Goal: Communication & Community: Answer question/provide support

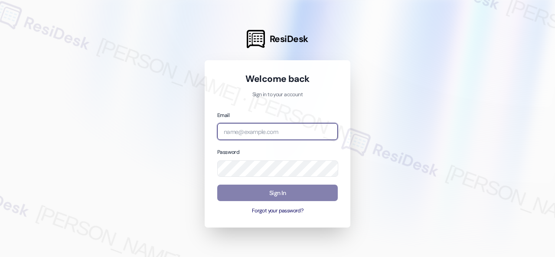
click at [257, 132] on input "email" at bounding box center [277, 131] width 120 height 17
paste input "automated-surveys-birchstone_residential-resen.fifteen@birchstone_[DOMAIN_NAME]"
type input "automated-surveys-birchstone_residential-resen.fifteen@birchstone_[DOMAIN_NAME]"
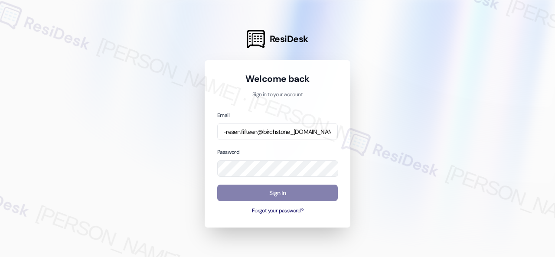
scroll to position [0, 0]
click at [377, 101] on div at bounding box center [277, 128] width 555 height 257
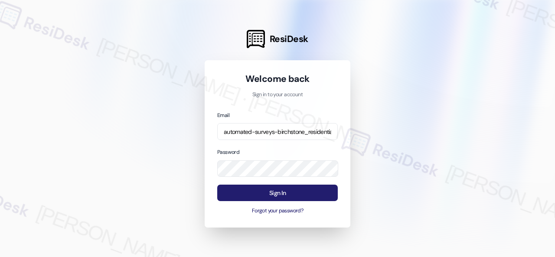
click at [260, 194] on button "Sign In" at bounding box center [277, 193] width 120 height 17
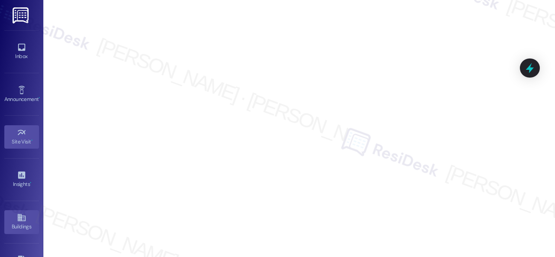
click at [23, 219] on icon at bounding box center [21, 217] width 8 height 7
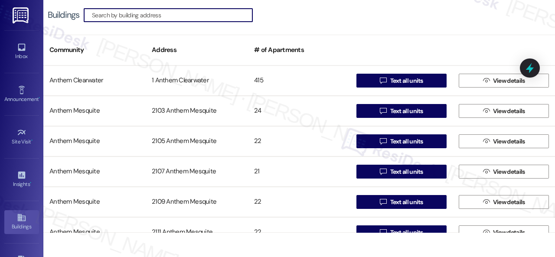
click at [116, 13] on input at bounding box center [172, 15] width 160 height 12
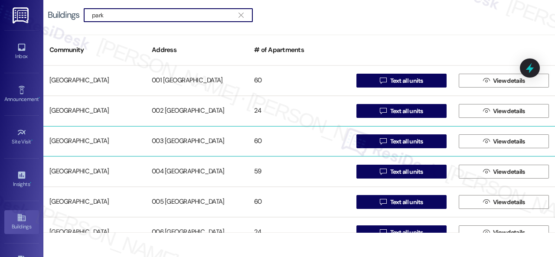
type input "park"
click at [87, 140] on div "[GEOGRAPHIC_DATA]" at bounding box center [94, 141] width 102 height 17
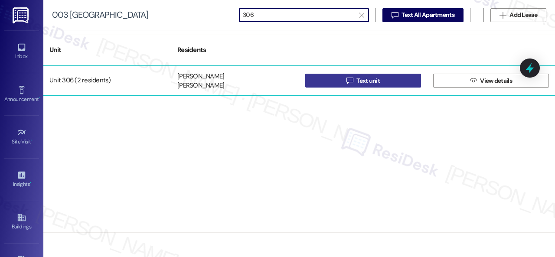
type input "306"
click at [337, 81] on button " Text unit" at bounding box center [363, 81] width 116 height 14
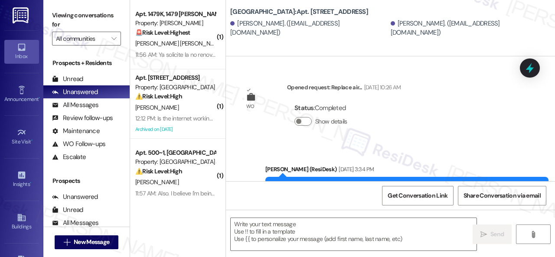
type textarea "Fetching suggested responses. Please feel free to read through the conversation…"
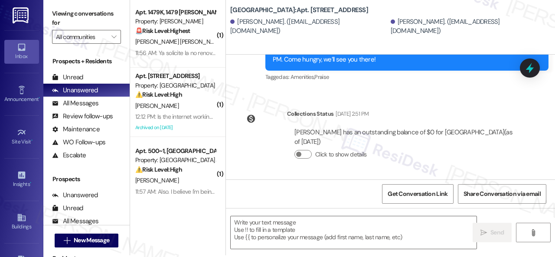
scroll to position [3, 0]
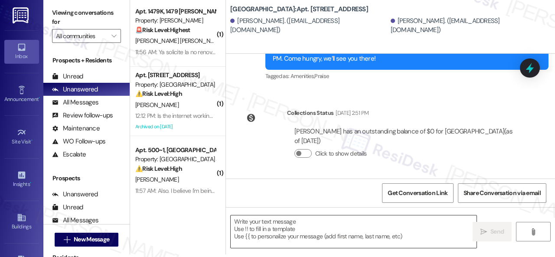
drag, startPoint x: 314, startPoint y: 236, endPoint x: 318, endPoint y: 232, distance: 5.5
click at [314, 236] on textarea at bounding box center [353, 231] width 246 height 32
paste textarea "Hi {{first_name}}, just following up to make sure we didn’t miss your input on …"
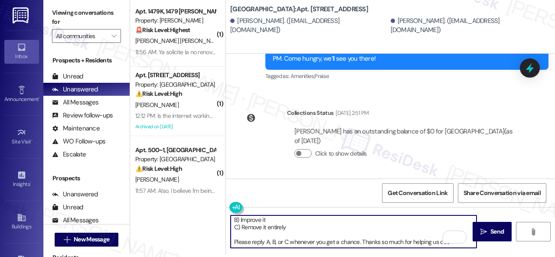
scroll to position [0, 0]
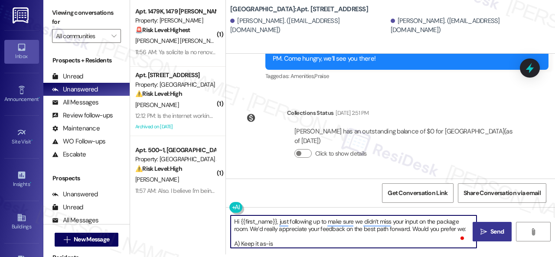
type textarea "Hi {{first_name}}, just following up to make sure we didn’t miss your input on …"
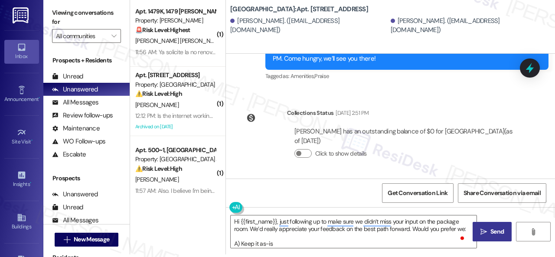
click at [490, 231] on span "Send" at bounding box center [496, 231] width 13 height 9
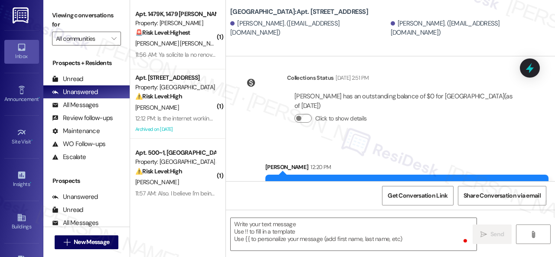
scroll to position [1786, 0]
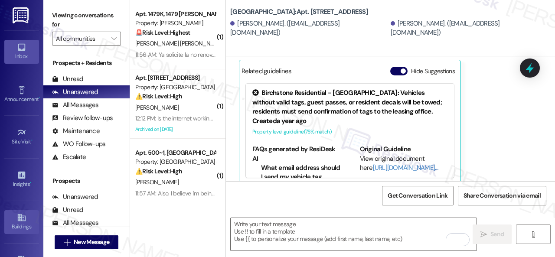
click at [21, 222] on div "Buildings" at bounding box center [21, 226] width 43 height 9
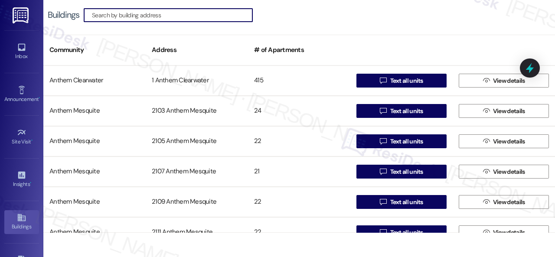
click at [152, 14] on input at bounding box center [172, 15] width 160 height 12
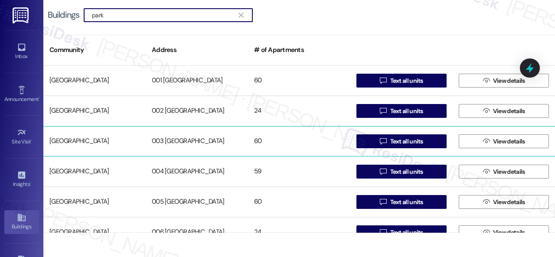
type input "park"
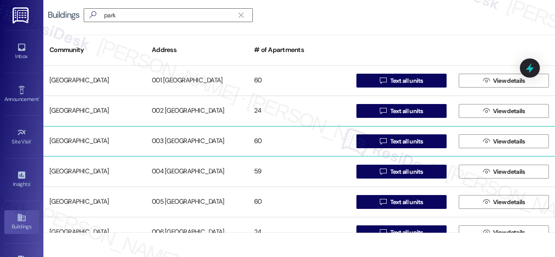
click at [97, 139] on div "[GEOGRAPHIC_DATA]" at bounding box center [94, 141] width 102 height 17
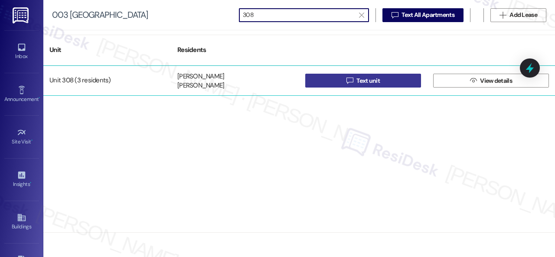
type input "308"
click at [316, 84] on button " Text unit" at bounding box center [363, 81] width 116 height 14
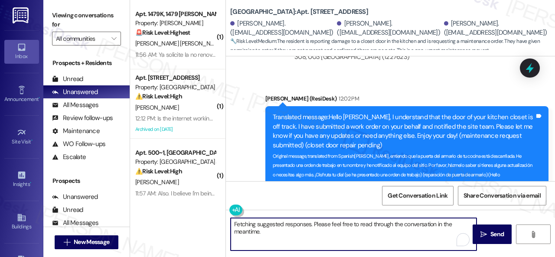
drag, startPoint x: 270, startPoint y: 234, endPoint x: 217, endPoint y: 215, distance: 56.6
click at [217, 216] on div "( 1 ) Apt. 1479K, 1479 Elliot Roswell Property: Elliot Roswell 🚨 Risk Level: Hi…" at bounding box center [342, 128] width 425 height 257
paste textarea "Hi {{first_name}}, just following up to make sure we didn’t miss your input on …"
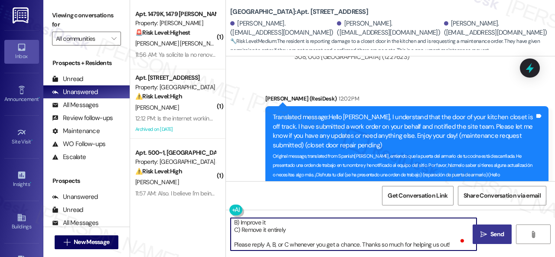
type textarea "Hi {{first_name}}, just following up to make sure we didn’t miss your input on …"
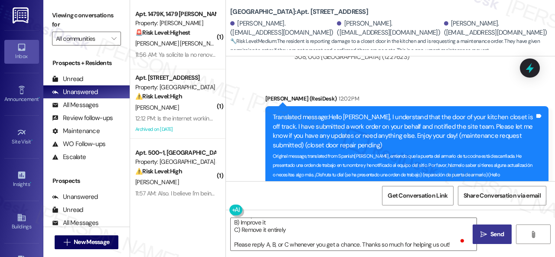
click at [488, 231] on span "Send" at bounding box center [496, 234] width 17 height 9
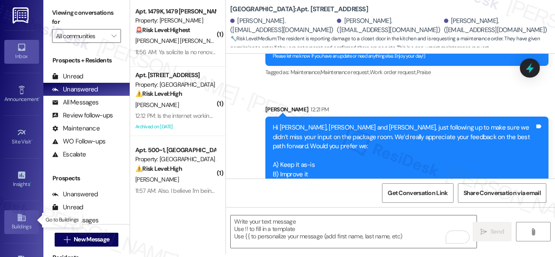
click at [21, 228] on div "Buildings" at bounding box center [21, 226] width 43 height 9
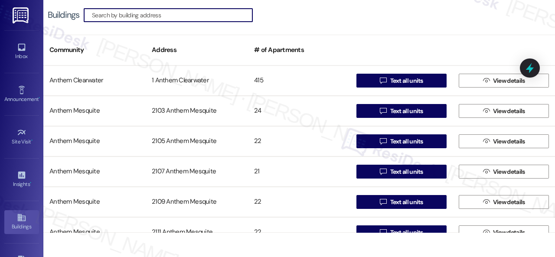
click at [159, 16] on input at bounding box center [172, 15] width 160 height 12
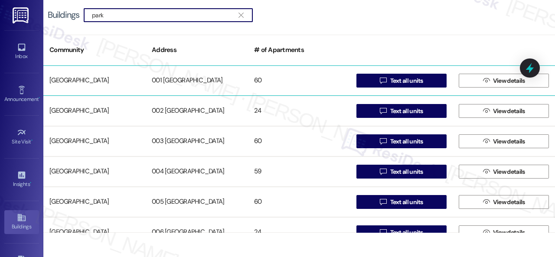
type input "park"
click at [95, 80] on div "[GEOGRAPHIC_DATA]" at bounding box center [94, 80] width 102 height 17
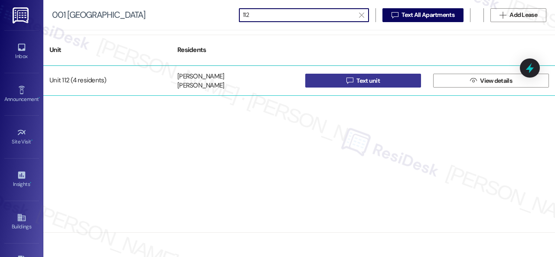
type input "112"
click at [321, 84] on button " Text unit" at bounding box center [363, 81] width 116 height 14
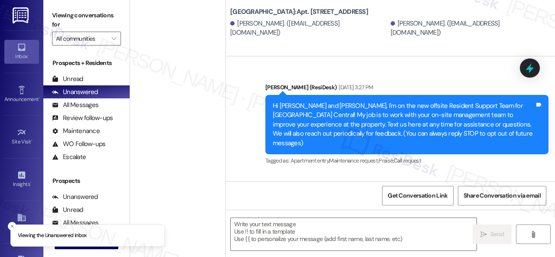
type textarea "Fetching suggested responses. Please feel free to read through the conversation…"
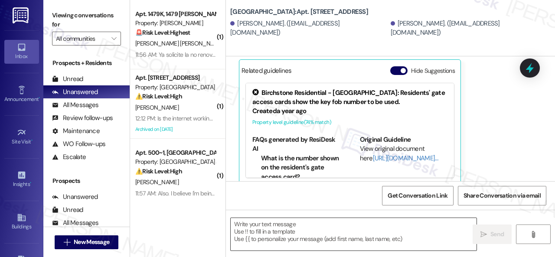
click at [295, 237] on textarea at bounding box center [353, 234] width 246 height 32
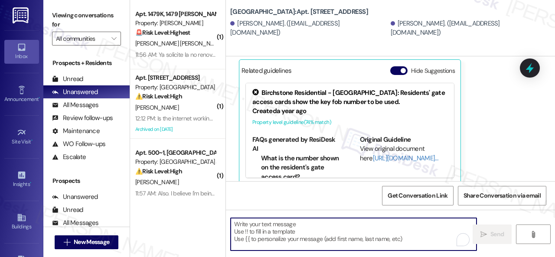
paste textarea "112"
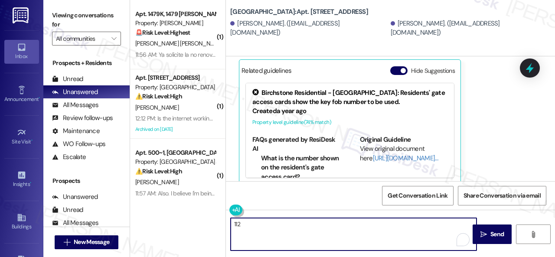
drag, startPoint x: 250, startPoint y: 226, endPoint x: 197, endPoint y: 226, distance: 53.7
click at [197, 226] on div "( 1 ) Apt. 1479K, 1479 Elliot Roswell Property: Elliot Roswell 🚨 Risk Level: Hi…" at bounding box center [342, 128] width 425 height 257
paste textarea "Hi {{first_name}}, just following up to make sure we didn’t miss your input on …"
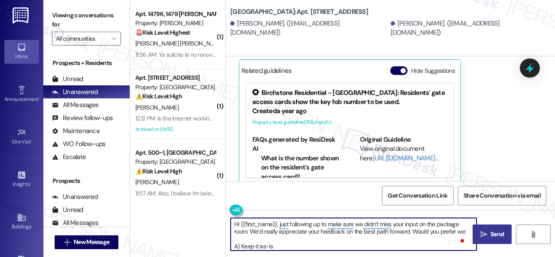
type textarea "Hi {{first_name}}, just following up to make sure we didn’t miss your input on …"
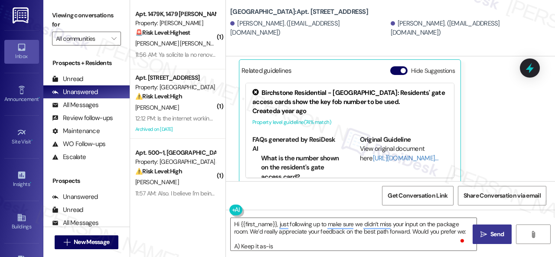
click at [488, 232] on span "Send" at bounding box center [496, 234] width 17 height 9
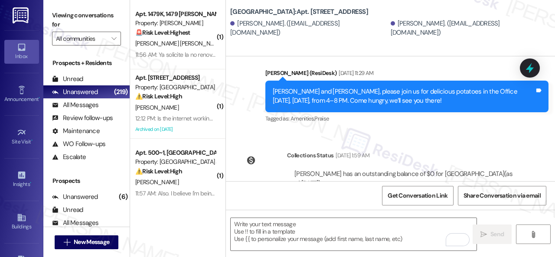
scroll to position [8055, 0]
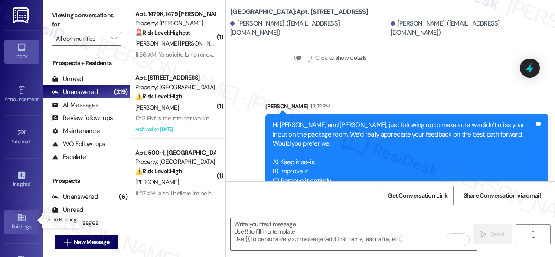
click at [17, 219] on icon at bounding box center [22, 218] width 10 height 10
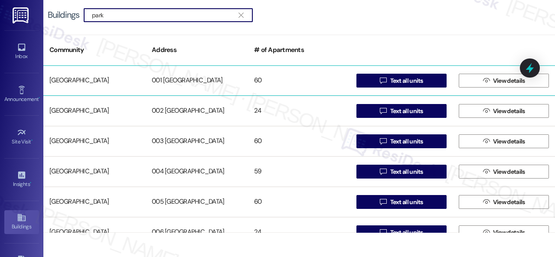
type input "park"
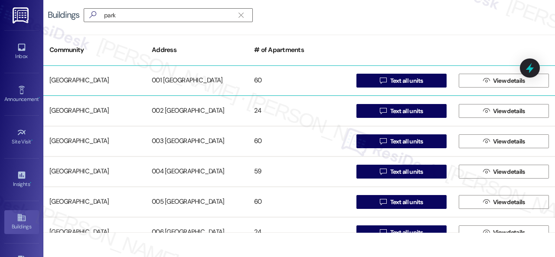
click at [100, 78] on div "[GEOGRAPHIC_DATA]" at bounding box center [94, 80] width 102 height 17
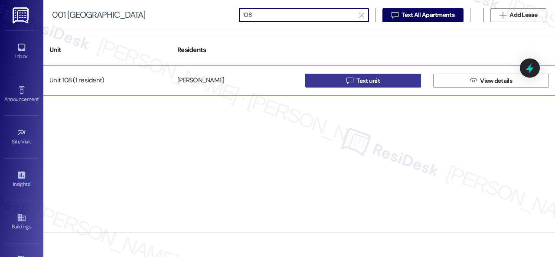
type input "108"
click at [325, 84] on button " Text unit" at bounding box center [363, 81] width 116 height 14
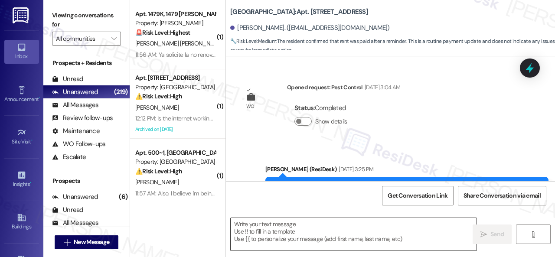
scroll to position [16098, 0]
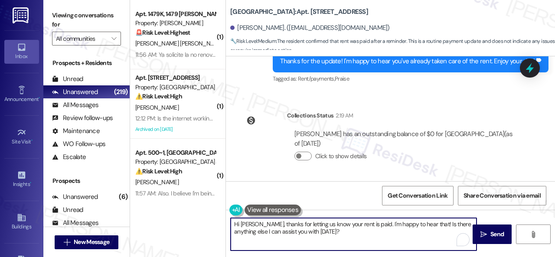
drag, startPoint x: 317, startPoint y: 232, endPoint x: 223, endPoint y: 221, distance: 94.3
click at [223, 221] on div "( 1 ) Apt. 1479K, 1479 Elliot Roswell Property: Elliot Roswell 🚨 Risk Level: Hi…" at bounding box center [342, 128] width 425 height 257
paste textarea "{{first_name}}, just following up to make sure we didn’t miss your input on the…"
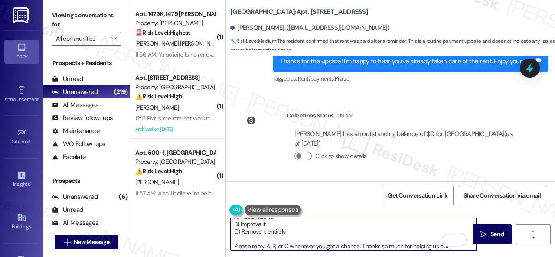
scroll to position [0, 0]
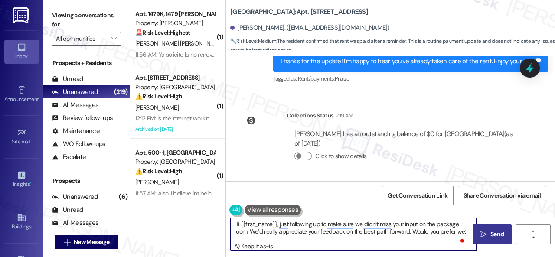
type textarea "Hi {{first_name}}, just following up to make sure we didn’t miss your input on …"
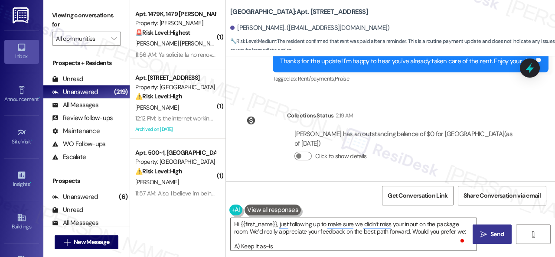
click at [486, 227] on button " Send" at bounding box center [491, 233] width 39 height 19
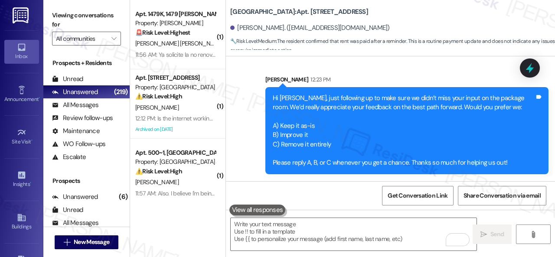
scroll to position [15853, 0]
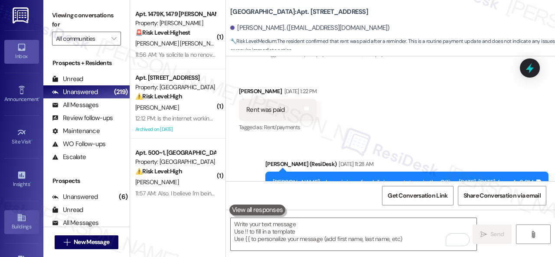
click at [19, 217] on icon at bounding box center [21, 217] width 8 height 7
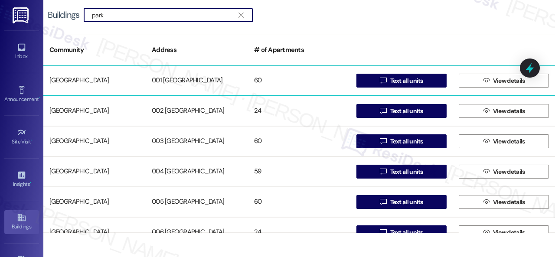
type input "park"
click at [96, 78] on div "[GEOGRAPHIC_DATA]" at bounding box center [94, 80] width 102 height 17
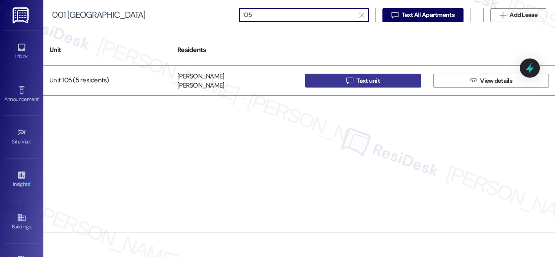
type input "105"
click at [330, 77] on button " Text unit" at bounding box center [363, 81] width 116 height 14
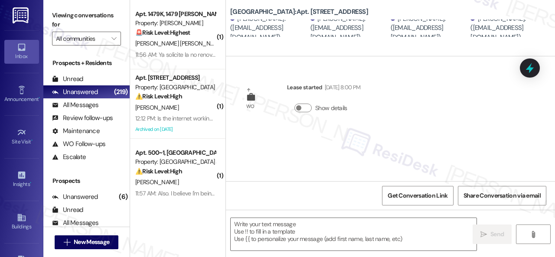
type textarea "Fetching suggested responses. Please feel free to read through the conversation…"
click at [304, 230] on textarea at bounding box center [353, 234] width 246 height 32
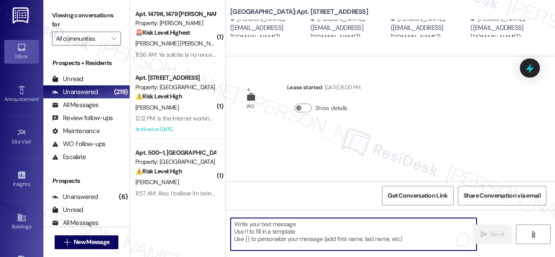
paste textarea "Hi {{first_name}}, just following up to make sure we didn’t miss your input on …"
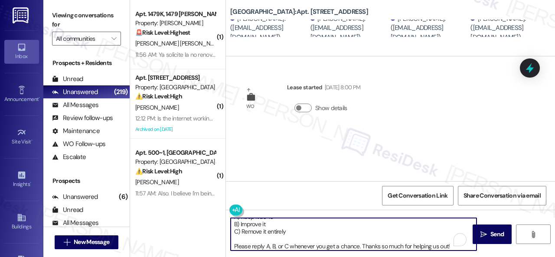
scroll to position [29, 0]
type textarea "Hi {{first_name}}, just following up to make sure we didn’t miss your input on …"
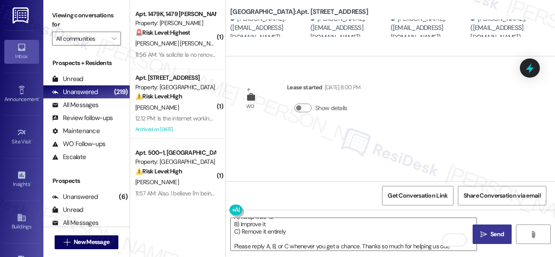
click at [482, 231] on icon "" at bounding box center [483, 234] width 6 height 7
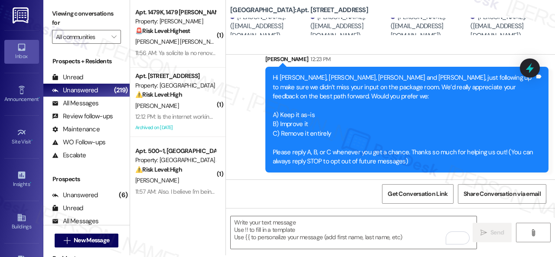
scroll to position [3, 0]
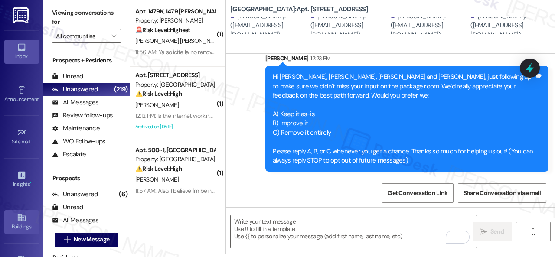
click at [13, 224] on div "Buildings" at bounding box center [21, 226] width 43 height 9
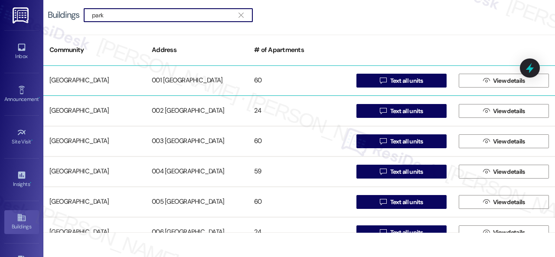
type input "park"
click at [93, 82] on div "[GEOGRAPHIC_DATA]" at bounding box center [94, 80] width 102 height 17
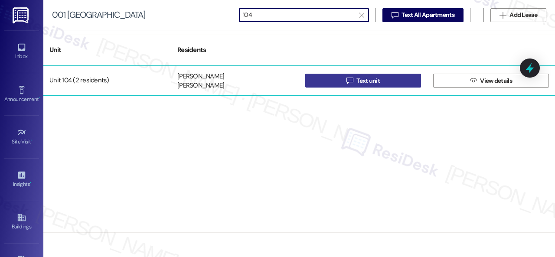
type input "104"
click at [341, 79] on button " Text unit" at bounding box center [363, 81] width 116 height 14
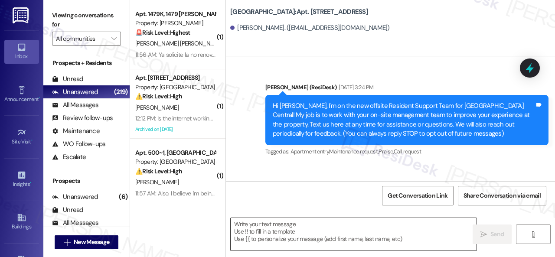
type textarea "Fetching suggested responses. Please feel free to read through the conversation…"
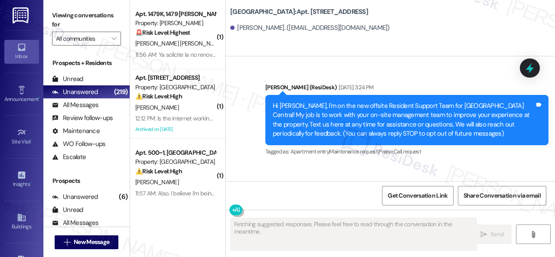
scroll to position [10041, 0]
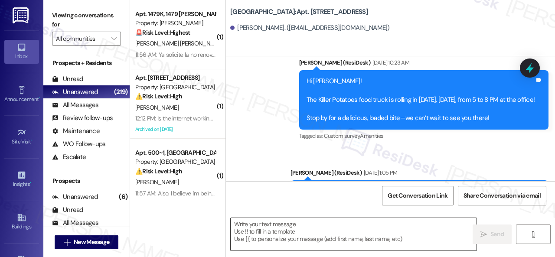
click at [287, 227] on textarea at bounding box center [353, 234] width 246 height 32
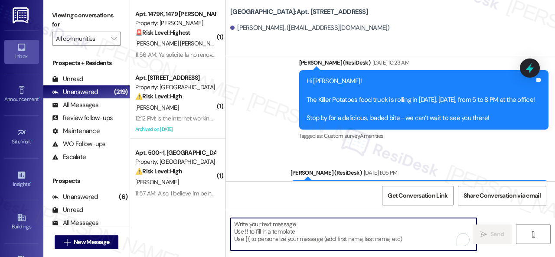
paste textarea "Hi {{first_name}}, just following up to make sure we didn’t miss your input on …"
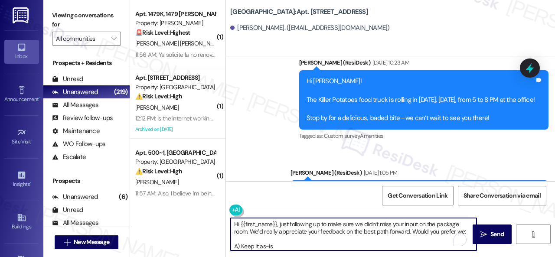
scroll to position [29, 0]
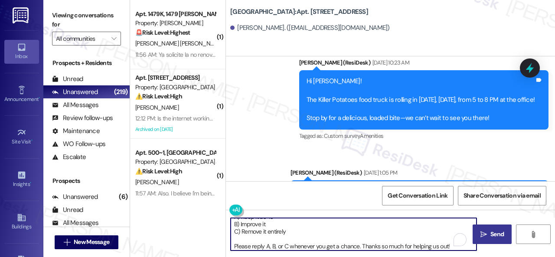
type textarea "Hi {{first_name}}, just following up to make sure we didn’t miss your input on …"
click at [490, 235] on span "Send" at bounding box center [496, 234] width 13 height 9
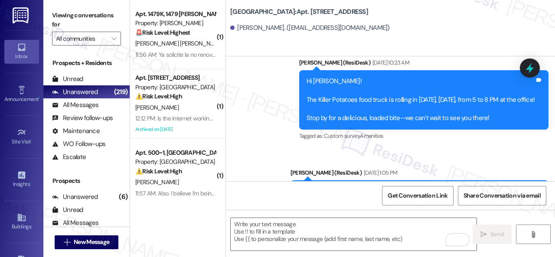
scroll to position [6474, 0]
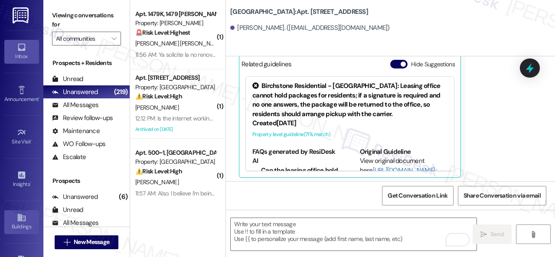
click at [19, 222] on div "Buildings" at bounding box center [21, 226] width 43 height 9
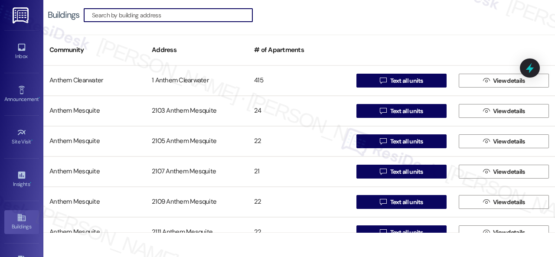
click at [146, 16] on input at bounding box center [172, 15] width 160 height 12
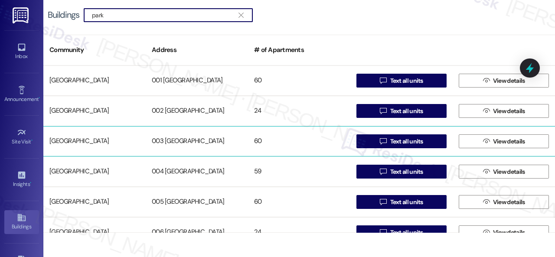
type input "park"
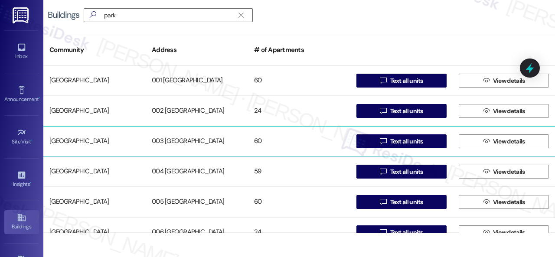
click at [93, 136] on div "[GEOGRAPHIC_DATA]" at bounding box center [94, 141] width 102 height 17
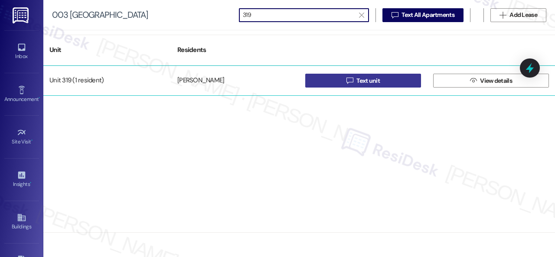
type input "319"
click at [334, 82] on button " Text unit" at bounding box center [363, 81] width 116 height 14
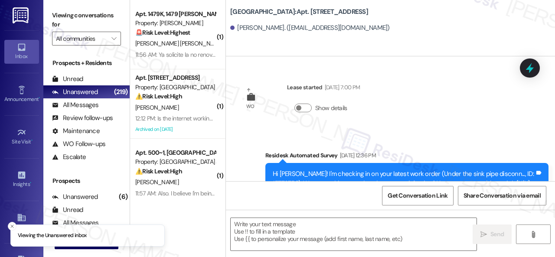
type textarea "Fetching suggested responses. Please feel free to read through the conversation…"
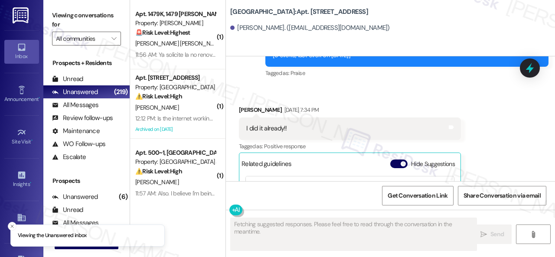
scroll to position [1037, 0]
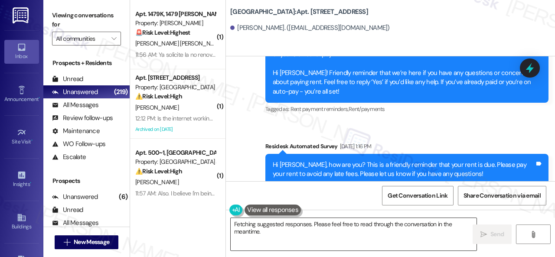
scroll to position [1470, 0]
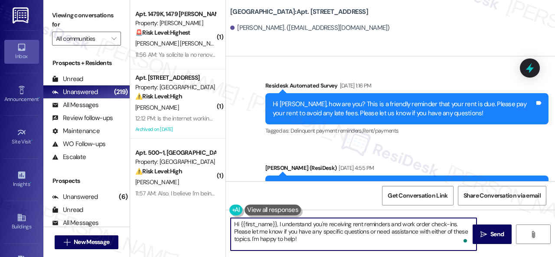
drag, startPoint x: 320, startPoint y: 235, endPoint x: 213, endPoint y: 213, distance: 108.9
click at [213, 213] on div "( 1 ) Apt. 1479K, 1479 Elliot Roswell Property: Elliot Roswell 🚨 Risk Level: Hi…" at bounding box center [342, 128] width 425 height 257
paste textarea "just following up to make sure we didn’t miss your input on the package room. W…"
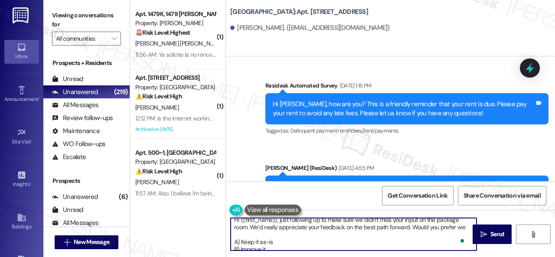
scroll to position [0, 0]
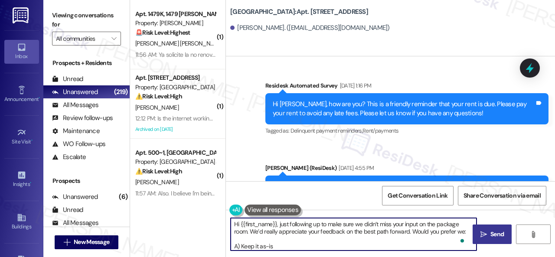
type textarea "Hi {{first_name}}, just following up to make sure we didn’t miss your input on …"
click at [480, 236] on icon "" at bounding box center [483, 234] width 6 height 7
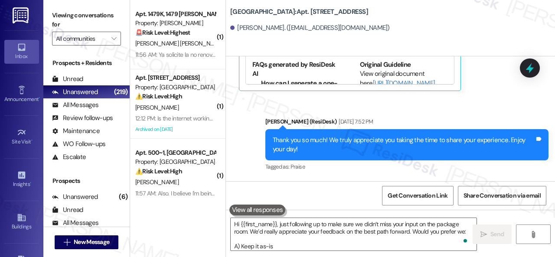
scroll to position [1167, 0]
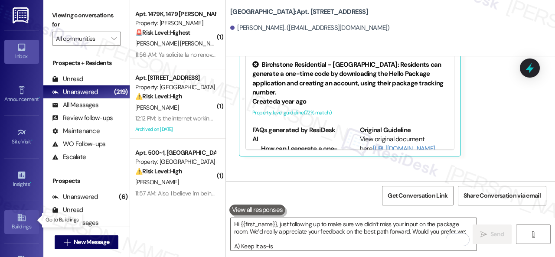
click at [13, 219] on link "Buildings" at bounding box center [21, 221] width 35 height 23
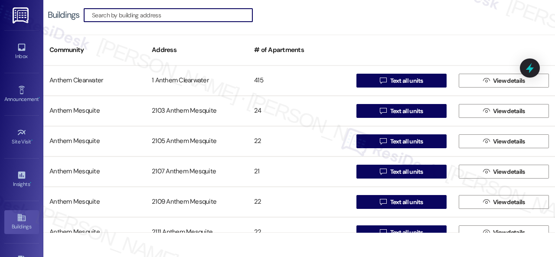
click at [145, 13] on input at bounding box center [172, 15] width 160 height 12
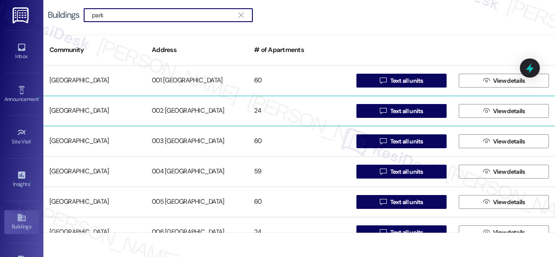
type input "park"
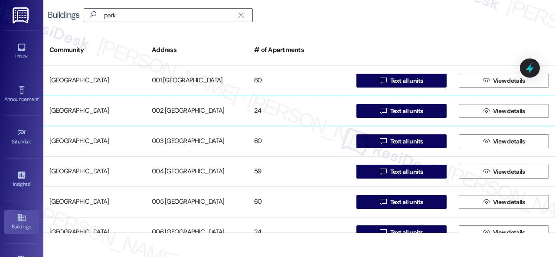
click at [81, 110] on div "[GEOGRAPHIC_DATA]" at bounding box center [94, 110] width 102 height 17
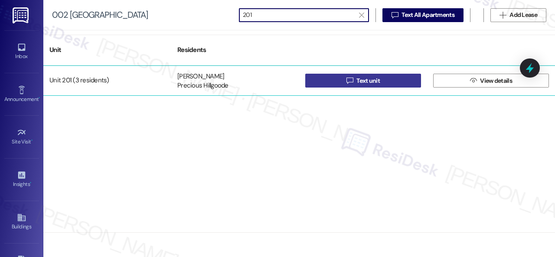
type input "201"
drag, startPoint x: 328, startPoint y: 81, endPoint x: 333, endPoint y: 81, distance: 4.8
click at [332, 81] on button " Text unit" at bounding box center [363, 81] width 116 height 14
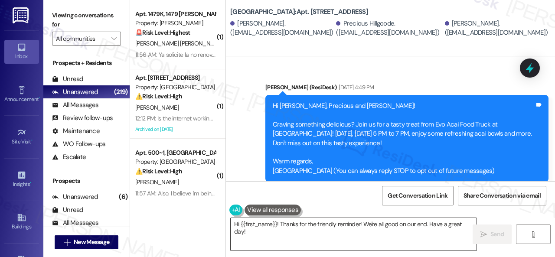
click at [277, 227] on textarea "Hi {{first_name}}! Thanks for the friendly reminder! We're all good on our end.…" at bounding box center [353, 234] width 246 height 32
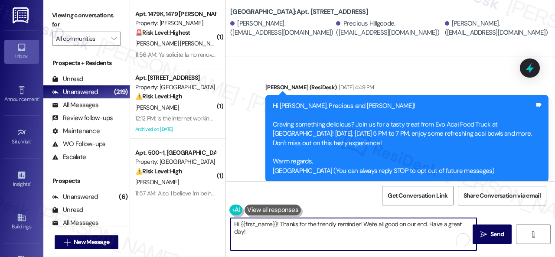
paste textarea ", just following up to make sure we didn’t miss your input on the package room.…"
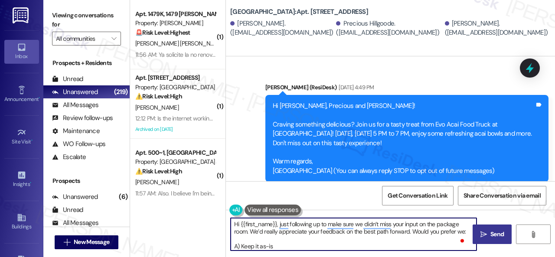
type textarea "Hi {{first_name}}, just following up to make sure we didn’t miss your input on …"
click at [490, 233] on span "Send" at bounding box center [496, 234] width 13 height 9
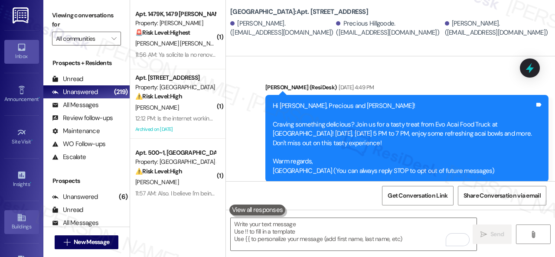
click at [27, 223] on div "Buildings" at bounding box center [21, 226] width 43 height 9
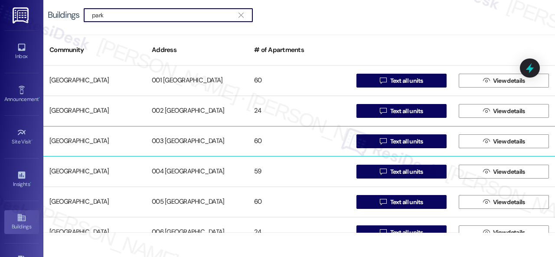
type input "park"
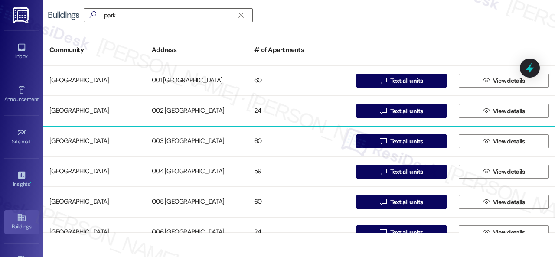
click at [66, 140] on div "[GEOGRAPHIC_DATA]" at bounding box center [94, 141] width 102 height 17
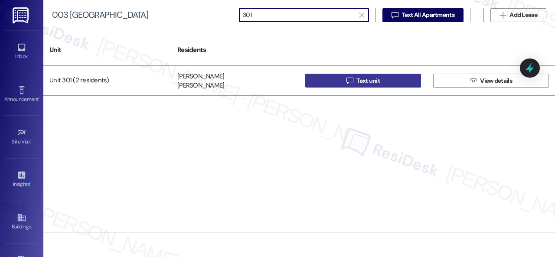
type input "301"
click at [338, 81] on button " Text unit" at bounding box center [363, 81] width 116 height 14
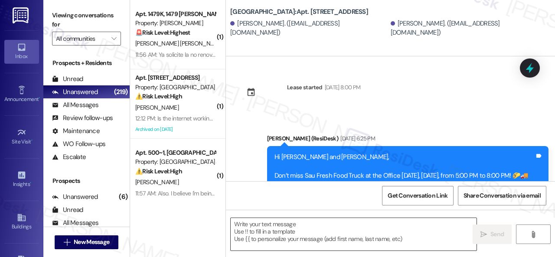
click at [292, 228] on textarea at bounding box center [353, 234] width 246 height 32
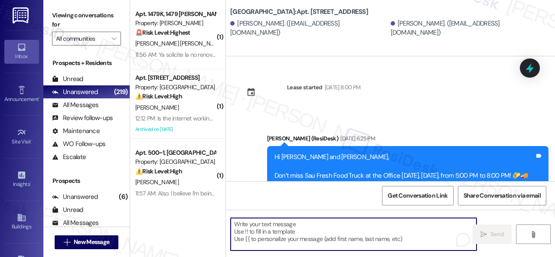
paste textarea "Hi {{first_name}}, just following up to make sure we didn’t miss your input on …"
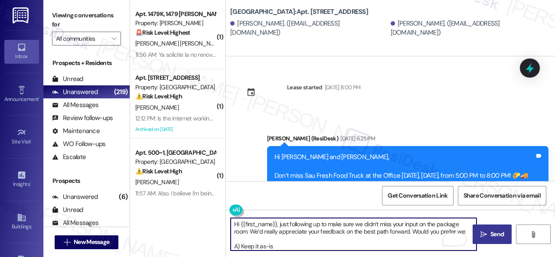
type textarea "Hi {{first_name}}, just following up to make sure we didn’t miss your input on …"
click at [483, 235] on span " Send" at bounding box center [491, 234] width 27 height 9
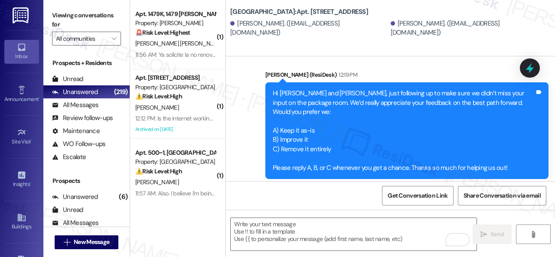
scroll to position [1297, 0]
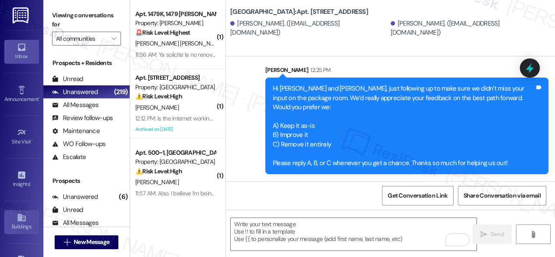
click at [12, 212] on link "Buildings" at bounding box center [21, 221] width 35 height 23
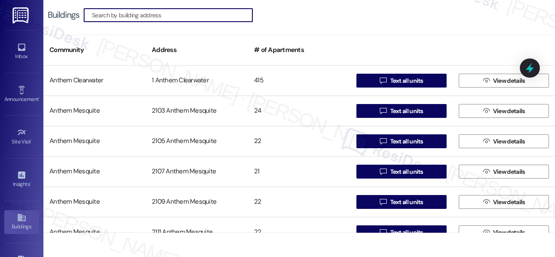
click at [146, 13] on input at bounding box center [172, 15] width 160 height 12
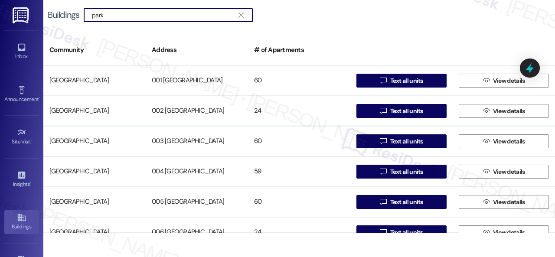
type input "park"
click at [76, 112] on div "[GEOGRAPHIC_DATA]" at bounding box center [94, 110] width 102 height 17
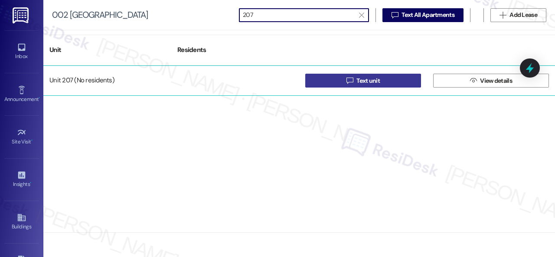
type input "207"
click at [336, 80] on button " Text unit" at bounding box center [363, 81] width 116 height 14
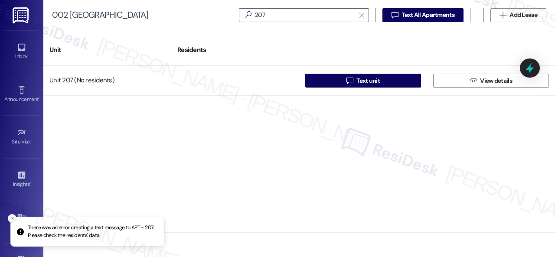
click at [12, 216] on icon "Close toast" at bounding box center [12, 218] width 5 height 5
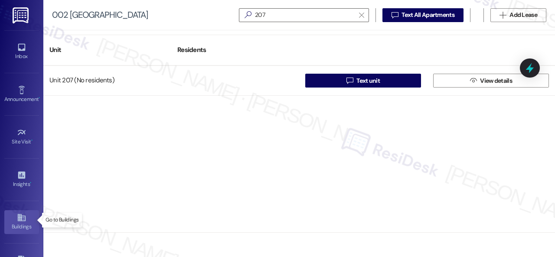
click at [20, 216] on icon at bounding box center [22, 218] width 10 height 10
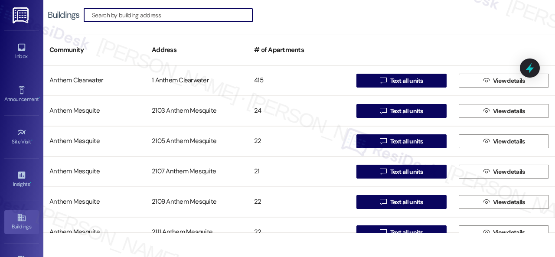
click at [160, 14] on input at bounding box center [172, 15] width 160 height 12
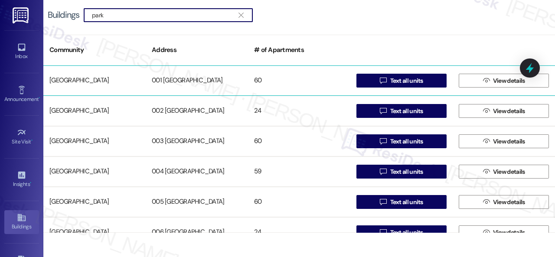
type input "park"
click at [97, 81] on div "[GEOGRAPHIC_DATA]" at bounding box center [94, 80] width 102 height 17
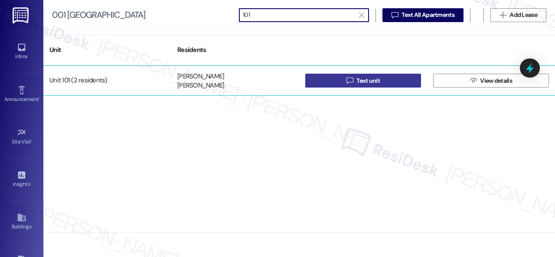
type input "101"
click at [336, 84] on button " Text unit" at bounding box center [363, 81] width 116 height 14
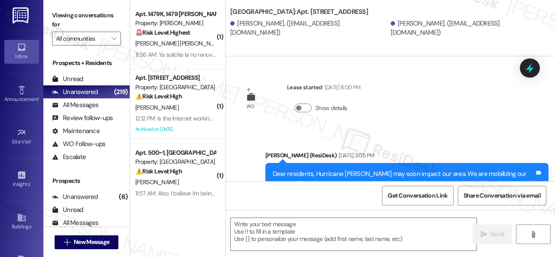
type textarea "Fetching suggested responses. Please feel free to read through the conversation…"
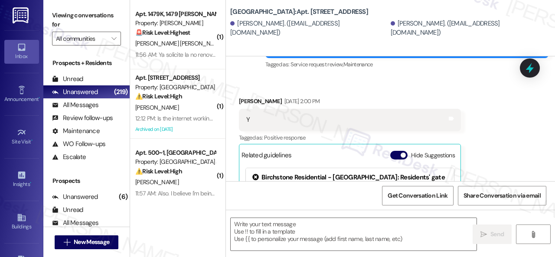
scroll to position [3139, 0]
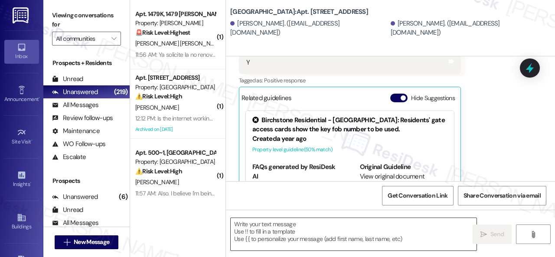
click at [250, 224] on textarea at bounding box center [353, 234] width 246 height 32
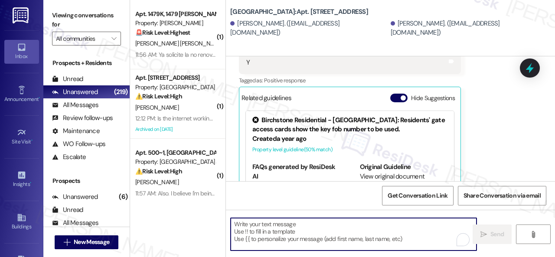
paste textarea "Hi {{first_name}}, just following up to make sure we didn’t miss your input on …"
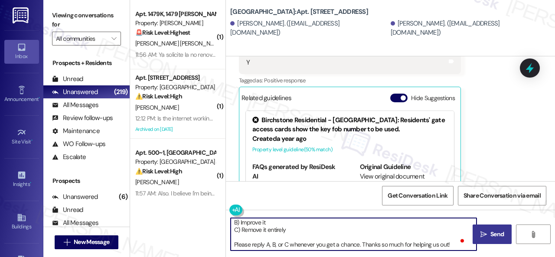
scroll to position [31, 0]
type textarea "Hi {{first_name}}, just following up to make sure we didn’t miss your input on …"
click at [499, 231] on span "Send" at bounding box center [496, 234] width 13 height 9
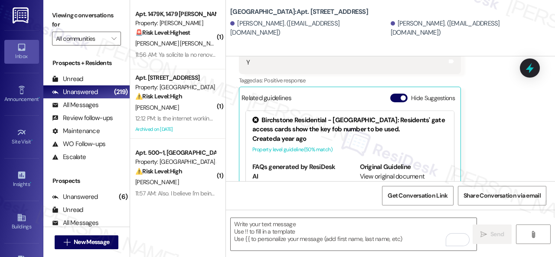
scroll to position [0, 0]
click at [17, 216] on icon at bounding box center [21, 217] width 8 height 7
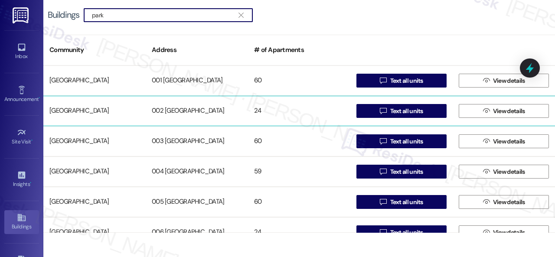
type input "park"
click at [95, 108] on div "[GEOGRAPHIC_DATA]" at bounding box center [94, 110] width 102 height 17
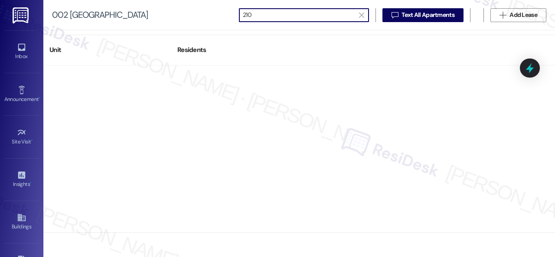
type input "210"
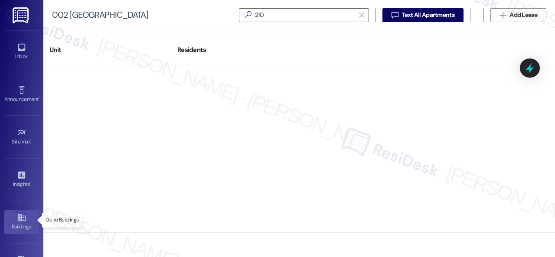
click at [21, 222] on div "Buildings" at bounding box center [21, 226] width 43 height 9
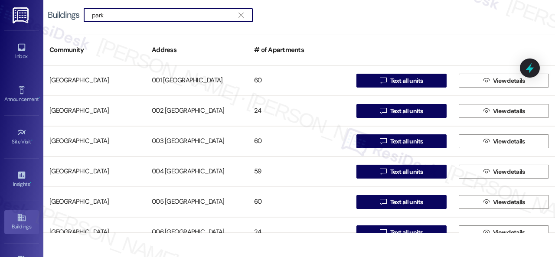
type input "park"
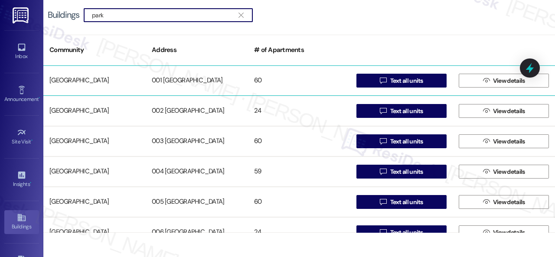
click at [72, 80] on div "[GEOGRAPHIC_DATA]" at bounding box center [94, 80] width 102 height 17
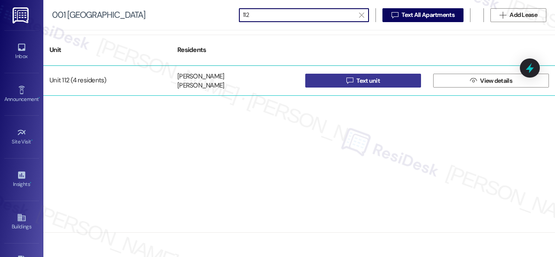
type input "112"
click at [334, 79] on button " Text unit" at bounding box center [363, 81] width 116 height 14
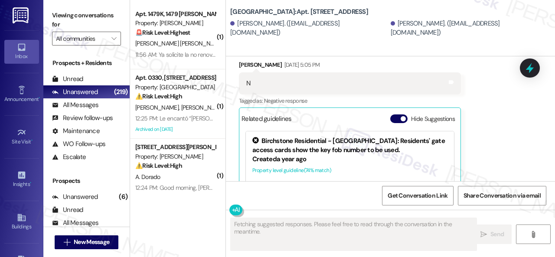
scroll to position [1687, 0]
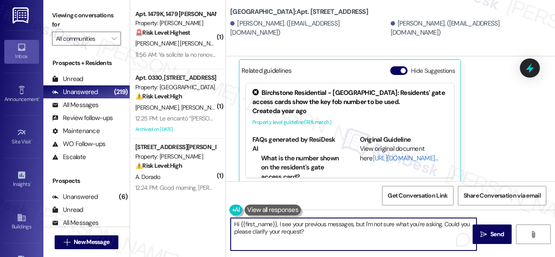
drag, startPoint x: 306, startPoint y: 234, endPoint x: 224, endPoint y: 214, distance: 83.7
click at [224, 214] on div "( 1 ) Apt. 1479K, 1479 Elliot Roswell Property: Elliot Roswell 🚨 Risk Level: Hi…" at bounding box center [342, 128] width 425 height 257
paste textarea "just following up to make sure we didn’t miss your input on the package room. W…"
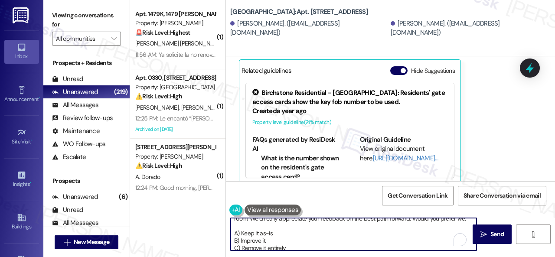
scroll to position [0, 0]
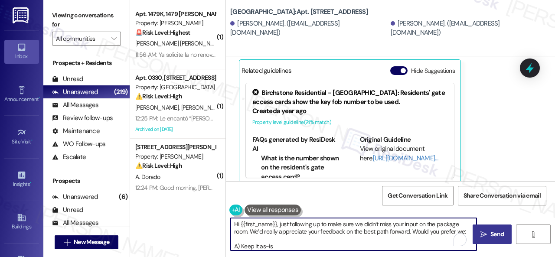
type textarea "Hi {{first_name}}, just following up to make sure we didn’t miss your input on …"
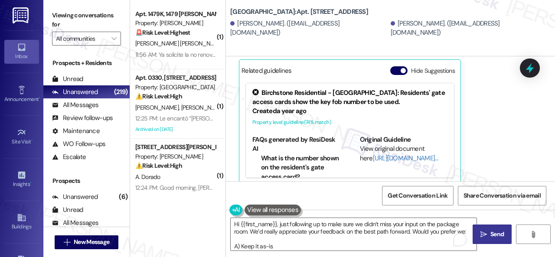
click at [483, 235] on icon "" at bounding box center [483, 234] width 6 height 7
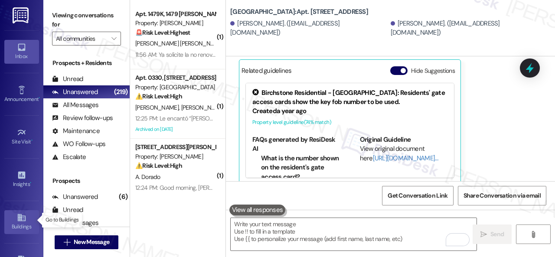
click at [20, 217] on icon at bounding box center [21, 217] width 8 height 7
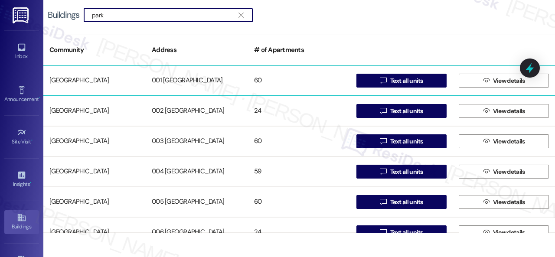
type input "park"
click at [82, 83] on div "[GEOGRAPHIC_DATA]" at bounding box center [94, 80] width 102 height 17
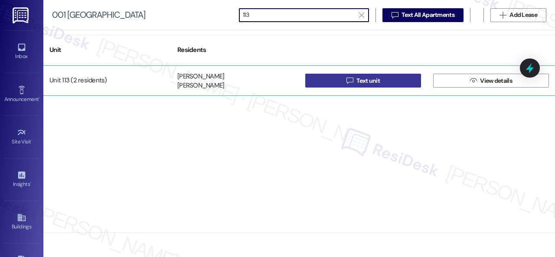
type input "113"
click at [315, 79] on button " Text unit" at bounding box center [363, 81] width 116 height 14
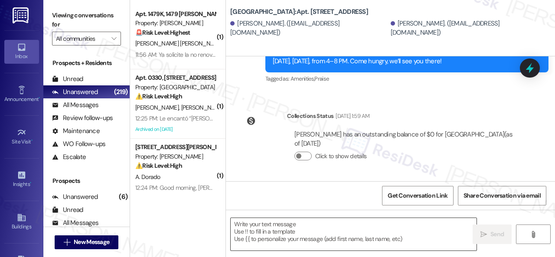
type textarea "Fetching suggested responses. Please feel free to read through the conversation…"
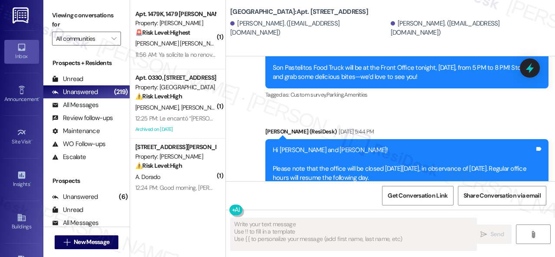
scroll to position [1179, 0]
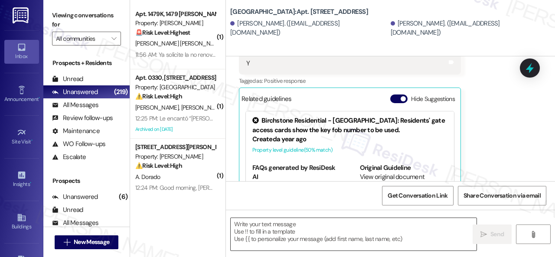
click at [297, 225] on textarea at bounding box center [353, 234] width 246 height 32
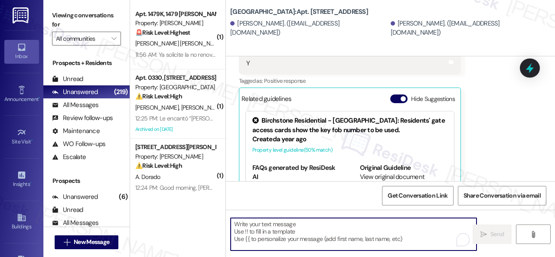
paste textarea "Hi {{first_name}}, just following up to make sure we didn’t miss your input on …"
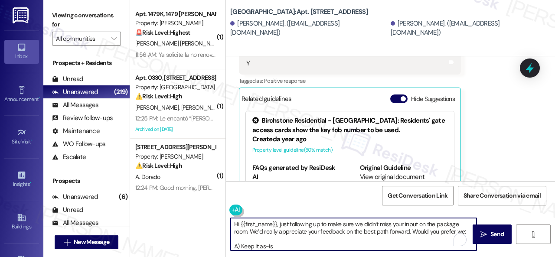
scroll to position [29, 0]
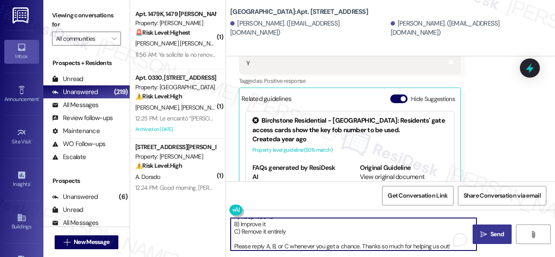
type textarea "Hi {{first_name}}, just following up to make sure we didn’t miss your input on …"
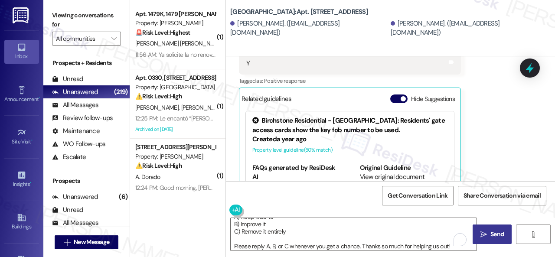
click at [480, 230] on span " Send" at bounding box center [491, 234] width 27 height 9
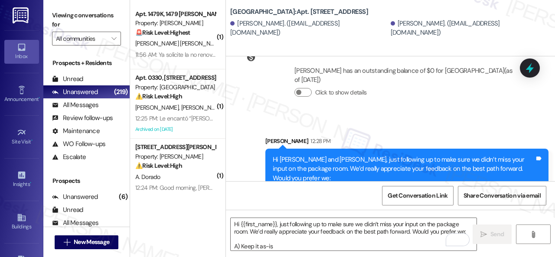
scroll to position [6865, 0]
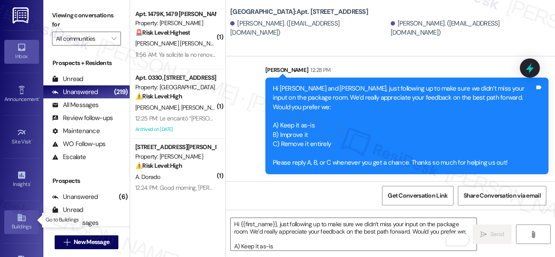
click at [18, 222] on div "Buildings" at bounding box center [21, 226] width 43 height 9
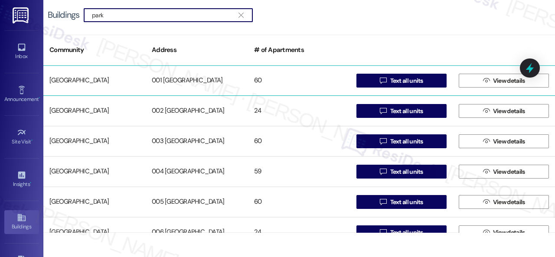
type input "park"
click at [84, 80] on div "[GEOGRAPHIC_DATA]" at bounding box center [94, 80] width 102 height 17
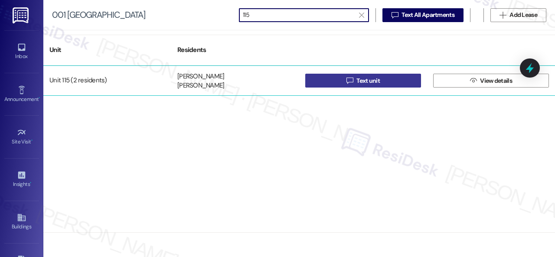
type input "115"
click at [330, 79] on button " Text unit" at bounding box center [363, 81] width 116 height 14
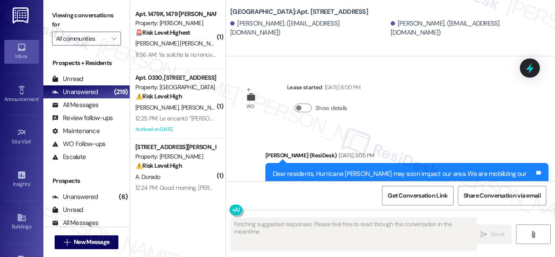
type textarea "Fetching suggested responses. Please feel free to read through the conversation…"
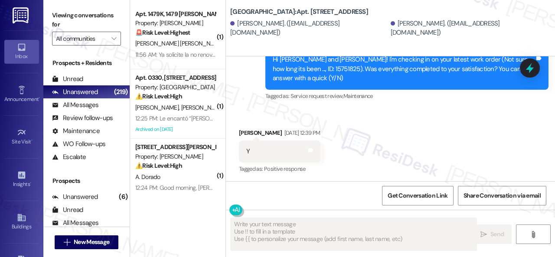
scroll to position [1495, 0]
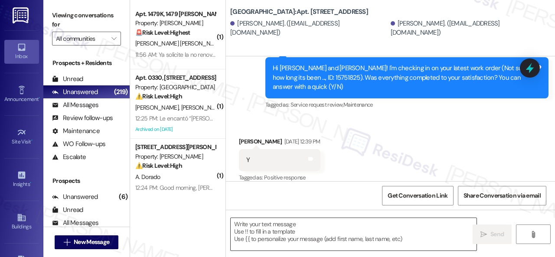
click at [273, 222] on textarea at bounding box center [353, 234] width 246 height 32
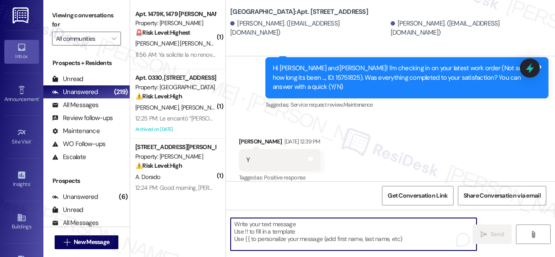
paste textarea "Hi {{first_name}}, just following up to make sure we didn’t miss your input on …"
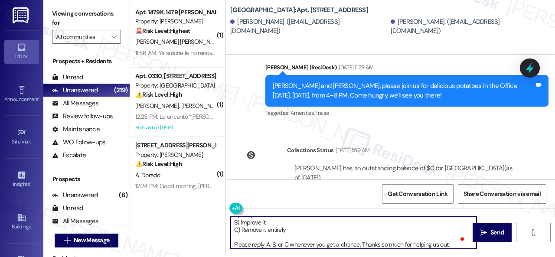
scroll to position [3, 0]
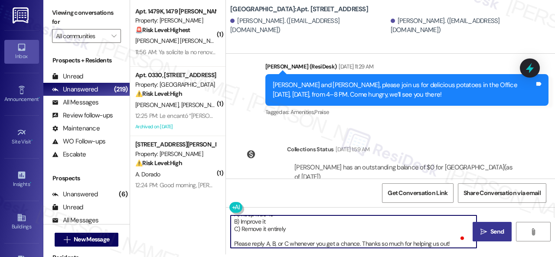
type textarea "Hi {{first_name}}, just following up to make sure we didn’t miss your input on …"
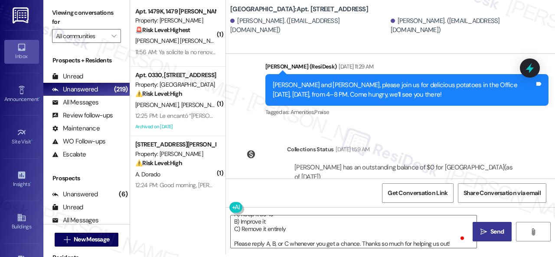
click at [488, 227] on span "Send" at bounding box center [496, 231] width 17 height 9
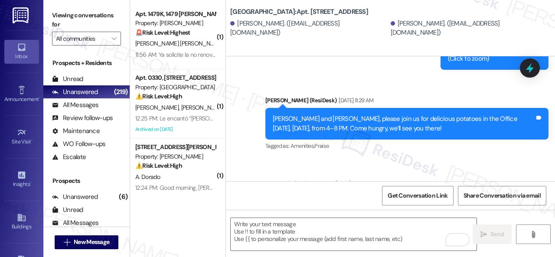
scroll to position [9147, 0]
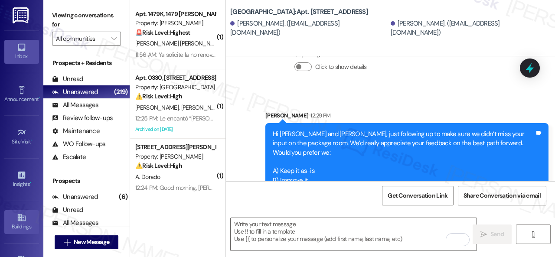
click at [17, 225] on div "Buildings" at bounding box center [21, 226] width 43 height 9
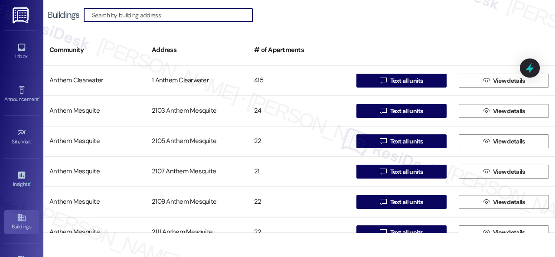
click at [163, 15] on input at bounding box center [172, 15] width 160 height 12
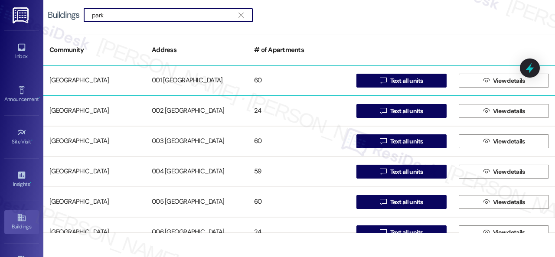
type input "park"
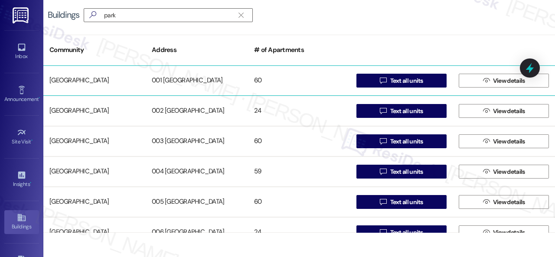
click at [91, 78] on div "[GEOGRAPHIC_DATA]" at bounding box center [94, 80] width 102 height 17
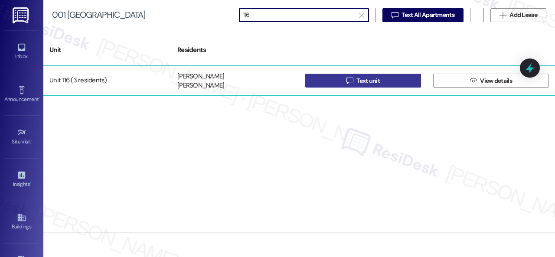
type input "116"
click at [327, 82] on button " Text unit" at bounding box center [363, 81] width 116 height 14
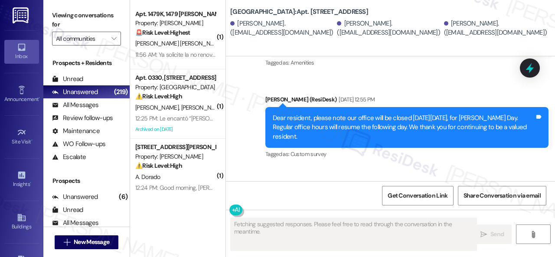
scroll to position [1800, 0]
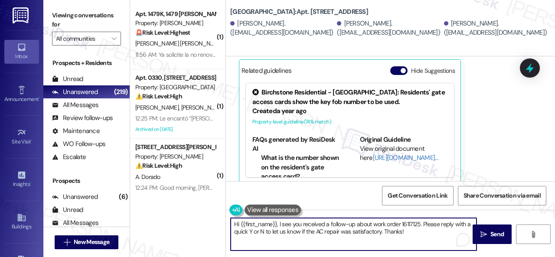
drag, startPoint x: 421, startPoint y: 231, endPoint x: 184, endPoint y: 217, distance: 237.8
click at [184, 217] on div "( 1 ) Apt. 1479K, 1479 [PERSON_NAME] Property: [PERSON_NAME] 🚨 Risk Level: High…" at bounding box center [342, 128] width 425 height 257
paste textarea "just following up to make sure we didn’t miss your input on the package room. W…"
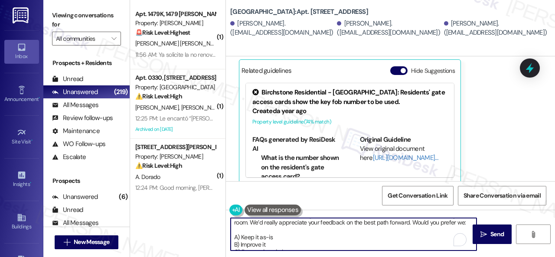
scroll to position [0, 0]
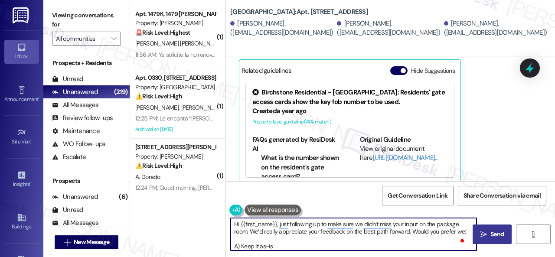
type textarea "Hi {{first_name}}, just following up to make sure we didn’t miss your input on …"
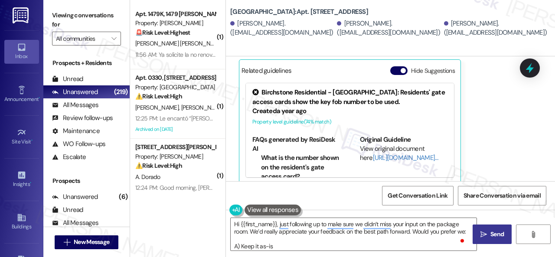
click at [492, 231] on span "Send" at bounding box center [496, 234] width 13 height 9
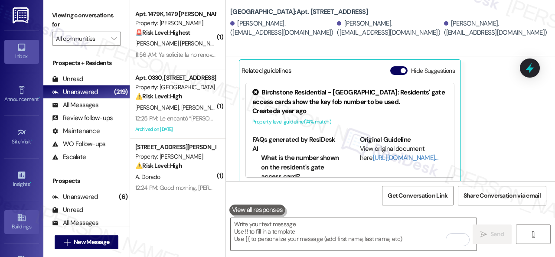
click at [11, 219] on link "Buildings" at bounding box center [21, 221] width 35 height 23
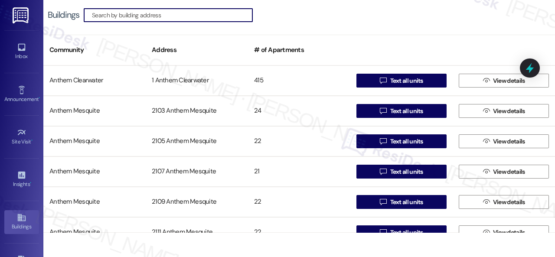
click at [159, 16] on input at bounding box center [172, 15] width 160 height 12
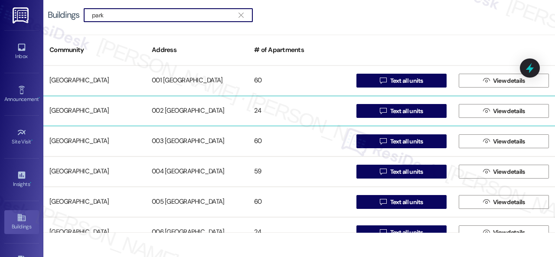
type input "park"
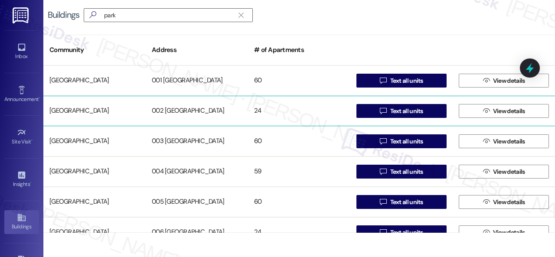
click at [86, 112] on div "[GEOGRAPHIC_DATA]" at bounding box center [94, 110] width 102 height 17
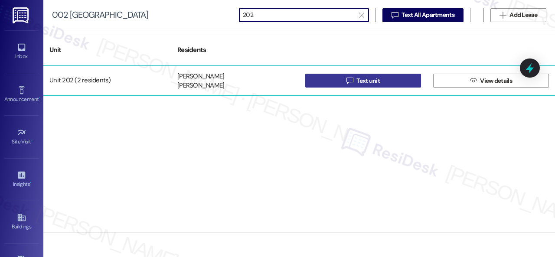
type input "202"
click at [338, 83] on button " Text unit" at bounding box center [363, 81] width 116 height 14
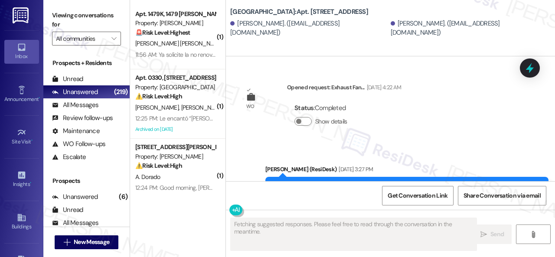
scroll to position [9714, 0]
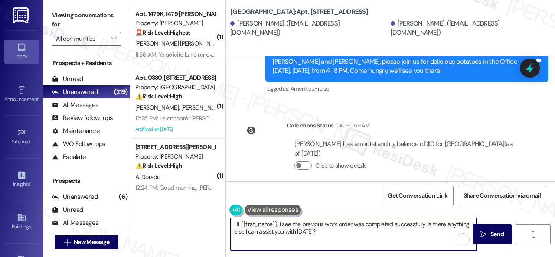
drag, startPoint x: 315, startPoint y: 233, endPoint x: 221, endPoint y: 215, distance: 96.1
click at [221, 215] on div "( 1 ) Apt. 1479K, 1479 [PERSON_NAME] Property: [PERSON_NAME] 🚨 Risk Level: High…" at bounding box center [342, 128] width 425 height 257
paste textarea "just following up to make sure we didn’t miss your input on the package room. W…"
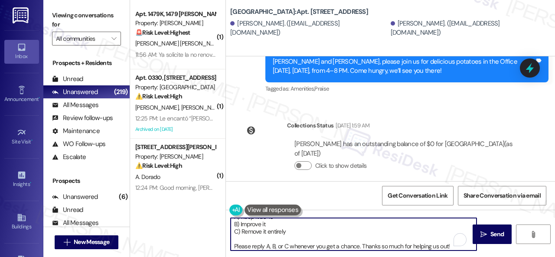
scroll to position [29, 0]
type textarea "Hi {{first_name}}, just following up to make sure we didn’t miss your input on …"
click at [480, 234] on icon "" at bounding box center [483, 234] width 6 height 7
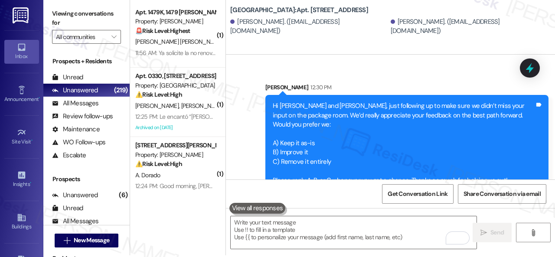
scroll to position [3, 0]
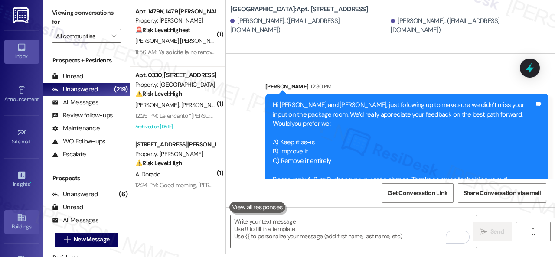
click at [12, 218] on link "Buildings" at bounding box center [21, 221] width 35 height 23
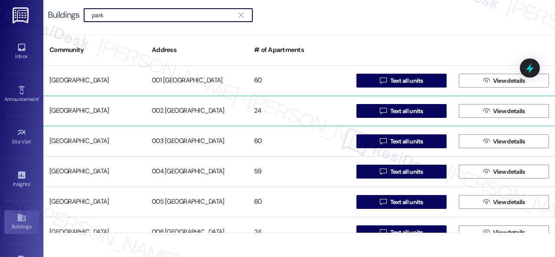
type input "park"
click at [99, 111] on div "[GEOGRAPHIC_DATA]" at bounding box center [94, 110] width 102 height 17
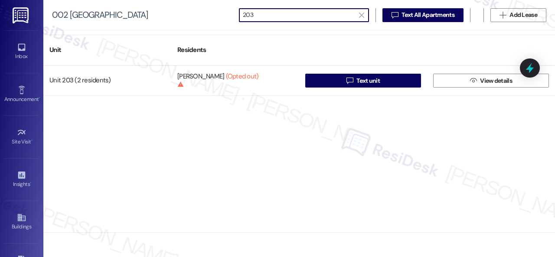
drag, startPoint x: 269, startPoint y: 13, endPoint x: 209, endPoint y: 13, distance: 60.2
click at [211, 13] on div "002 Halston Park Central  203   Text All Apartments  Add Lease" at bounding box center [298, 15] width 511 height 30
paste input "5"
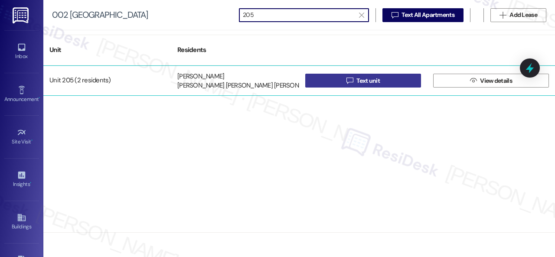
type input "205"
click at [334, 80] on button " Text unit" at bounding box center [363, 81] width 116 height 14
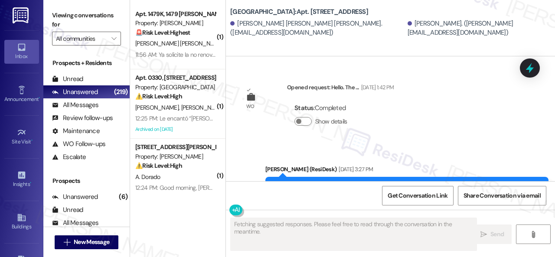
scroll to position [12537, 0]
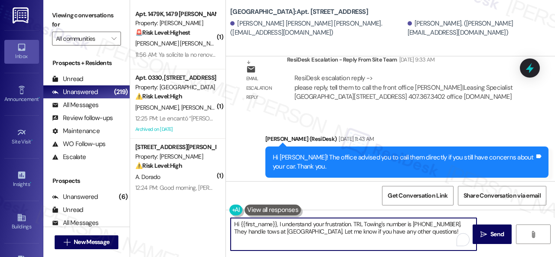
drag, startPoint x: 448, startPoint y: 230, endPoint x: 159, endPoint y: 220, distance: 288.7
click at [159, 220] on div "( 1 ) Apt. 1479K, 1479 Elliot Roswell Property: Elliot Roswell 🚨 Risk Level: Hi…" at bounding box center [342, 128] width 425 height 257
paste textarea "just following up to make sure we didn’t miss your input on the package room. W…"
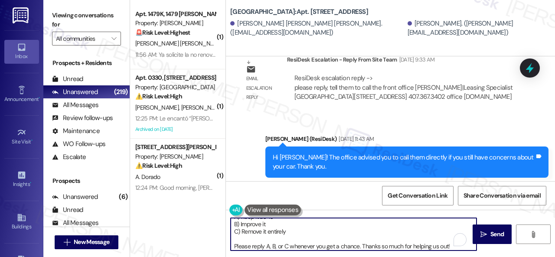
scroll to position [29, 0]
type textarea "Hi {{first_name}}, just following up to make sure we didn’t miss your input on …"
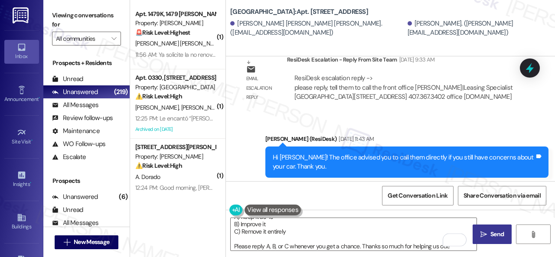
click at [491, 233] on span "Send" at bounding box center [496, 234] width 13 height 9
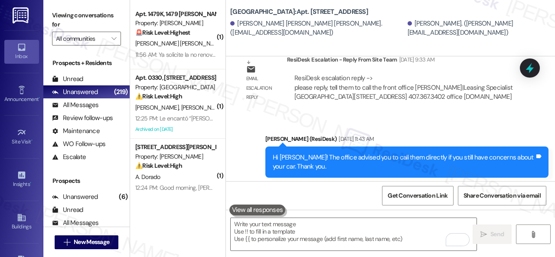
scroll to position [12188, 0]
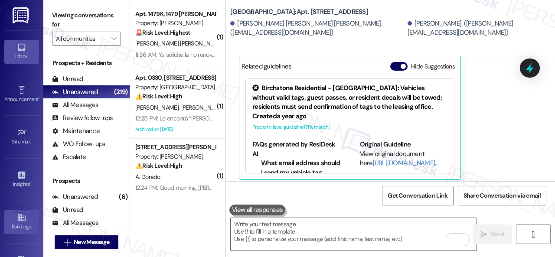
click at [23, 220] on icon at bounding box center [22, 218] width 10 height 10
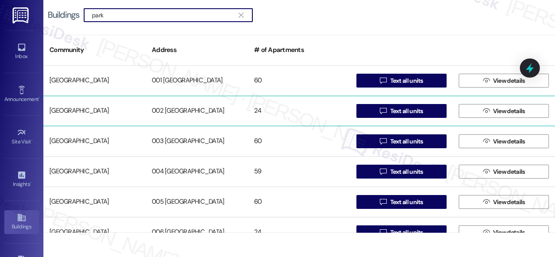
type input "park"
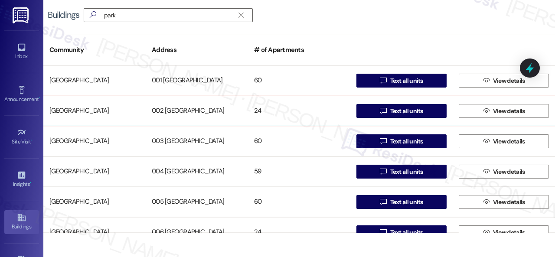
click at [86, 107] on div "[GEOGRAPHIC_DATA]" at bounding box center [94, 110] width 102 height 17
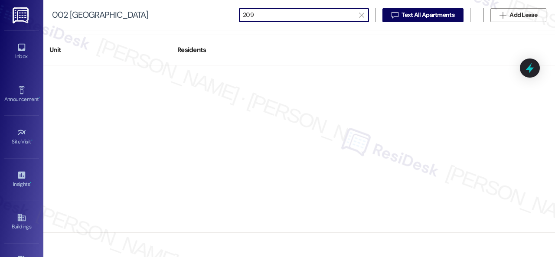
type input "209"
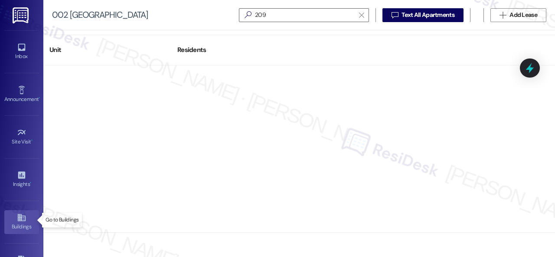
click at [11, 222] on div "Buildings" at bounding box center [21, 226] width 43 height 9
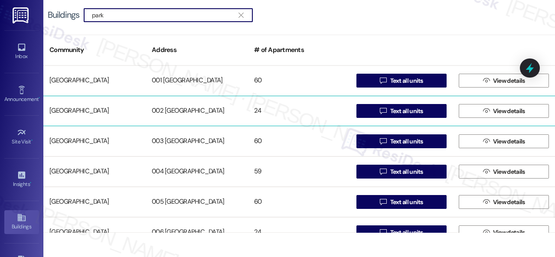
type input "park"
click at [95, 111] on div "[GEOGRAPHIC_DATA]" at bounding box center [94, 110] width 102 height 17
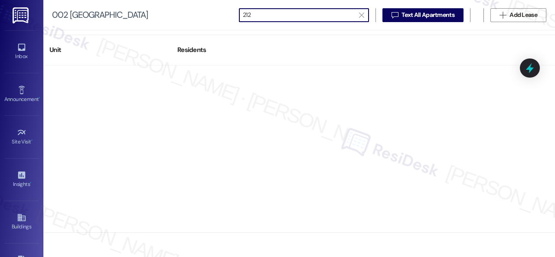
drag, startPoint x: 248, startPoint y: 15, endPoint x: 200, endPoint y: 16, distance: 47.7
click at [200, 16] on div "002 Halston Park Central  212   Text All Apartments  Add Lease" at bounding box center [298, 15] width 511 height 30
paste input "9"
drag, startPoint x: 254, startPoint y: 14, endPoint x: 213, endPoint y: 13, distance: 40.8
click at [213, 13] on div "002 Halston Park Central  219   Text All Apartments  Add Lease" at bounding box center [298, 15] width 511 height 30
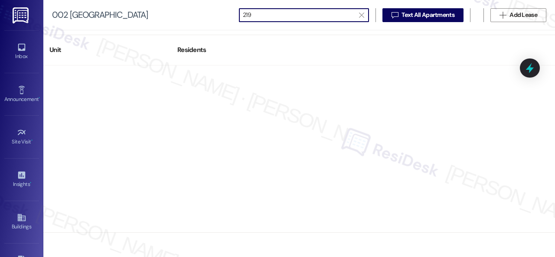
paste input "8"
type input "218"
click at [20, 216] on icon at bounding box center [21, 217] width 8 height 7
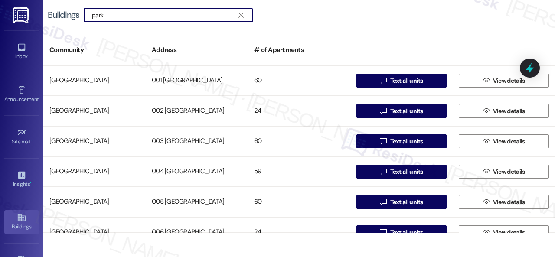
type input "park"
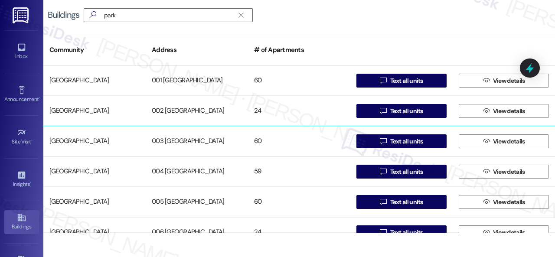
click at [80, 108] on div "[GEOGRAPHIC_DATA]" at bounding box center [94, 110] width 102 height 17
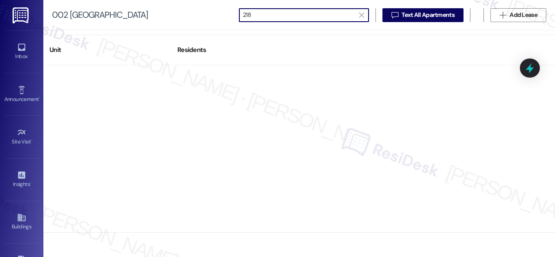
type input "218"
click at [17, 217] on icon at bounding box center [21, 217] width 8 height 7
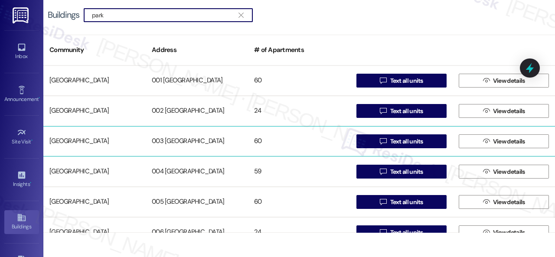
type input "park"
click at [94, 139] on div "[GEOGRAPHIC_DATA]" at bounding box center [94, 141] width 102 height 17
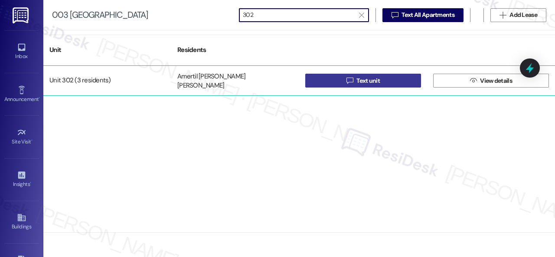
type input "302"
click at [325, 76] on button " Text unit" at bounding box center [363, 81] width 116 height 14
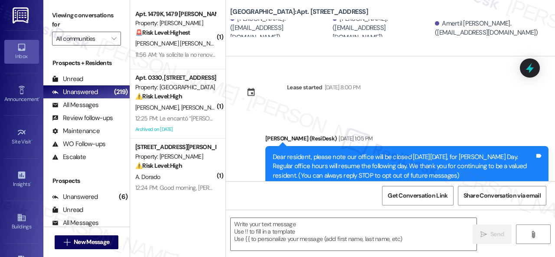
type textarea "Fetching suggested responses. Please feel free to read through the conversation…"
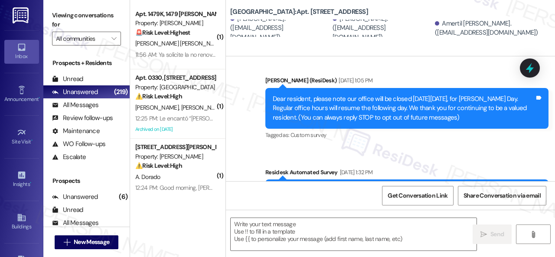
scroll to position [217, 0]
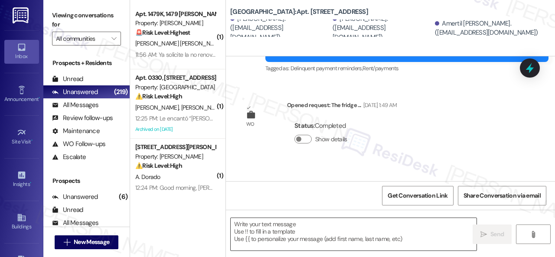
click at [279, 228] on textarea at bounding box center [353, 234] width 246 height 32
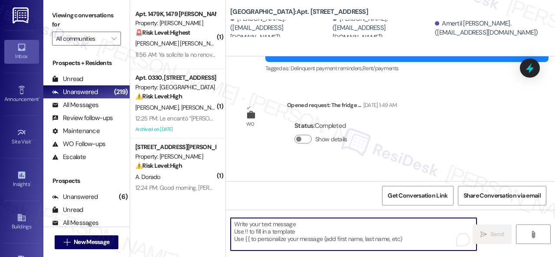
paste textarea "Hi {{first_name}}, just following up to make sure we didn’t miss your input on …"
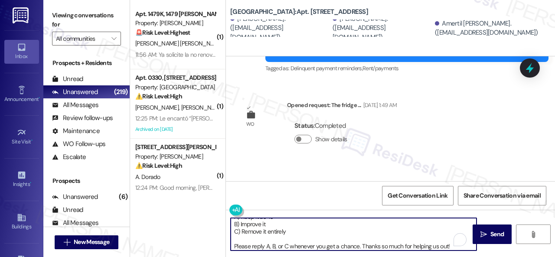
scroll to position [29, 0]
type textarea "Hi {{first_name}}, just following up to make sure we didn’t miss your input on …"
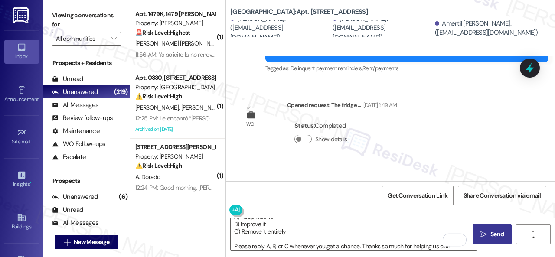
click at [488, 230] on span "Send" at bounding box center [496, 234] width 17 height 9
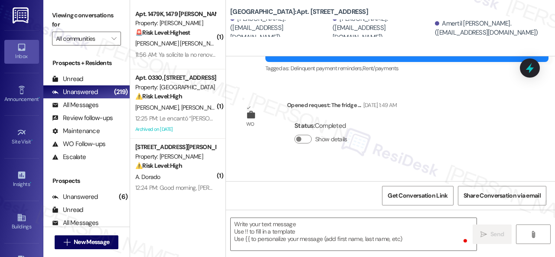
scroll to position [0, 0]
click at [14, 222] on div "Buildings" at bounding box center [21, 226] width 43 height 9
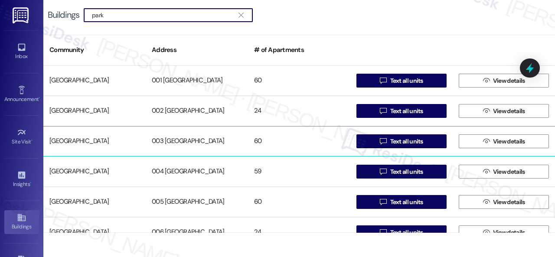
type input "park"
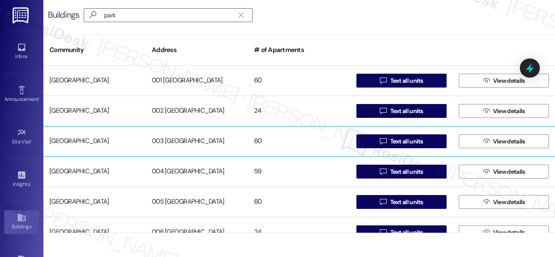
click at [75, 139] on div "[GEOGRAPHIC_DATA]" at bounding box center [94, 141] width 102 height 17
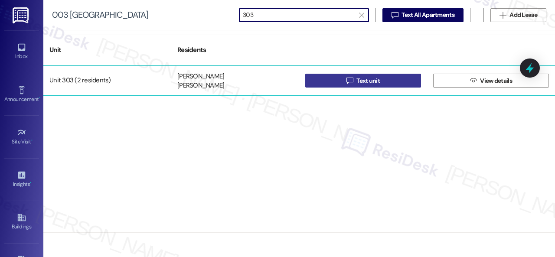
type input "303"
click at [312, 81] on button " Text unit" at bounding box center [363, 81] width 116 height 14
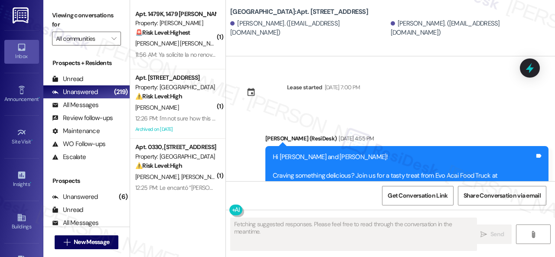
type textarea "Fetching suggested responses. Please feel free to read through the conversation…"
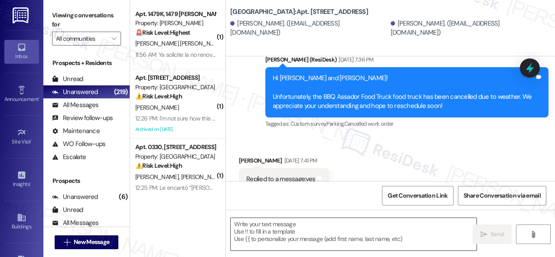
scroll to position [2148, 0]
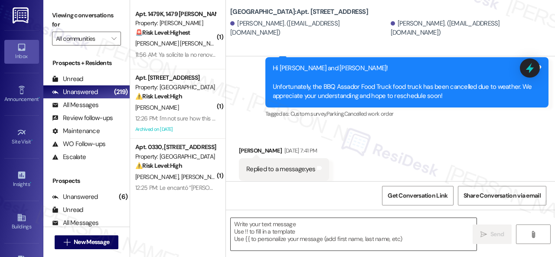
click at [292, 227] on textarea at bounding box center [353, 234] width 246 height 32
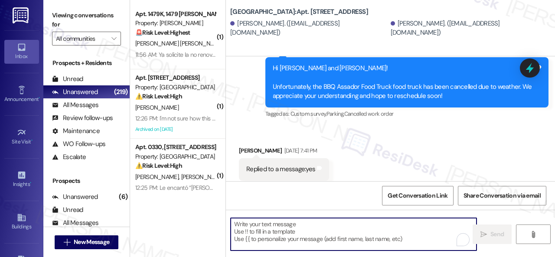
paste textarea "Hi {{first_name}}, just following up to make sure we didn’t miss your input on …"
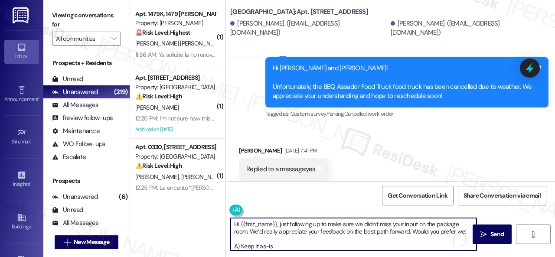
scroll to position [29, 0]
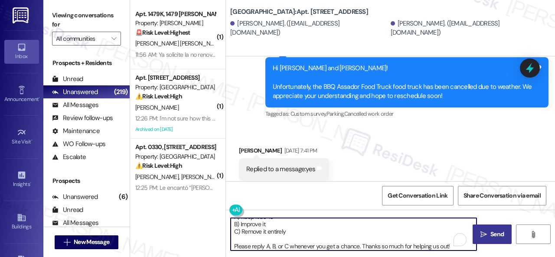
type textarea "Hi {{first_name}}, just following up to make sure we didn’t miss your input on …"
click at [483, 235] on icon "" at bounding box center [483, 234] width 6 height 7
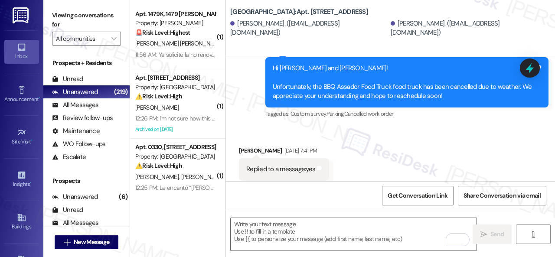
scroll to position [0, 0]
click at [19, 218] on icon at bounding box center [21, 217] width 8 height 7
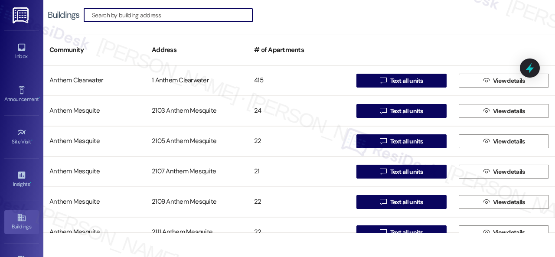
click at [115, 13] on input at bounding box center [172, 15] width 160 height 12
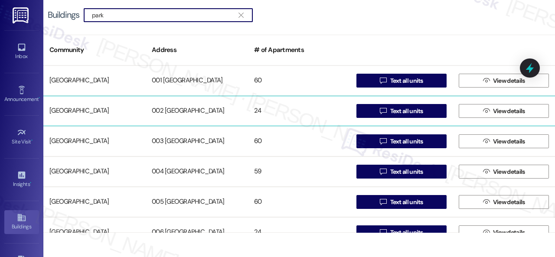
type input "park"
click at [96, 107] on div "[GEOGRAPHIC_DATA]" at bounding box center [94, 110] width 102 height 17
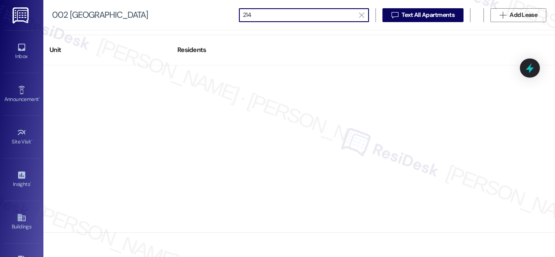
type input "214"
click at [25, 215] on link "Buildings" at bounding box center [21, 221] width 35 height 23
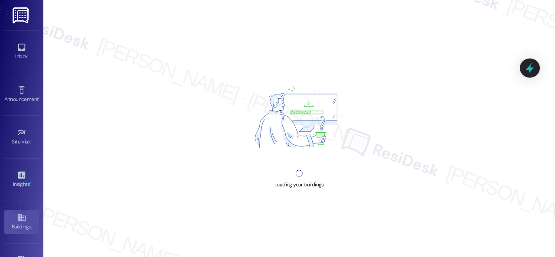
click at [13, 218] on link "Buildings" at bounding box center [21, 221] width 35 height 23
click at [22, 52] on div "Inbox" at bounding box center [21, 56] width 43 height 9
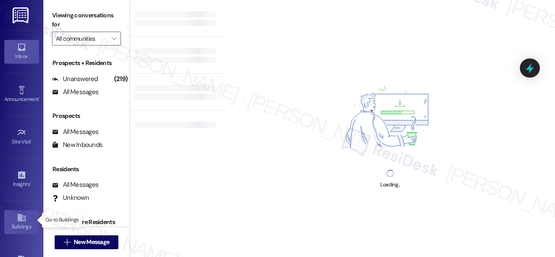
click at [20, 218] on icon at bounding box center [21, 217] width 8 height 7
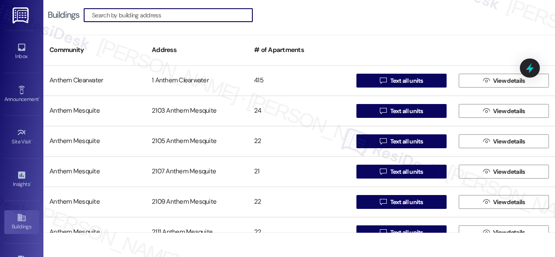
click at [195, 14] on input at bounding box center [172, 15] width 160 height 12
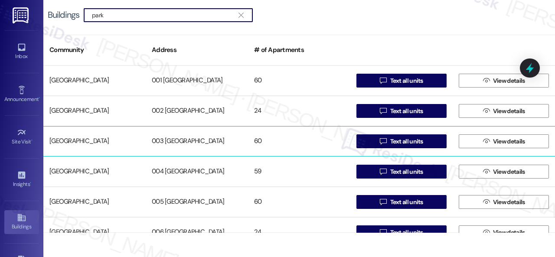
type input "park"
click at [97, 140] on div "[GEOGRAPHIC_DATA]" at bounding box center [94, 141] width 102 height 17
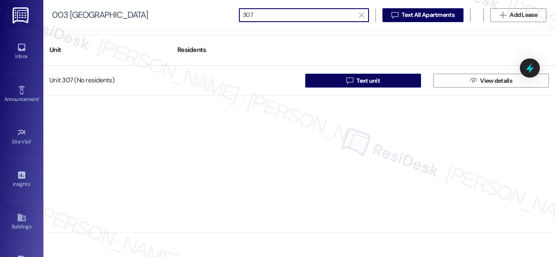
drag, startPoint x: 262, startPoint y: 11, endPoint x: 224, endPoint y: 13, distance: 37.7
click at [224, 13] on div "003 [GEOGRAPHIC_DATA]  307   Text All Apartments  Add Lease" at bounding box center [298, 15] width 511 height 30
paste input "9"
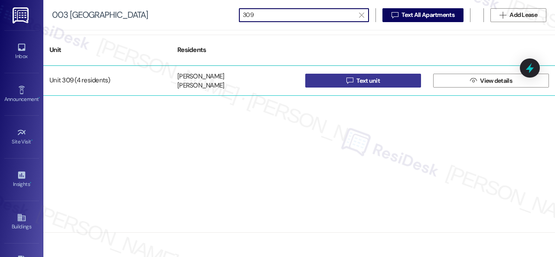
type input "309"
click at [332, 83] on button " Text unit" at bounding box center [363, 81] width 116 height 14
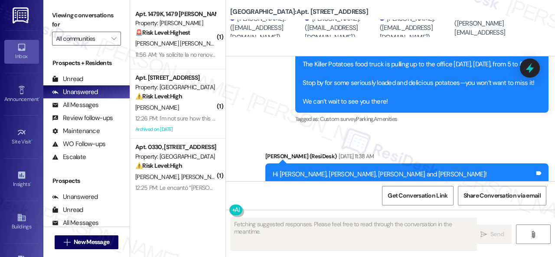
scroll to position [6826, 0]
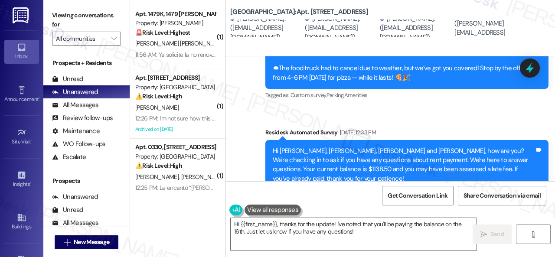
drag, startPoint x: 357, startPoint y: 231, endPoint x: 219, endPoint y: 209, distance: 139.5
click at [219, 209] on div "( 1 ) Apt. 1479K, 1479 [PERSON_NAME] Property: [PERSON_NAME] 🚨 Risk Level: High…" at bounding box center [342, 128] width 425 height 257
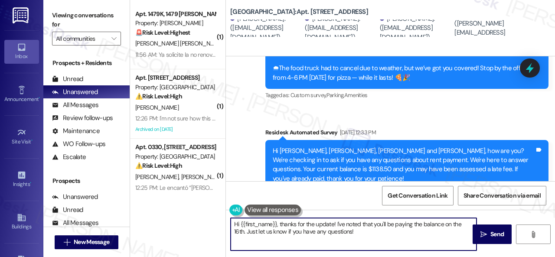
paste textarea "just following up to make sure we didn’t miss your input on the package room. W…"
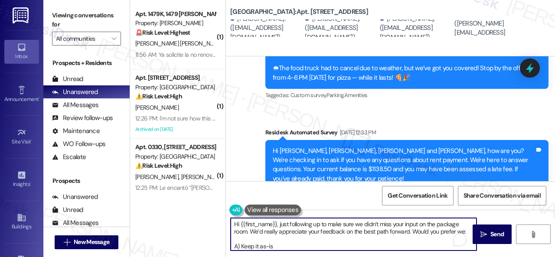
scroll to position [0, 0]
type textarea "Hi {{first_name}}, just following up to make sure we didn’t miss your input on …"
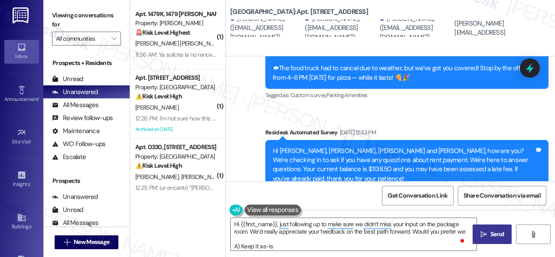
click at [490, 236] on span "Send" at bounding box center [496, 234] width 13 height 9
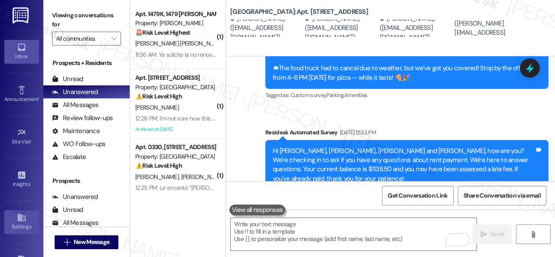
click at [10, 214] on link "Buildings" at bounding box center [21, 221] width 35 height 23
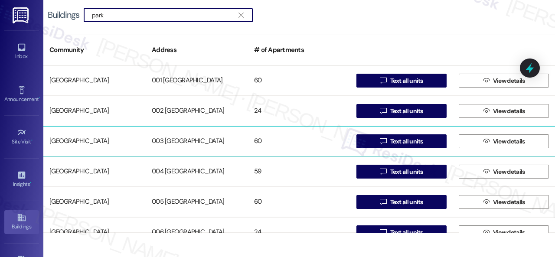
type input "park"
click at [84, 140] on div "[GEOGRAPHIC_DATA]" at bounding box center [94, 141] width 102 height 17
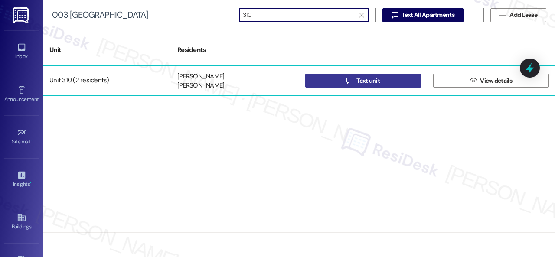
type input "310"
click at [332, 82] on button " Text unit" at bounding box center [363, 81] width 116 height 14
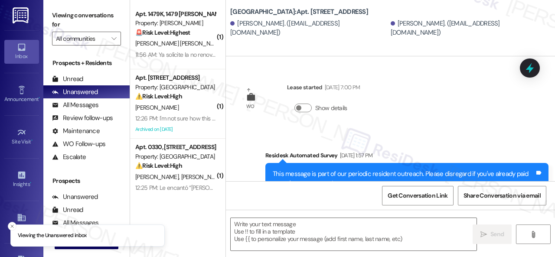
type textarea "Fetching suggested responses. Please feel free to read through the conversation…"
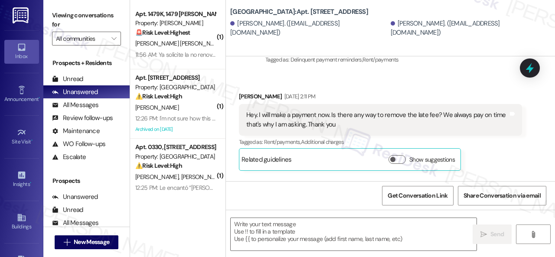
scroll to position [4553, 0]
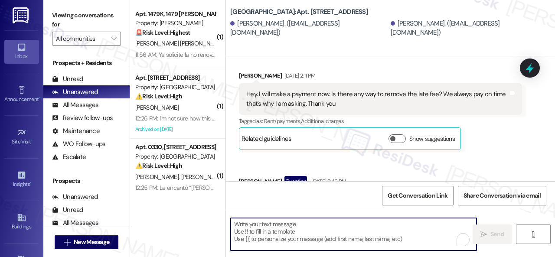
click at [315, 229] on textarea "To enrich screen reader interactions, please activate Accessibility in Grammarl…" at bounding box center [353, 234] width 246 height 32
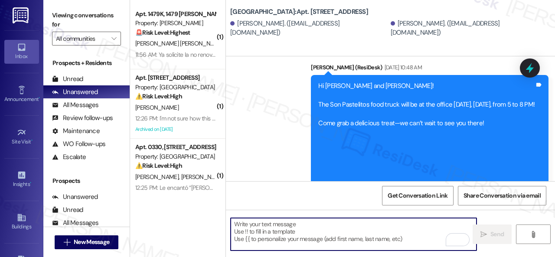
scroll to position [4813, 0]
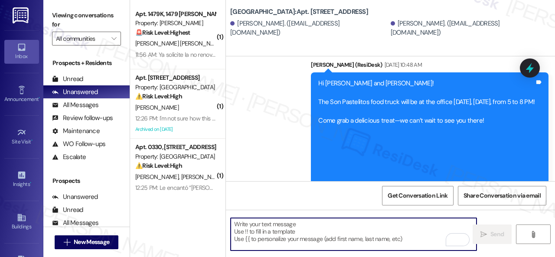
paste textarea "Hi {{first_name}}, just following up to make sure we didn’t miss your input on …"
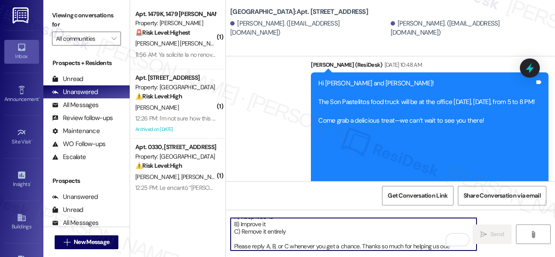
scroll to position [29, 0]
type textarea "Hi {{first_name}}, just following up to make sure we didn’t miss your input on …"
click at [484, 231] on span " Send" at bounding box center [491, 234] width 27 height 9
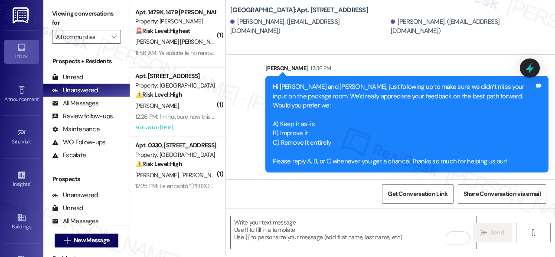
scroll to position [3, 0]
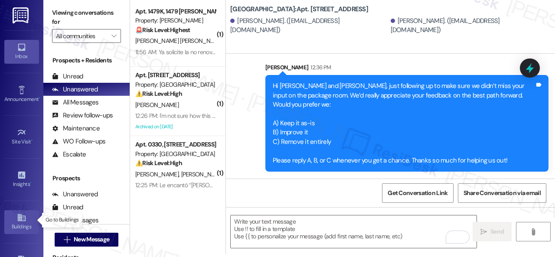
click at [17, 217] on icon at bounding box center [22, 218] width 10 height 10
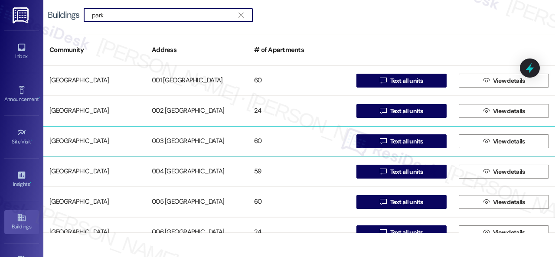
type input "park"
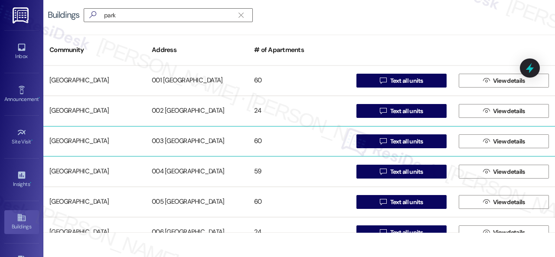
click at [78, 137] on div "[GEOGRAPHIC_DATA]" at bounding box center [94, 141] width 102 height 17
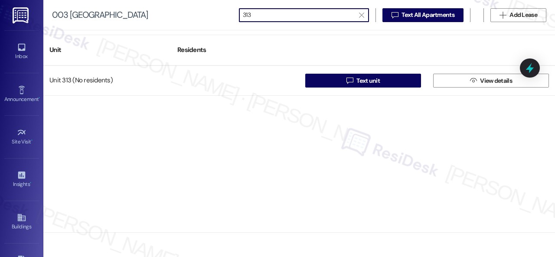
drag, startPoint x: 258, startPoint y: 12, endPoint x: 207, endPoint y: 15, distance: 51.2
click at [204, 15] on div "003 [GEOGRAPHIC_DATA]  313   Text All Apartments  Add Lease" at bounding box center [298, 15] width 511 height 30
paste input "6"
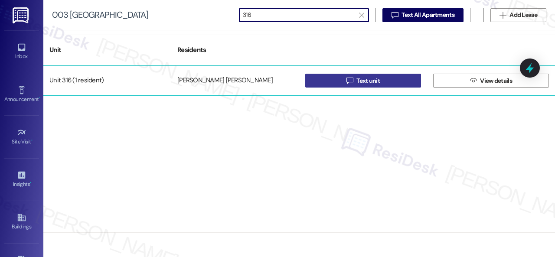
type input "316"
click at [330, 83] on button " Text unit" at bounding box center [363, 81] width 116 height 14
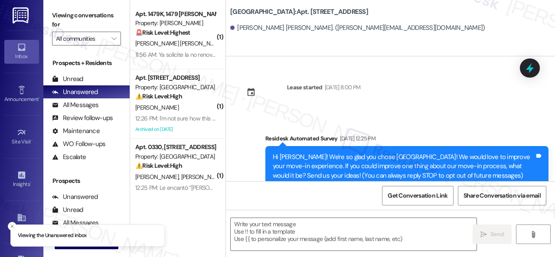
type textarea "Fetching suggested responses. Please feel free to read through the conversation…"
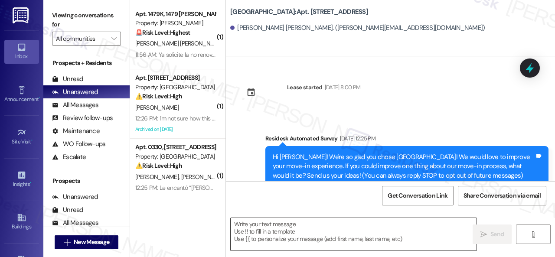
click at [275, 233] on textarea at bounding box center [353, 234] width 246 height 32
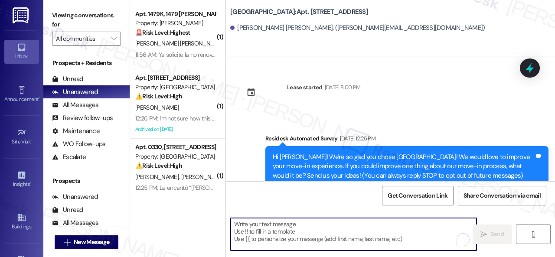
paste textarea "Hi {{first_name}}, just following up to make sure we didn’t miss your input on …"
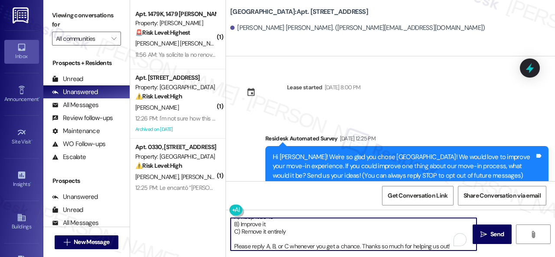
scroll to position [29, 0]
type textarea "Hi {{first_name}}, just following up to make sure we didn’t miss your input on …"
click at [481, 234] on icon "" at bounding box center [483, 234] width 6 height 7
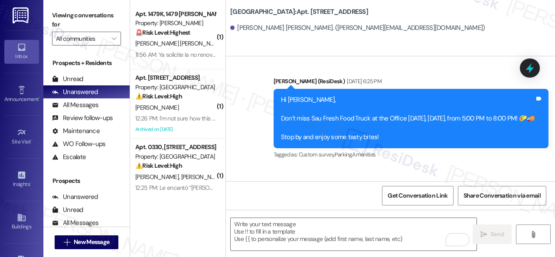
scroll to position [3225, 0]
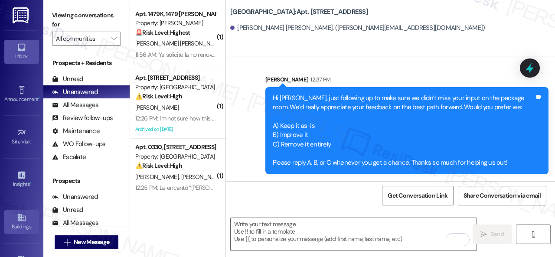
click at [13, 214] on link "Buildings" at bounding box center [21, 221] width 35 height 23
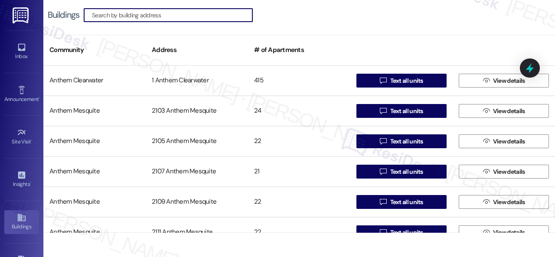
click at [134, 15] on input at bounding box center [172, 15] width 160 height 12
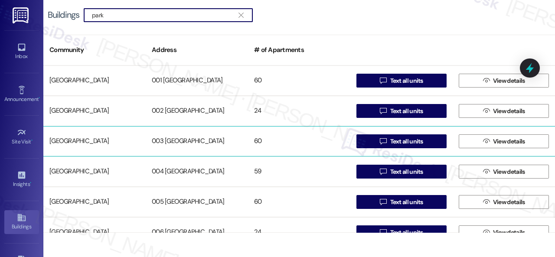
type input "park"
click at [91, 138] on div "[GEOGRAPHIC_DATA]" at bounding box center [94, 141] width 102 height 17
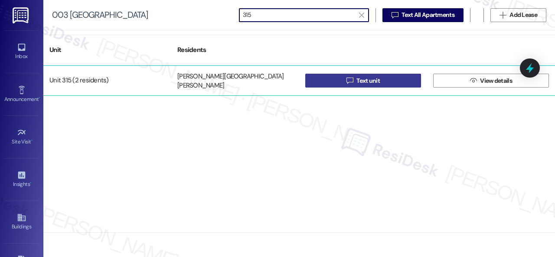
type input "315"
click at [328, 80] on button " Text unit" at bounding box center [363, 81] width 116 height 14
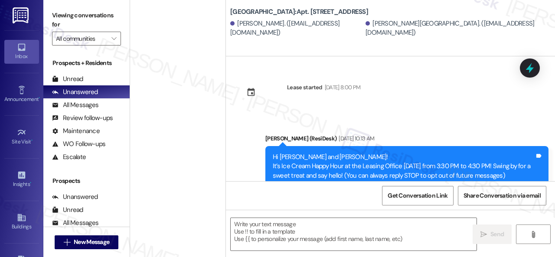
type textarea "Fetching suggested responses. Please feel free to read through the conversation…"
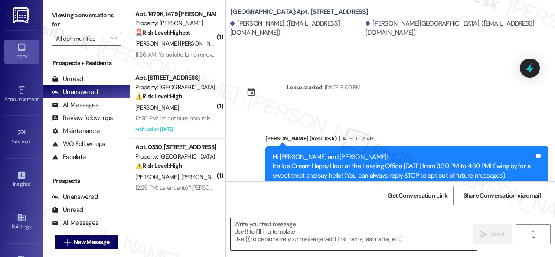
click at [274, 229] on textarea at bounding box center [353, 234] width 246 height 32
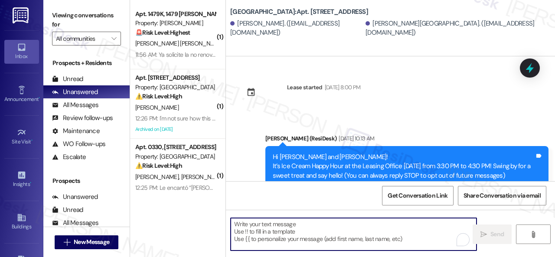
paste textarea "Hi {{first_name}}, just following up to make sure we didn’t miss your input on …"
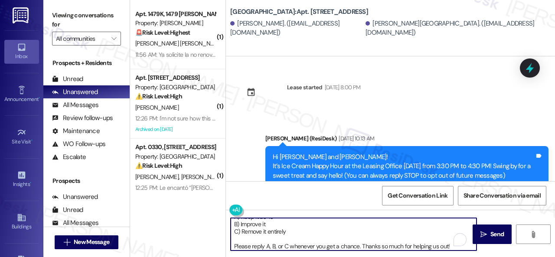
scroll to position [29, 0]
type textarea "Hi {{first_name}}, just following up to make sure we didn’t miss your input on …"
click at [496, 236] on span "Send" at bounding box center [496, 234] width 13 height 9
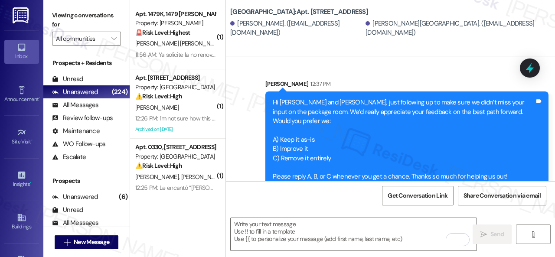
scroll to position [4800, 0]
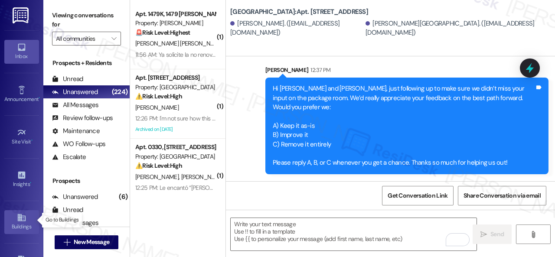
click at [17, 214] on icon at bounding box center [21, 217] width 8 height 7
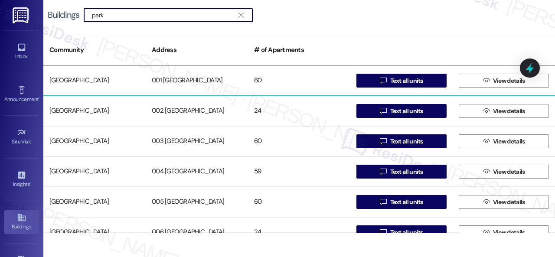
type input "park"
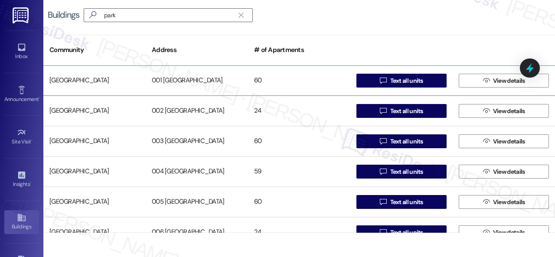
click at [78, 79] on div "[GEOGRAPHIC_DATA]" at bounding box center [94, 80] width 102 height 17
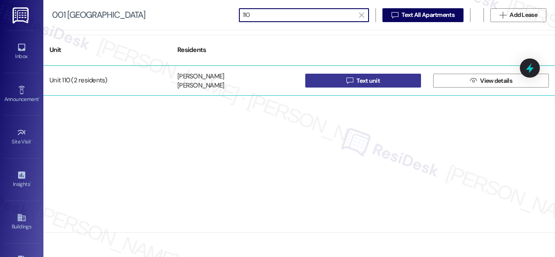
type input "110"
click at [339, 82] on button " Text unit" at bounding box center [363, 81] width 116 height 14
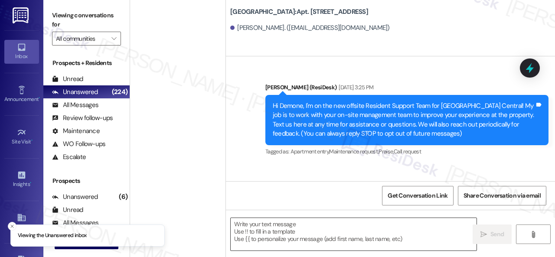
scroll to position [15741, 0]
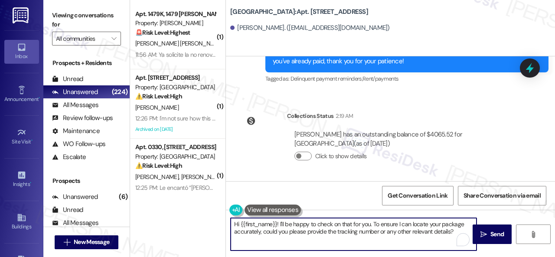
drag, startPoint x: 458, startPoint y: 227, endPoint x: 208, endPoint y: 207, distance: 251.7
click at [201, 195] on div "( 1 ) Apt. 1479K, 1479 Elliot Roswell Property: Elliot Roswell 🚨 Risk Level: Hi…" at bounding box center [342, 128] width 425 height 257
paste textarea ", just following up to make sure we didn’t miss your input on the package room.…"
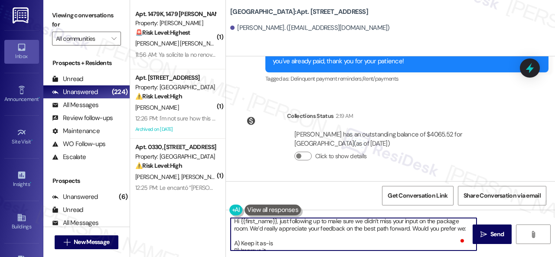
scroll to position [0, 0]
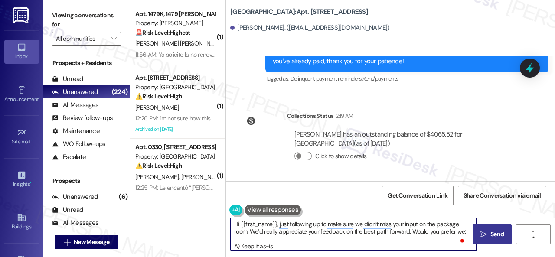
type textarea "Hi {{first_name}}, just following up to make sure we didn’t miss your input on …"
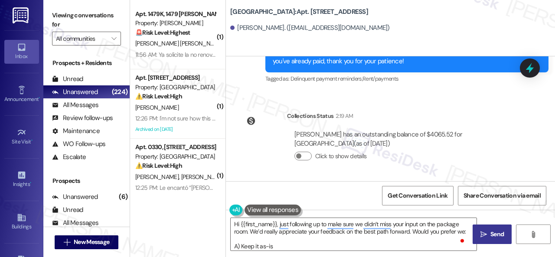
click at [490, 233] on span "Send" at bounding box center [496, 234] width 13 height 9
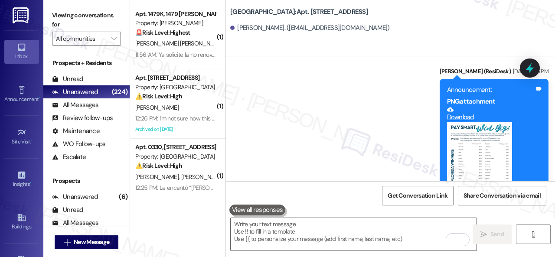
scroll to position [15867, 0]
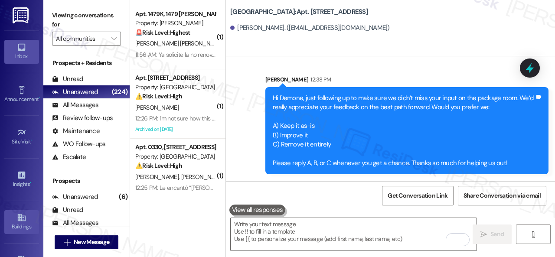
click at [26, 214] on link "Buildings" at bounding box center [21, 221] width 35 height 23
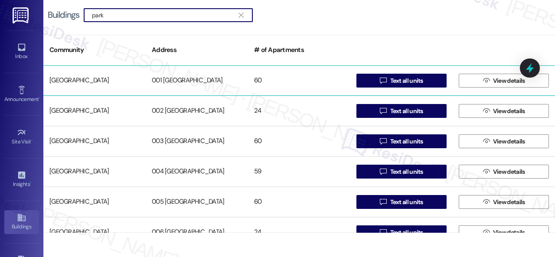
type input "park"
click at [91, 81] on div "[GEOGRAPHIC_DATA]" at bounding box center [94, 80] width 102 height 17
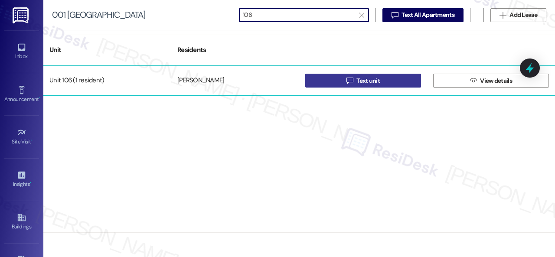
type input "106"
click at [341, 78] on button " Text unit" at bounding box center [363, 81] width 116 height 14
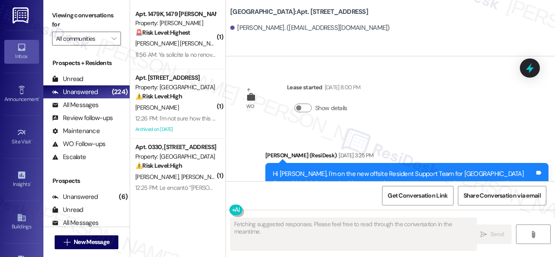
type textarea "Fetching suggested responses. Please feel free to read through the conversation…"
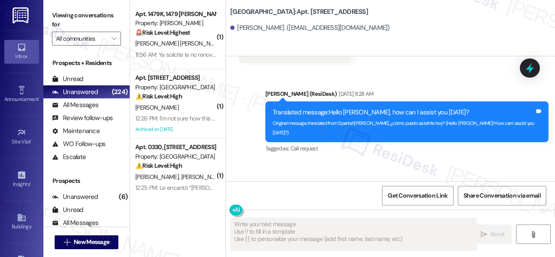
scroll to position [8312, 0]
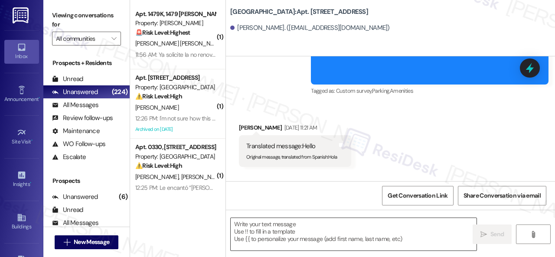
click at [292, 226] on textarea at bounding box center [353, 234] width 246 height 32
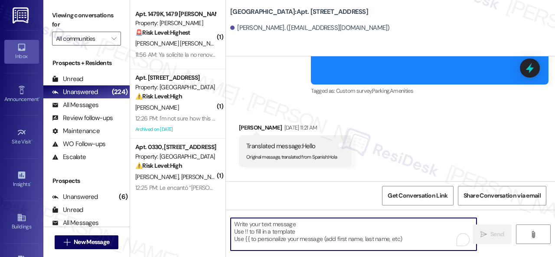
paste textarea "Hi {{first_name}}, just following up to make sure we didn’t miss your input on …"
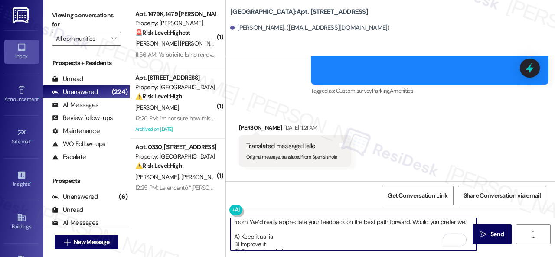
scroll to position [0, 0]
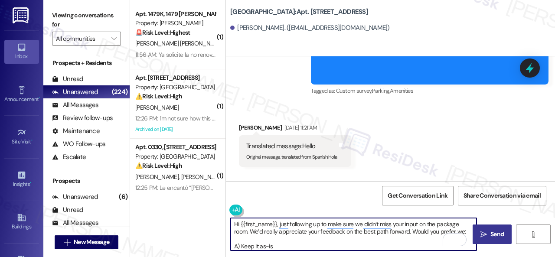
type textarea "Hi {{first_name}}, just following up to make sure we didn’t miss your input on …"
click at [480, 228] on button " Send" at bounding box center [491, 233] width 39 height 19
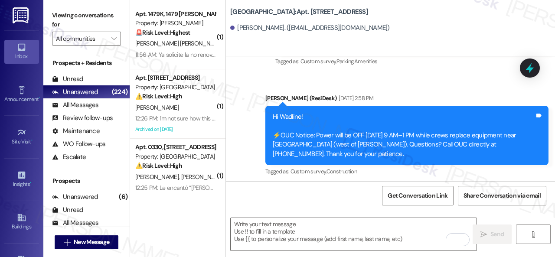
scroll to position [10652, 0]
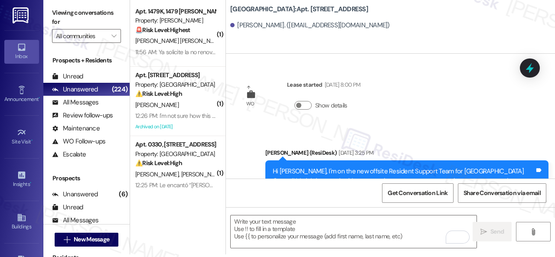
scroll to position [10936, 0]
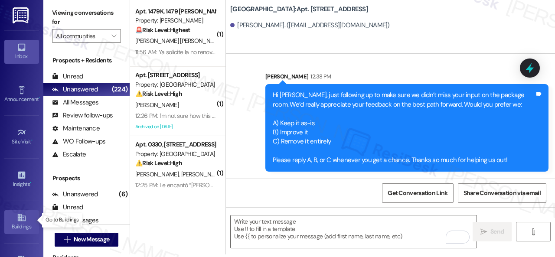
click at [13, 220] on link "Buildings" at bounding box center [21, 221] width 35 height 23
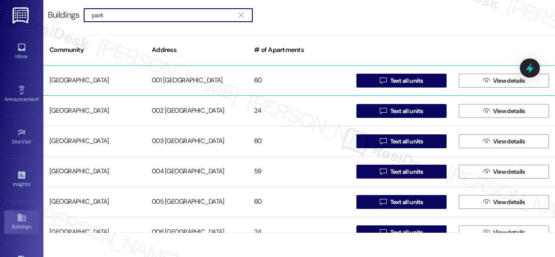
type input "park"
click at [68, 82] on div "[GEOGRAPHIC_DATA]" at bounding box center [94, 80] width 102 height 17
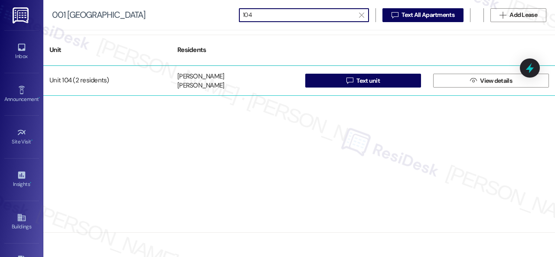
type input "104"
click at [329, 87] on div " Text unit" at bounding box center [363, 80] width 128 height 17
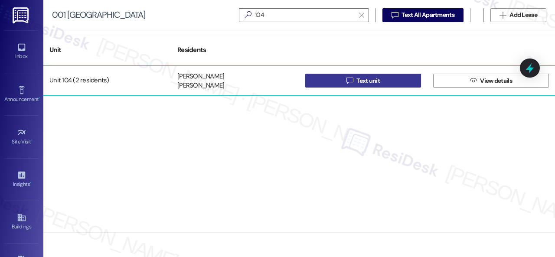
click at [341, 78] on button " Text unit" at bounding box center [363, 81] width 116 height 14
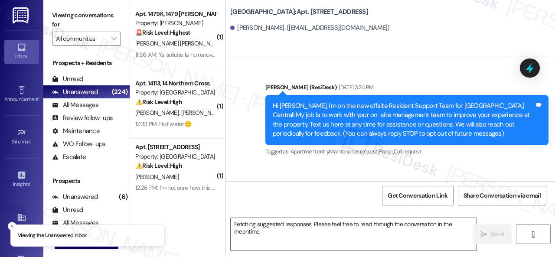
scroll to position [11868, 0]
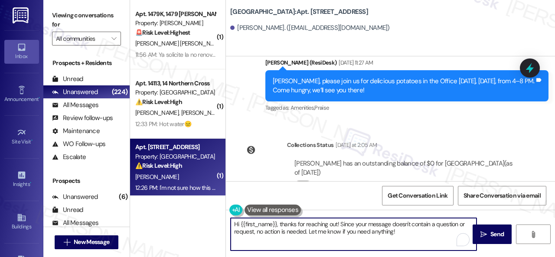
drag, startPoint x: 287, startPoint y: 226, endPoint x: 143, endPoint y: 195, distance: 146.8
click at [143, 195] on div "( 1 ) Apt. 1479K, 1479 [PERSON_NAME] Property: [PERSON_NAME] 🚨 Risk Level: High…" at bounding box center [342, 128] width 425 height 257
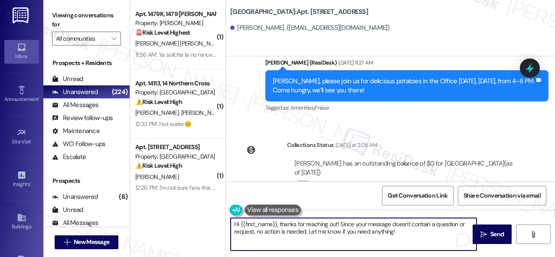
paste textarea "just following up to make sure we didn’t miss your input on the package room. W…"
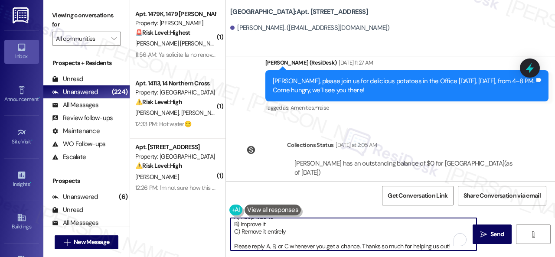
scroll to position [29, 0]
type textarea "Hi {{first_name}}, just following up to make sure we didn’t miss your input on …"
click at [490, 234] on span "Send" at bounding box center [496, 234] width 13 height 9
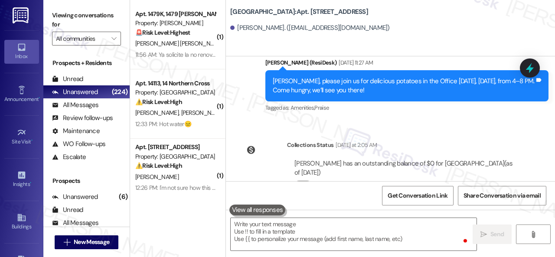
scroll to position [6474, 0]
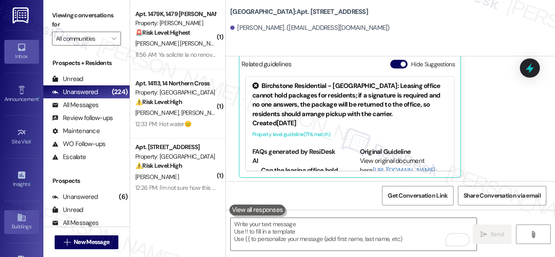
click at [17, 214] on icon at bounding box center [21, 217] width 8 height 7
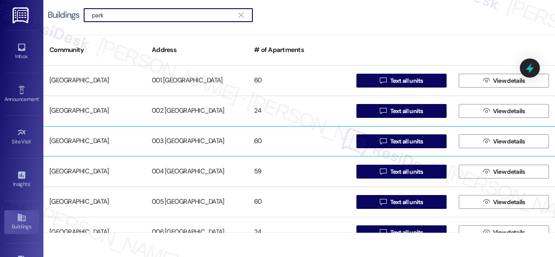
type input "park"
click at [85, 143] on div "[GEOGRAPHIC_DATA]" at bounding box center [94, 141] width 102 height 17
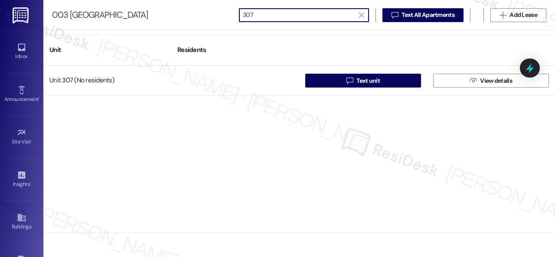
drag, startPoint x: 267, startPoint y: 13, endPoint x: 209, endPoint y: 13, distance: 57.6
click at [209, 13] on div "003 [GEOGRAPHIC_DATA]  307   Text All Apartments  Add Lease" at bounding box center [298, 15] width 511 height 30
paste input "13"
drag, startPoint x: 264, startPoint y: 9, endPoint x: 207, endPoint y: 9, distance: 57.6
click at [208, 9] on div "003 [GEOGRAPHIC_DATA]  313   Text All Apartments  Add Lease" at bounding box center [298, 15] width 511 height 30
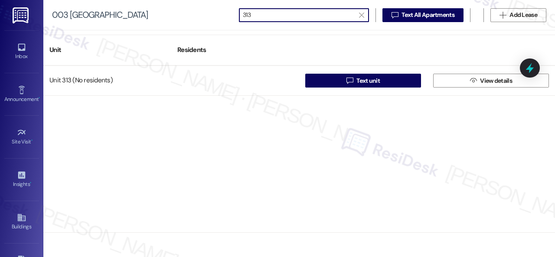
paste input "07"
drag, startPoint x: 260, startPoint y: 14, endPoint x: 205, endPoint y: 13, distance: 54.6
click at [205, 13] on div "003 [GEOGRAPHIC_DATA]  307   Text All Apartments  Add Lease" at bounding box center [298, 15] width 511 height 30
paste input "214"
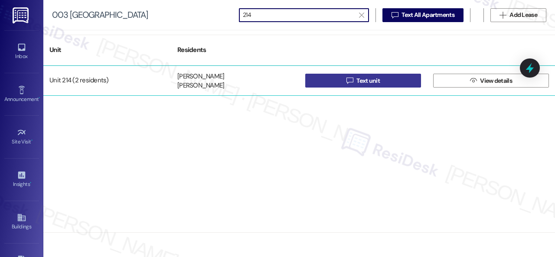
type input "214"
click at [334, 75] on button " Text unit" at bounding box center [363, 81] width 116 height 14
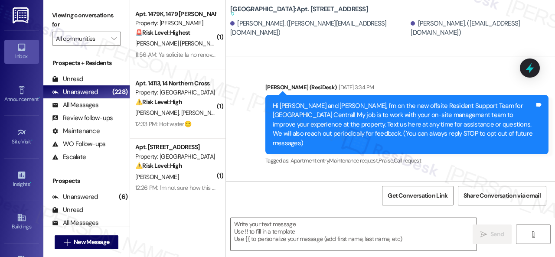
type textarea "Fetching suggested responses. Please feel free to read through the conversation…"
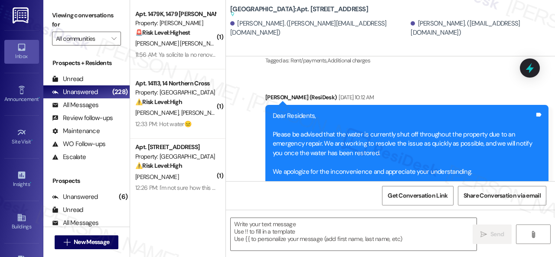
scroll to position [2508, 0]
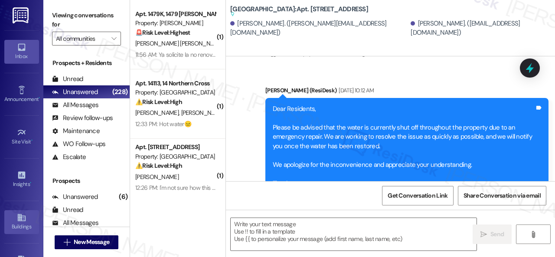
click at [19, 218] on icon at bounding box center [21, 217] width 8 height 7
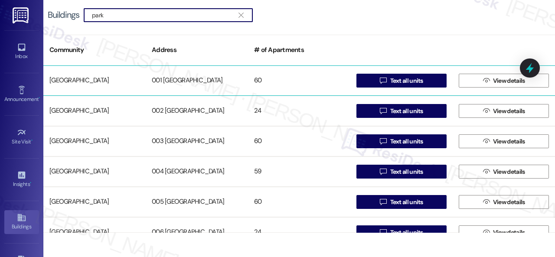
type input "park"
click at [81, 80] on div "[GEOGRAPHIC_DATA]" at bounding box center [94, 80] width 102 height 17
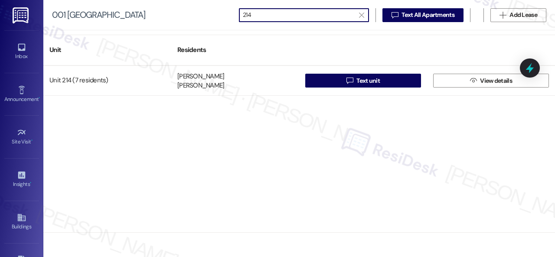
type input "214"
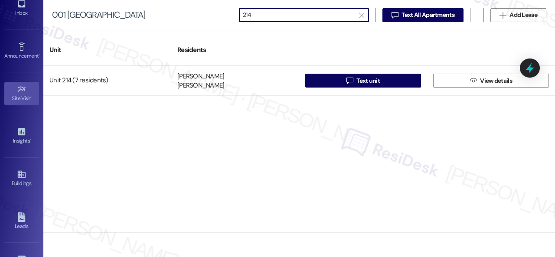
scroll to position [87, 0]
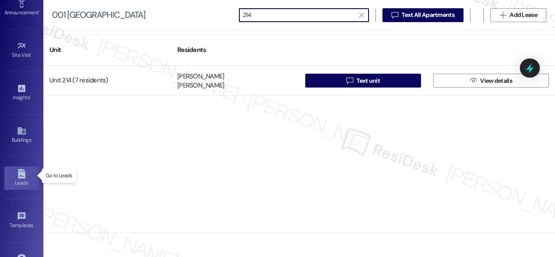
click at [23, 179] on div "Leads" at bounding box center [21, 182] width 43 height 9
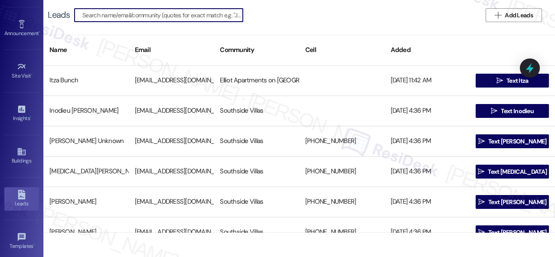
scroll to position [23, 0]
click at [26, 194] on link "Buildings" at bounding box center [21, 199] width 35 height 23
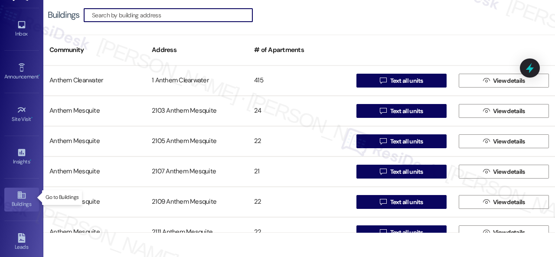
click at [13, 195] on link "Buildings" at bounding box center [21, 199] width 35 height 23
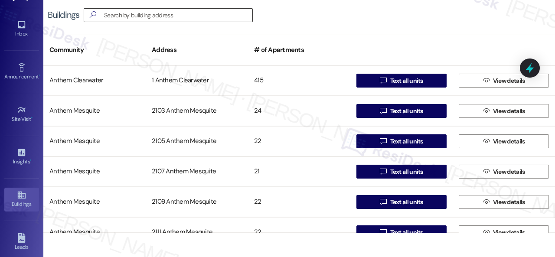
drag, startPoint x: 130, startPoint y: 14, endPoint x: 127, endPoint y: 19, distance: 6.2
click at [130, 16] on input at bounding box center [178, 15] width 148 height 12
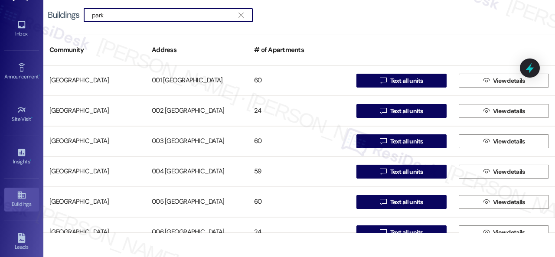
type input "park"
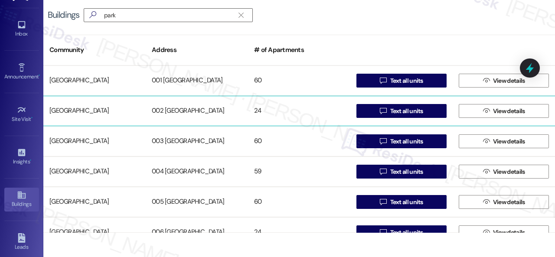
click at [88, 110] on div "[GEOGRAPHIC_DATA]" at bounding box center [94, 110] width 102 height 17
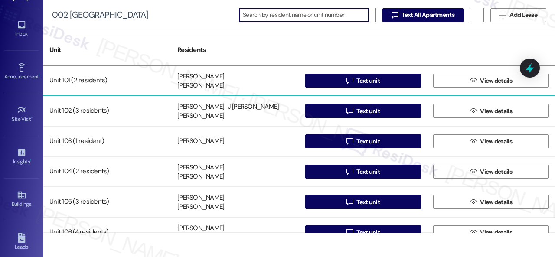
paste input "203"
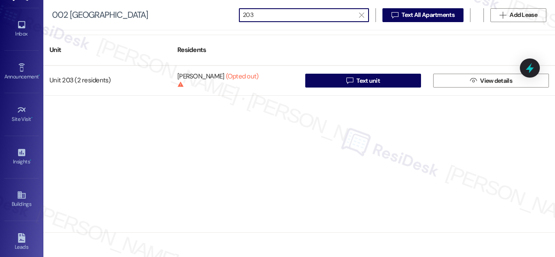
drag, startPoint x: 268, startPoint y: 14, endPoint x: 195, endPoint y: 14, distance: 72.4
click at [195, 14] on div "002 [GEOGRAPHIC_DATA]  203   Text All Apartments  Add Lease" at bounding box center [298, 15] width 511 height 30
paste input "301"
drag, startPoint x: 257, startPoint y: 14, endPoint x: 200, endPoint y: 13, distance: 57.2
click at [200, 13] on div "002 [GEOGRAPHIC_DATA]  301   Text All Apartments  Add Lease" at bounding box center [298, 15] width 511 height 30
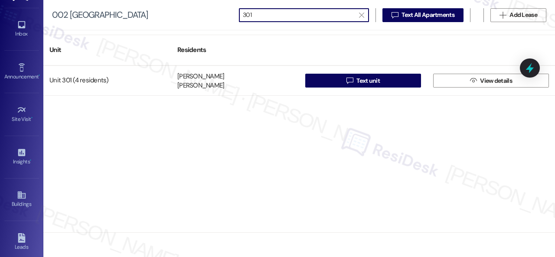
paste input "6"
type input "306"
click at [17, 197] on icon at bounding box center [22, 195] width 10 height 10
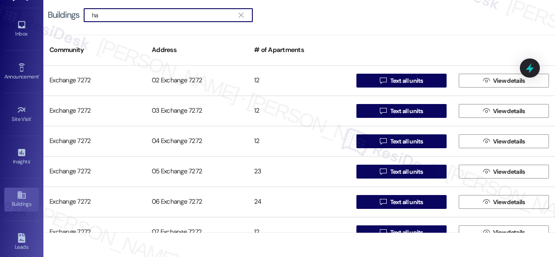
type input "h"
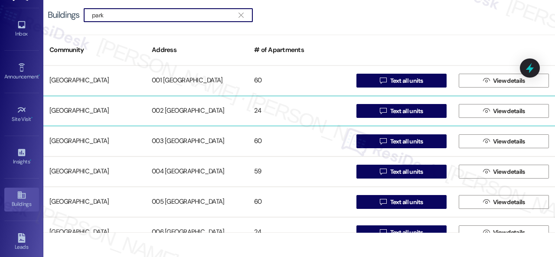
type input "park"
click at [95, 112] on div "[GEOGRAPHIC_DATA]" at bounding box center [94, 110] width 102 height 17
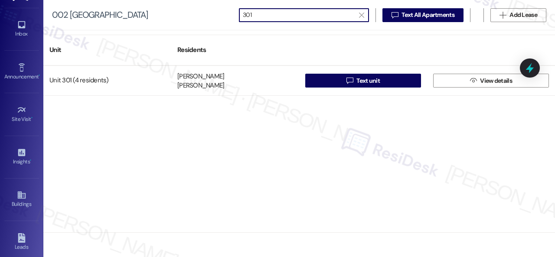
type input "301"
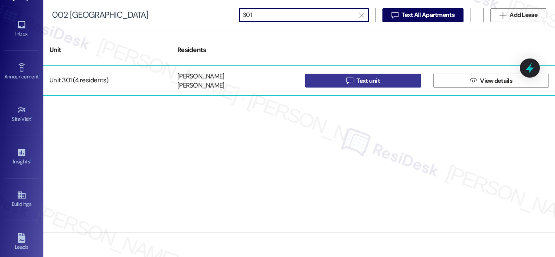
click at [337, 80] on button " Text unit" at bounding box center [363, 81] width 116 height 14
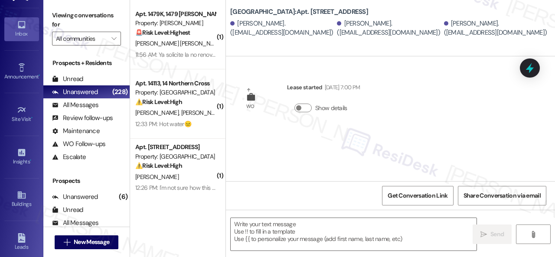
type textarea "Fetching suggested responses. Please feel free to read through the conversation…"
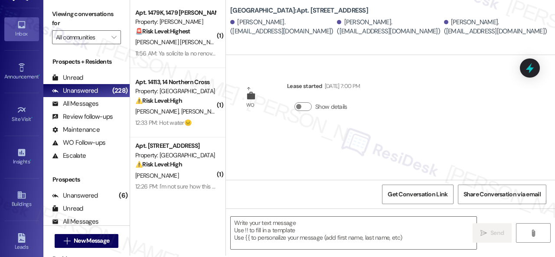
scroll to position [3, 0]
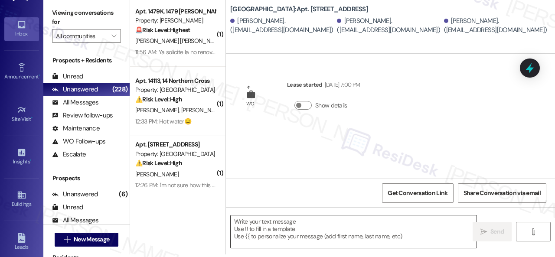
click at [257, 236] on textarea at bounding box center [353, 231] width 246 height 32
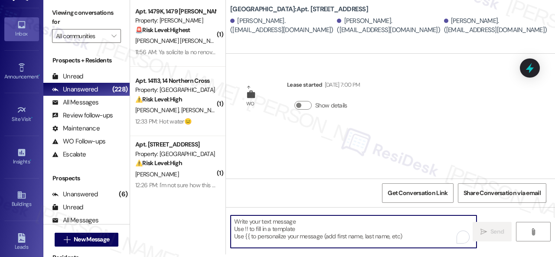
paste textarea "301"
type textarea "301"
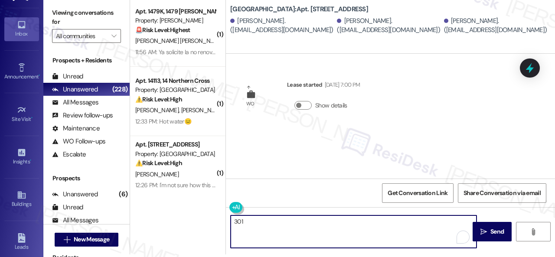
drag, startPoint x: 258, startPoint y: 221, endPoint x: 211, endPoint y: 221, distance: 46.8
click at [211, 221] on div "( 1 ) Apt. 1479K, 1479 [PERSON_NAME] Property: [PERSON_NAME] 🚨 Risk Level: High…" at bounding box center [342, 125] width 425 height 257
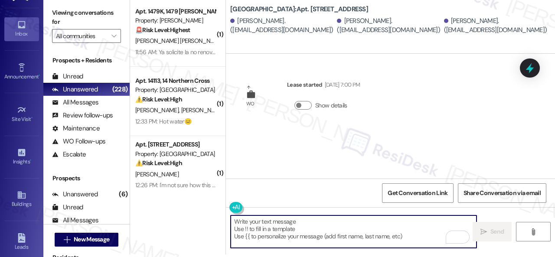
click at [251, 227] on textarea "To enrich screen reader interactions, please activate Accessibility in Grammarl…" at bounding box center [353, 231] width 246 height 32
paste textarea "Hi {{first_name}}, just following up to make sure we didn’t miss your input on …"
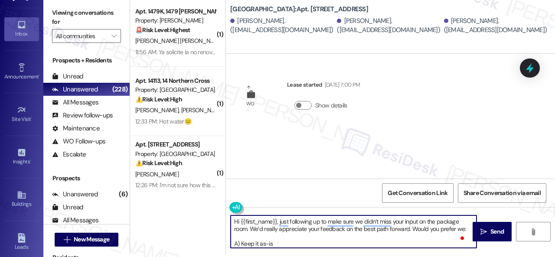
scroll to position [0, 0]
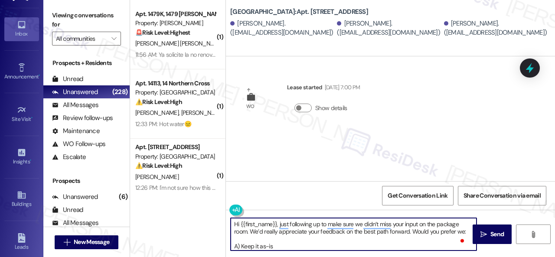
type textarea "Hi {{first_name}}, just following up to make sure we didn’t miss your input on …"
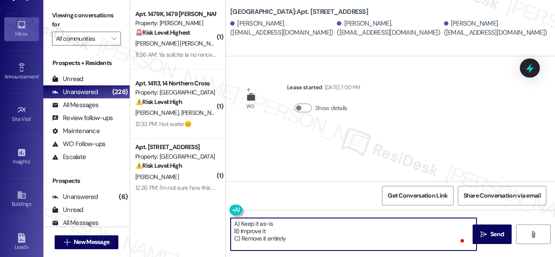
scroll to position [31, 0]
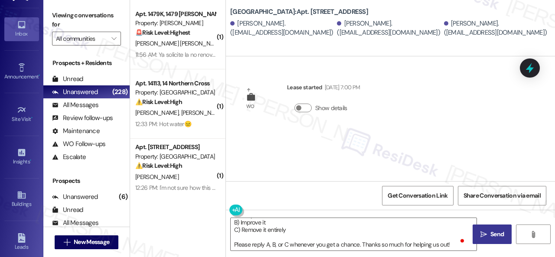
click at [483, 237] on icon "" at bounding box center [483, 234] width 6 height 7
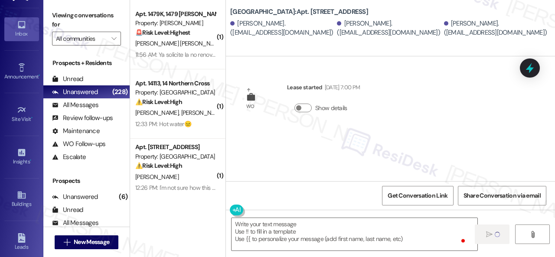
scroll to position [0, 0]
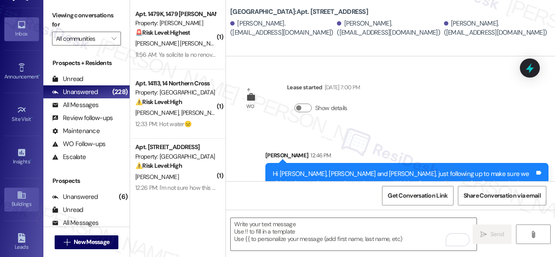
click at [31, 200] on div "Buildings" at bounding box center [21, 204] width 43 height 9
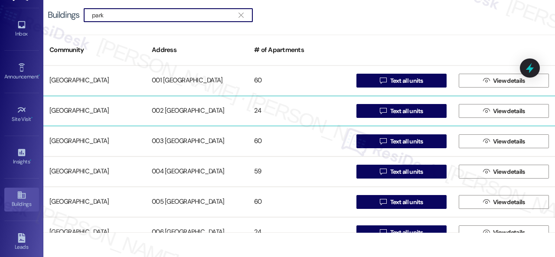
type input "park"
click at [79, 114] on div "[GEOGRAPHIC_DATA]" at bounding box center [94, 110] width 102 height 17
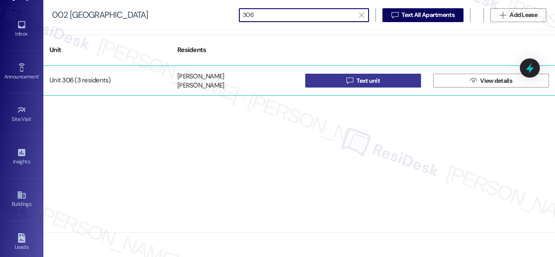
type input "306"
click at [331, 82] on button " Text unit" at bounding box center [363, 81] width 116 height 14
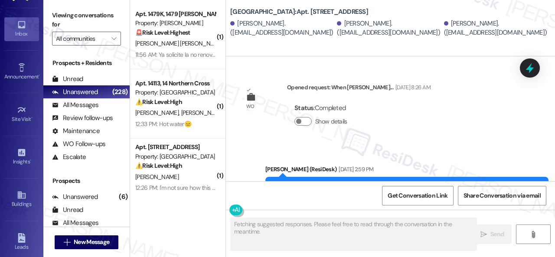
type textarea "Fetching suggested responses. Please feel free to read through the conversation…"
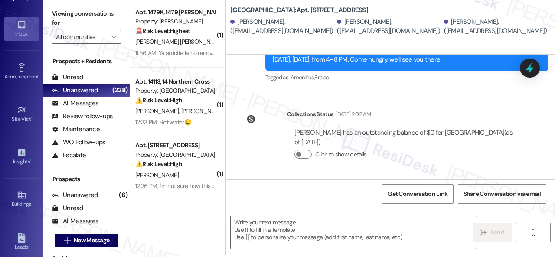
scroll to position [3, 0]
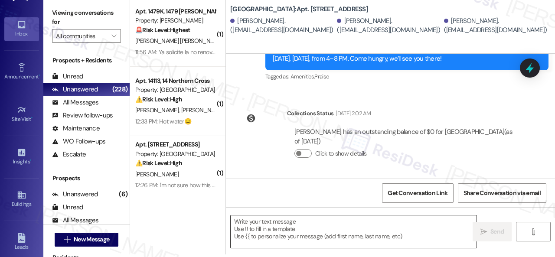
click at [298, 227] on textarea at bounding box center [353, 231] width 246 height 32
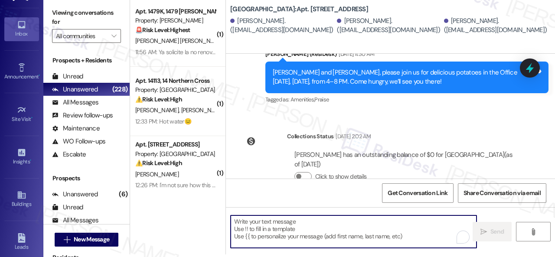
scroll to position [10466, 0]
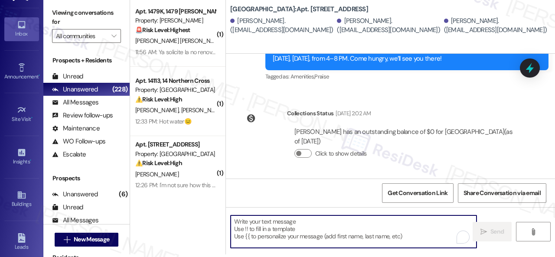
paste textarea "Hi {{first_name}}, just following up to make sure we didn’t miss your input on …"
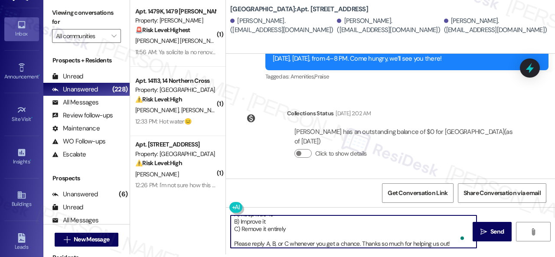
scroll to position [29, 0]
type textarea "Hi {{first_name}}, just following up to make sure we didn’t miss your input on …"
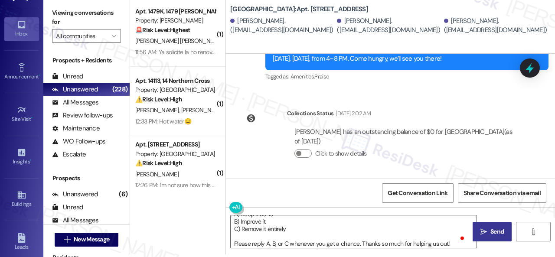
click at [488, 231] on span "Send" at bounding box center [496, 231] width 17 height 9
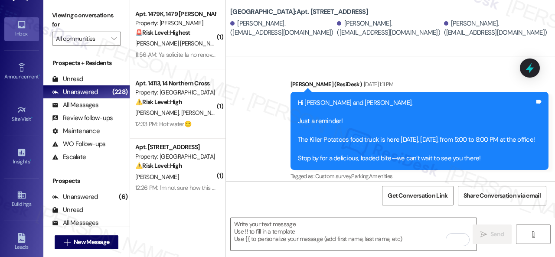
scroll to position [10601, 0]
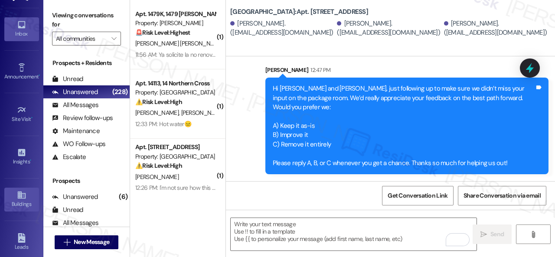
click at [14, 193] on link "Buildings" at bounding box center [21, 199] width 35 height 23
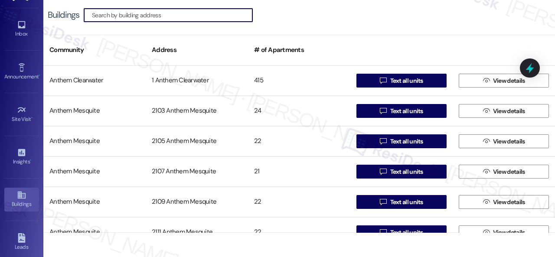
click at [119, 15] on input at bounding box center [172, 15] width 160 height 12
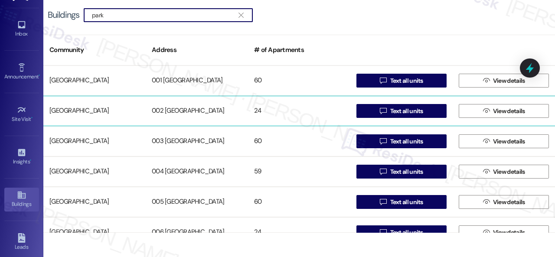
type input "park"
click at [84, 113] on div "[GEOGRAPHIC_DATA]" at bounding box center [94, 110] width 102 height 17
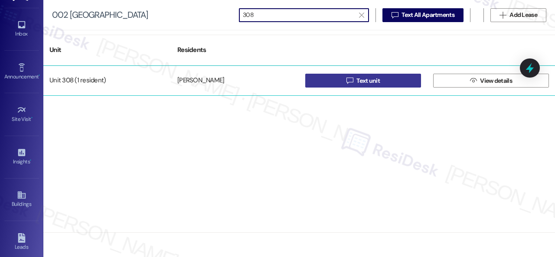
type input "308"
click at [347, 78] on icon "" at bounding box center [349, 80] width 6 height 7
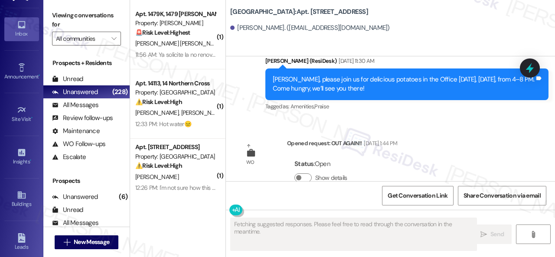
scroll to position [9771, 0]
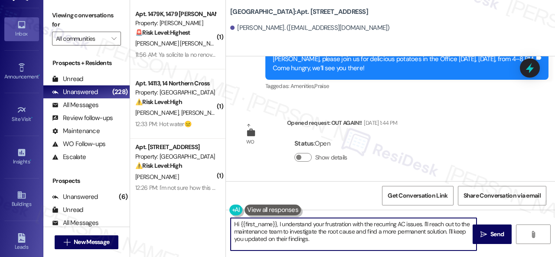
drag, startPoint x: 318, startPoint y: 241, endPoint x: 357, endPoint y: 209, distance: 50.4
click at [197, 207] on div "( 1 ) Apt. 1479K, 1479 Elliot Roswell Property: Elliot Roswell 🚨 Risk Level: Hi…" at bounding box center [342, 128] width 425 height 257
paste textarea "just following up to make sure we didn’t miss your input on the package room. W…"
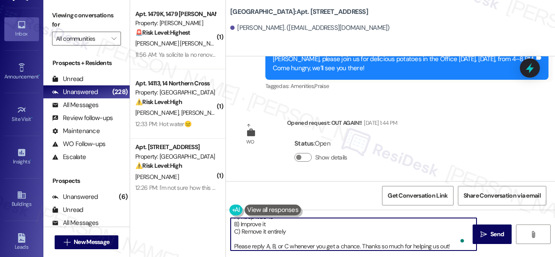
scroll to position [29, 0]
type textarea "Hi {{first_name}}, just following up to make sure we didn’t miss your input on …"
click at [483, 231] on icon "" at bounding box center [483, 234] width 6 height 7
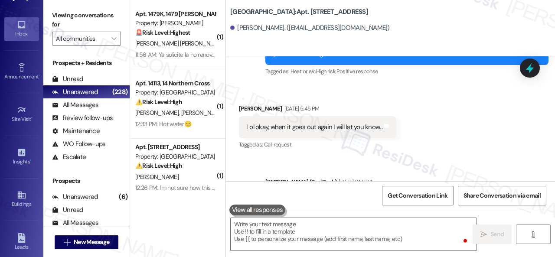
scroll to position [8626, 0]
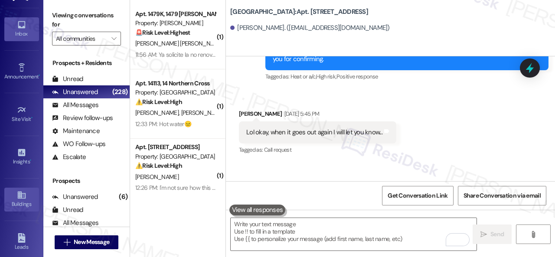
click at [30, 197] on link "Buildings" at bounding box center [21, 199] width 35 height 23
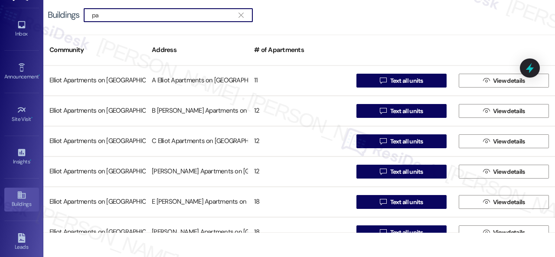
type input "par"
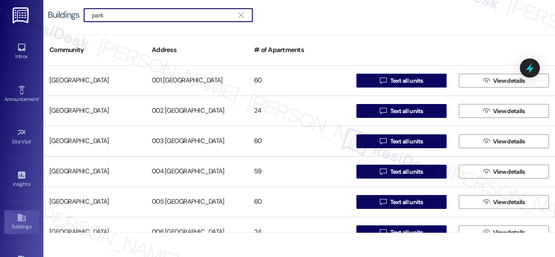
scroll to position [23, 0]
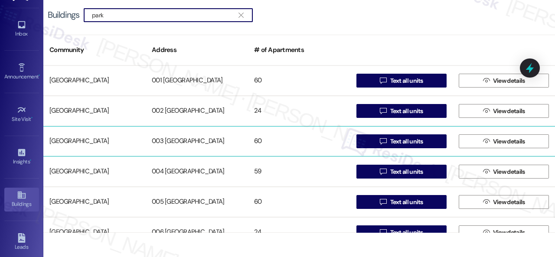
type input "park"
click at [89, 141] on div "[GEOGRAPHIC_DATA]" at bounding box center [94, 141] width 102 height 17
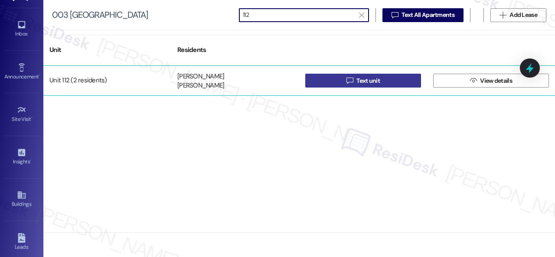
type input "112"
click at [334, 81] on button " Text unit" at bounding box center [363, 81] width 116 height 14
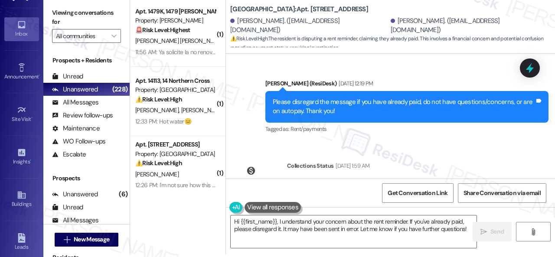
scroll to position [5608, 0]
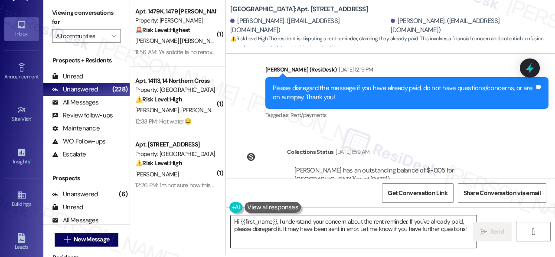
click at [322, 224] on textarea "Hi {{first_name}}, I understand your concern about the rent reminder. If you've…" at bounding box center [353, 231] width 246 height 32
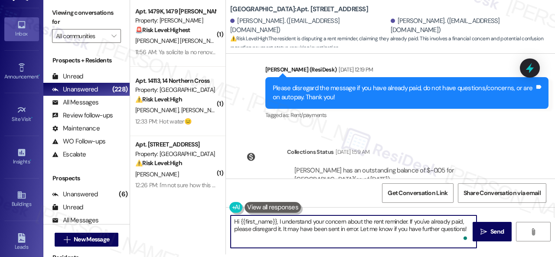
paste textarea "just following up to make sure we didn’t miss your input on the package room. W…"
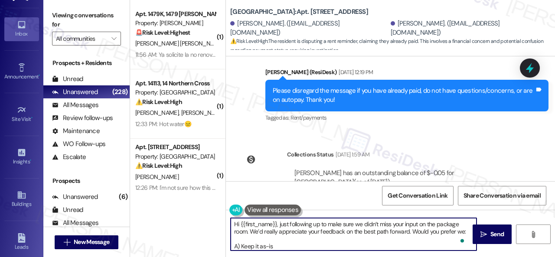
scroll to position [0, 0]
type textarea "Hi {{first_name}}, just following up to make sure we didn’t miss your input on …"
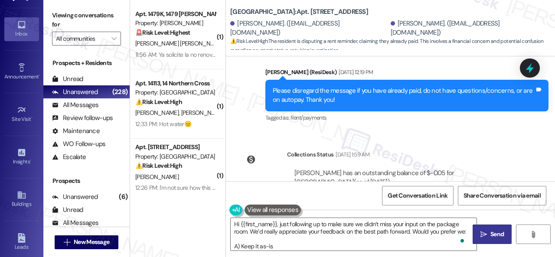
click at [482, 230] on span " Send" at bounding box center [491, 234] width 27 height 9
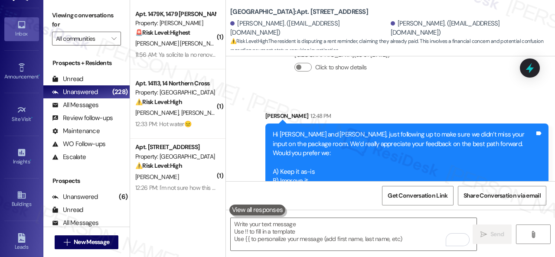
scroll to position [5743, 0]
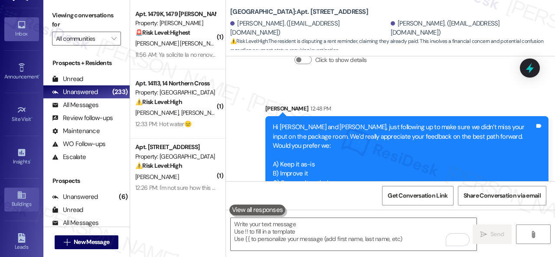
click at [18, 201] on div "Buildings" at bounding box center [21, 204] width 43 height 9
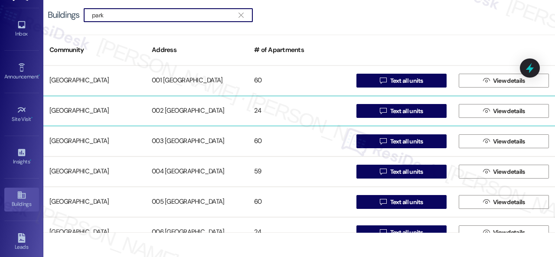
type input "park"
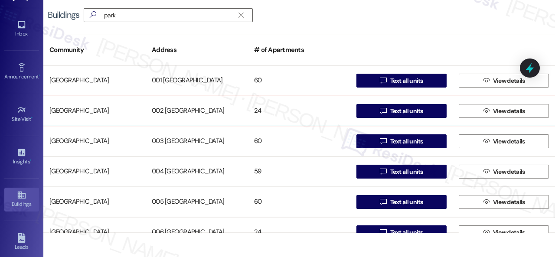
click at [86, 106] on div "[GEOGRAPHIC_DATA]" at bounding box center [94, 110] width 102 height 17
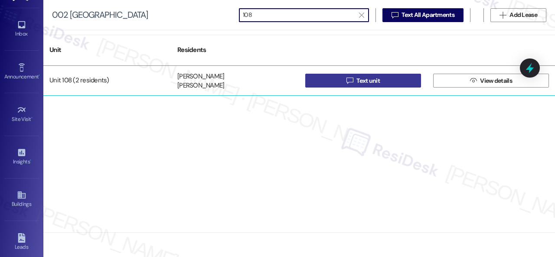
type input "108"
click at [326, 79] on button " Text unit" at bounding box center [363, 81] width 116 height 14
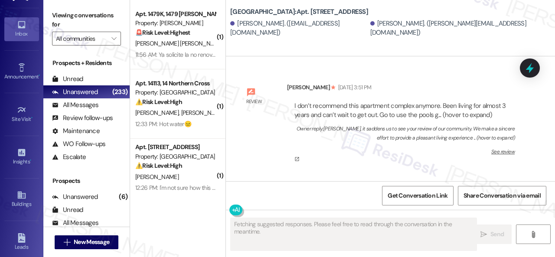
type textarea "Fetching suggested responses. Please feel free to read through the conversation…"
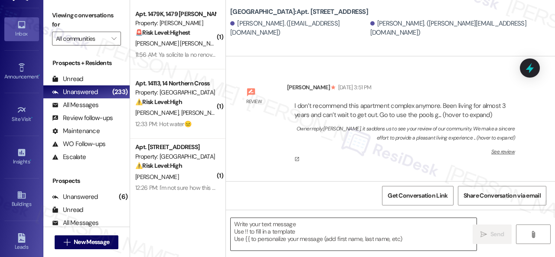
click at [292, 229] on textarea at bounding box center [353, 234] width 246 height 32
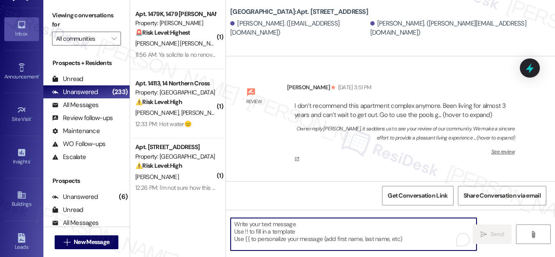
paste textarea "Hi {{first_name}}, just following up to make sure we didn’t miss your input on …"
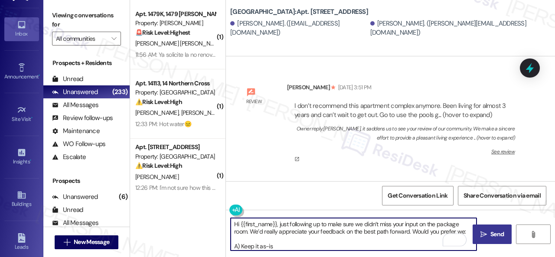
type textarea "Hi {{first_name}}, just following up to make sure we didn’t miss your input on …"
click at [490, 232] on span "Send" at bounding box center [496, 234] width 13 height 9
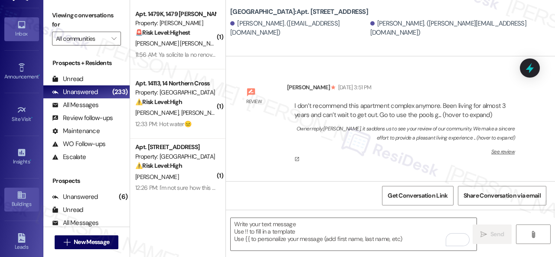
click at [15, 192] on link "Buildings" at bounding box center [21, 199] width 35 height 23
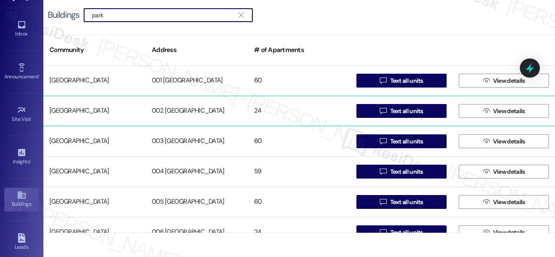
type input "park"
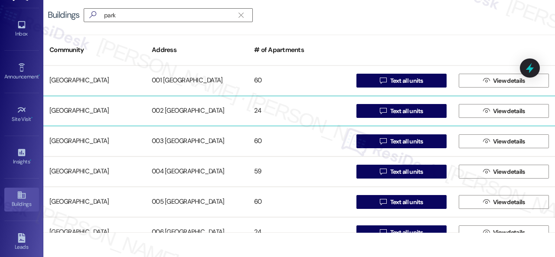
click at [75, 108] on div "[GEOGRAPHIC_DATA]" at bounding box center [94, 110] width 102 height 17
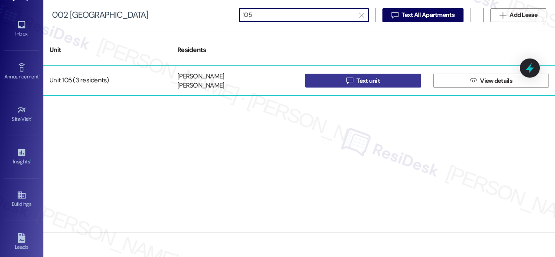
type input "105"
click at [344, 82] on span " Text unit" at bounding box center [362, 80] width 37 height 13
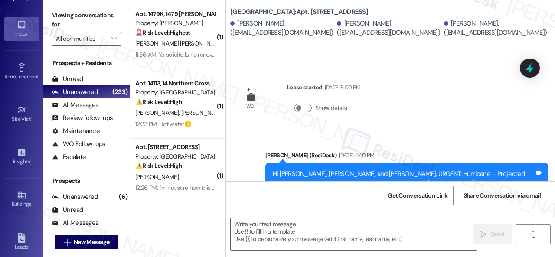
type textarea "Fetching suggested responses. Please feel free to read through the conversation…"
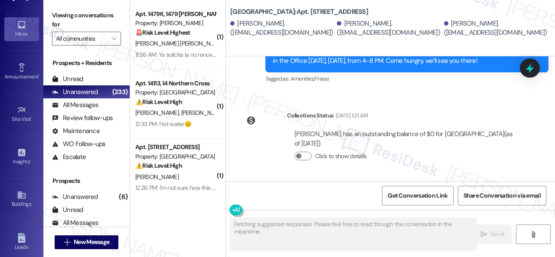
scroll to position [10626, 0]
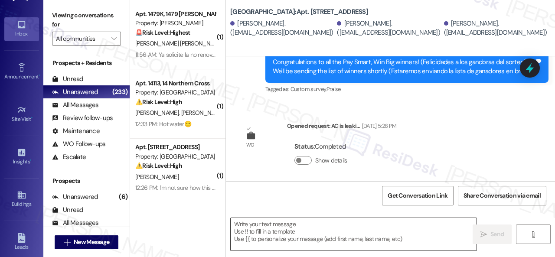
click at [296, 235] on textarea at bounding box center [353, 234] width 246 height 32
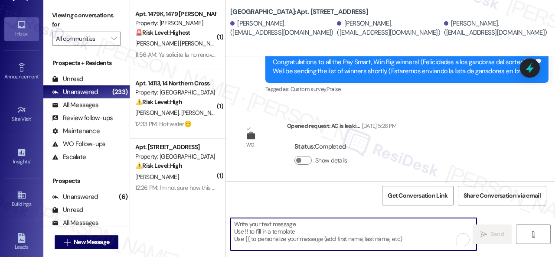
paste textarea "Hi {{first_name}}, just following up to make sure we didn’t miss your input on …"
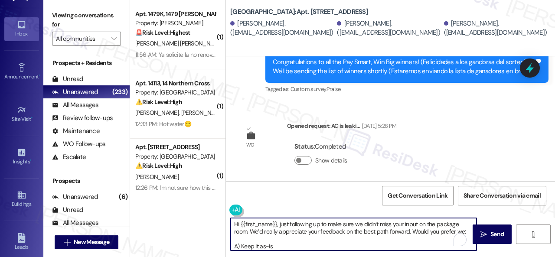
scroll to position [29, 0]
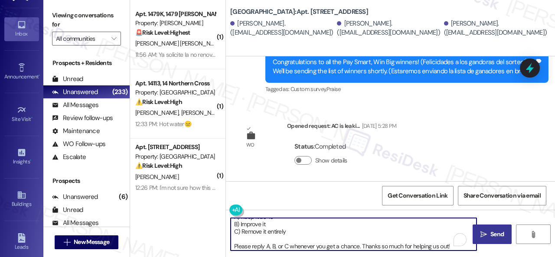
type textarea "Hi {{first_name}}, just following up to make sure we didn’t miss your input on …"
click at [483, 230] on span " Send" at bounding box center [491, 234] width 27 height 9
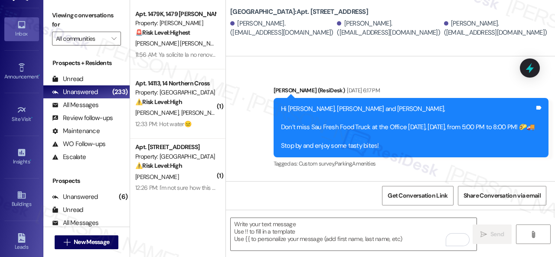
scroll to position [11236, 0]
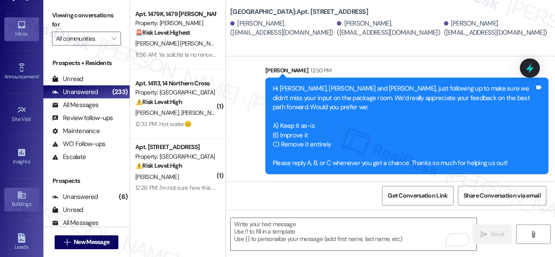
click at [26, 194] on link "Buildings" at bounding box center [21, 199] width 35 height 23
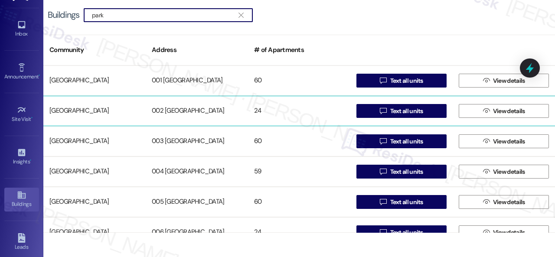
type input "park"
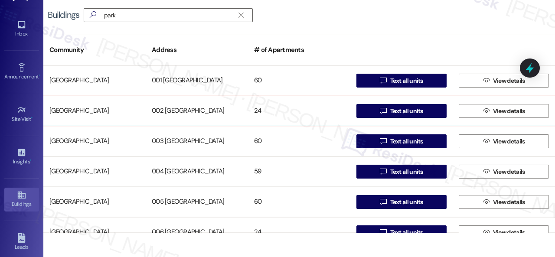
click at [90, 110] on div "[GEOGRAPHIC_DATA]" at bounding box center [94, 110] width 102 height 17
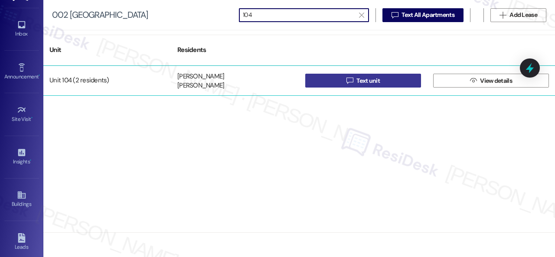
type input "104"
click at [330, 82] on button " Text unit" at bounding box center [363, 81] width 116 height 14
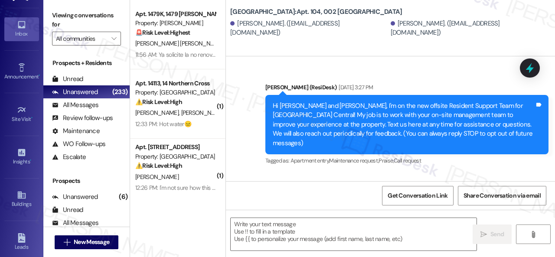
type textarea "Fetching suggested responses. Please feel free to read through the conversation…"
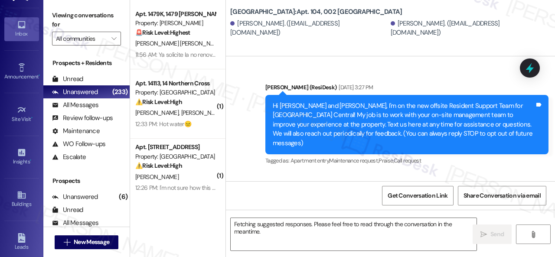
scroll to position [8634, 0]
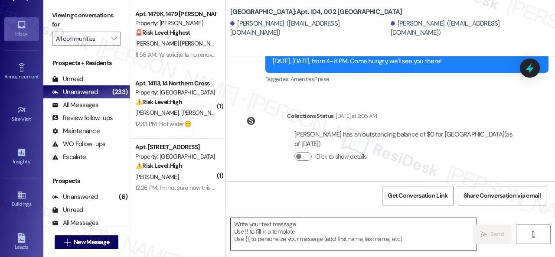
click at [277, 228] on textarea at bounding box center [353, 234] width 246 height 32
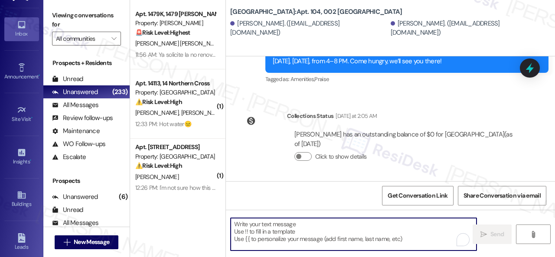
paste textarea "Hi {{first_name}}, just following up to make sure we didn’t miss your input on …"
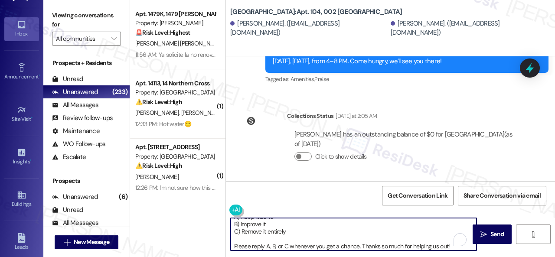
scroll to position [29, 0]
type textarea "Hi {{first_name}}, just following up to make sure we didn’t miss your input on …"
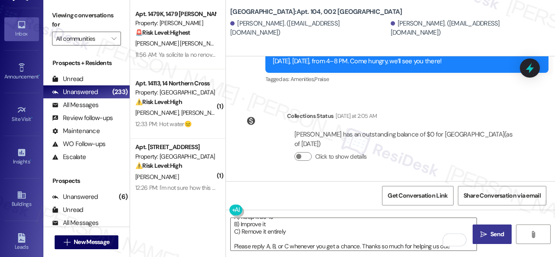
click at [495, 236] on span "Send" at bounding box center [496, 234] width 13 height 9
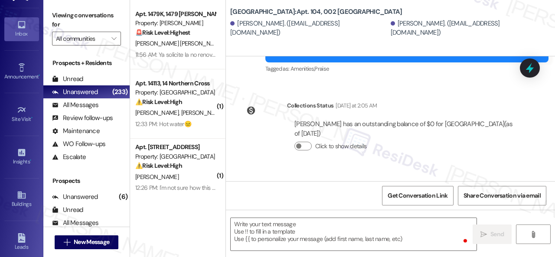
scroll to position [0, 0]
click at [26, 203] on div "Buildings" at bounding box center [21, 204] width 43 height 9
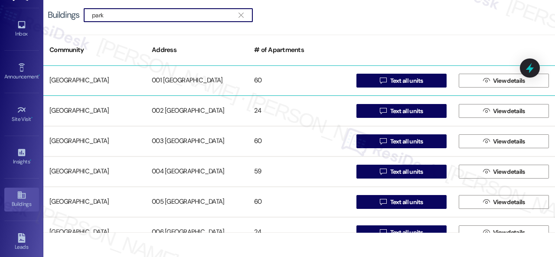
type input "park"
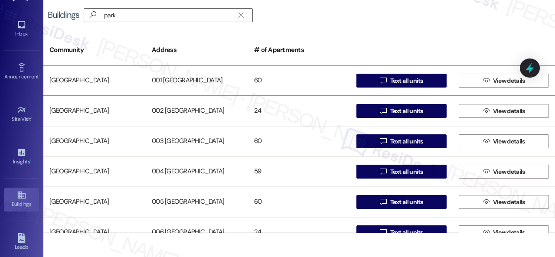
click at [75, 83] on div "[GEOGRAPHIC_DATA]" at bounding box center [94, 80] width 102 height 17
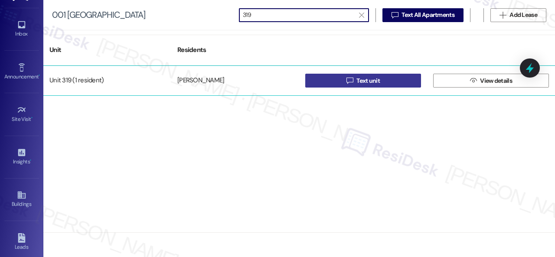
type input "319"
click at [335, 82] on button " Text unit" at bounding box center [363, 81] width 116 height 14
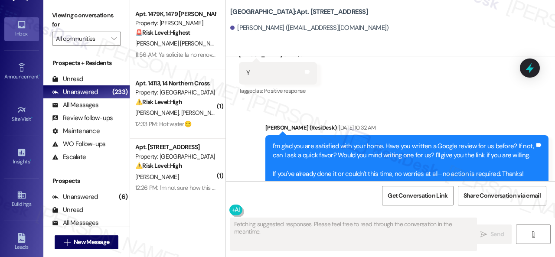
scroll to position [5504, 0]
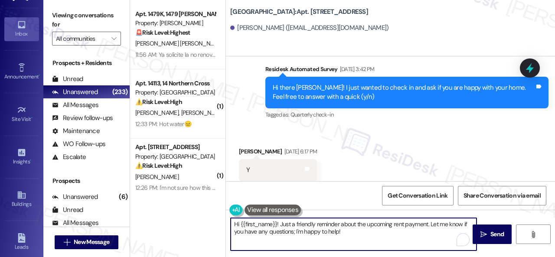
drag, startPoint x: 317, startPoint y: 231, endPoint x: 167, endPoint y: 211, distance: 151.3
click at [167, 211] on div "Apt. 1479K, 1479 Elliot Roswell Property: Elliot Roswell 🚨 Risk Level: Highest …" at bounding box center [342, 128] width 425 height 257
paste textarea ", just following up to make sure we didn’t miss your input on the package room.…"
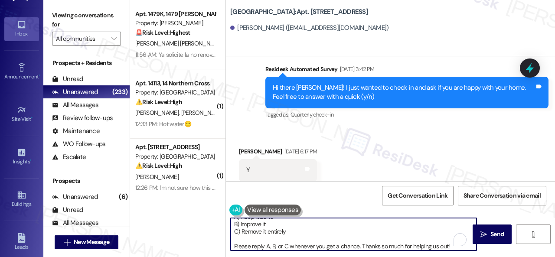
scroll to position [29, 0]
type textarea "Hi {{first_name}}, just following up to make sure we didn’t miss your input on …"
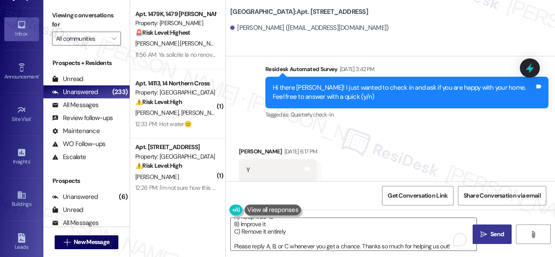
click at [490, 233] on span "Send" at bounding box center [496, 234] width 13 height 9
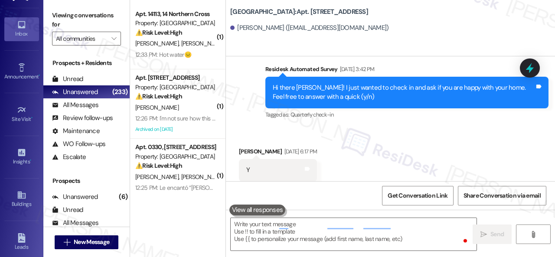
scroll to position [0, 0]
click at [18, 201] on div "Buildings" at bounding box center [21, 204] width 43 height 9
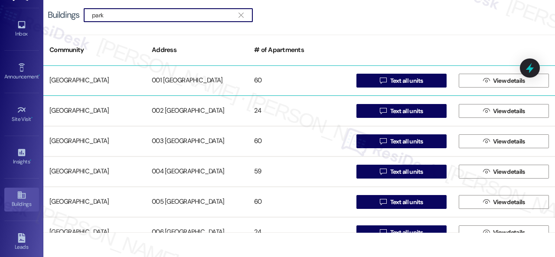
type input "park"
click at [85, 78] on div "[GEOGRAPHIC_DATA]" at bounding box center [94, 80] width 102 height 17
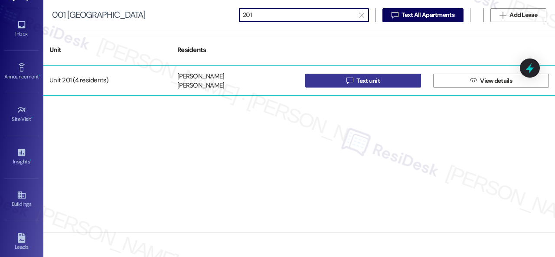
type input "201"
click at [333, 83] on button " Text unit" at bounding box center [363, 81] width 116 height 14
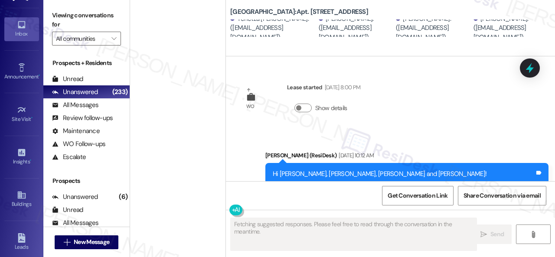
type textarea "Fetching suggested responses. Please feel free to read through the conversation…"
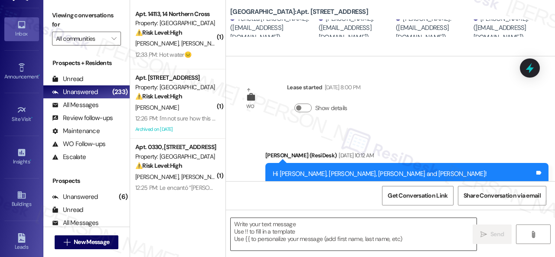
scroll to position [6331, 0]
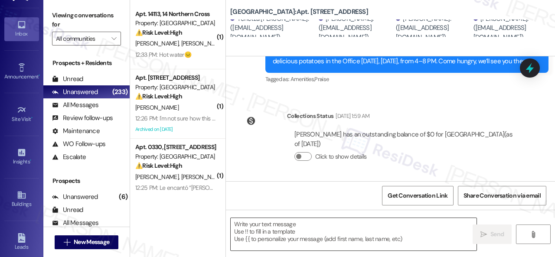
click at [268, 226] on textarea at bounding box center [353, 234] width 246 height 32
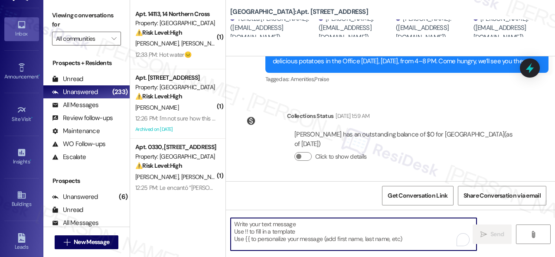
paste textarea "Hi {{first_name}}, just following up to make sure we didn’t miss your input on …"
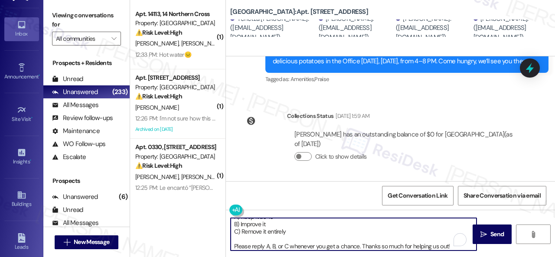
scroll to position [29, 0]
type textarea "Hi {{first_name}}, just following up to make sure we didn’t miss your input on …"
click at [485, 233] on span " Send" at bounding box center [491, 234] width 27 height 9
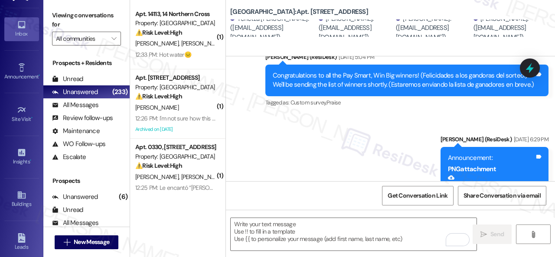
scroll to position [6466, 0]
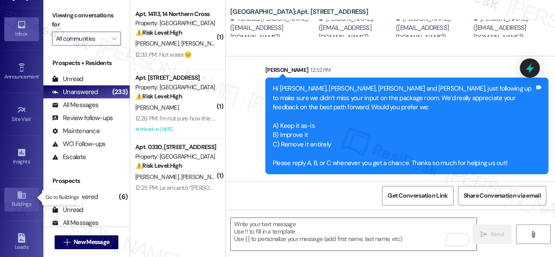
click at [17, 197] on icon at bounding box center [22, 195] width 10 height 10
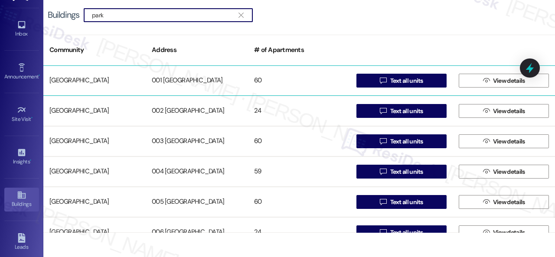
type input "park"
click at [81, 82] on div "[GEOGRAPHIC_DATA]" at bounding box center [94, 80] width 102 height 17
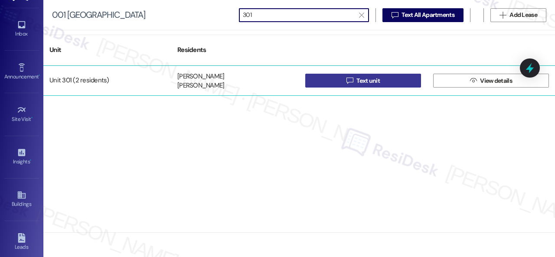
type input "301"
click at [331, 84] on button " Text unit" at bounding box center [363, 81] width 116 height 14
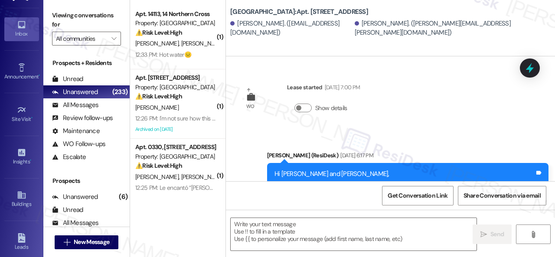
type textarea "Fetching suggested responses. Please feel free to read through the conversation…"
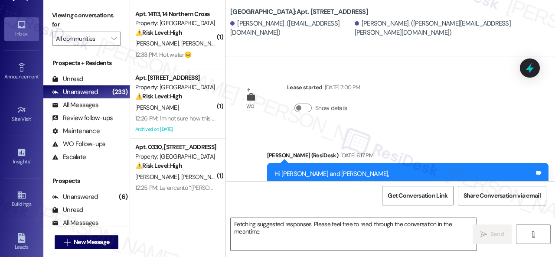
scroll to position [1304, 0]
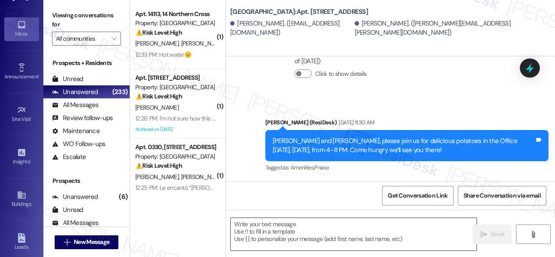
click at [286, 227] on textarea at bounding box center [353, 234] width 246 height 32
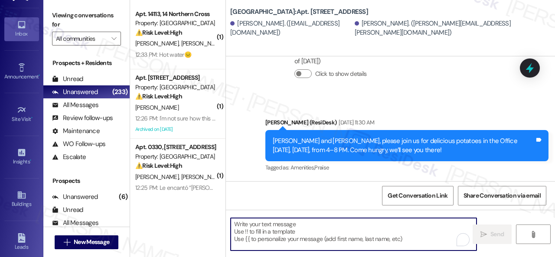
paste textarea "Hi {{first_name}}, just following up to make sure we didn’t miss your input on …"
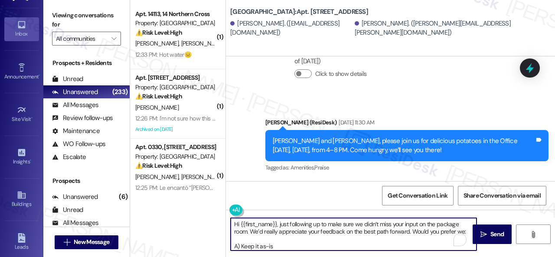
scroll to position [29, 0]
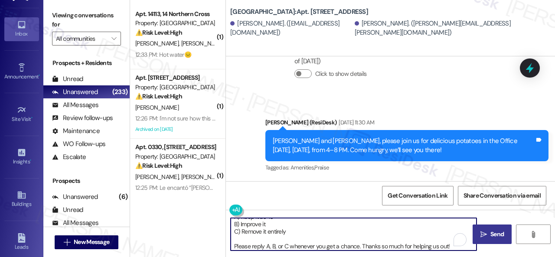
type textarea "Hi {{first_name}}, just following up to make sure we didn’t miss your input on …"
click at [490, 232] on span "Send" at bounding box center [496, 234] width 13 height 9
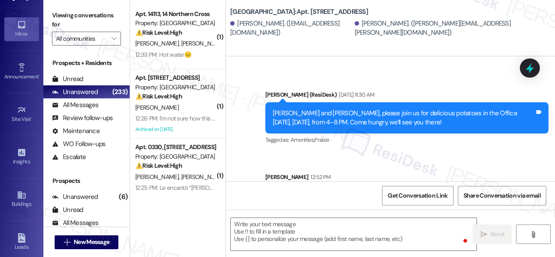
scroll to position [0, 0]
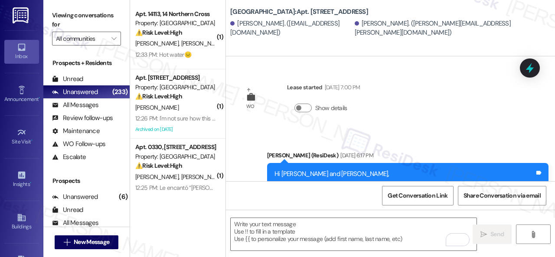
scroll to position [1304, 0]
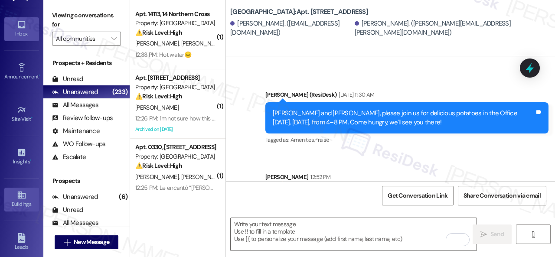
click at [14, 195] on link "Buildings" at bounding box center [21, 199] width 35 height 23
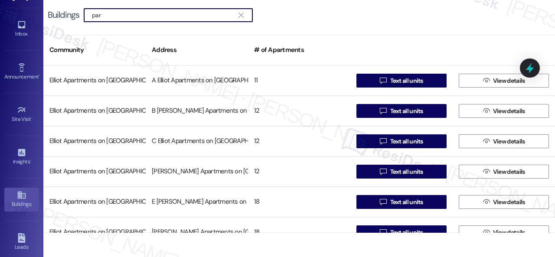
type input "park"
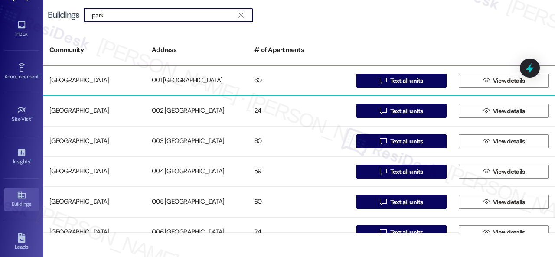
click at [87, 84] on div "[GEOGRAPHIC_DATA]" at bounding box center [94, 80] width 102 height 17
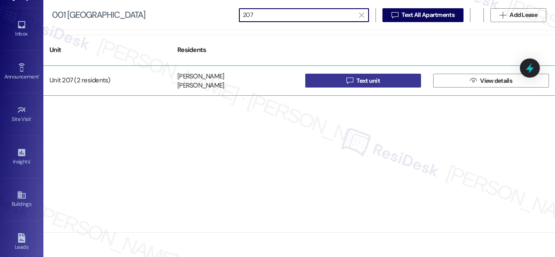
type input "207"
click at [341, 82] on button " Text unit" at bounding box center [363, 81] width 116 height 14
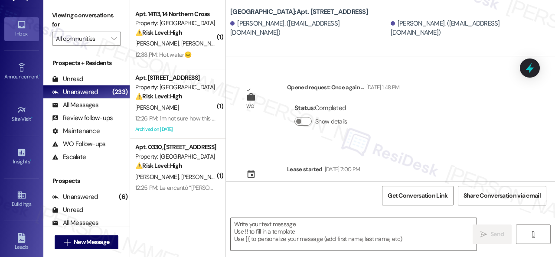
type textarea "Fetching suggested responses. Please feel free to read through the conversation…"
click at [294, 223] on textarea at bounding box center [353, 234] width 246 height 32
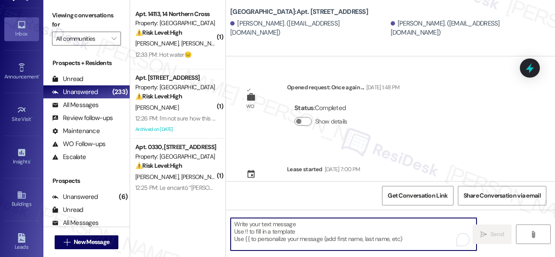
paste textarea "Hi {{first_name}}, just following up to make sure we didn’t miss your input on …"
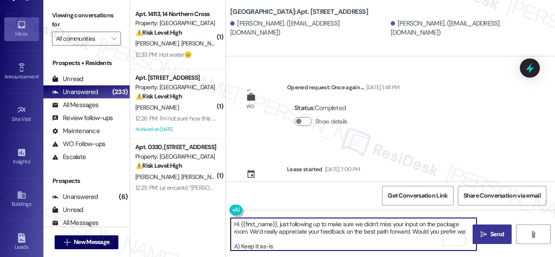
type textarea "Hi {{first_name}}, just following up to make sure we didn’t miss your input on …"
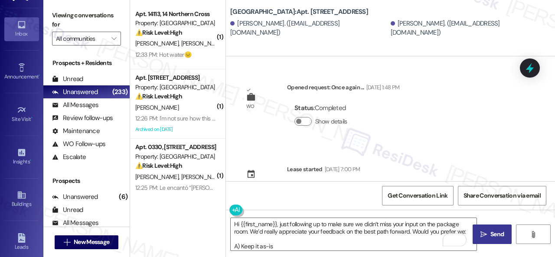
click at [492, 235] on span "Send" at bounding box center [496, 234] width 13 height 9
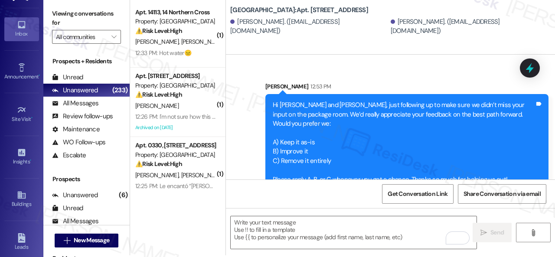
scroll to position [3, 0]
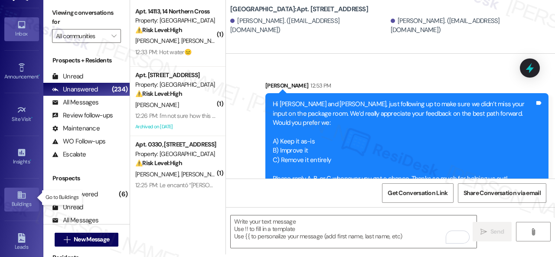
click at [24, 200] on div "Buildings" at bounding box center [21, 204] width 43 height 9
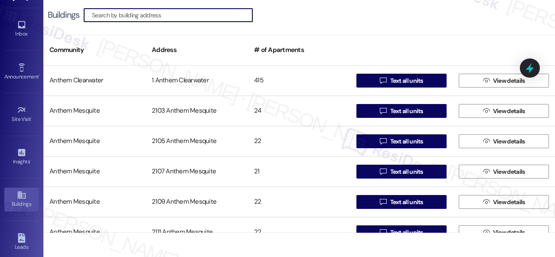
click at [136, 18] on input at bounding box center [172, 15] width 160 height 12
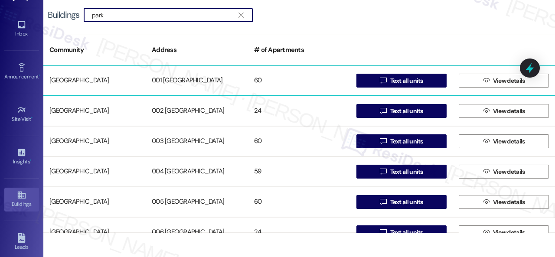
type input "park"
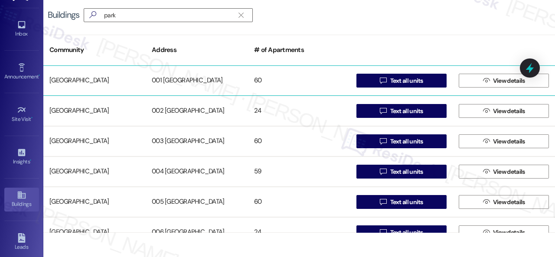
click at [87, 79] on div "[GEOGRAPHIC_DATA]" at bounding box center [94, 80] width 102 height 17
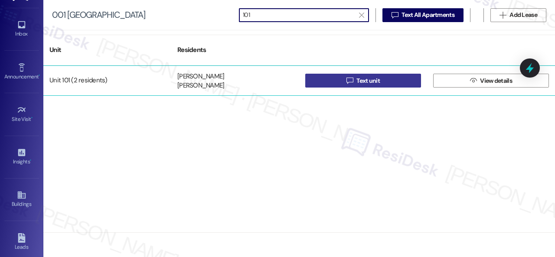
type input "101"
click at [331, 85] on button " Text unit" at bounding box center [363, 81] width 116 height 14
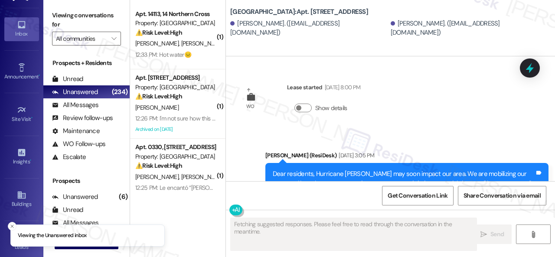
scroll to position [3139, 0]
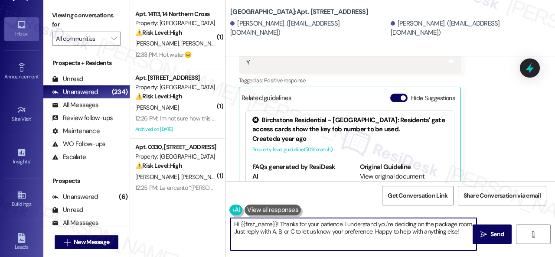
drag, startPoint x: 234, startPoint y: 227, endPoint x: 215, endPoint y: 213, distance: 24.1
click at [215, 213] on div "( 1 ) Apt. 14113, 14 Northern Cross Property: Northern Cross ⚠️ Risk Level: Hig…" at bounding box center [342, 128] width 425 height 257
paste textarea ", just following up to make sure we didn’t miss your input on the package room.…"
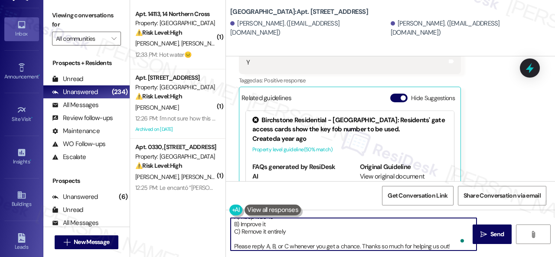
scroll to position [0, 0]
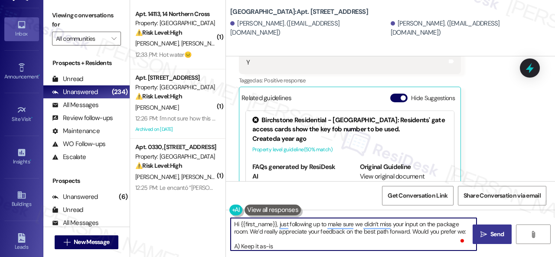
type textarea "Hi {{first_name}}, just following up to make sure we didn’t miss your input on …"
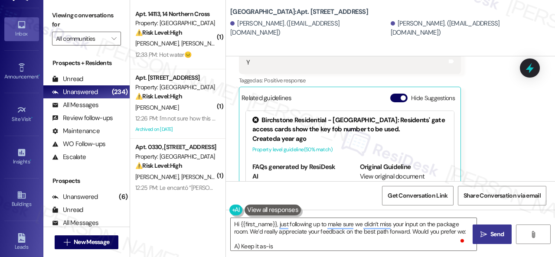
click at [496, 232] on span "Send" at bounding box center [496, 234] width 13 height 9
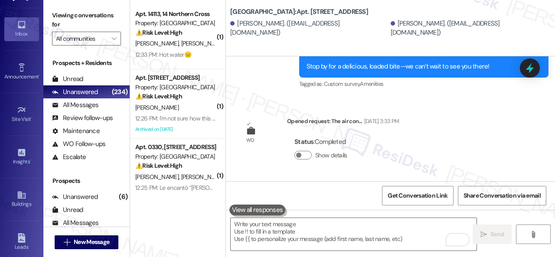
scroll to position [8444, 0]
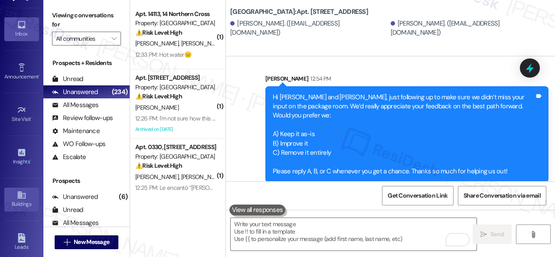
click at [12, 203] on div "Buildings" at bounding box center [21, 204] width 43 height 9
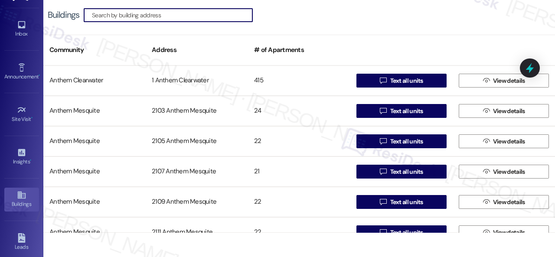
click at [150, 13] on input at bounding box center [172, 15] width 160 height 12
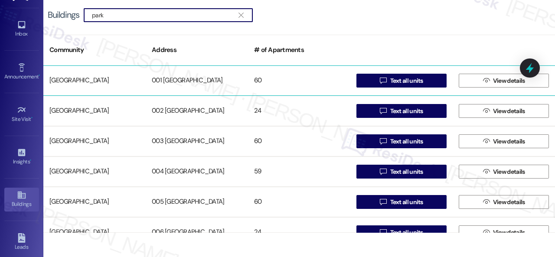
type input "park"
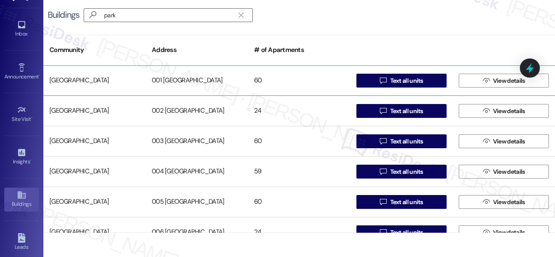
click at [97, 81] on div "[GEOGRAPHIC_DATA]" at bounding box center [94, 80] width 102 height 17
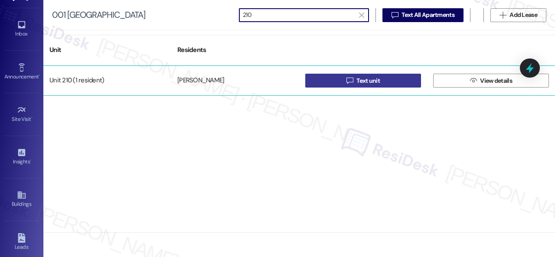
type input "210"
click at [349, 82] on icon "" at bounding box center [349, 80] width 6 height 7
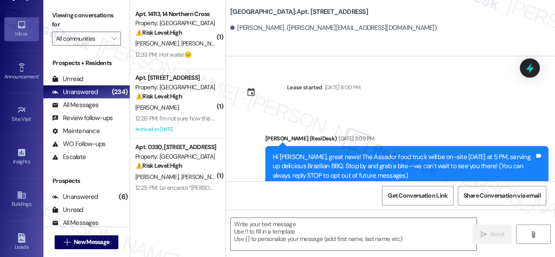
type textarea "Fetching suggested responses. Please feel free to read through the conversation…"
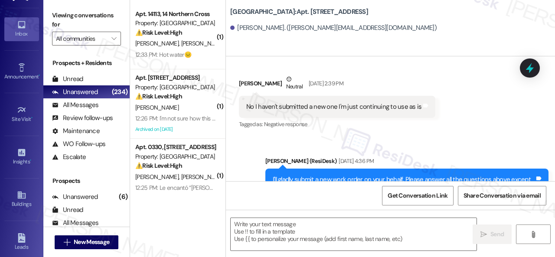
scroll to position [1442, 0]
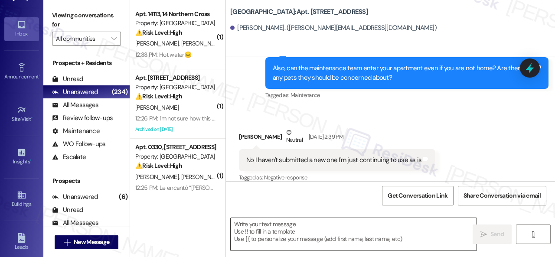
click at [273, 226] on textarea at bounding box center [353, 234] width 246 height 32
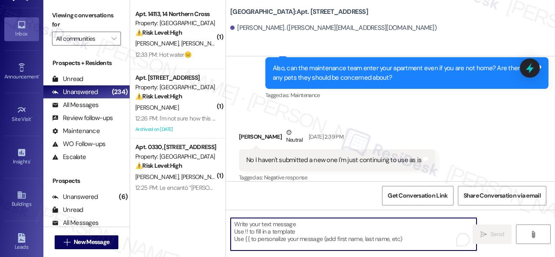
paste textarea "Hi {{first_name}}, just following up to make sure we didn’t miss your input on …"
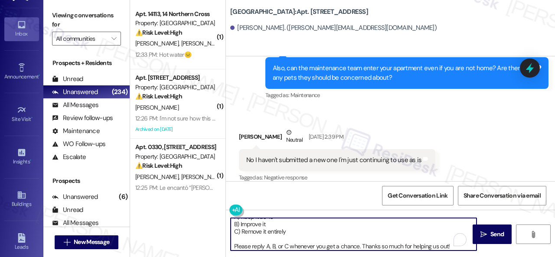
scroll to position [29, 0]
type textarea "Hi {{first_name}}, just following up to make sure we didn’t miss your input on …"
click at [482, 237] on icon "" at bounding box center [483, 234] width 6 height 7
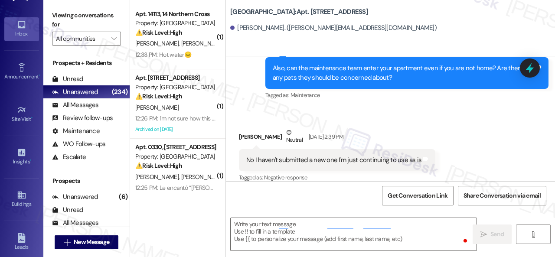
scroll to position [0, 0]
click at [16, 200] on div "Buildings" at bounding box center [21, 204] width 43 height 9
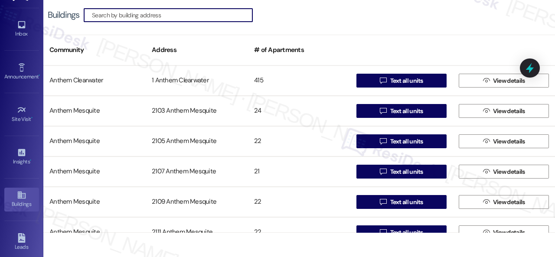
click at [114, 17] on input at bounding box center [172, 15] width 160 height 12
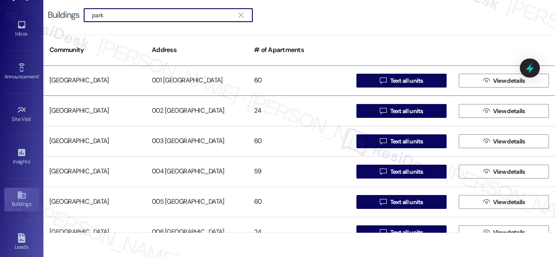
type input "park"
click at [94, 79] on div "[GEOGRAPHIC_DATA]" at bounding box center [94, 80] width 102 height 17
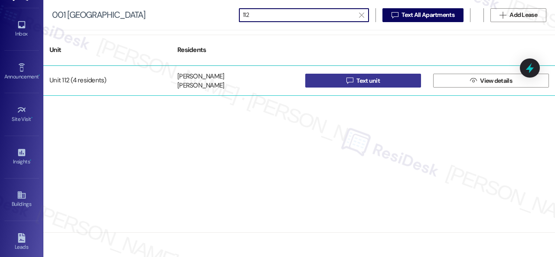
type input "112"
click at [352, 84] on span " Text unit" at bounding box center [362, 80] width 37 height 13
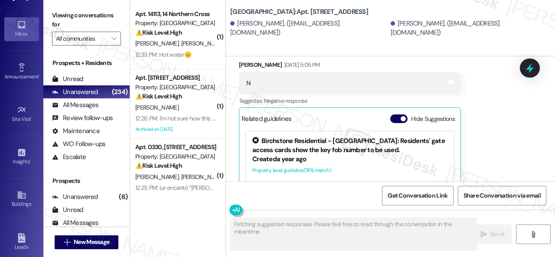
scroll to position [1687, 0]
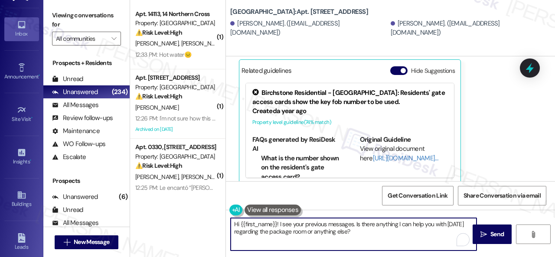
click at [146, 207] on div "( 1 ) Apt. 14113, 14 Northern Cross Property: Northern Cross ⚠️ Risk Level: Hig…" at bounding box center [342, 128] width 425 height 257
paste textarea ", just following up to make sure we didn’t miss your input on the package room.…"
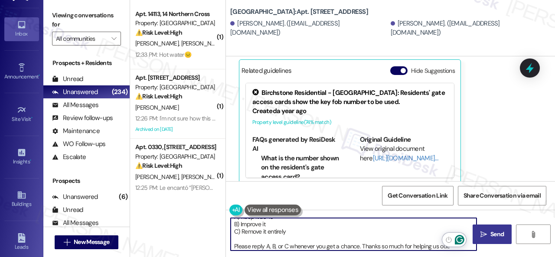
type textarea "Hi {{first_name}}, just following up to make sure we didn’t miss your input on …"
click at [491, 231] on span "Send" at bounding box center [496, 234] width 13 height 9
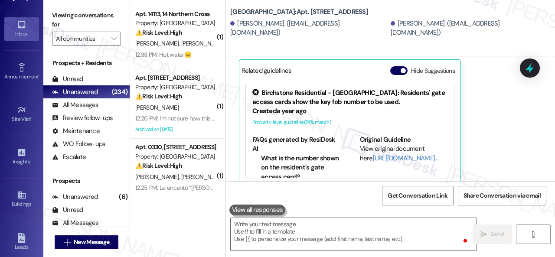
scroll to position [0, 0]
click at [20, 201] on div "Buildings" at bounding box center [21, 204] width 43 height 9
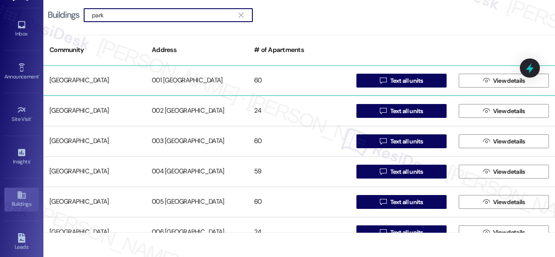
type input "park"
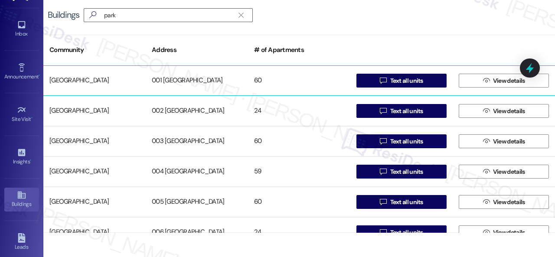
click at [67, 81] on div "[GEOGRAPHIC_DATA]" at bounding box center [94, 80] width 102 height 17
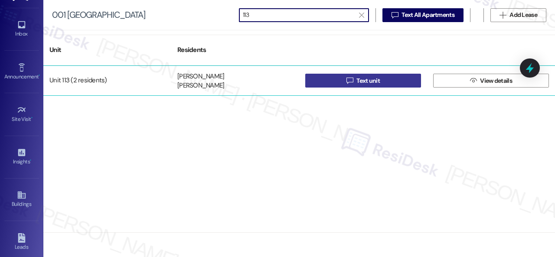
type input "113"
click at [341, 83] on button " Text unit" at bounding box center [363, 81] width 116 height 14
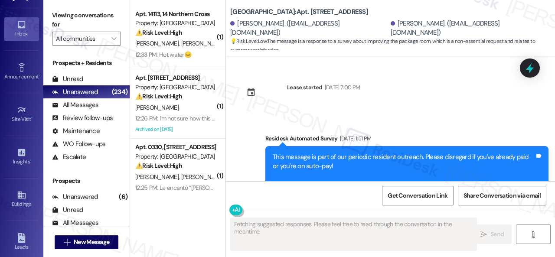
scroll to position [6908, 0]
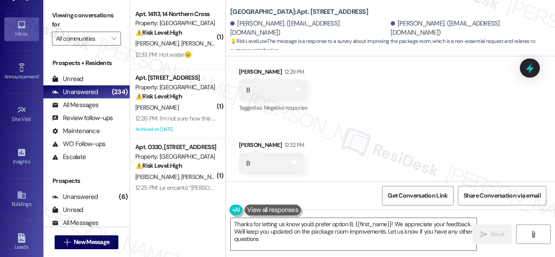
type textarea "Thanks for letting us know you'd prefer option B, {{first_name}}! We appreciate…"
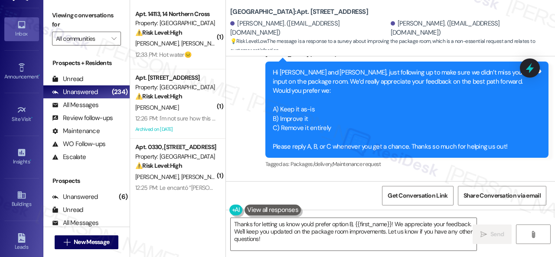
scroll to position [6735, 0]
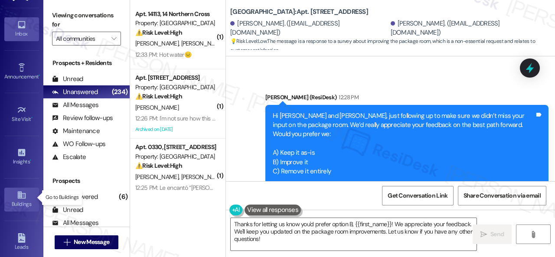
click at [20, 200] on div "Buildings" at bounding box center [21, 204] width 43 height 9
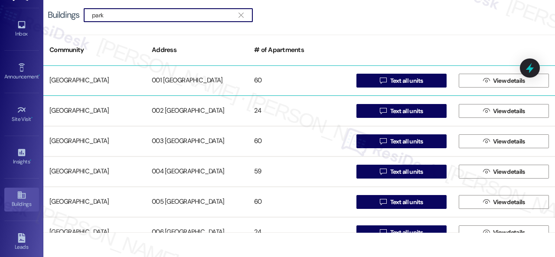
type input "park"
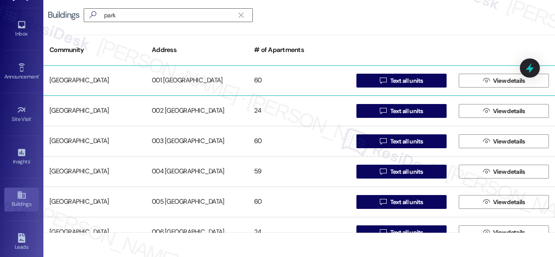
click at [85, 81] on div "[GEOGRAPHIC_DATA]" at bounding box center [94, 80] width 102 height 17
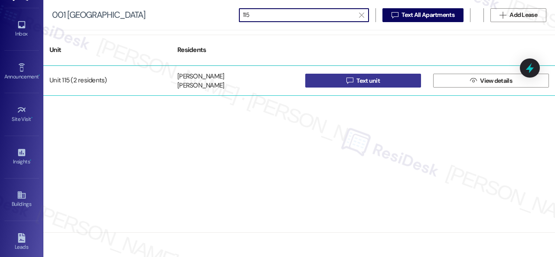
type input "115"
click at [334, 78] on button " Text unit" at bounding box center [363, 81] width 116 height 14
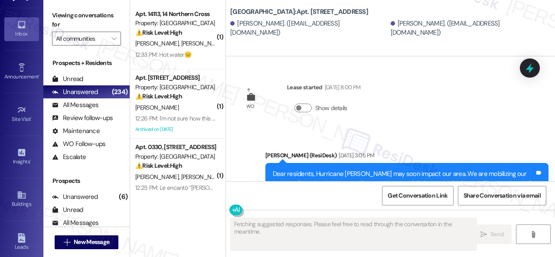
type textarea "Fetching suggested responses. Please feel free to read through the conversation…"
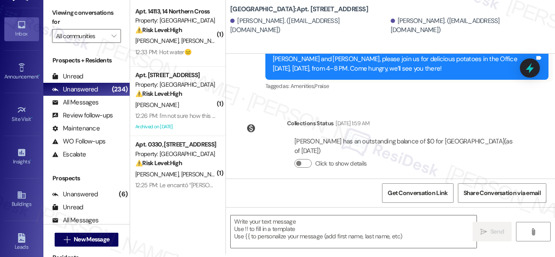
scroll to position [9159, 0]
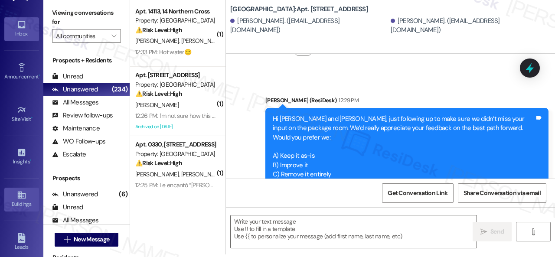
click at [12, 197] on link "Buildings" at bounding box center [21, 199] width 35 height 23
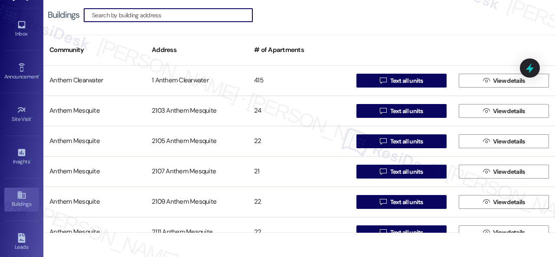
click at [129, 15] on input at bounding box center [172, 15] width 160 height 12
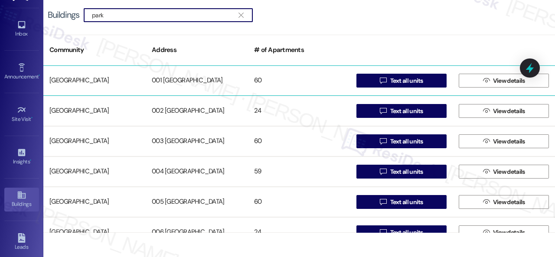
type input "park"
click at [98, 81] on div "[GEOGRAPHIC_DATA]" at bounding box center [94, 80] width 102 height 17
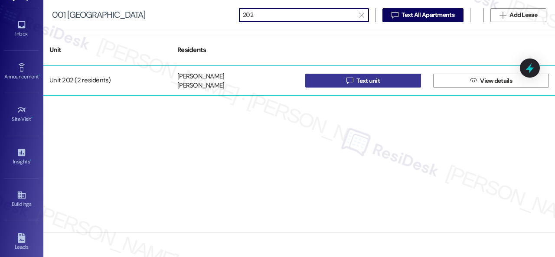
type input "202"
click at [322, 78] on button " Text unit" at bounding box center [363, 81] width 116 height 14
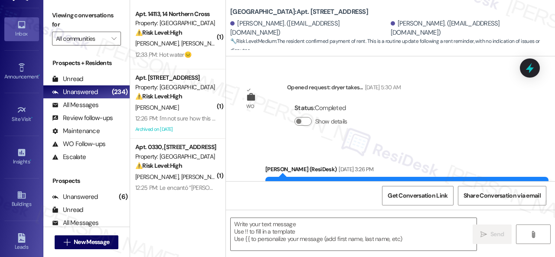
type textarea "Fetching suggested responses. Please feel free to read through the conversation…"
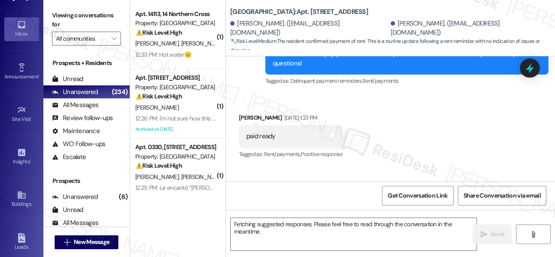
scroll to position [9800, 0]
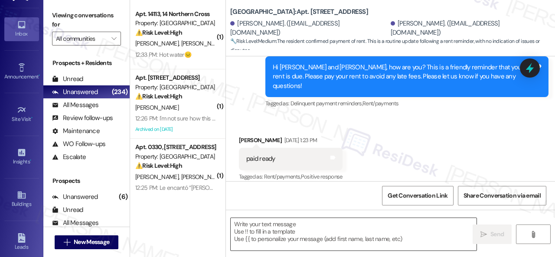
click at [296, 228] on textarea at bounding box center [353, 234] width 246 height 32
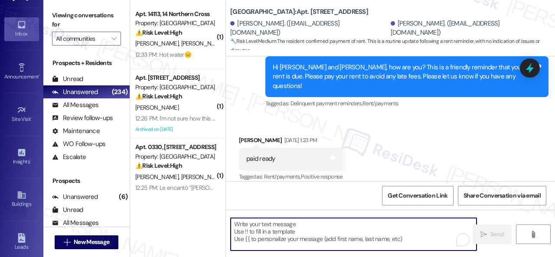
paste textarea "Hi {{first_name}}, just following up to make sure we didn’t miss your input on …"
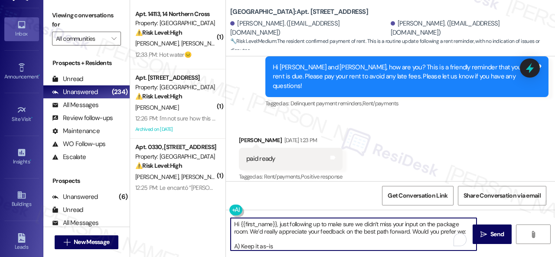
scroll to position [29, 0]
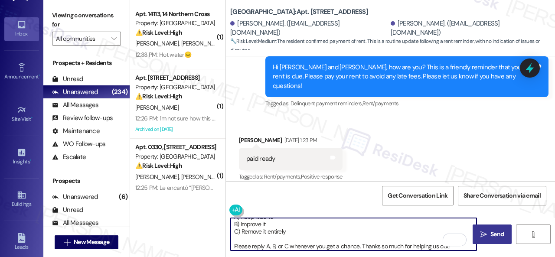
type textarea "Hi {{first_name}}, just following up to make sure we didn’t miss your input on …"
click at [484, 234] on span " Send" at bounding box center [491, 234] width 27 height 9
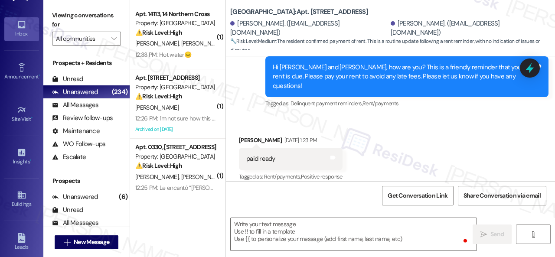
scroll to position [0, 0]
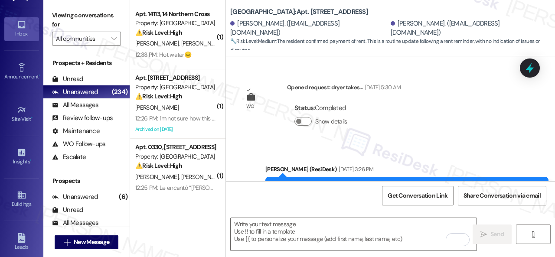
scroll to position [9800, 0]
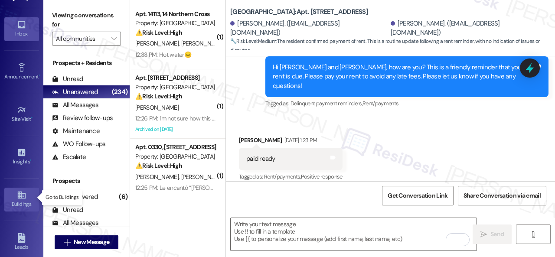
click at [25, 197] on link "Buildings" at bounding box center [21, 199] width 35 height 23
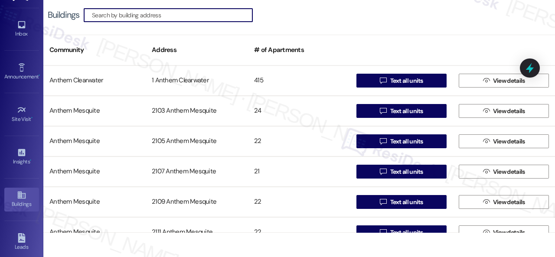
click at [169, 16] on input at bounding box center [172, 15] width 160 height 12
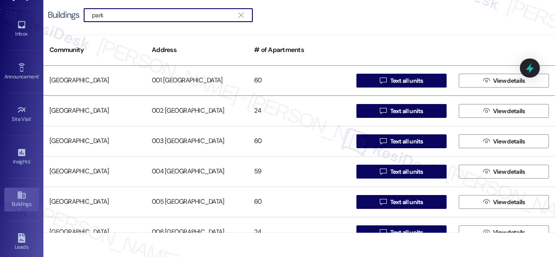
type input "park"
click at [76, 85] on div "[GEOGRAPHIC_DATA]" at bounding box center [94, 80] width 102 height 17
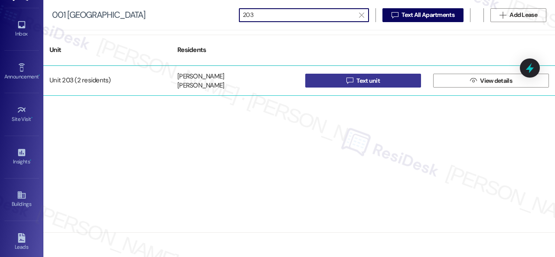
type input "203"
click at [338, 81] on button " Text unit" at bounding box center [363, 81] width 116 height 14
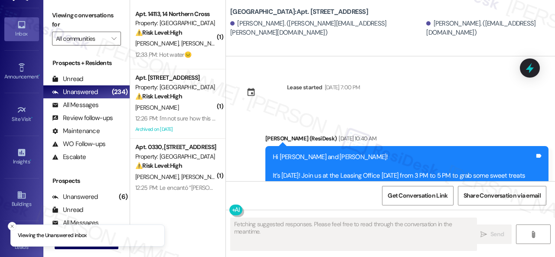
type textarea "Fetching suggested responses. Please feel free to read through the conversation…"
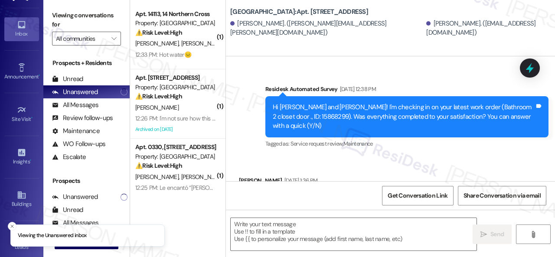
scroll to position [1956, 0]
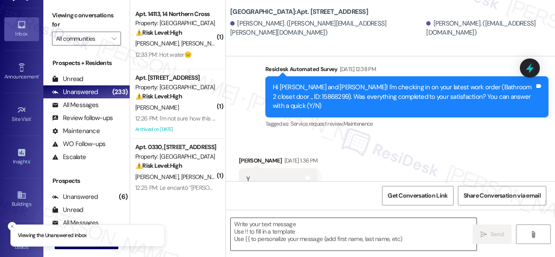
click at [287, 224] on textarea at bounding box center [353, 234] width 246 height 32
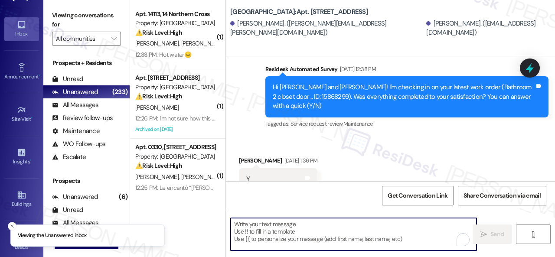
paste textarea "Hi {{first_name}}, just following up to make sure we didn’t miss your input on …"
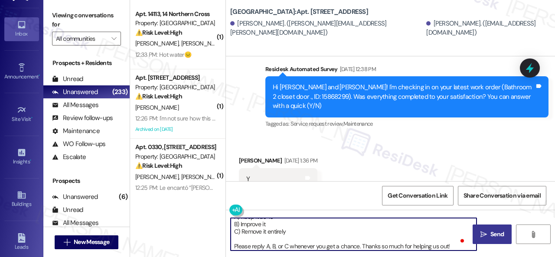
scroll to position [29, 0]
type textarea "Hi {{first_name}}, just following up to make sure we didn’t miss your input on …"
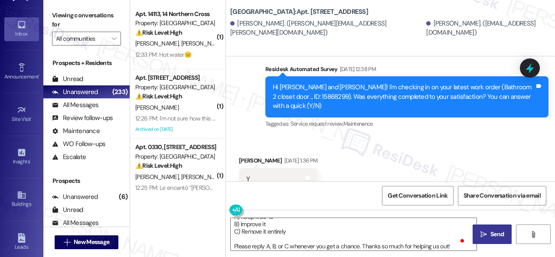
click at [480, 231] on icon "" at bounding box center [483, 234] width 6 height 7
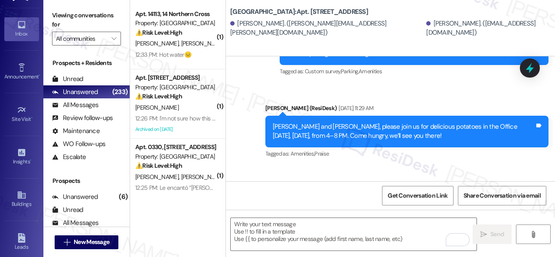
scroll to position [6845, 0]
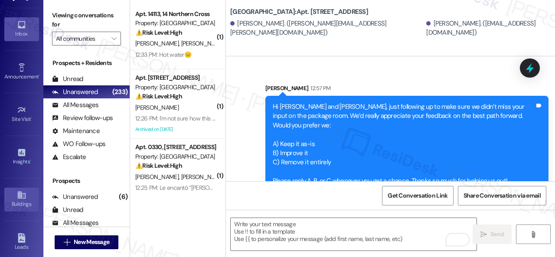
click at [17, 196] on icon at bounding box center [21, 194] width 8 height 7
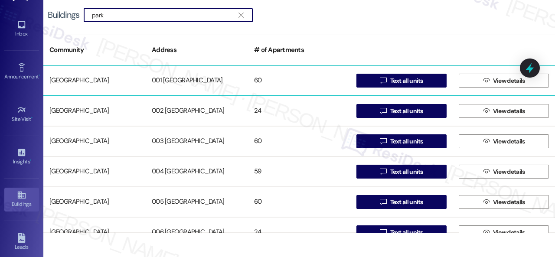
type input "park"
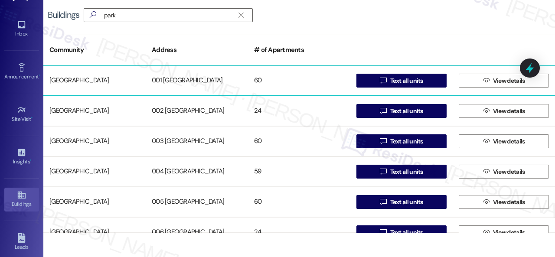
click at [96, 77] on div "[GEOGRAPHIC_DATA]" at bounding box center [94, 80] width 102 height 17
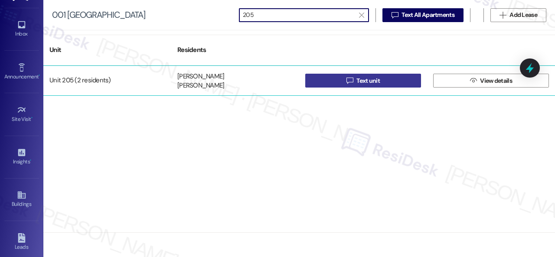
type input "205"
click at [368, 81] on span "Text unit" at bounding box center [367, 80] width 23 height 9
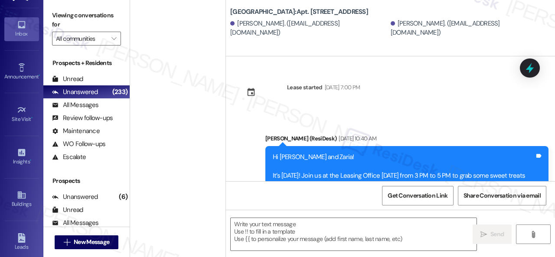
type textarea "Fetching suggested responses. Please feel free to read through the conversation…"
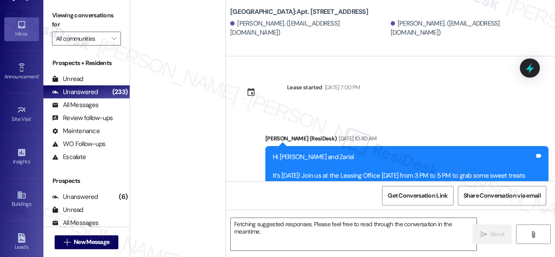
scroll to position [7388, 0]
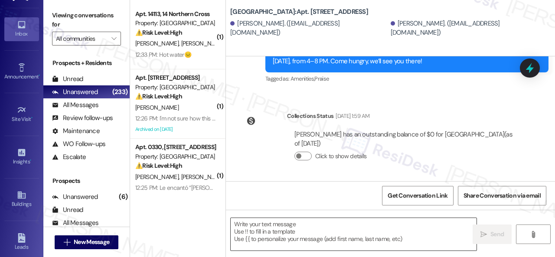
click at [297, 228] on textarea at bounding box center [353, 234] width 246 height 32
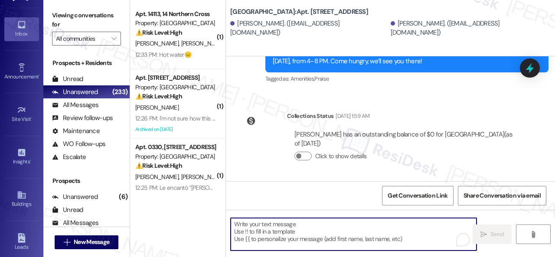
paste textarea "Hi {{first_name}}, just following up to make sure we didn’t miss your input on …"
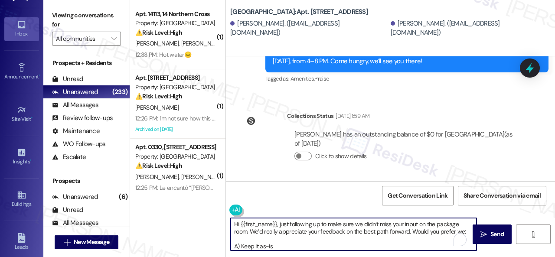
scroll to position [29, 0]
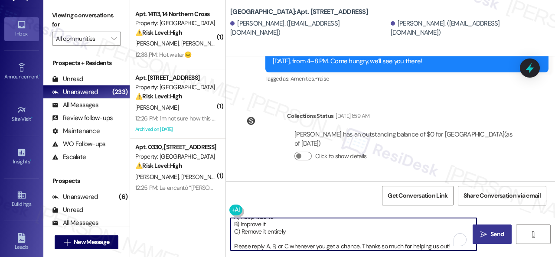
type textarea "Hi {{first_name}}, just following up to make sure we didn’t miss your input on …"
click at [483, 230] on span " Send" at bounding box center [491, 234] width 27 height 9
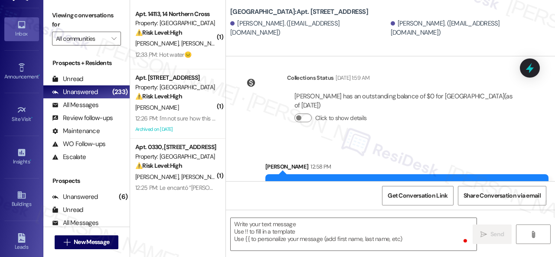
scroll to position [0, 0]
click at [25, 202] on div "Buildings" at bounding box center [21, 204] width 43 height 9
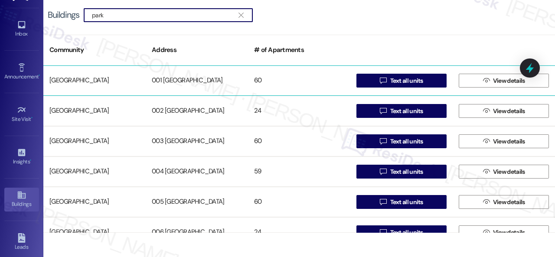
type input "park"
click at [100, 78] on div "[GEOGRAPHIC_DATA]" at bounding box center [94, 80] width 102 height 17
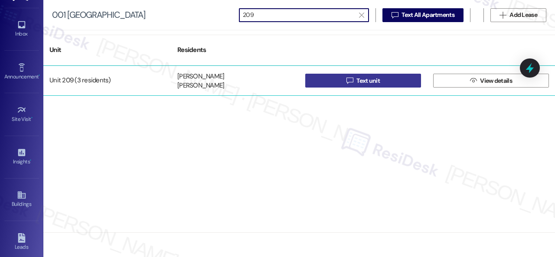
type input "209"
click at [338, 81] on button " Text unit" at bounding box center [363, 81] width 116 height 14
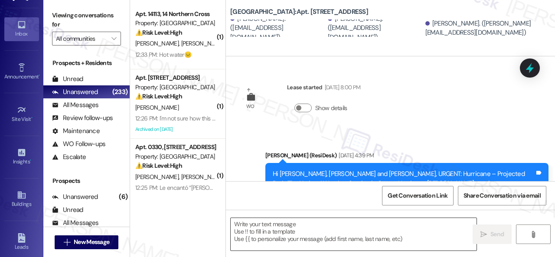
type textarea "Fetching suggested responses. Please feel free to read through the conversation…"
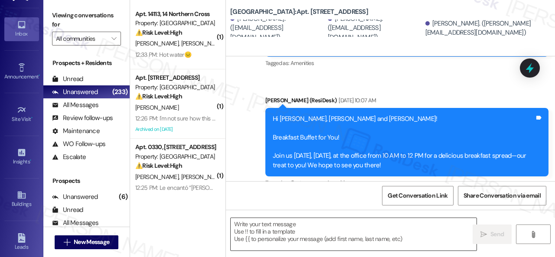
scroll to position [728, 0]
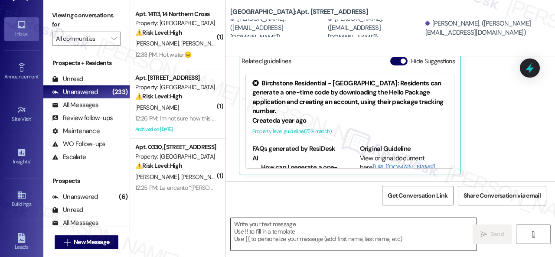
click at [266, 227] on textarea at bounding box center [353, 234] width 246 height 32
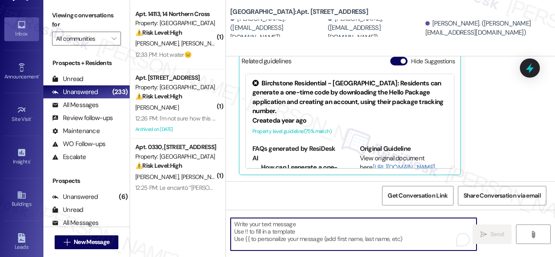
paste textarea "Hi {{first_name}}, just following up to make sure we didn’t miss your input on …"
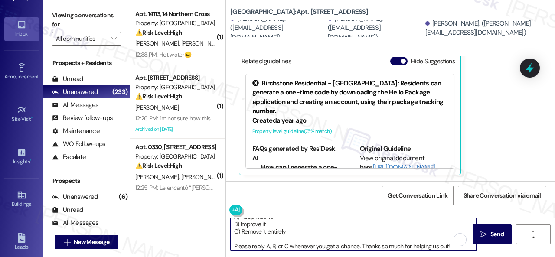
scroll to position [29, 0]
type textarea "Hi {{first_name}}, just following up to make sure we didn’t miss your input on …"
click at [490, 232] on span "Send" at bounding box center [496, 234] width 13 height 9
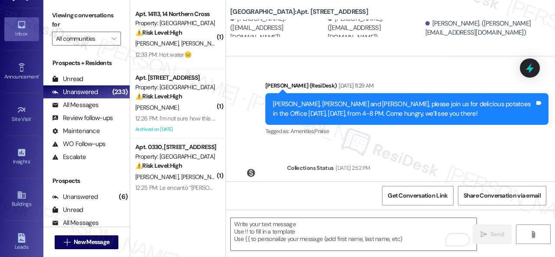
scroll to position [8353, 0]
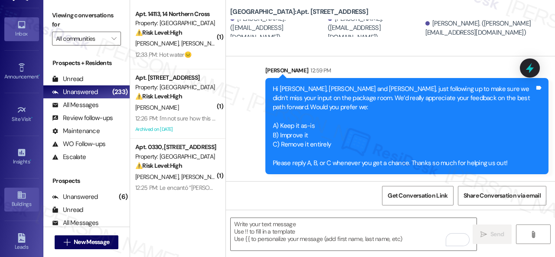
click at [13, 200] on div "Buildings" at bounding box center [21, 204] width 43 height 9
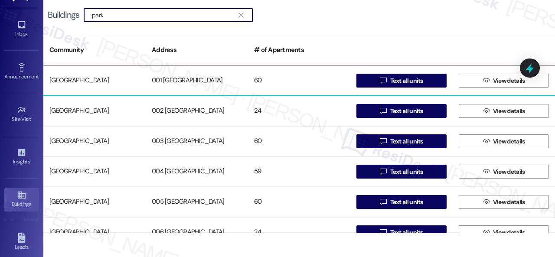
type input "park"
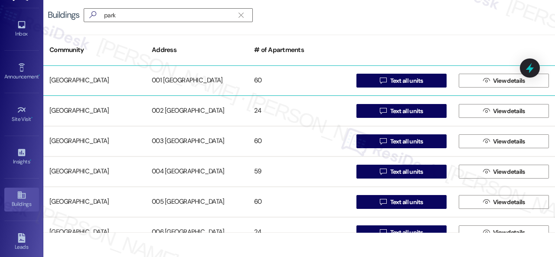
click at [76, 82] on div "[GEOGRAPHIC_DATA]" at bounding box center [94, 80] width 102 height 17
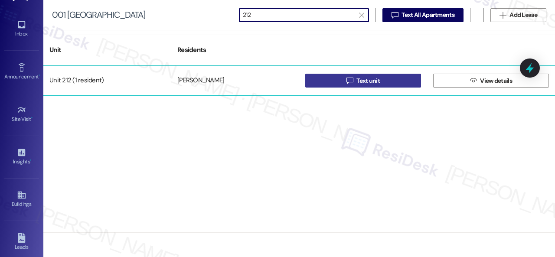
type input "212"
click at [339, 83] on button " Text unit" at bounding box center [363, 81] width 116 height 14
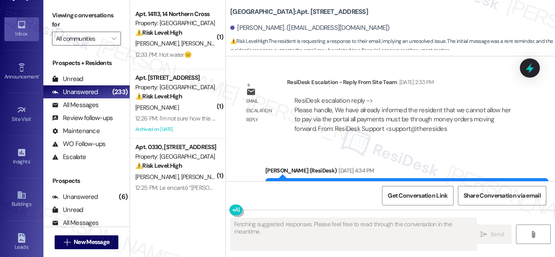
scroll to position [10236, 0]
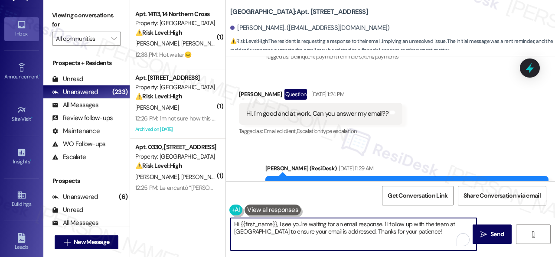
drag, startPoint x: 438, startPoint y: 230, endPoint x: 168, endPoint y: 221, distance: 270.5
click at [168, 221] on div "( 1 ) Apt. 14113, 14 Northern Cross Property: Northern Cross ⚠️ Risk Level: Hig…" at bounding box center [342, 128] width 425 height 257
paste textarea "just following up to make sure we didn’t miss your input on the package room. W…"
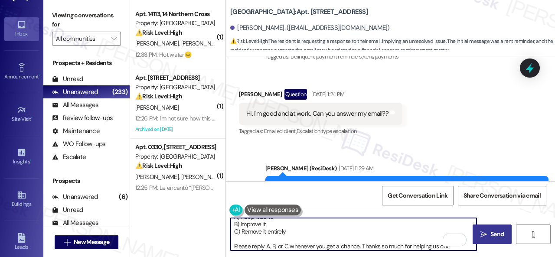
type textarea "Hi {{first_name}}, just following up to make sure we didn’t miss your input on …"
click at [481, 233] on icon "" at bounding box center [483, 234] width 6 height 7
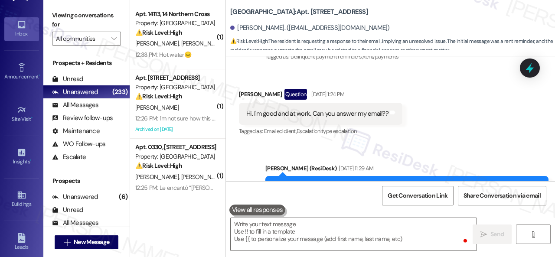
scroll to position [0, 0]
click at [15, 200] on div "Buildings" at bounding box center [21, 204] width 43 height 9
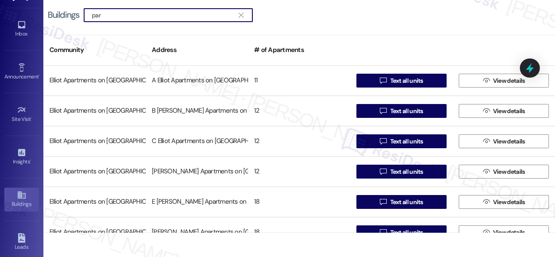
type input "park"
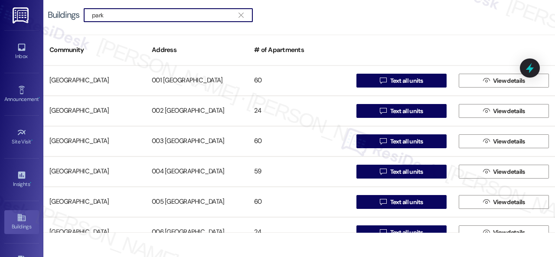
scroll to position [23, 0]
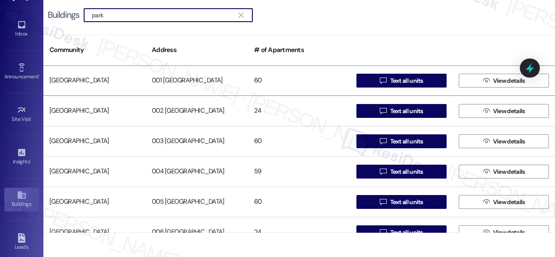
type input "park"
click at [93, 80] on div "[GEOGRAPHIC_DATA]" at bounding box center [94, 80] width 102 height 17
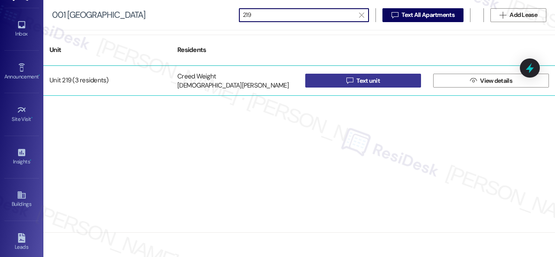
type input "219"
click at [355, 84] on span "Text unit" at bounding box center [367, 80] width 27 height 9
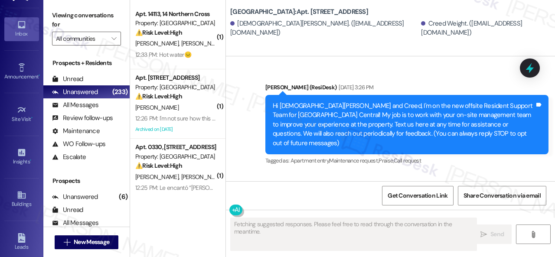
scroll to position [282, 0]
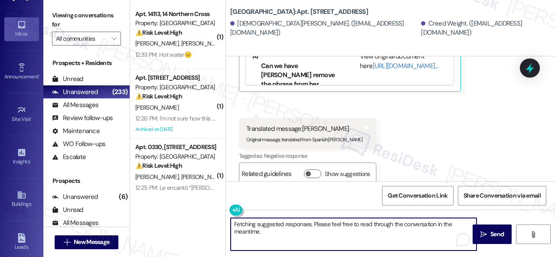
drag, startPoint x: 279, startPoint y: 233, endPoint x: 216, endPoint y: 217, distance: 64.7
click at [216, 217] on div "( 1 ) Apt. 14113, 14 Northern Cross Property: Northern Cross ⚠️ Risk Level: Hig…" at bounding box center [342, 128] width 425 height 257
paste textarea "Hi {{first_name}}, just following up to make sure we didn’t miss your input on …"
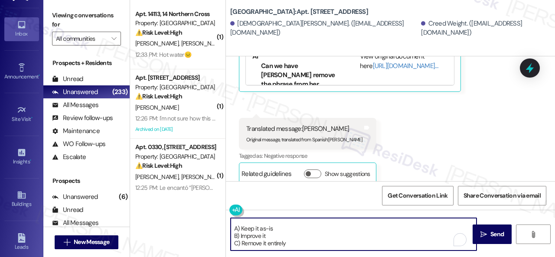
scroll to position [0, 0]
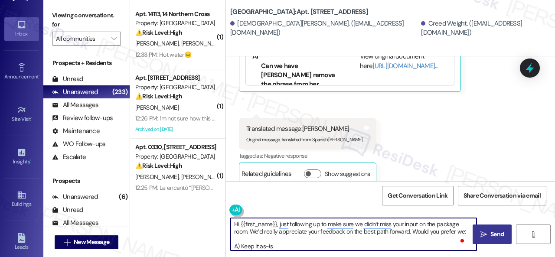
type textarea "Hi {{first_name}}, just following up to make sure we didn’t miss your input on …"
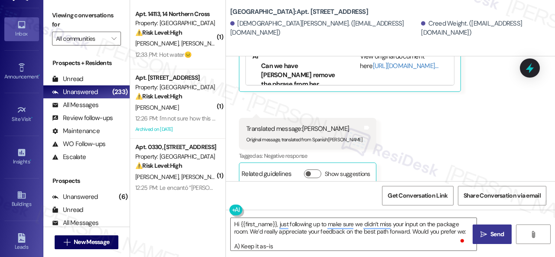
click at [477, 229] on button " Send" at bounding box center [491, 233] width 39 height 19
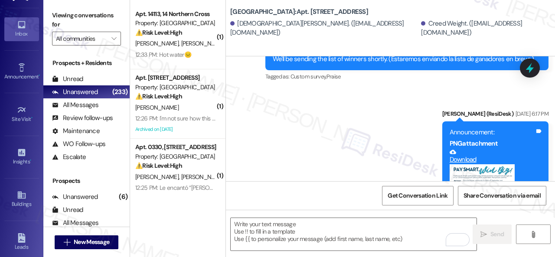
scroll to position [9720, 0]
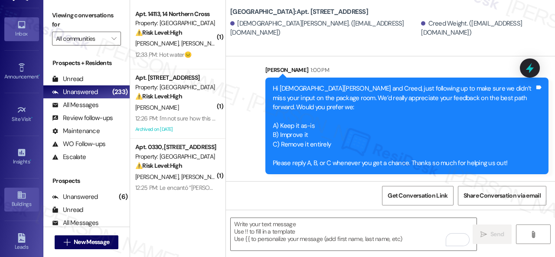
click at [14, 196] on link "Buildings" at bounding box center [21, 199] width 35 height 23
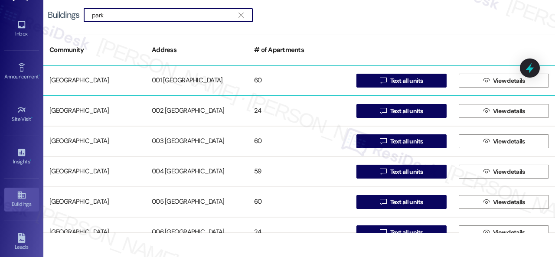
type input "park"
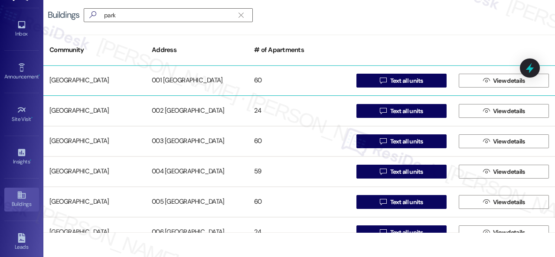
click at [90, 78] on div "[GEOGRAPHIC_DATA]" at bounding box center [94, 80] width 102 height 17
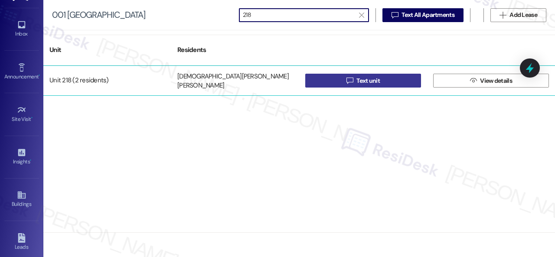
type input "218"
click at [358, 81] on span "Text unit" at bounding box center [367, 80] width 23 height 9
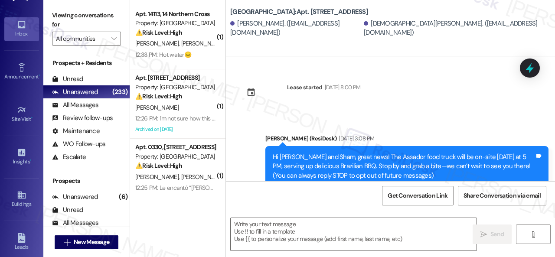
type textarea "Fetching suggested responses. Please feel free to read through the conversation…"
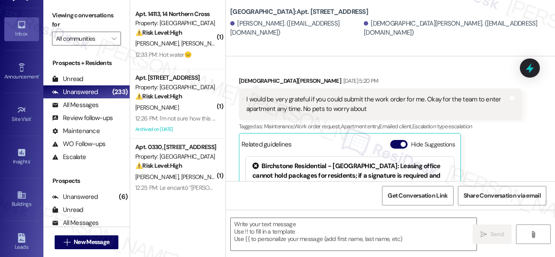
scroll to position [2948, 0]
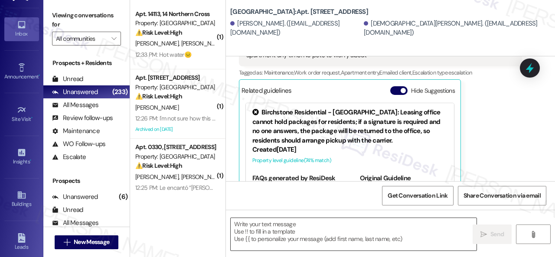
click at [273, 230] on textarea at bounding box center [353, 234] width 246 height 32
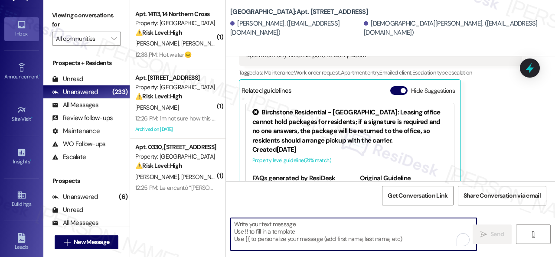
paste textarea "Hi {{first_name}}, just following up to make sure we didn’t miss your input on …"
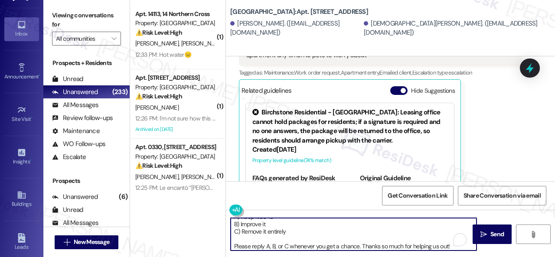
scroll to position [29, 0]
type textarea "Hi {{first_name}}, just following up to make sure we didn’t miss your input on …"
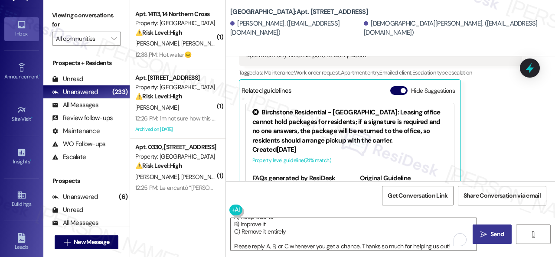
click at [490, 235] on span "Send" at bounding box center [496, 234] width 13 height 9
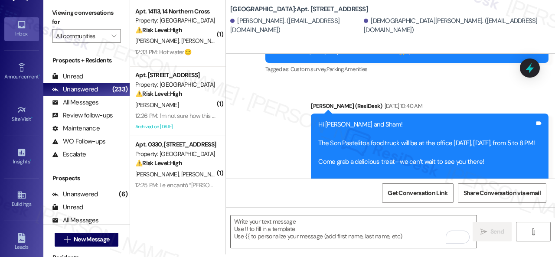
scroll to position [7400, 0]
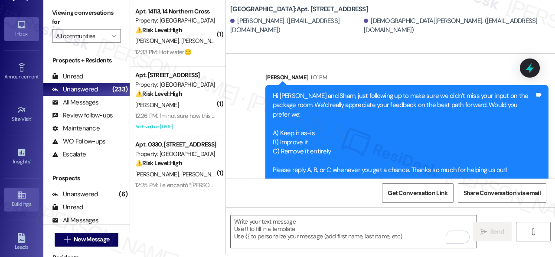
click at [23, 196] on icon at bounding box center [22, 195] width 10 height 10
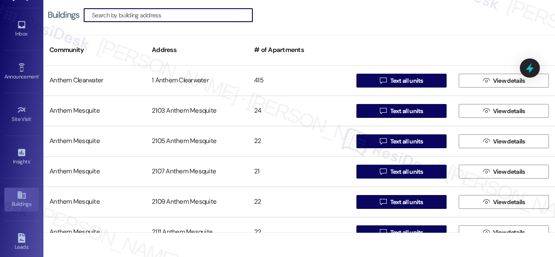
click at [146, 17] on input at bounding box center [172, 15] width 160 height 12
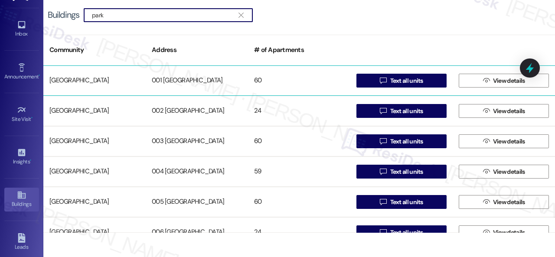
type input "park"
click at [81, 81] on div "[GEOGRAPHIC_DATA]" at bounding box center [94, 80] width 102 height 17
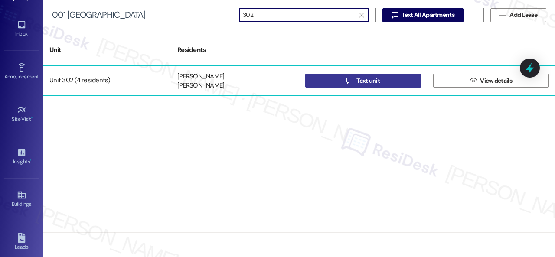
type input "302"
click at [378, 82] on span "Text unit" at bounding box center [367, 80] width 23 height 9
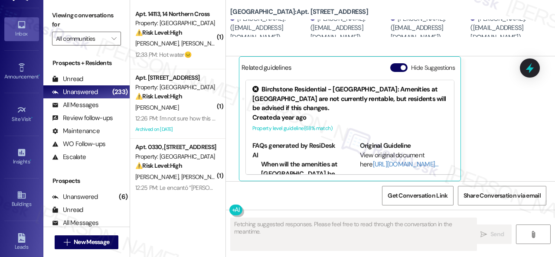
scroll to position [931, 0]
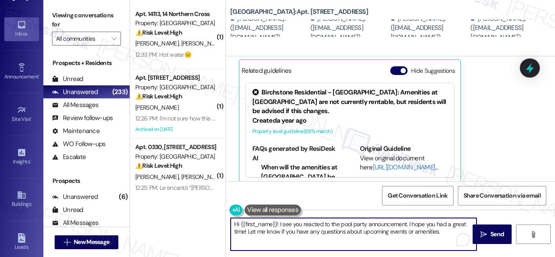
drag, startPoint x: 453, startPoint y: 233, endPoint x: 190, endPoint y: 203, distance: 265.0
click at [190, 203] on div "( 1 ) Apt. 14113, 14 Northern Cross Property: Northern Cross ⚠️ Risk Level: Hig…" at bounding box center [342, 128] width 425 height 257
paste textarea ", just following up to make sure we didn’t miss your input on the package room.…"
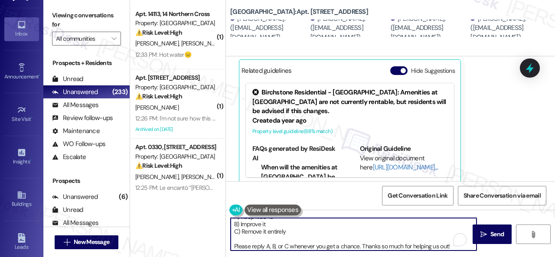
scroll to position [29, 0]
type textarea "Hi {{first_name}}, just following up to make sure we didn’t miss your input on …"
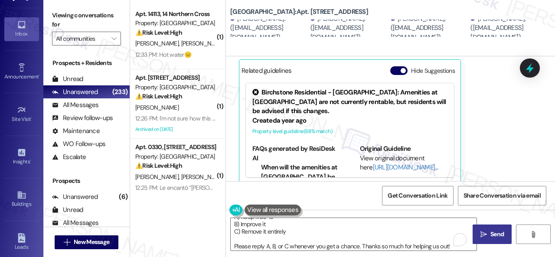
click at [490, 234] on span "Send" at bounding box center [496, 234] width 13 height 9
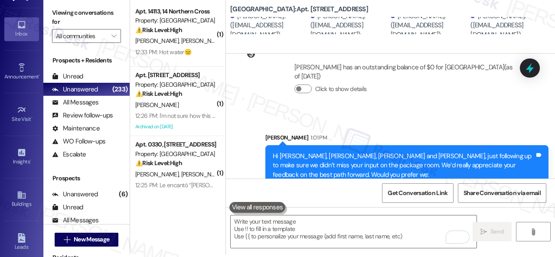
scroll to position [3622, 0]
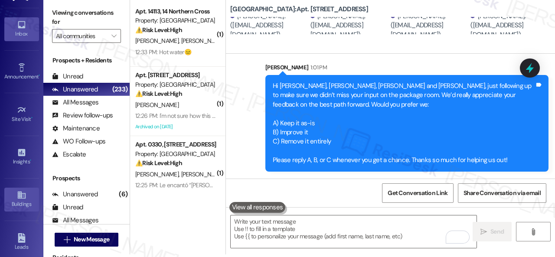
click at [29, 200] on div "Buildings" at bounding box center [21, 204] width 43 height 9
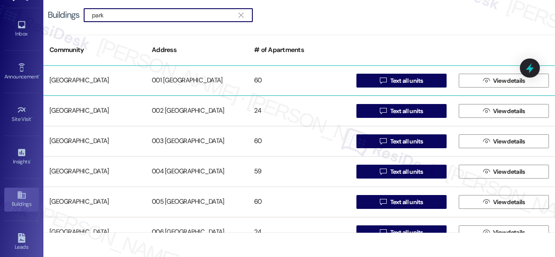
type input "park"
click at [86, 80] on div "[GEOGRAPHIC_DATA]" at bounding box center [94, 80] width 102 height 17
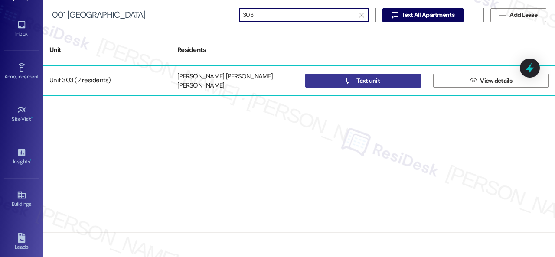
type input "303"
click at [372, 82] on span "Text unit" at bounding box center [367, 80] width 23 height 9
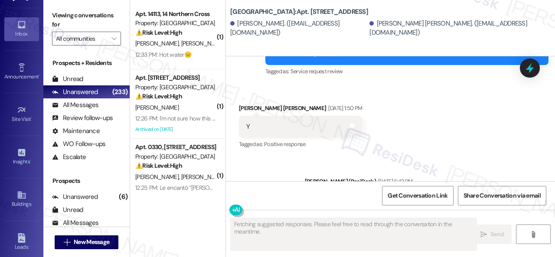
scroll to position [9430, 0]
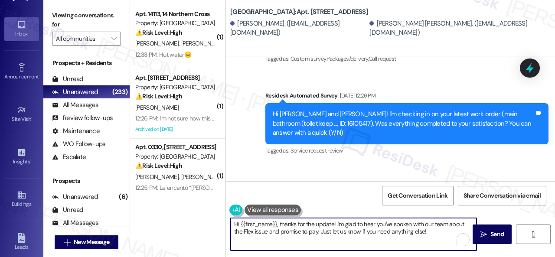
drag, startPoint x: 287, startPoint y: 231, endPoint x: 147, endPoint y: 212, distance: 140.8
click at [147, 212] on div "( 1 ) Apt. 14113, 14 Northern Cross Property: Northern Cross ⚠️ Risk Level: Hig…" at bounding box center [342, 128] width 425 height 257
paste textarea "just following up to make sure we didn’t miss your input on the package room. W…"
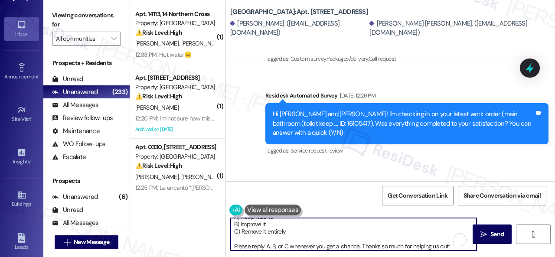
scroll to position [29, 0]
type textarea "Hi {{first_name}}, just following up to make sure we didn’t miss your input on …"
click at [498, 232] on span "Send" at bounding box center [496, 234] width 13 height 9
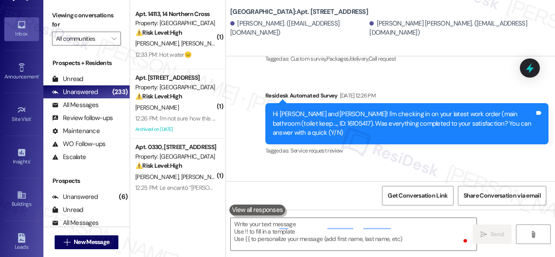
scroll to position [0, 0]
click at [11, 204] on div "Buildings" at bounding box center [21, 204] width 43 height 9
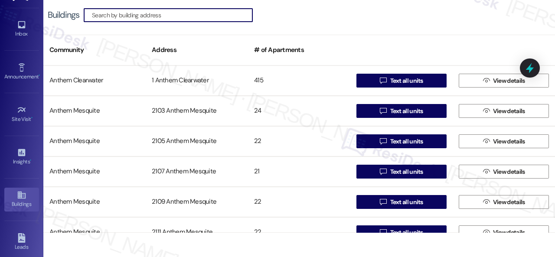
click at [155, 16] on input at bounding box center [172, 15] width 160 height 12
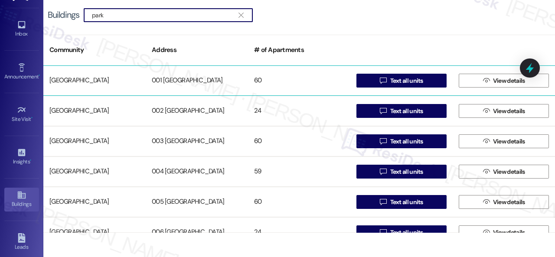
type input "park"
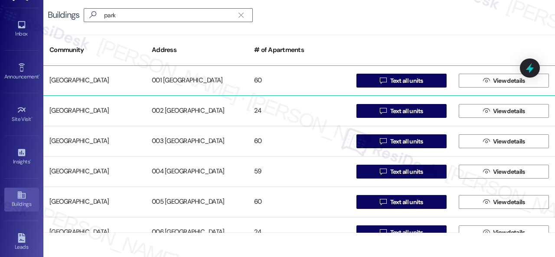
click at [85, 80] on div "[GEOGRAPHIC_DATA]" at bounding box center [94, 80] width 102 height 17
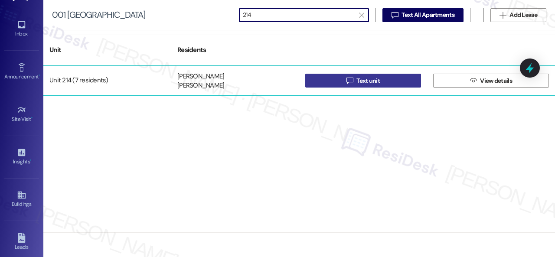
type input "214"
click at [364, 80] on span "Text unit" at bounding box center [367, 80] width 23 height 9
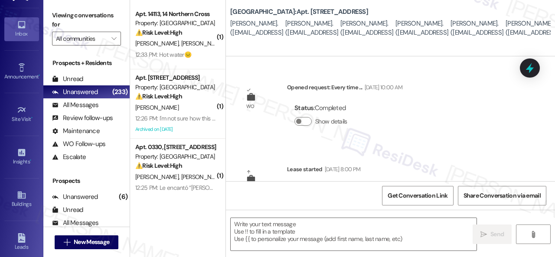
type textarea "Fetching suggested responses. Please feel free to read through the conversation…"
click at [20, 195] on icon at bounding box center [21, 194] width 8 height 7
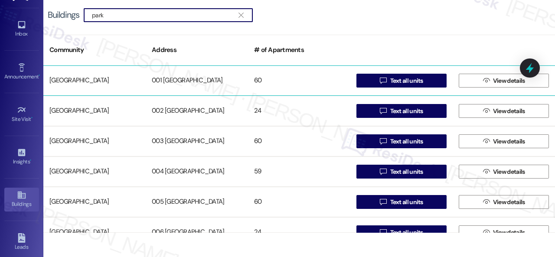
type input "park"
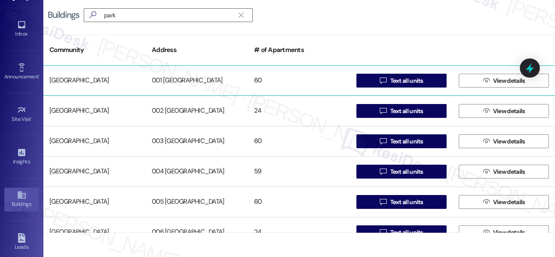
click at [78, 80] on div "[GEOGRAPHIC_DATA]" at bounding box center [94, 80] width 102 height 17
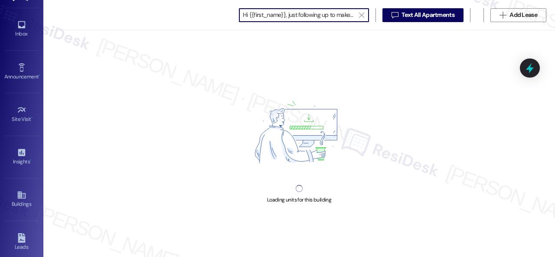
scroll to position [0, 684]
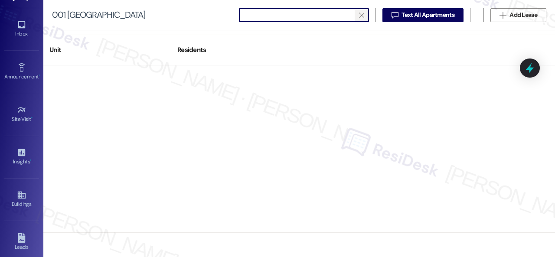
type input "Hi {{first_name}}, just following up to make sure we didn’t miss your input on …"
click at [361, 13] on icon "" at bounding box center [361, 15] width 5 height 7
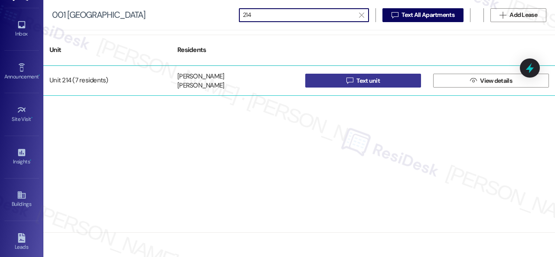
type input "214"
click at [335, 85] on button " Text unit" at bounding box center [363, 81] width 116 height 14
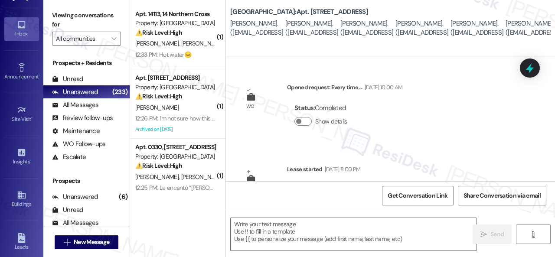
type textarea "Fetching suggested responses. Please feel free to read through the conversation…"
click at [269, 232] on textarea at bounding box center [353, 234] width 246 height 32
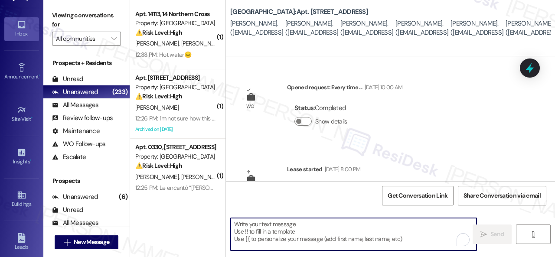
paste textarea "Hi {{first_name}}, just following up to make sure we didn’t miss your input on …"
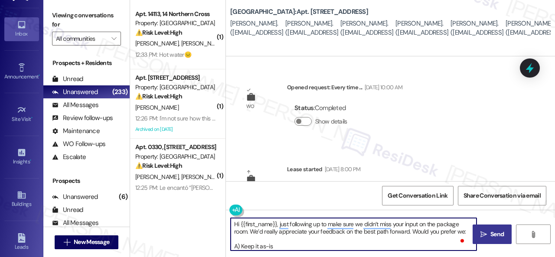
type textarea "Hi {{first_name}}, just following up to make sure we didn’t miss your input on …"
click at [496, 228] on button " Send" at bounding box center [491, 233] width 39 height 19
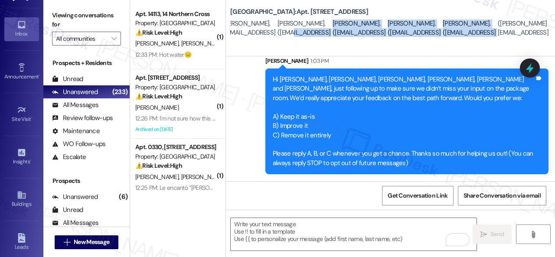
scroll to position [0, 250]
drag, startPoint x: 412, startPoint y: 30, endPoint x: 554, endPoint y: 25, distance: 142.6
click at [554, 25] on div "Viewing conversations for All communities  Prospects + Residents Unread (0) Un…" at bounding box center [298, 128] width 511 height 257
click at [21, 200] on div "Buildings" at bounding box center [21, 204] width 43 height 9
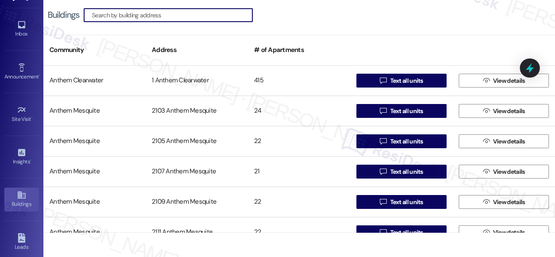
click at [175, 13] on input at bounding box center [172, 15] width 160 height 12
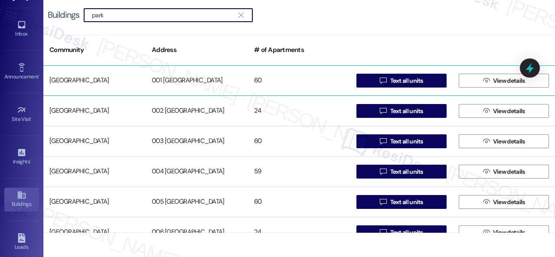
type input "park"
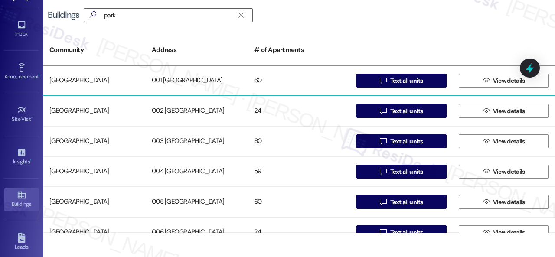
click at [70, 78] on div "[GEOGRAPHIC_DATA]" at bounding box center [94, 80] width 102 height 17
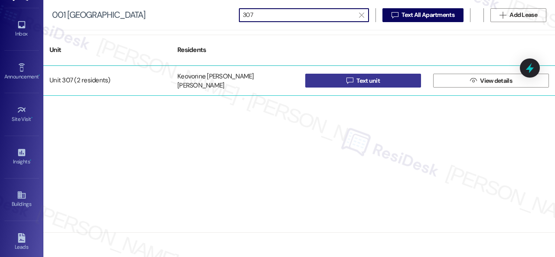
type input "307"
click at [340, 80] on button " Text unit" at bounding box center [363, 81] width 116 height 14
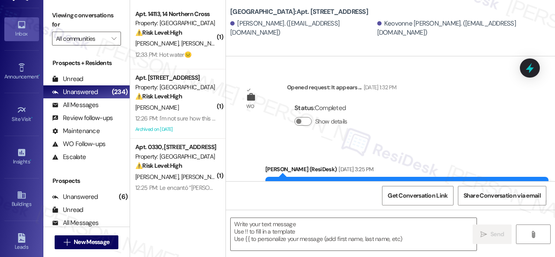
type textarea "Fetching suggested responses. Please feel free to read through the conversation…"
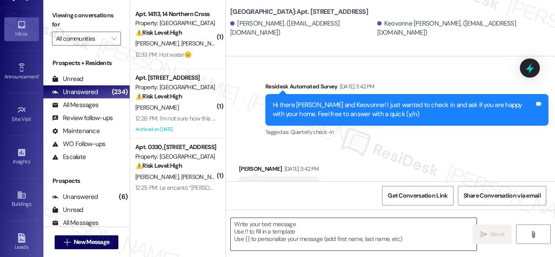
scroll to position [6291, 0]
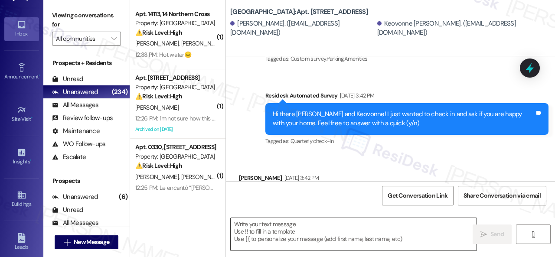
click at [285, 226] on textarea at bounding box center [353, 234] width 246 height 32
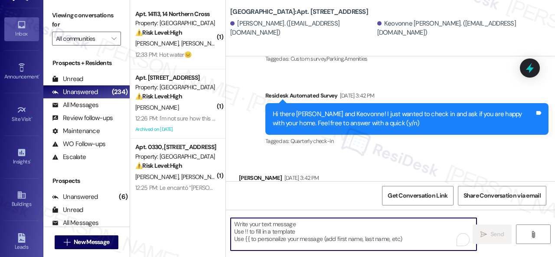
paste textarea "Hi {{first_name}}, just following up to make sure we didn’t miss your input on …"
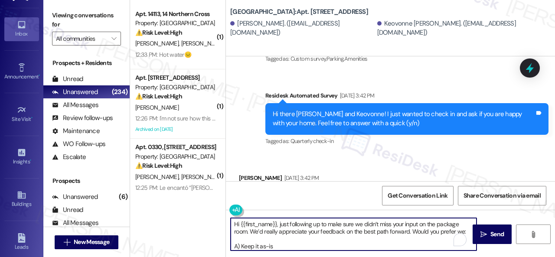
scroll to position [0, 0]
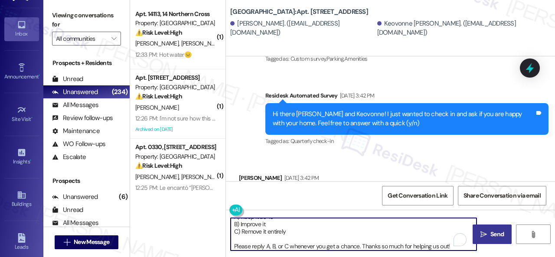
type textarea "Hi {{first_name}}, just following up to make sure we didn’t miss your input on …"
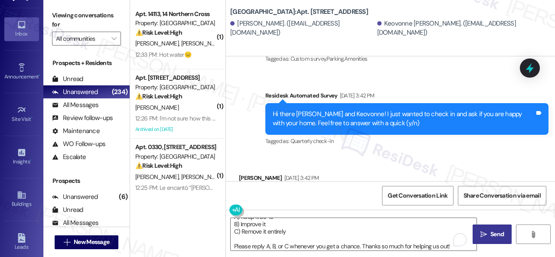
click at [493, 227] on button " Send" at bounding box center [491, 233] width 39 height 19
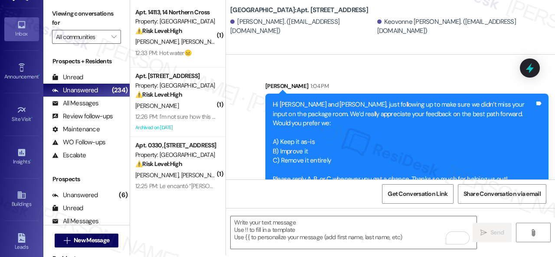
scroll to position [3, 0]
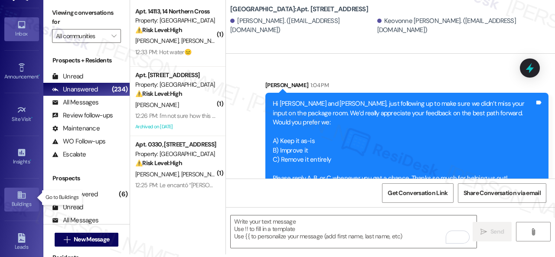
click at [19, 200] on div "Buildings" at bounding box center [21, 204] width 43 height 9
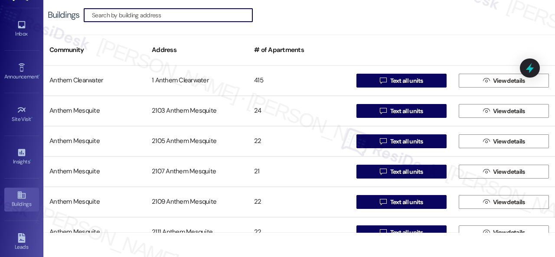
click at [158, 14] on input at bounding box center [172, 15] width 160 height 12
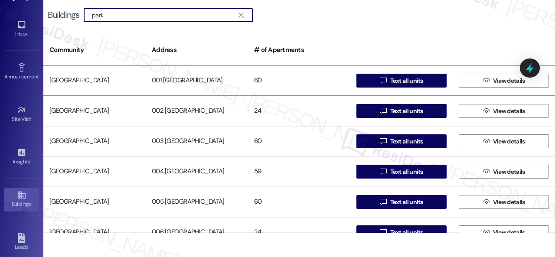
type input "park"
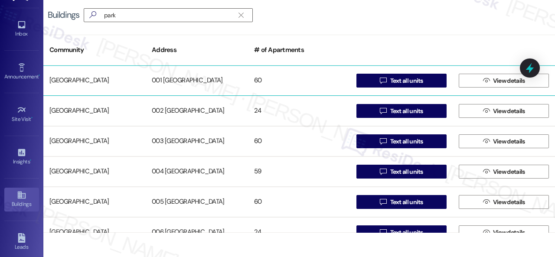
click at [75, 80] on div "[GEOGRAPHIC_DATA]" at bounding box center [94, 80] width 102 height 17
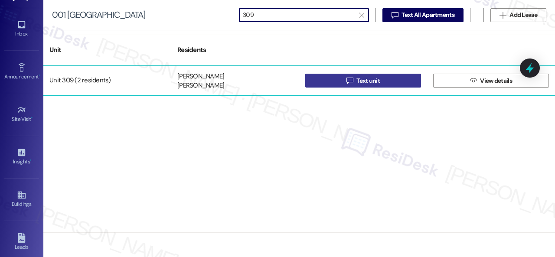
type input "309"
click at [344, 76] on span " Text unit" at bounding box center [362, 80] width 37 height 13
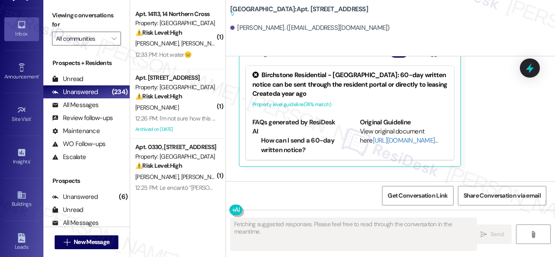
scroll to position [2765, 0]
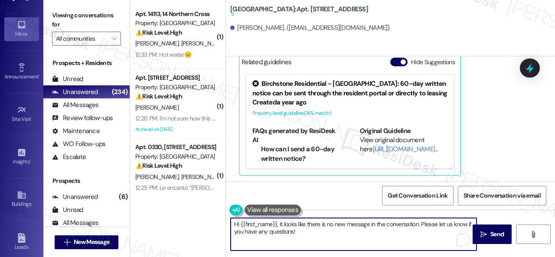
drag, startPoint x: 310, startPoint y: 231, endPoint x: 308, endPoint y: 208, distance: 23.9
click at [188, 207] on div "( 1 ) Apt. 14113, 14 Northern Cross Property: Northern Cross ⚠️ Risk Level: Hig…" at bounding box center [342, 128] width 425 height 257
paste textarea "just following up to make sure we didn’t miss your input on the package room. W…"
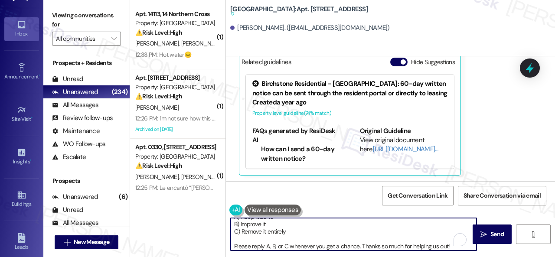
scroll to position [29, 0]
type textarea "Hi {{first_name}}, just following up to make sure we didn’t miss your input on …"
click at [480, 233] on icon "" at bounding box center [483, 234] width 6 height 7
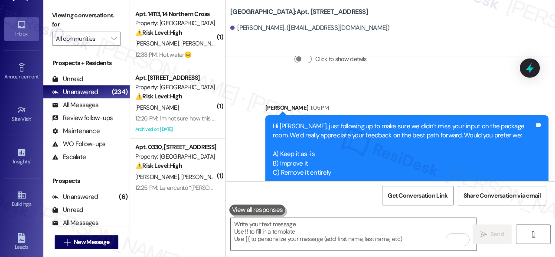
scroll to position [10153, 0]
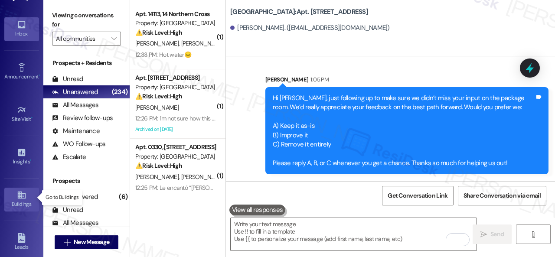
click at [20, 194] on icon at bounding box center [22, 195] width 10 height 10
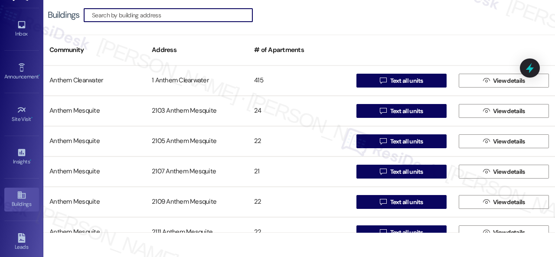
click at [140, 15] on input at bounding box center [172, 15] width 160 height 12
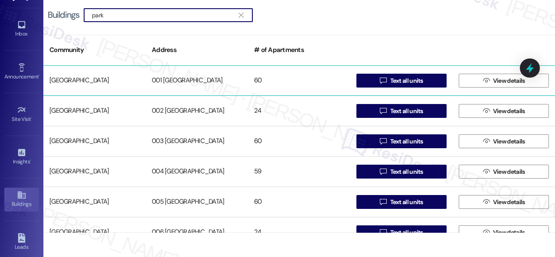
type input "park"
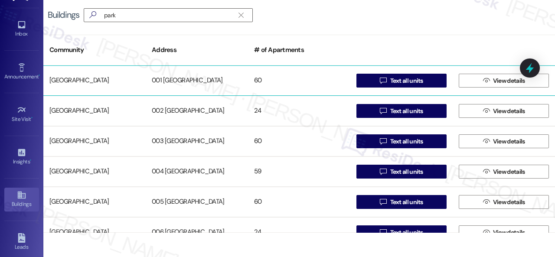
click at [90, 78] on div "[GEOGRAPHIC_DATA]" at bounding box center [94, 80] width 102 height 17
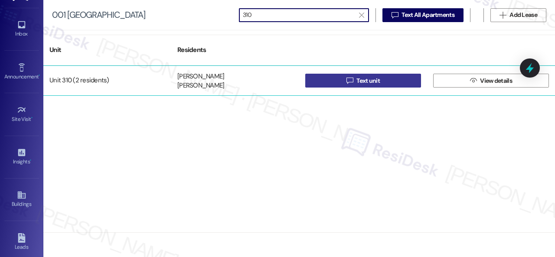
type input "310"
click at [368, 83] on span "Text unit" at bounding box center [367, 80] width 23 height 9
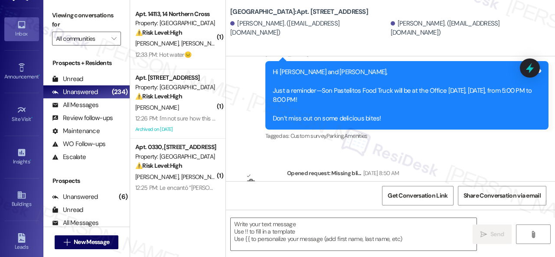
type textarea "Fetching suggested responses. Please feel free to read through the conversation…"
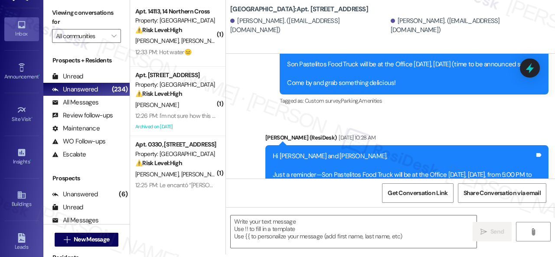
scroll to position [11202, 0]
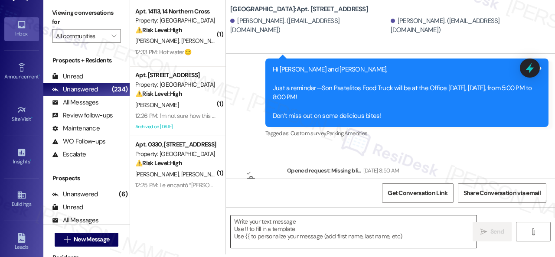
click at [324, 232] on textarea at bounding box center [353, 231] width 246 height 32
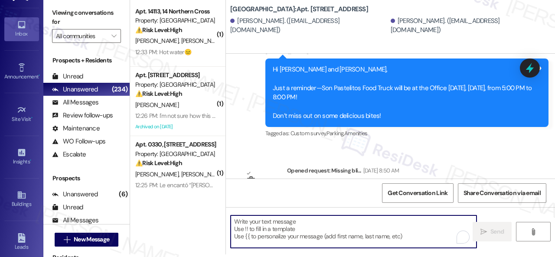
paste textarea "Hi {{first_name}}, just following up to make sure we didn’t miss your input on …"
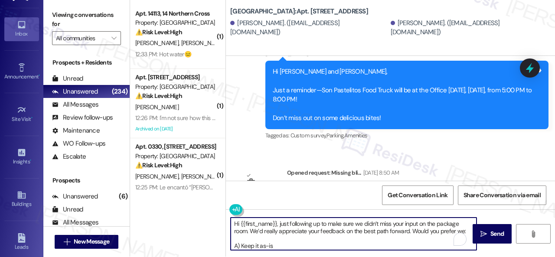
scroll to position [0, 0]
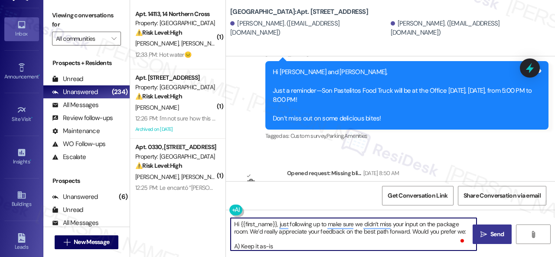
type textarea "Hi {{first_name}}, just following up to make sure we didn’t miss your input on …"
click at [478, 230] on span " Send" at bounding box center [491, 234] width 27 height 9
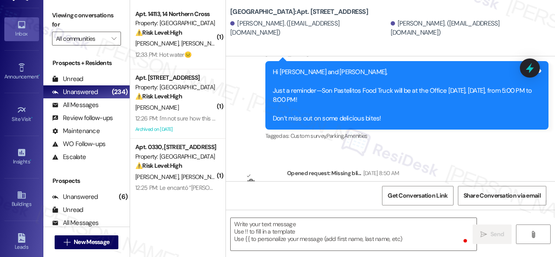
scroll to position [9289, 0]
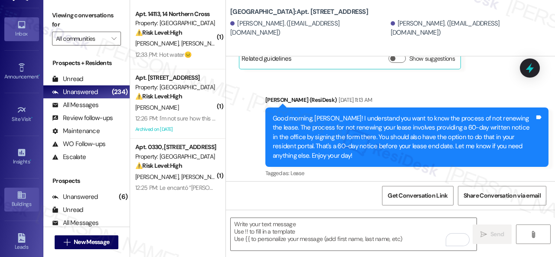
click at [21, 194] on icon at bounding box center [22, 195] width 10 height 10
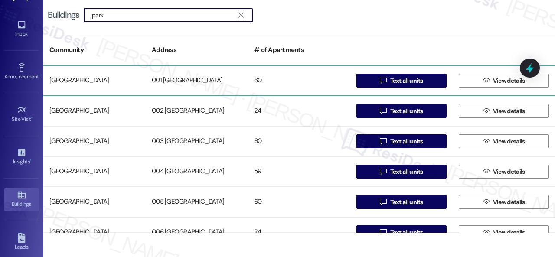
type input "park"
click at [89, 78] on div "[GEOGRAPHIC_DATA]" at bounding box center [94, 80] width 102 height 17
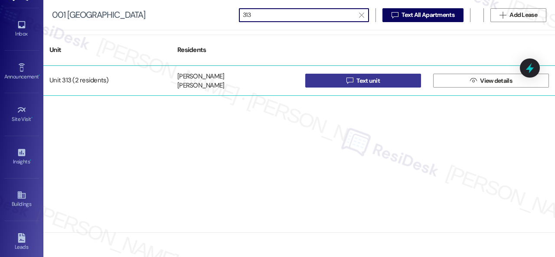
type input "313"
click at [345, 80] on span " Text unit" at bounding box center [362, 80] width 37 height 13
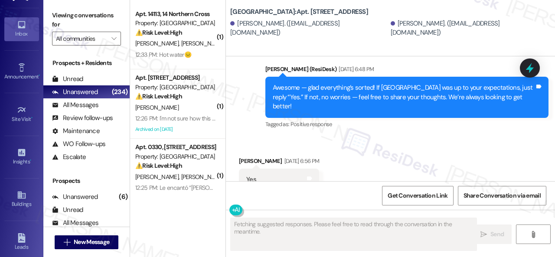
scroll to position [7416, 0]
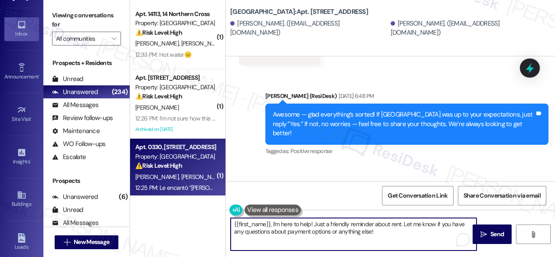
drag, startPoint x: 384, startPoint y: 230, endPoint x: 167, endPoint y: 195, distance: 219.4
click at [168, 196] on div "( 1 ) Apt. 14113, 14 Northern Cross Property: Northern Cross ⚠️ Risk Level: Hig…" at bounding box center [342, 128] width 425 height 257
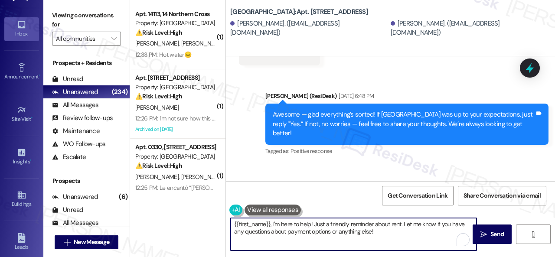
paste textarea "Hi {{first_name}}, just following up to make sure we didn’t miss your input on …"
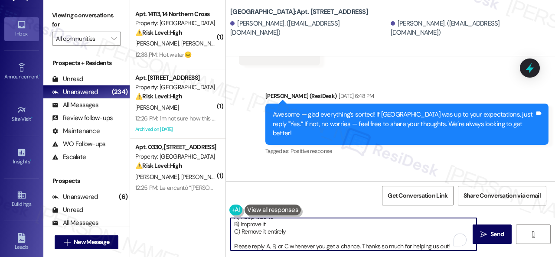
scroll to position [0, 0]
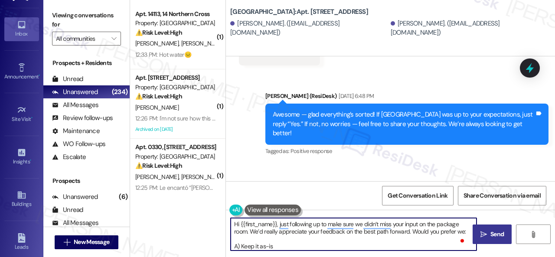
type textarea "Hi {{first_name}}, just following up to make sure we didn’t miss your input on …"
click at [483, 233] on icon "" at bounding box center [483, 234] width 6 height 7
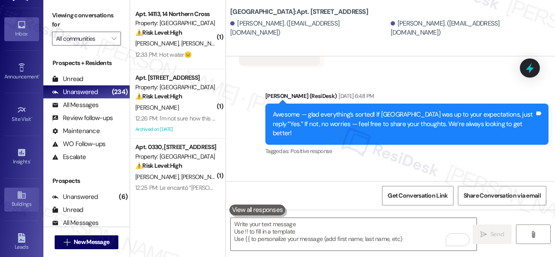
click at [17, 195] on icon at bounding box center [21, 194] width 8 height 7
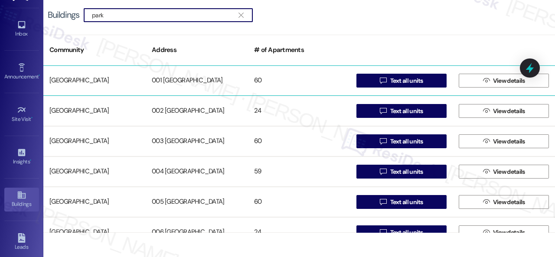
type input "park"
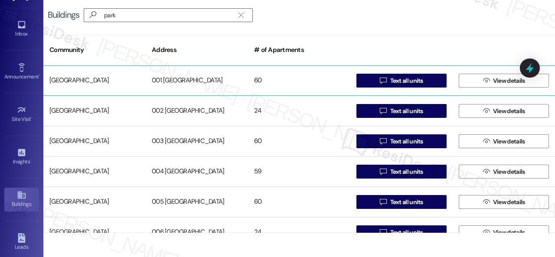
click at [76, 80] on div "[GEOGRAPHIC_DATA]" at bounding box center [94, 80] width 102 height 17
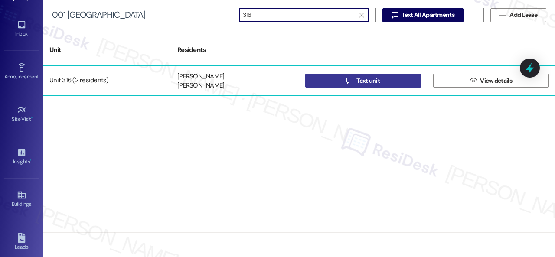
type input "316"
click at [334, 78] on button " Text unit" at bounding box center [363, 81] width 116 height 14
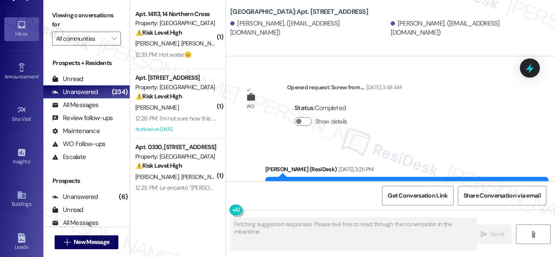
scroll to position [9478, 0]
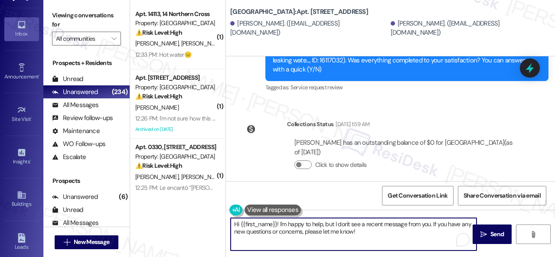
drag, startPoint x: 368, startPoint y: 234, endPoint x: 402, endPoint y: 225, distance: 35.5
click at [188, 200] on div "( 1 ) Apt. 14113, 14 Northern Cross Property: Northern Cross ⚠️ Risk Level: Hig…" at bounding box center [342, 128] width 425 height 257
paste textarea ", just following up to make sure we didn’t miss your input on the package room.…"
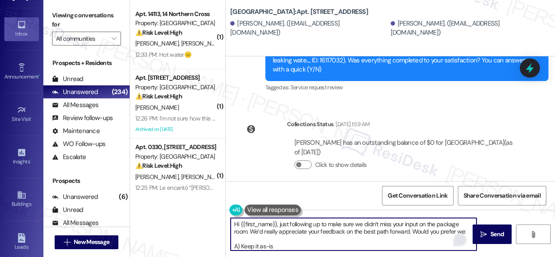
scroll to position [29, 0]
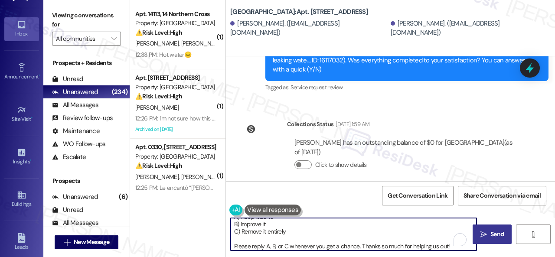
type textarea "Hi {{first_name}}, just following up to make sure we didn’t miss your input on …"
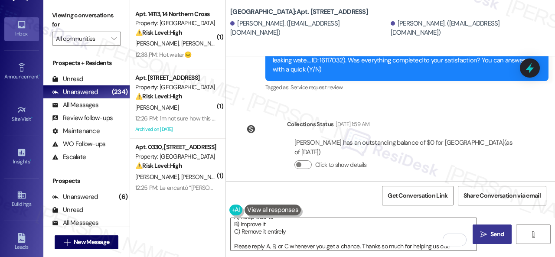
click at [488, 230] on span "Send" at bounding box center [496, 234] width 17 height 9
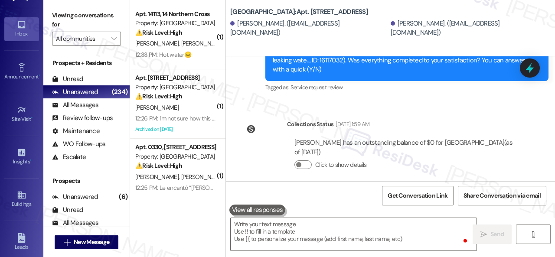
scroll to position [0, 0]
click at [22, 200] on div "Buildings" at bounding box center [21, 204] width 43 height 9
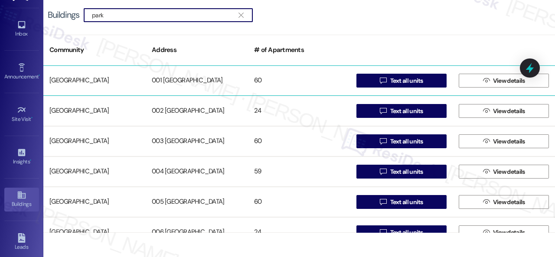
type input "park"
click at [79, 81] on div "[GEOGRAPHIC_DATA]" at bounding box center [94, 80] width 102 height 17
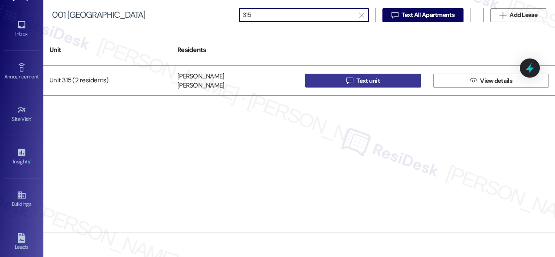
type input "315"
click at [336, 82] on button " Text unit" at bounding box center [363, 81] width 116 height 14
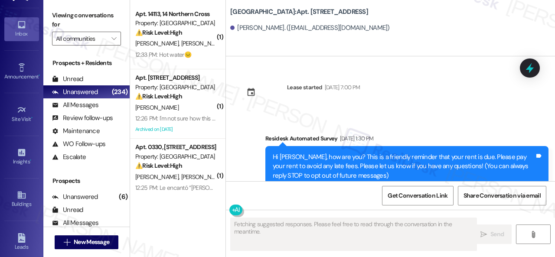
type textarea "Fetching suggested responses. Please feel free to read through the conversation…"
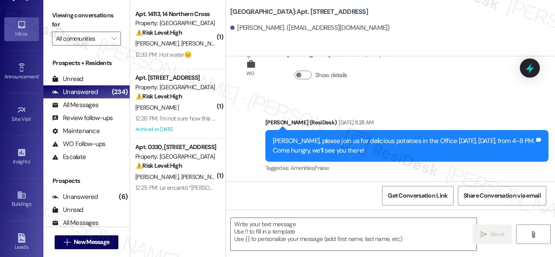
scroll to position [3, 0]
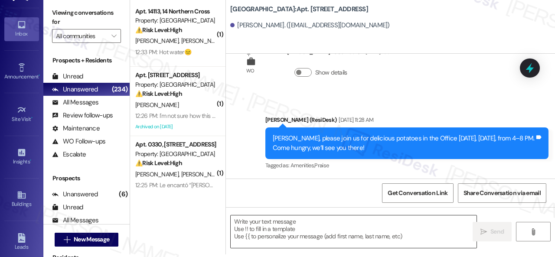
click at [297, 222] on textarea at bounding box center [353, 231] width 246 height 32
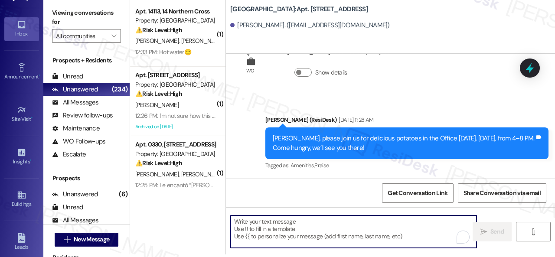
paste textarea "Hi {{first_name}}, just following up to make sure we didn’t miss your input on …"
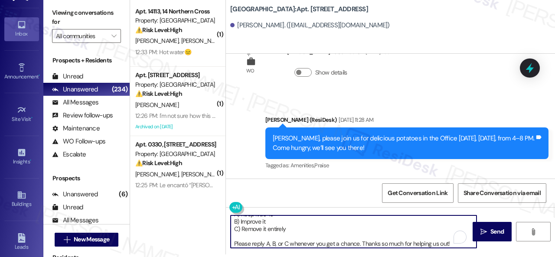
scroll to position [29, 0]
type textarea "Hi {{first_name}}, just following up to make sure we didn’t miss your input on …"
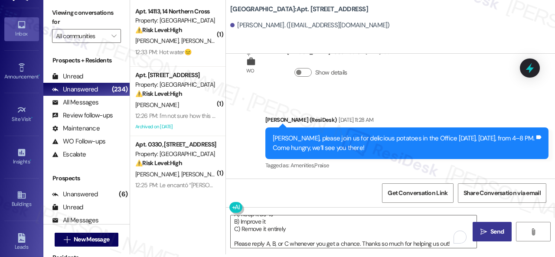
drag, startPoint x: 487, startPoint y: 232, endPoint x: 492, endPoint y: 224, distance: 8.9
click at [490, 233] on span "Send" at bounding box center [496, 231] width 13 height 9
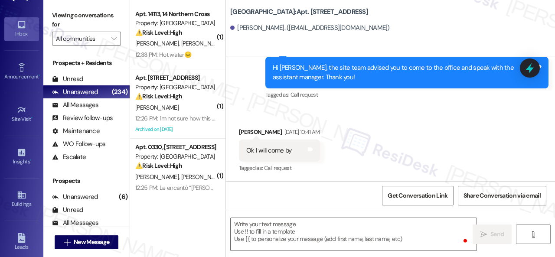
scroll to position [9119, 0]
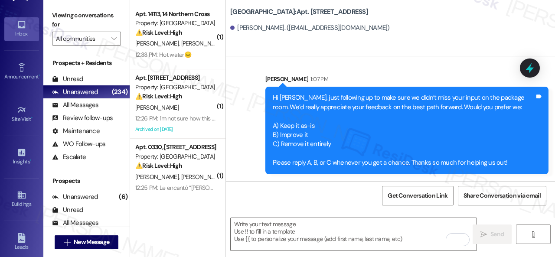
scroll to position [11896, 0]
click at [10, 195] on link "Buildings" at bounding box center [21, 199] width 35 height 23
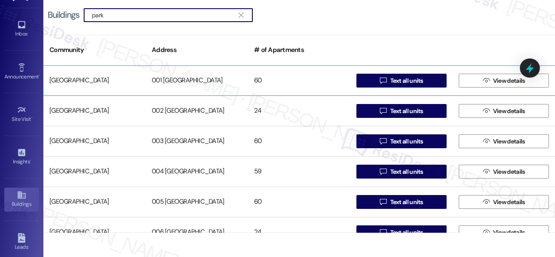
type input "park"
click at [92, 78] on div "[GEOGRAPHIC_DATA]" at bounding box center [94, 80] width 102 height 17
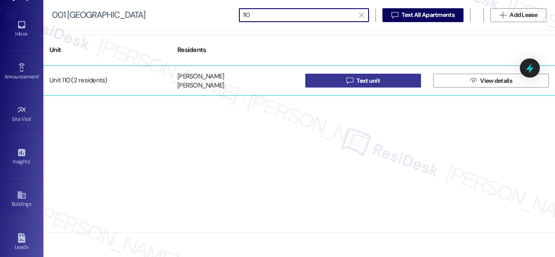
type input "110"
click at [326, 82] on button " Text unit" at bounding box center [363, 81] width 116 height 14
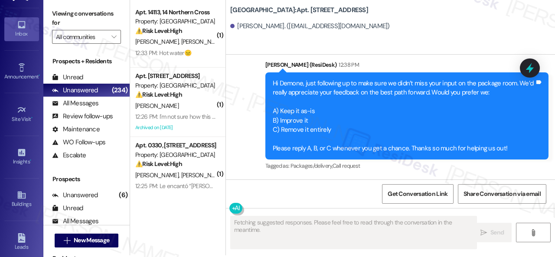
scroll to position [3, 0]
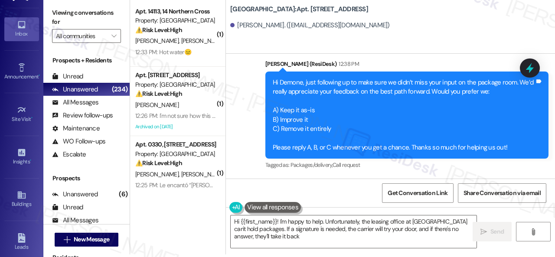
type textarea "Hi {{first_name}}! I'm happy to help. Unfortunately, the leasing office at [GEO…"
click at [20, 191] on icon at bounding box center [21, 194] width 8 height 7
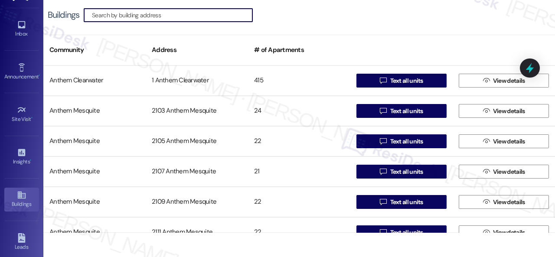
click at [120, 19] on input at bounding box center [172, 15] width 160 height 12
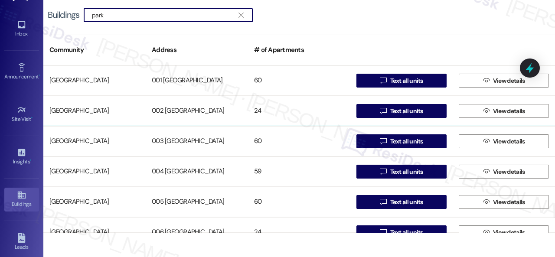
type input "park"
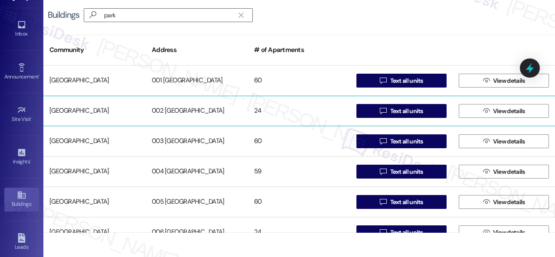
click at [85, 110] on div "[GEOGRAPHIC_DATA]" at bounding box center [94, 110] width 102 height 17
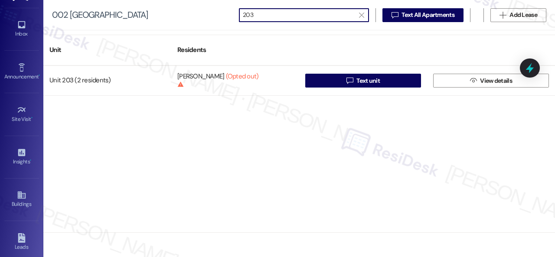
type input "203"
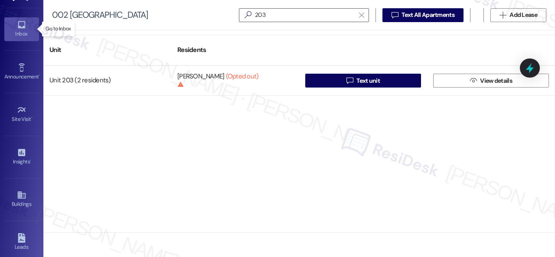
click at [26, 26] on link "Inbox" at bounding box center [21, 28] width 35 height 23
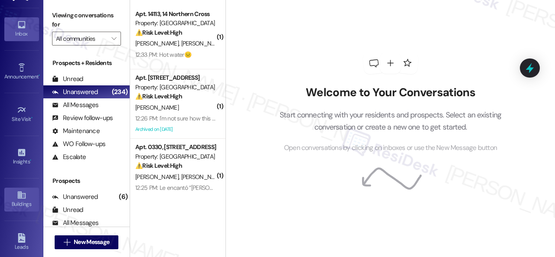
click at [16, 200] on div "Buildings" at bounding box center [21, 204] width 43 height 9
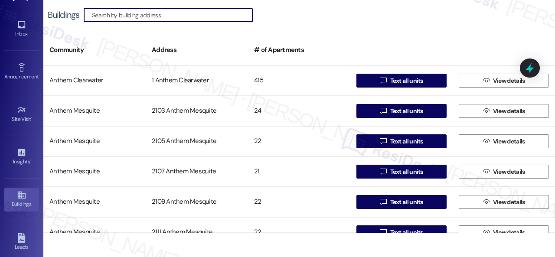
click at [120, 11] on input at bounding box center [172, 15] width 160 height 12
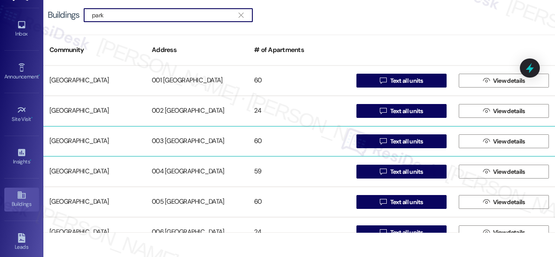
type input "park"
click at [73, 138] on div "[GEOGRAPHIC_DATA]" at bounding box center [94, 141] width 102 height 17
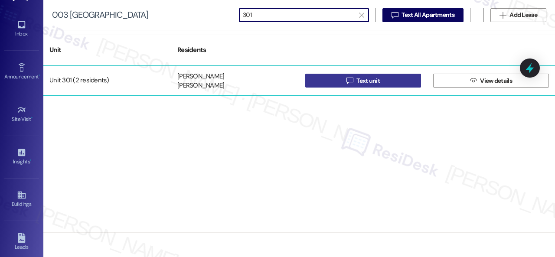
type input "301"
click at [336, 84] on button " Text unit" at bounding box center [363, 81] width 116 height 14
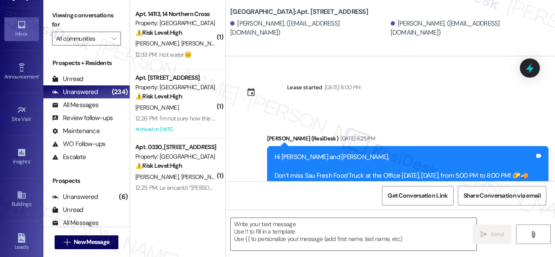
type textarea "Fetching suggested responses. Please feel free to read through the conversation…"
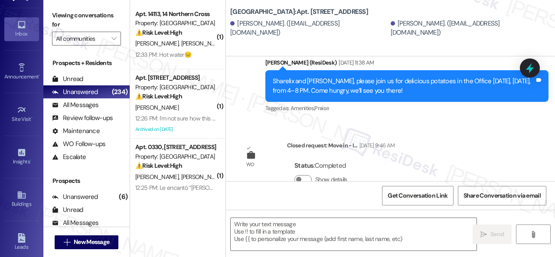
scroll to position [1310, 0]
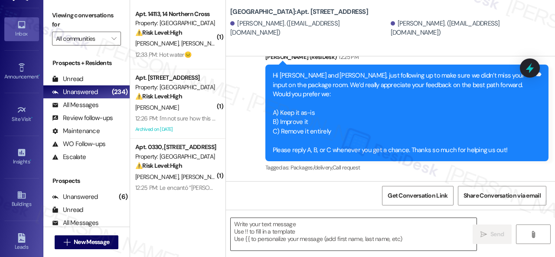
click at [302, 235] on textarea at bounding box center [353, 234] width 246 height 32
paste textarea "Please disregard the message above. Thank you!"
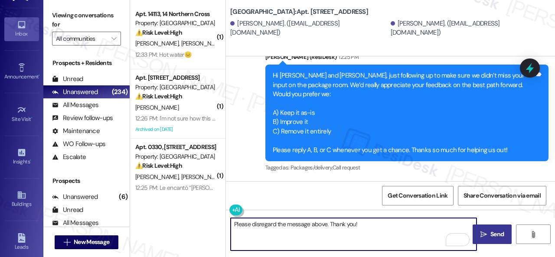
type textarea "Please disregard the message above. Thank you!"
click at [489, 225] on button " Send" at bounding box center [491, 233] width 39 height 19
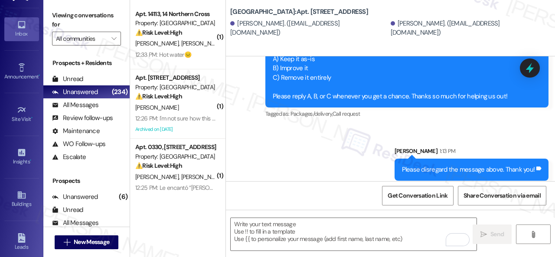
scroll to position [1370, 0]
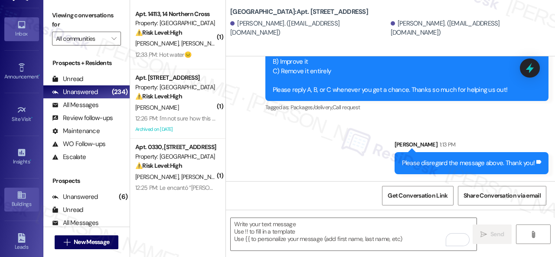
click at [17, 200] on div "Buildings" at bounding box center [21, 204] width 43 height 9
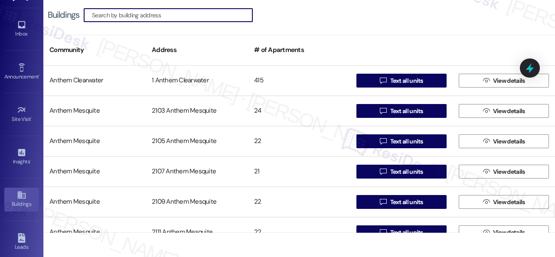
click at [170, 17] on input at bounding box center [172, 15] width 160 height 12
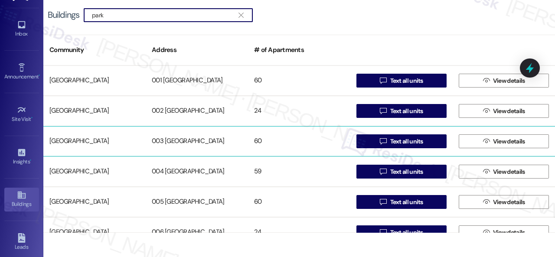
type input "park"
click at [91, 142] on div "[GEOGRAPHIC_DATA]" at bounding box center [94, 141] width 102 height 17
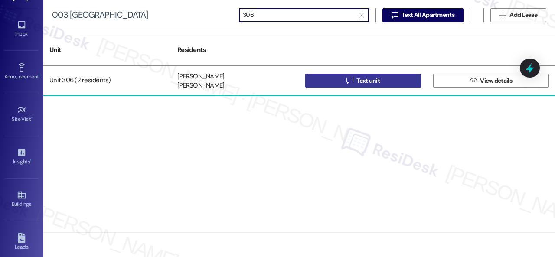
type input "306"
click at [339, 81] on button " Text unit" at bounding box center [363, 81] width 116 height 14
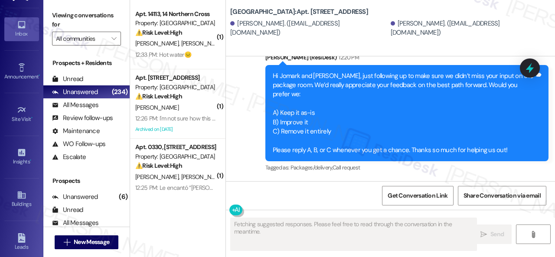
scroll to position [3, 0]
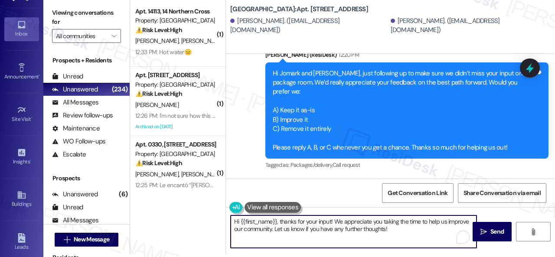
drag, startPoint x: 298, startPoint y: 231, endPoint x: 167, endPoint y: 206, distance: 133.6
click at [159, 206] on div "( 1 ) Apt. 14113, 14 Northern Cross Property: Northern Cross ⚠️ Risk Level: Hig…" at bounding box center [342, 125] width 425 height 257
paste textarea "Please disregard the message above. Thank you"
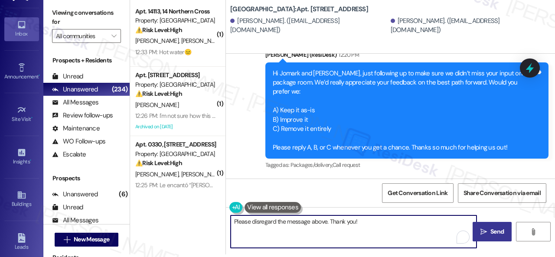
type textarea "Please disregard the message above. Thank you!"
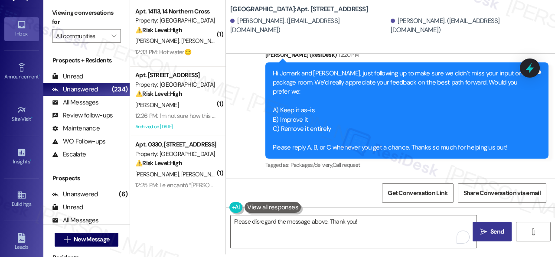
click at [490, 226] on button " Send" at bounding box center [491, 231] width 39 height 19
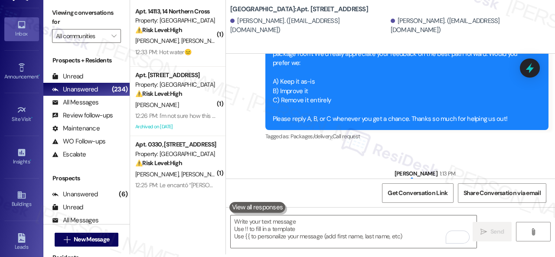
scroll to position [1786, 0]
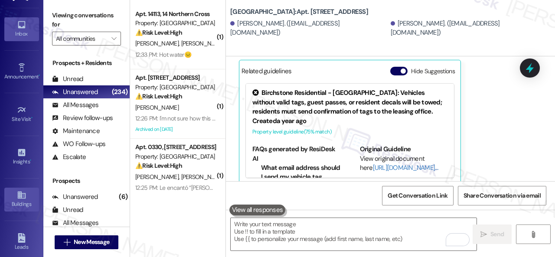
click at [27, 200] on div "Buildings" at bounding box center [21, 204] width 43 height 9
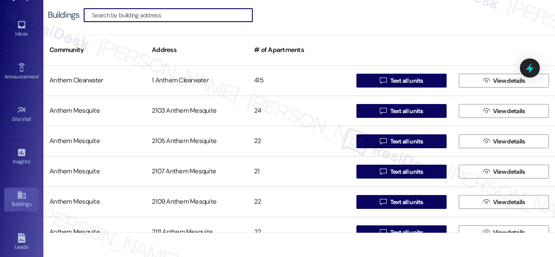
click at [159, 14] on input at bounding box center [172, 15] width 160 height 12
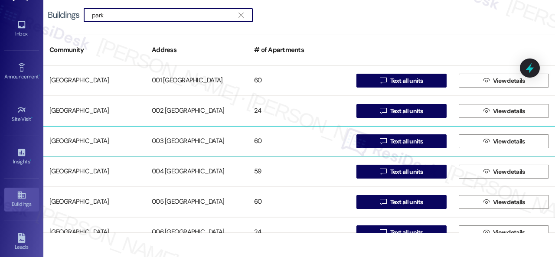
type input "park"
click at [66, 141] on div "[GEOGRAPHIC_DATA]" at bounding box center [94, 141] width 102 height 17
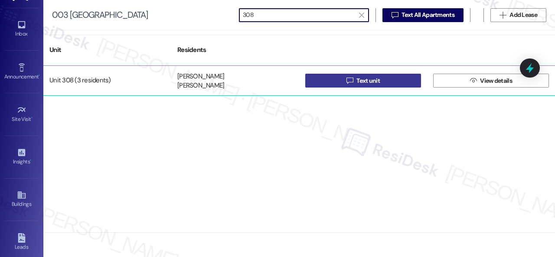
type input "308"
click at [340, 81] on button " Text unit" at bounding box center [363, 81] width 116 height 14
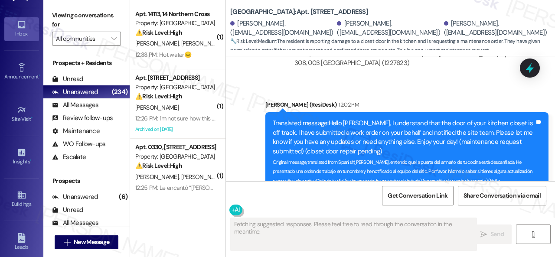
scroll to position [15136, 0]
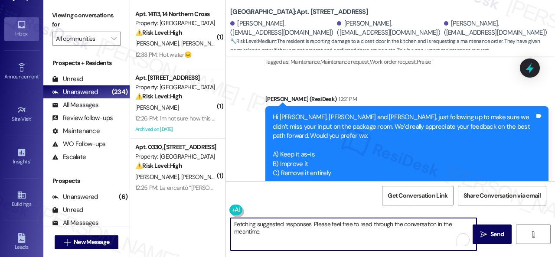
drag, startPoint x: 271, startPoint y: 230, endPoint x: 211, endPoint y: 214, distance: 61.8
click at [207, 213] on div "( 1 ) Apt. 14113, 14 Northern Cross Property: Northern Cross ⚠️ Risk Level: Hig…" at bounding box center [342, 128] width 425 height 257
paste textarea "Please disregard the message above. Thank you!"
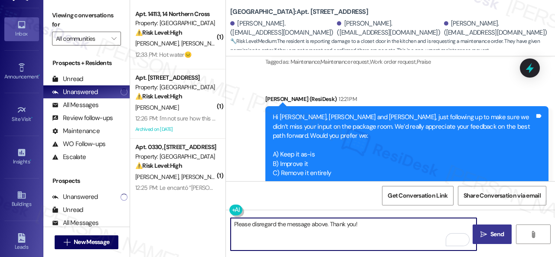
type textarea "Please disregard the message above. Thank you!"
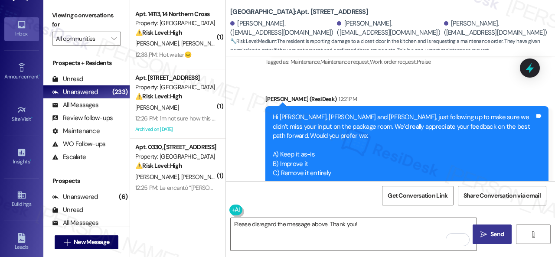
click at [484, 230] on span " Send" at bounding box center [491, 234] width 27 height 9
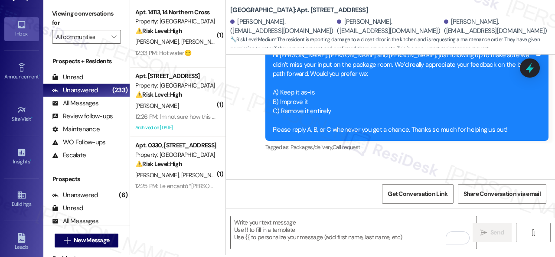
scroll to position [3, 0]
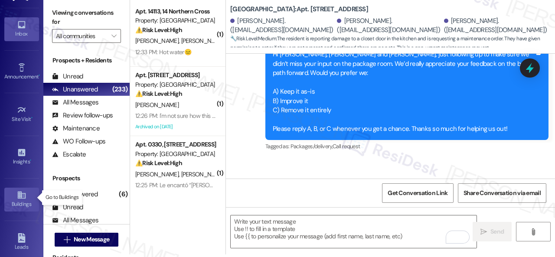
click at [16, 200] on div "Buildings" at bounding box center [21, 204] width 43 height 9
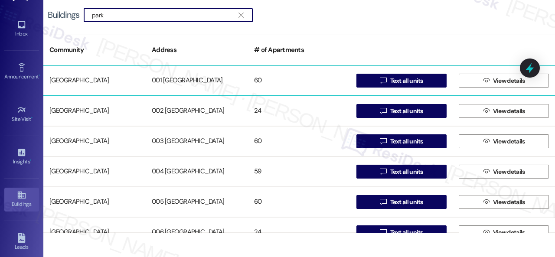
type input "park"
click at [97, 80] on div "[GEOGRAPHIC_DATA]" at bounding box center [94, 80] width 102 height 17
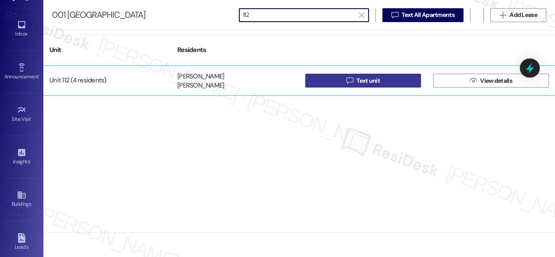
type input "112"
click at [339, 80] on button " Text unit" at bounding box center [363, 81] width 116 height 14
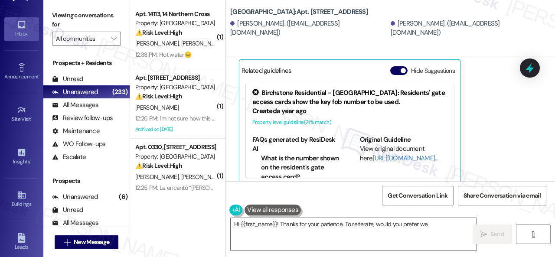
scroll to position [1687, 0]
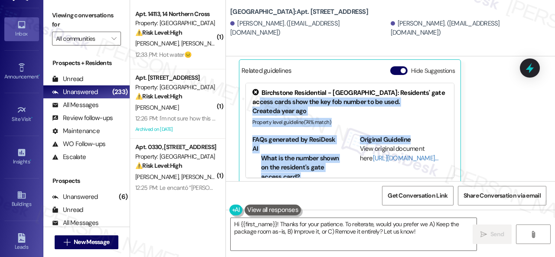
drag, startPoint x: 547, startPoint y: 81, endPoint x: 548, endPoint y: 93, distance: 12.2
click at [554, 123] on div "Viewing conversations for All communities  Prospects + Residents Unread (0) Un…" at bounding box center [298, 128] width 511 height 257
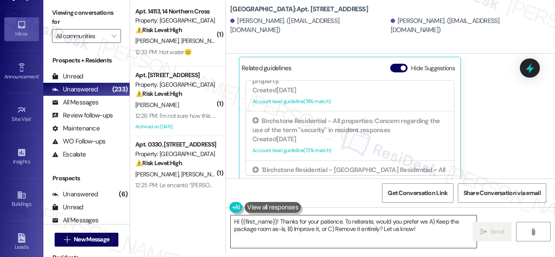
drag, startPoint x: 282, startPoint y: 230, endPoint x: 370, endPoint y: 231, distance: 87.5
click at [286, 227] on textarea "Hi {{first_name}}! Thanks for your patience. To reiterate, would you prefer we …" at bounding box center [353, 231] width 246 height 32
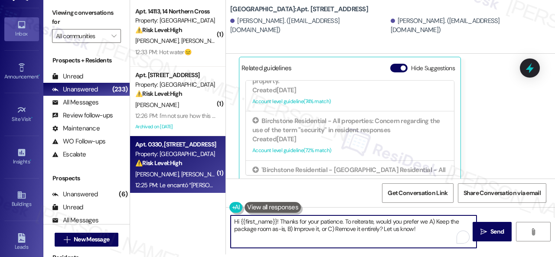
drag, startPoint x: 419, startPoint y: 227, endPoint x: 136, endPoint y: 191, distance: 284.7
click at [136, 192] on div "( 1 ) Apt. 14113, 14 Northern Cross Property: Northern Cross ⚠️ Risk Level: Hig…" at bounding box center [342, 125] width 425 height 257
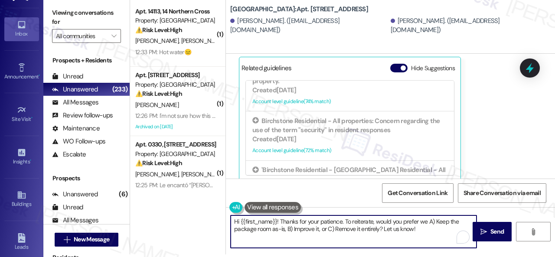
paste textarea "Please disregard the message above. Thank you"
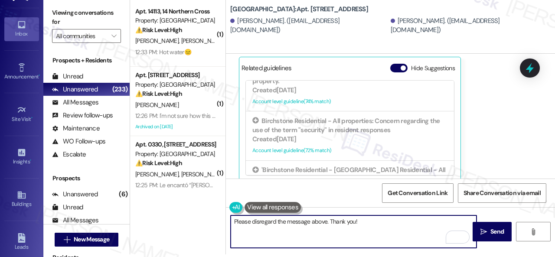
type textarea "Please disregard the message above. Thank you!"
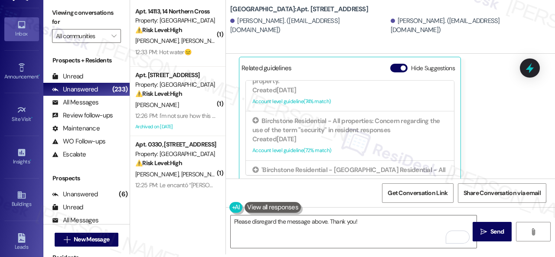
click at [493, 99] on div "Received via SMS [PERSON_NAME] [DATE] 5:05 PM N Tags and notes Tagged as: Negat…" at bounding box center [390, 89] width 329 height 198
click at [496, 222] on button " Send" at bounding box center [491, 231] width 39 height 19
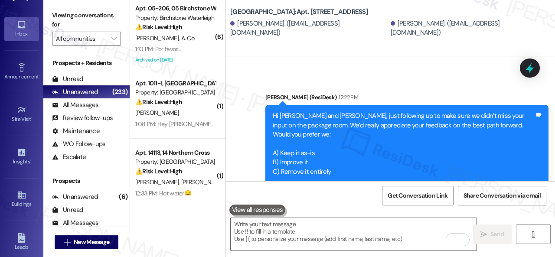
scroll to position [8392, 0]
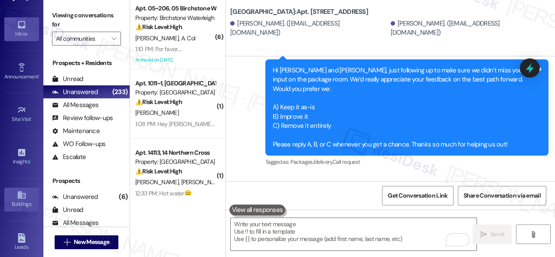
click at [16, 205] on div "Buildings" at bounding box center [21, 204] width 43 height 9
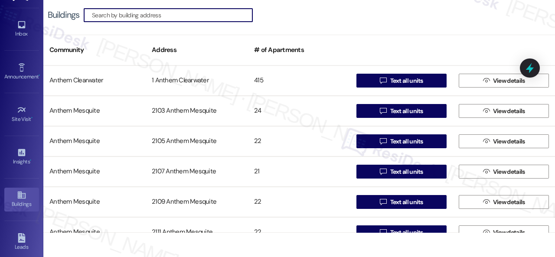
click at [153, 13] on input at bounding box center [172, 15] width 160 height 12
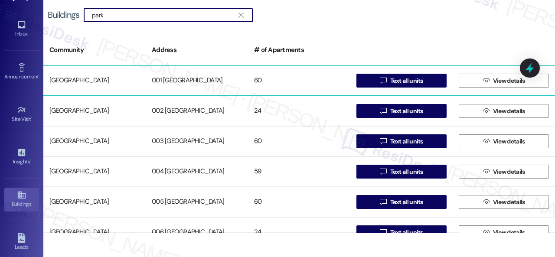
type input "park"
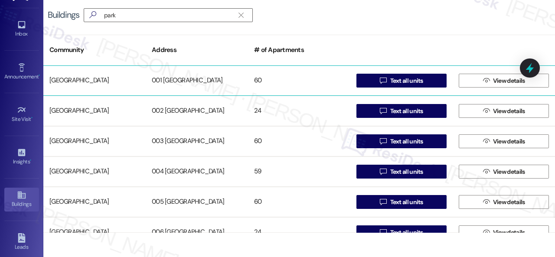
click at [88, 79] on div "[GEOGRAPHIC_DATA]" at bounding box center [94, 80] width 102 height 17
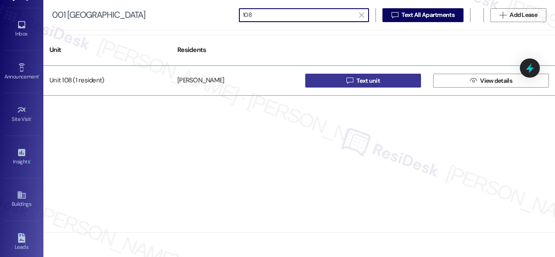
type input "108"
click at [340, 77] on button " Text unit" at bounding box center [363, 81] width 116 height 14
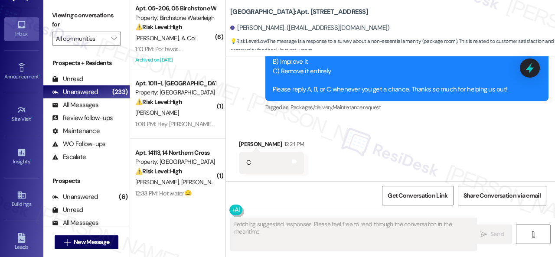
scroll to position [16297, 0]
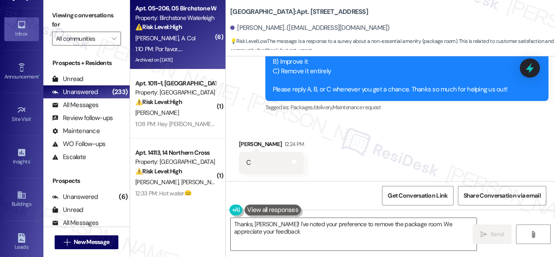
type textarea "Thanks, [PERSON_NAME]! I've noted your preference to remove the package room. W…"
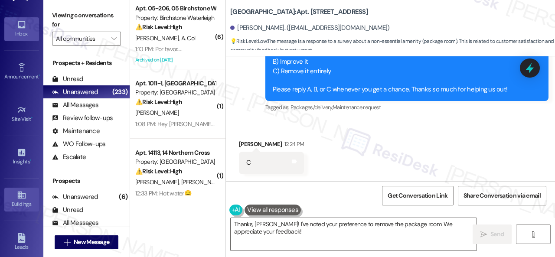
click at [17, 190] on icon at bounding box center [22, 195] width 10 height 10
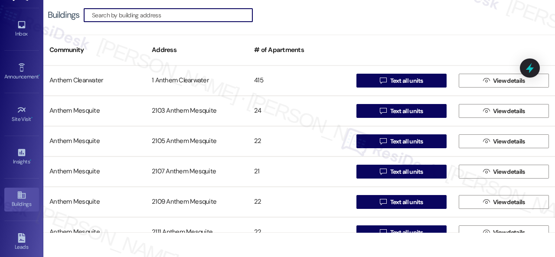
click at [140, 17] on input at bounding box center [172, 15] width 160 height 12
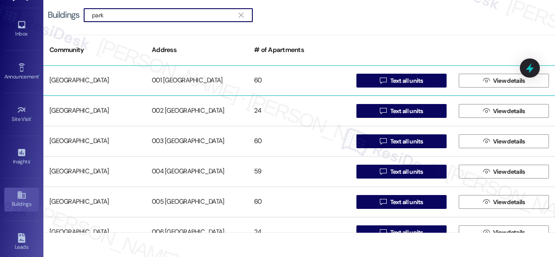
type input "park"
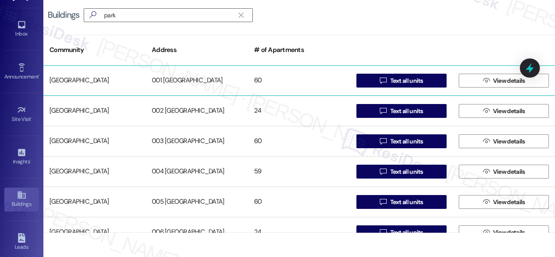
click at [81, 79] on div "[GEOGRAPHIC_DATA]" at bounding box center [94, 80] width 102 height 17
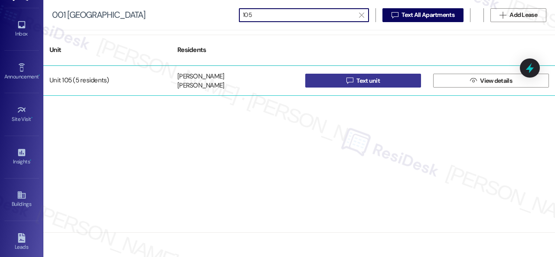
type input "105"
click at [318, 78] on button " Text unit" at bounding box center [363, 81] width 116 height 14
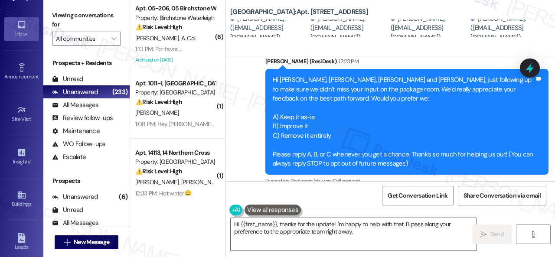
scroll to position [107, 0]
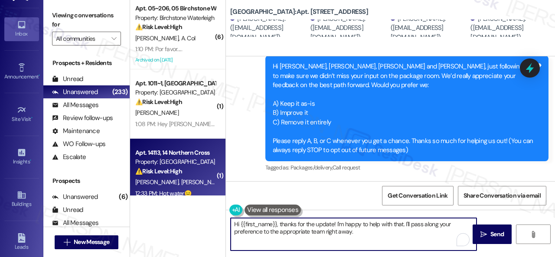
drag, startPoint x: 359, startPoint y: 235, endPoint x: 180, endPoint y: 194, distance: 183.7
click at [180, 194] on div "( 6 ) Apt. 05~206, 05 Birchstone Waterleigh Property: Birchstone Waterleigh ⚠️ …" at bounding box center [342, 128] width 425 height 257
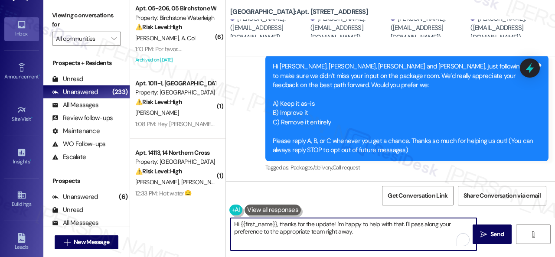
paste textarea "Please disregard the message above. Thank you!"
type textarea "Please disregard the message above. Thank you!"
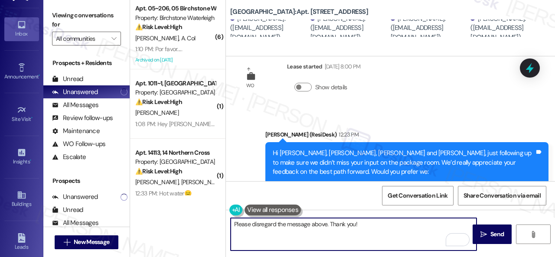
scroll to position [107, 0]
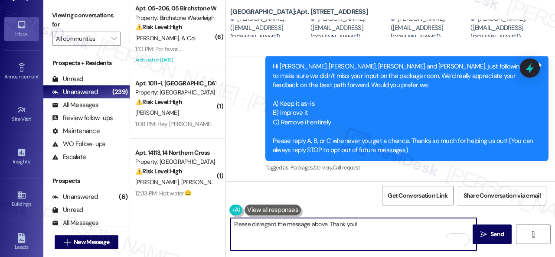
drag, startPoint x: 363, startPoint y: 224, endPoint x: 208, endPoint y: 215, distance: 155.8
click at [208, 215] on div "( 6 ) Apt. 05~206, 05 Birchstone Waterleigh Property: Birchstone Waterleigh ⚠️ …" at bounding box center [342, 128] width 425 height 257
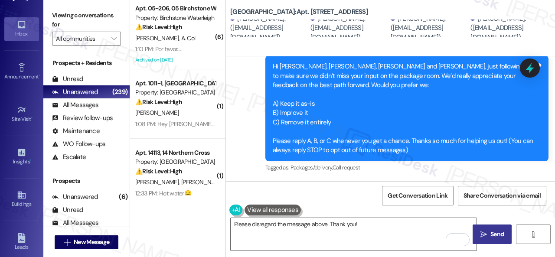
click at [480, 232] on icon "" at bounding box center [483, 234] width 6 height 7
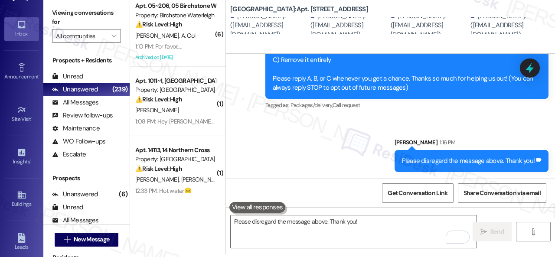
scroll to position [168, 0]
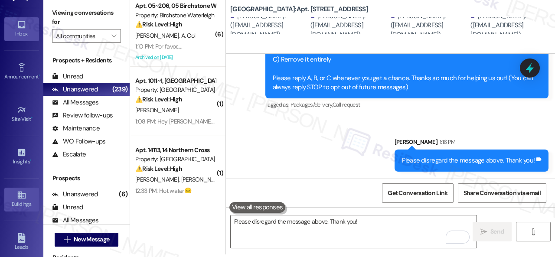
click at [19, 192] on icon at bounding box center [21, 194] width 8 height 7
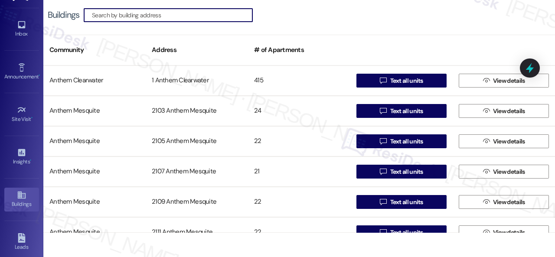
click at [165, 15] on input at bounding box center [172, 15] width 160 height 12
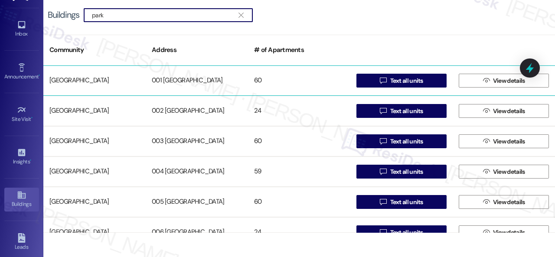
type input "park"
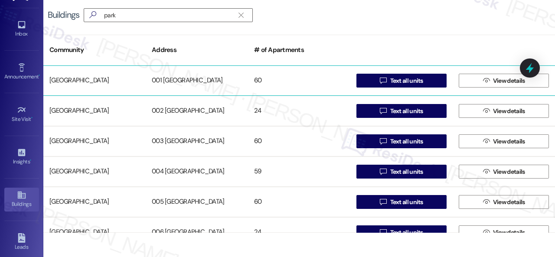
click at [91, 79] on div "[GEOGRAPHIC_DATA]" at bounding box center [94, 80] width 102 height 17
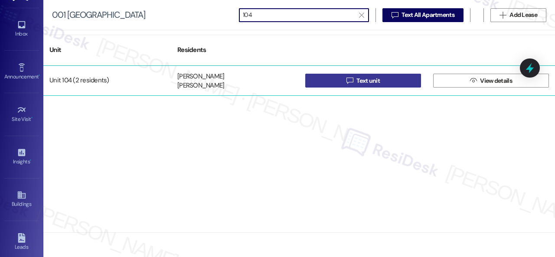
type input "104"
click at [324, 78] on button " Text unit" at bounding box center [363, 81] width 116 height 14
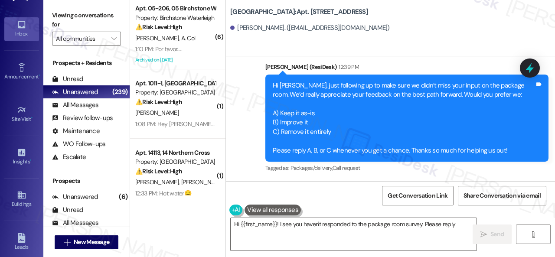
scroll to position [3, 0]
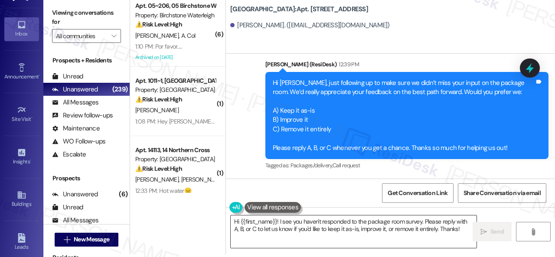
click at [318, 228] on textarea "Hi {{first_name}}! I see you haven't responded to the package room survey. Plea…" at bounding box center [353, 231] width 246 height 32
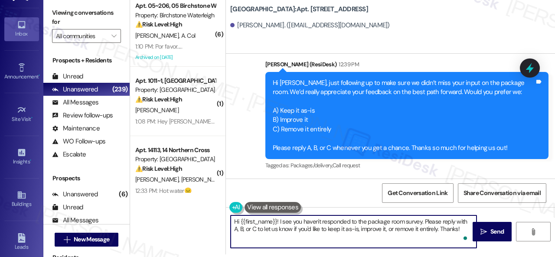
paste textarea "Please disregard the message above. Thank you"
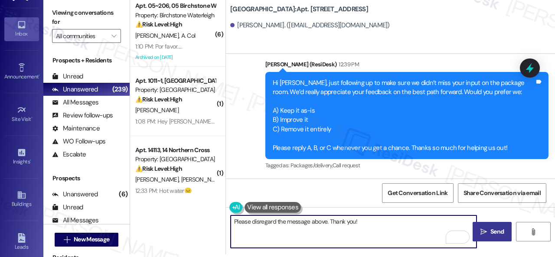
type textarea "Please disregard the message above. Thank you!"
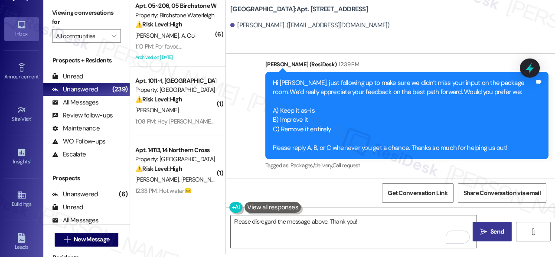
click at [490, 233] on span "Send" at bounding box center [496, 231] width 13 height 9
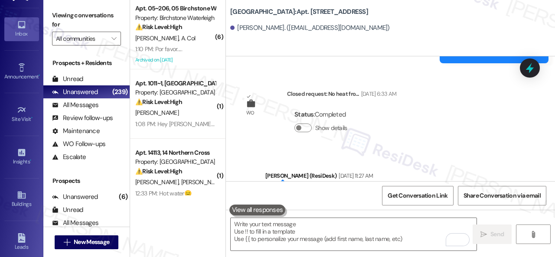
scroll to position [12296, 0]
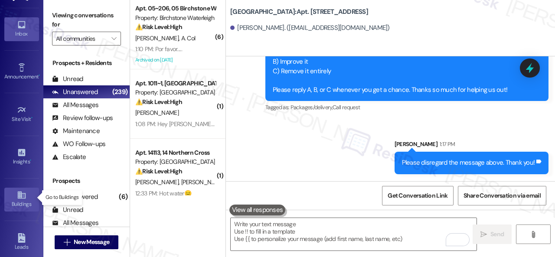
click at [17, 200] on div "Buildings" at bounding box center [21, 204] width 43 height 9
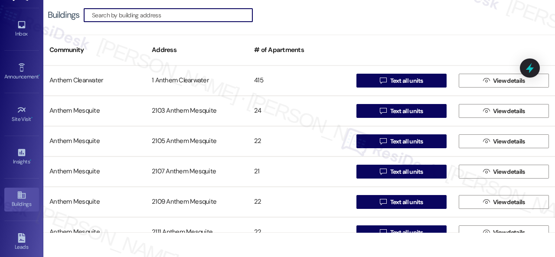
click at [124, 16] on input at bounding box center [172, 15] width 160 height 12
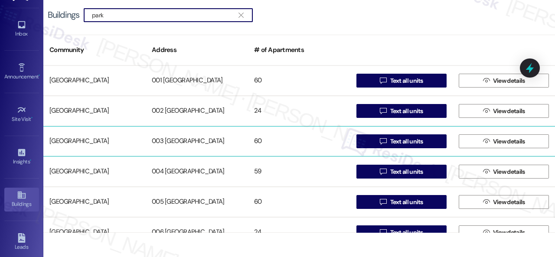
type input "park"
click at [92, 142] on div "[GEOGRAPHIC_DATA]" at bounding box center [94, 141] width 102 height 17
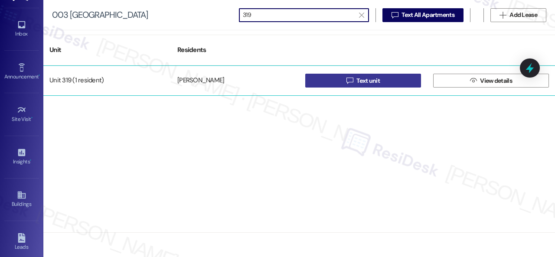
type input "319"
click at [338, 84] on button " Text unit" at bounding box center [363, 81] width 116 height 14
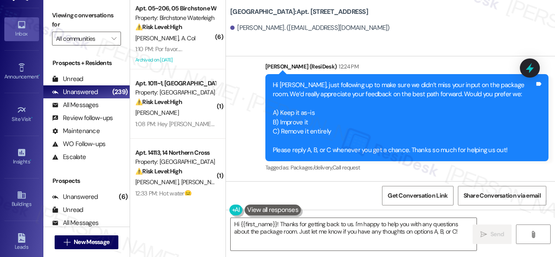
scroll to position [7678, 0]
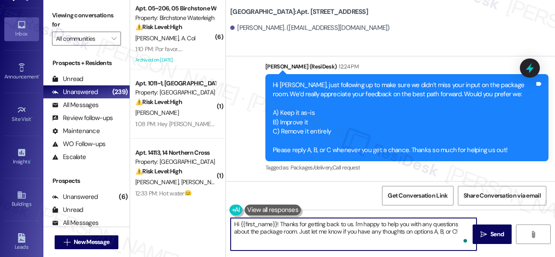
drag, startPoint x: 461, startPoint y: 232, endPoint x: 191, endPoint y: 214, distance: 270.1
click at [191, 214] on div "( 6 ) Apt. 05~206, 05 Birchstone Waterleigh Property: Birchstone Waterleigh ⚠️ …" at bounding box center [342, 128] width 425 height 257
paste textarea "Please disregard the message above. Thank you"
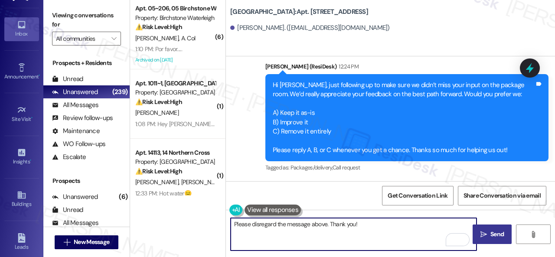
type textarea "Please disregard the message above. Thank you!"
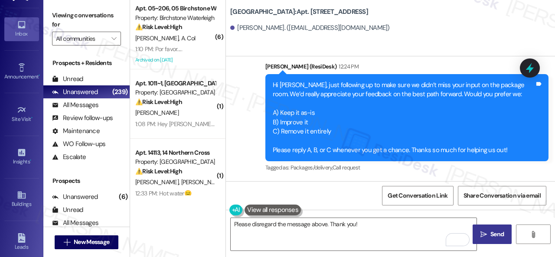
click at [490, 233] on span "Send" at bounding box center [496, 234] width 13 height 9
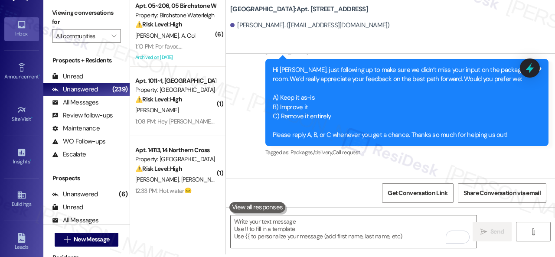
scroll to position [7738, 0]
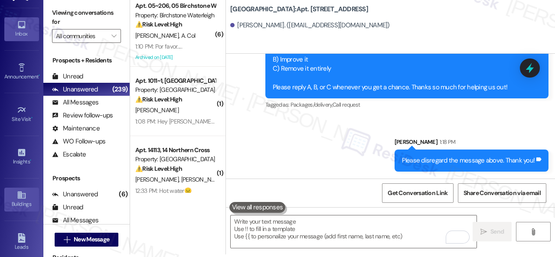
click at [21, 195] on icon at bounding box center [22, 195] width 10 height 10
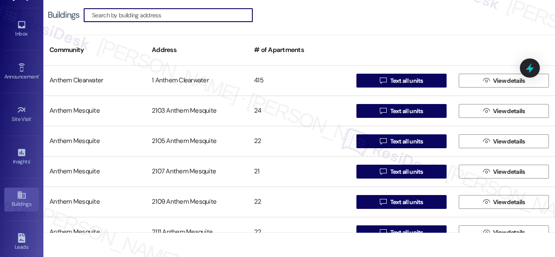
click at [117, 17] on input at bounding box center [172, 15] width 160 height 12
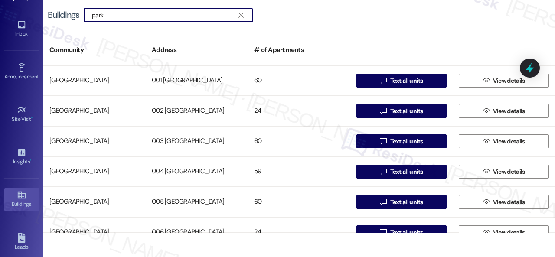
type input "park"
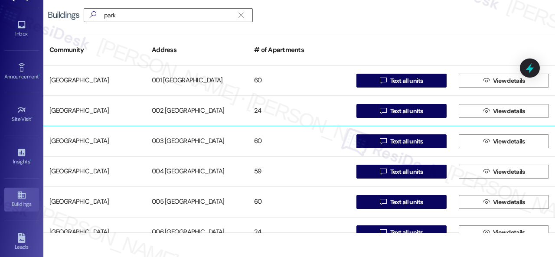
click at [90, 109] on div "[GEOGRAPHIC_DATA]" at bounding box center [94, 110] width 102 height 17
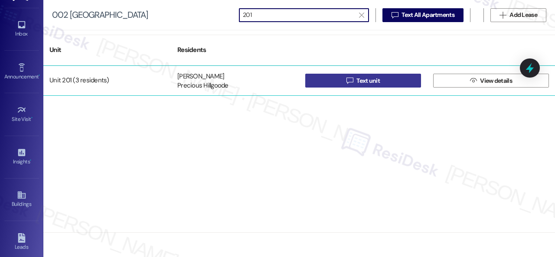
type input "201"
click at [324, 79] on button " Text unit" at bounding box center [363, 81] width 116 height 14
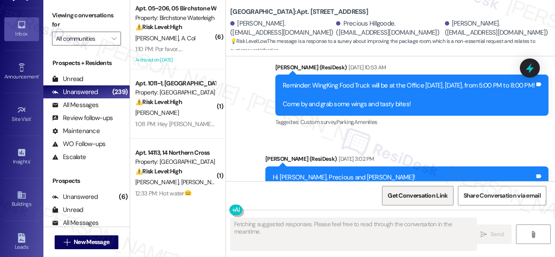
scroll to position [8215, 0]
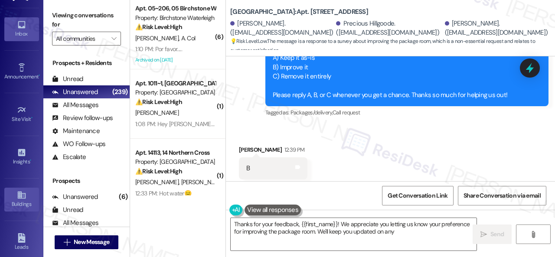
type textarea "Thanks for your feedback, {{first_name}}! We appreciate you letting us know you…"
click at [18, 195] on icon at bounding box center [22, 195] width 10 height 10
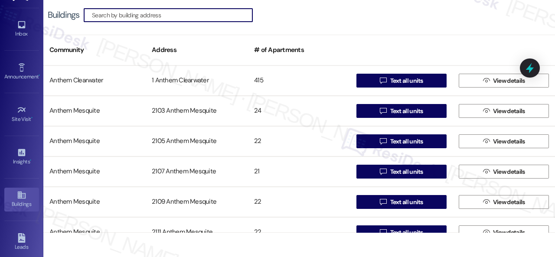
click at [146, 15] on input at bounding box center [172, 15] width 160 height 12
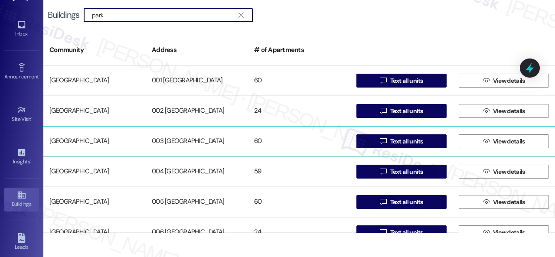
type input "park"
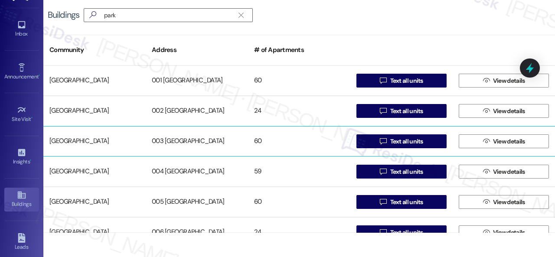
click at [89, 139] on div "[GEOGRAPHIC_DATA]" at bounding box center [94, 141] width 102 height 17
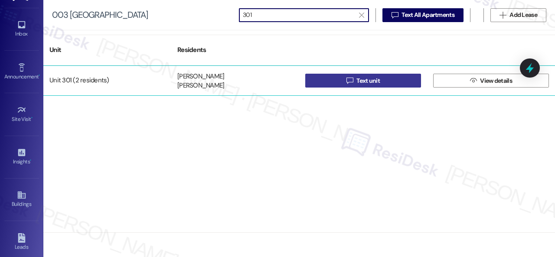
type input "301"
click at [332, 78] on button " Text unit" at bounding box center [363, 81] width 116 height 14
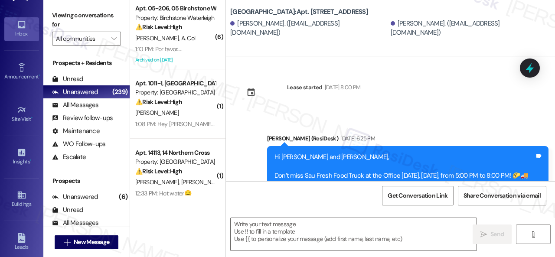
type textarea "Fetching suggested responses. Please feel free to read through the conversation…"
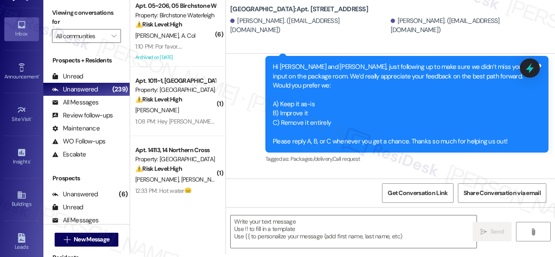
scroll to position [1370, 0]
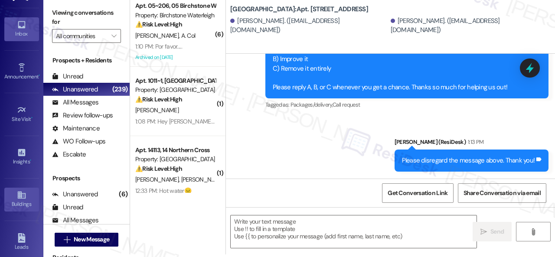
click at [15, 195] on link "Buildings" at bounding box center [21, 199] width 35 height 23
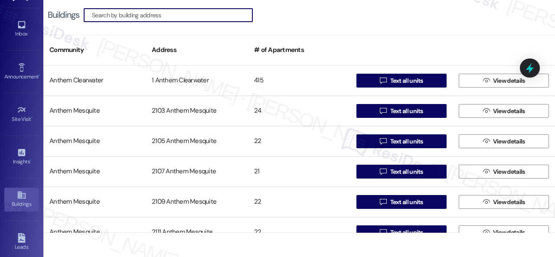
click at [177, 13] on input at bounding box center [172, 15] width 160 height 12
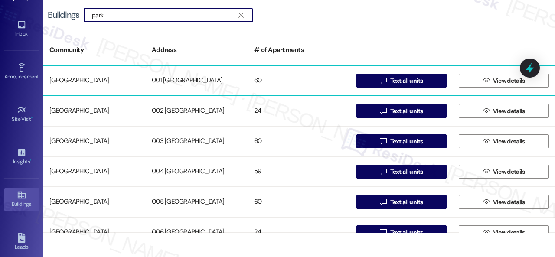
type input "park"
click at [98, 78] on div "[GEOGRAPHIC_DATA]" at bounding box center [94, 80] width 102 height 17
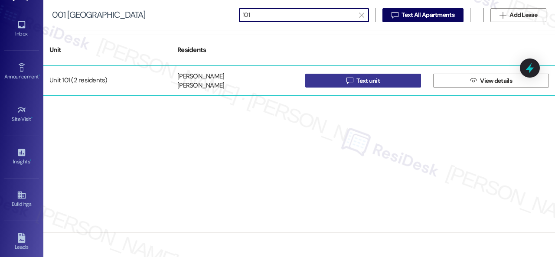
type input "101"
click at [332, 80] on button " Text unit" at bounding box center [363, 81] width 116 height 14
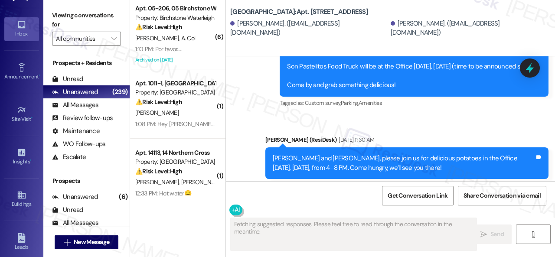
scroll to position [8457, 0]
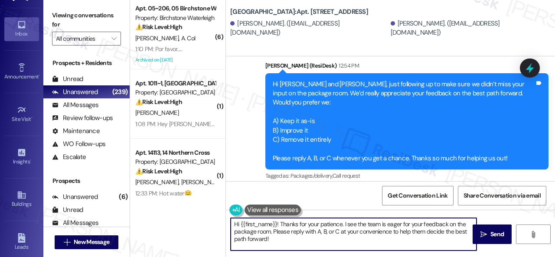
drag, startPoint x: 285, startPoint y: 240, endPoint x: 186, endPoint y: 204, distance: 104.8
click at [167, 203] on div "( 6 ) Apt. 05~206, 05 Birchstone Waterleigh Property: Birchstone Waterleigh ⚠️ …" at bounding box center [342, 128] width 425 height 257
paste textarea "Please disregard the message above. Thank you"
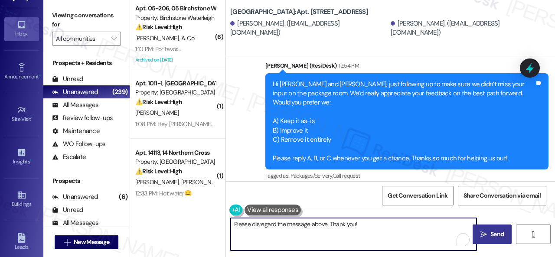
type textarea "Please disregard the message above. Thank you!"
click at [488, 229] on button " Send" at bounding box center [491, 233] width 39 height 19
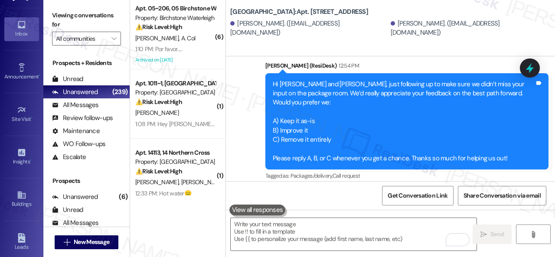
scroll to position [3139, 0]
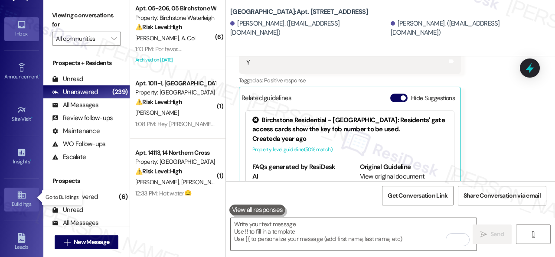
click at [19, 196] on icon at bounding box center [21, 194] width 8 height 7
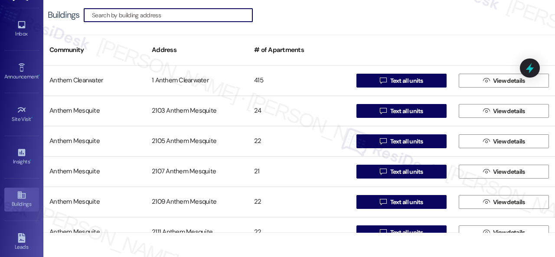
click at [130, 15] on input at bounding box center [172, 15] width 160 height 12
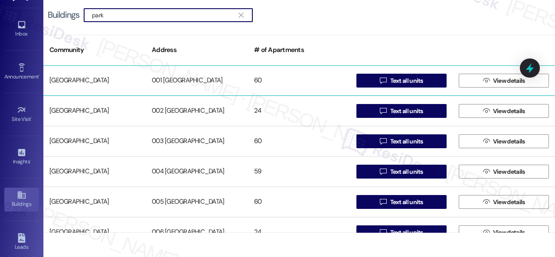
type input "park"
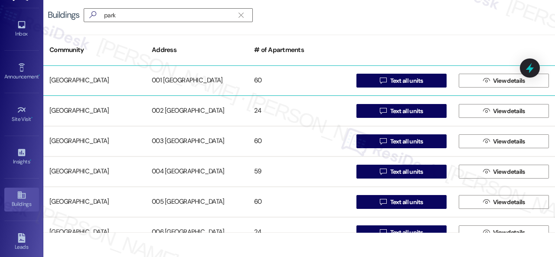
click at [84, 79] on div "[GEOGRAPHIC_DATA]" at bounding box center [94, 80] width 102 height 17
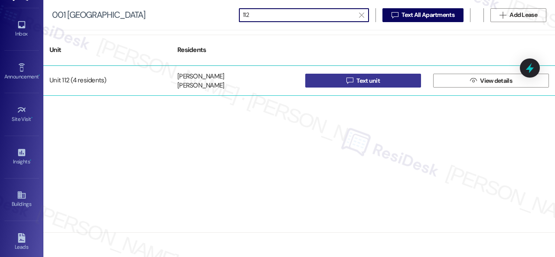
type input "112"
click at [330, 78] on button " Text unit" at bounding box center [363, 81] width 116 height 14
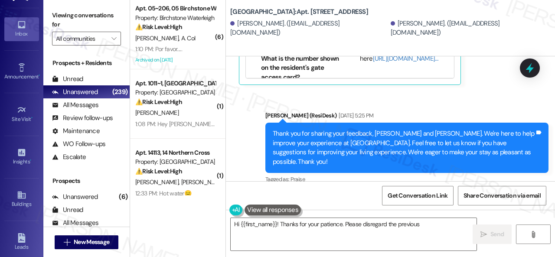
scroll to position [1817, 0]
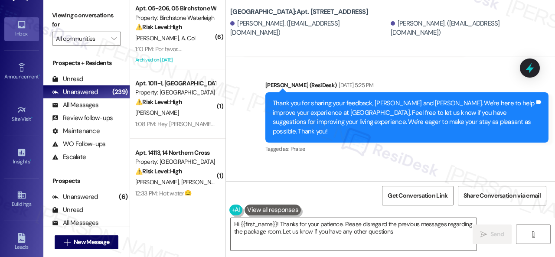
type textarea "Hi {{first_name}}! Thanks for your patience. Please disregard the previous mess…"
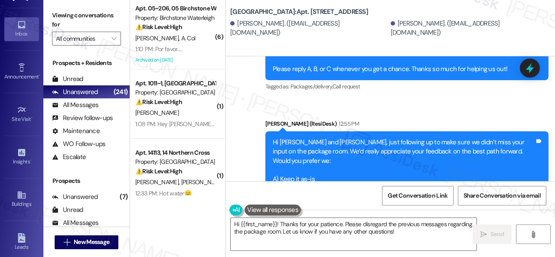
scroll to position [8306, 0]
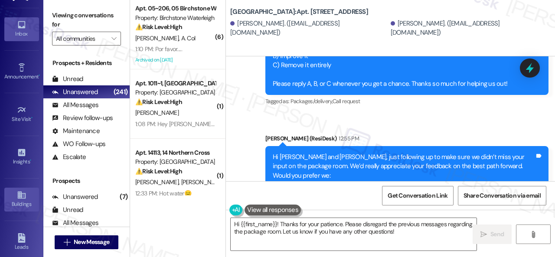
click at [22, 195] on icon at bounding box center [21, 194] width 8 height 7
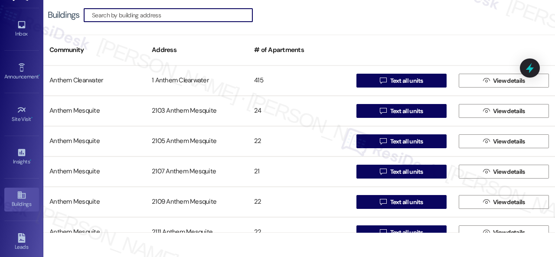
drag, startPoint x: 128, startPoint y: 16, endPoint x: 130, endPoint y: 8, distance: 8.1
click at [129, 15] on input at bounding box center [172, 15] width 160 height 12
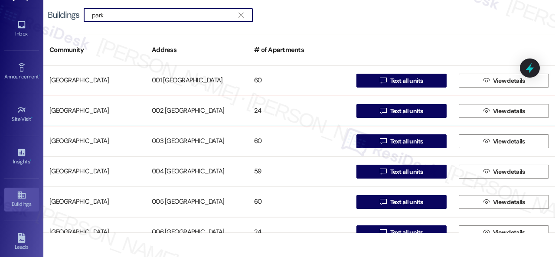
type input "park"
click at [92, 109] on div "[GEOGRAPHIC_DATA]" at bounding box center [94, 110] width 102 height 17
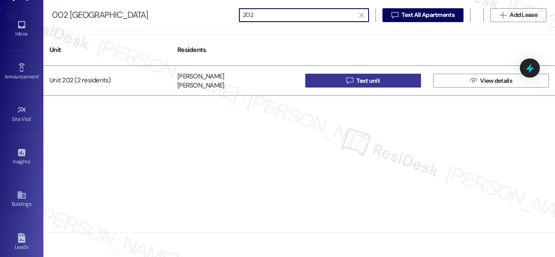
type input "202"
click at [335, 81] on button " Text unit" at bounding box center [363, 81] width 116 height 14
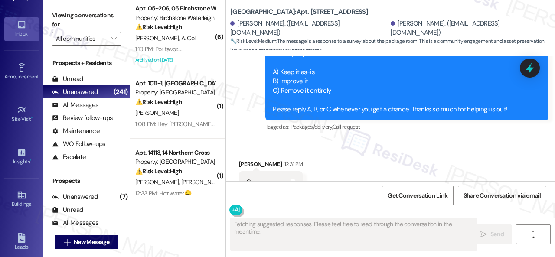
scroll to position [9913, 0]
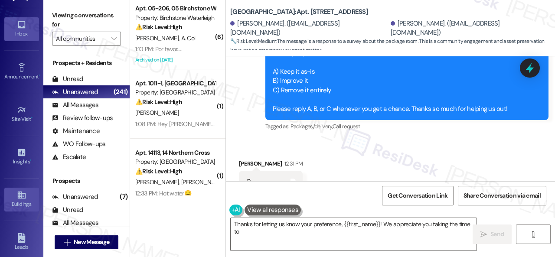
type textarea "Thanks for letting us know your preference, {{first_name}}! We appreciate you t…"
click at [17, 201] on div "Buildings" at bounding box center [21, 204] width 43 height 9
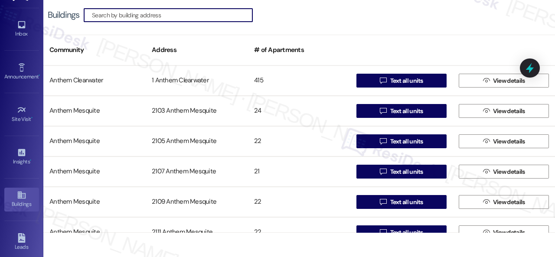
click at [150, 13] on input at bounding box center [172, 15] width 160 height 12
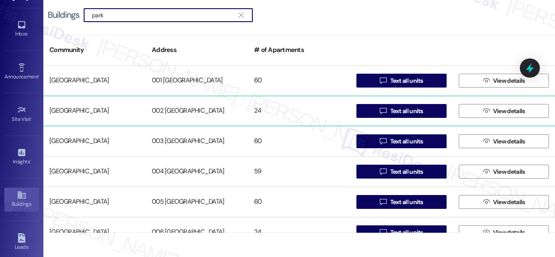
type input "park"
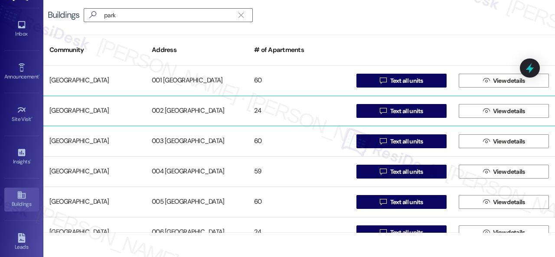
click at [67, 110] on div "[GEOGRAPHIC_DATA]" at bounding box center [94, 110] width 102 height 17
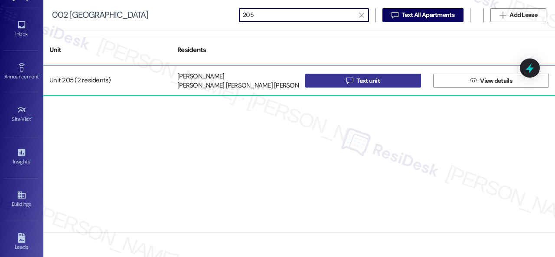
type input "205"
click at [328, 80] on button " Text unit" at bounding box center [363, 81] width 116 height 14
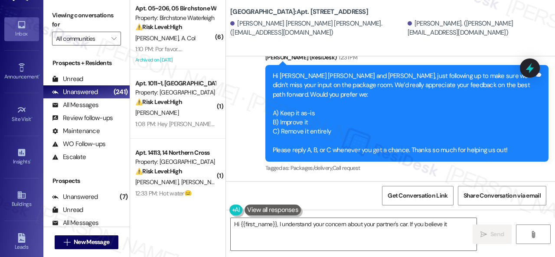
scroll to position [3, 0]
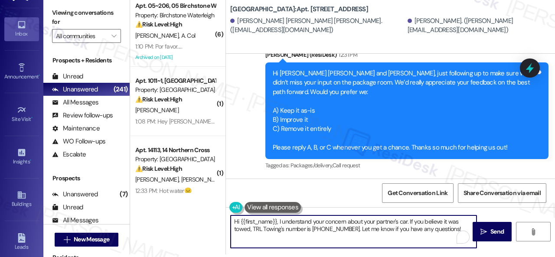
drag, startPoint x: 454, startPoint y: 227, endPoint x: 145, endPoint y: 202, distance: 310.3
click at [145, 202] on div "( 6 ) Apt. 05~206, 05 Birchstone Waterleigh Property: Birchstone Waterleigh ⚠️ …" at bounding box center [342, 125] width 425 height 257
paste textarea "Please disregard the message above. Thank you"
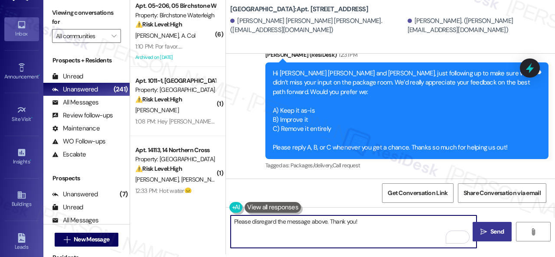
type textarea "Please disregard the message above. Thank you!"
click at [488, 230] on span "Send" at bounding box center [496, 231] width 17 height 9
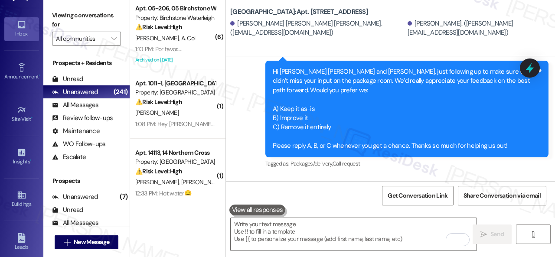
scroll to position [12188, 0]
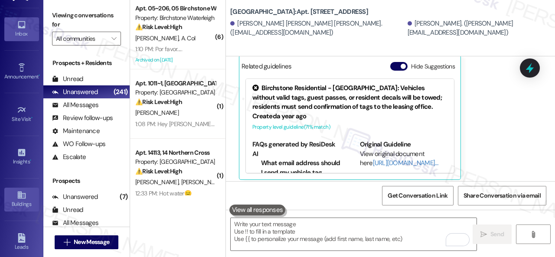
click at [23, 191] on icon at bounding box center [22, 195] width 10 height 10
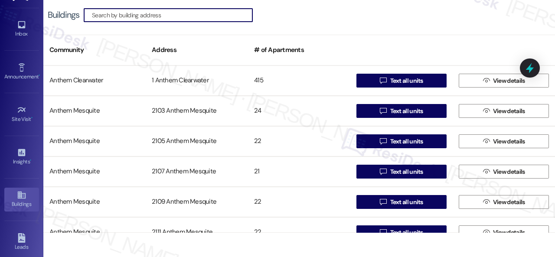
click at [206, 17] on input at bounding box center [172, 15] width 160 height 12
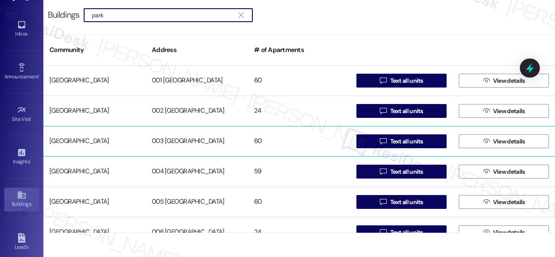
type input "park"
click at [68, 139] on div "[GEOGRAPHIC_DATA]" at bounding box center [94, 141] width 102 height 17
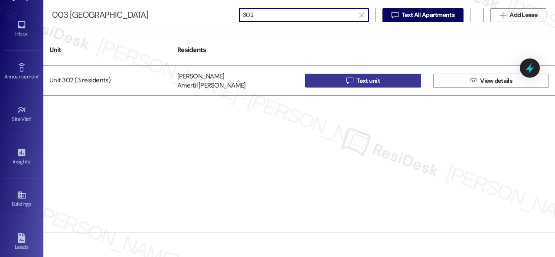
type input "302"
click at [324, 81] on button " Text unit" at bounding box center [363, 81] width 116 height 14
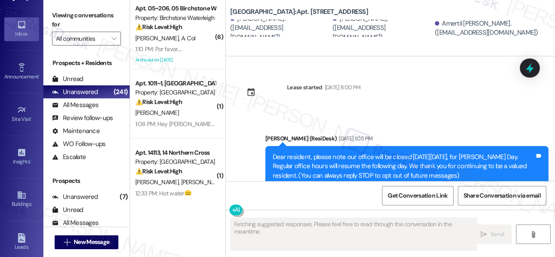
type textarea "Fetching suggested responses. Please feel free to read through the conversation…"
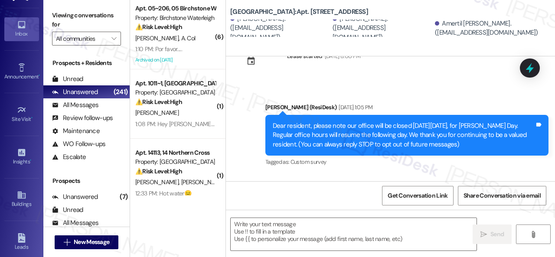
scroll to position [43, 0]
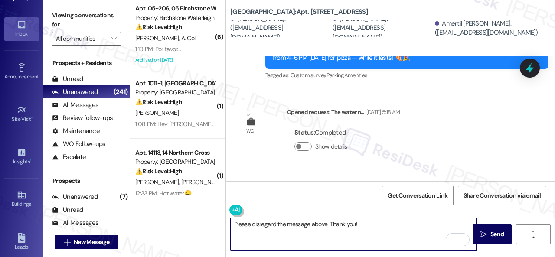
scroll to position [6359, 0]
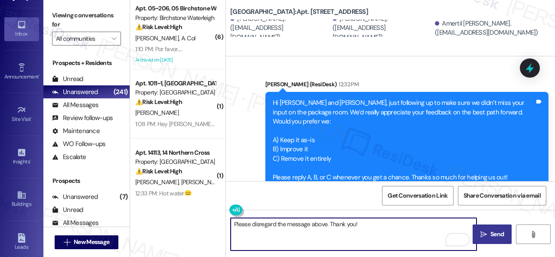
type textarea "Please disregard the message above. Thank you!"
click at [490, 233] on span "Send" at bounding box center [496, 234] width 13 height 9
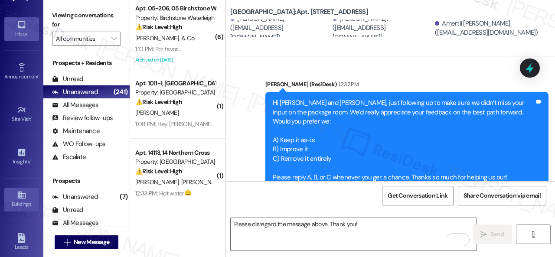
click at [24, 196] on icon at bounding box center [22, 195] width 10 height 10
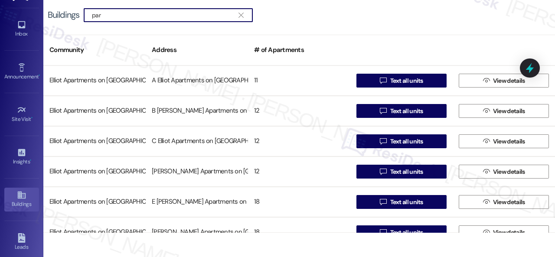
type input "park"
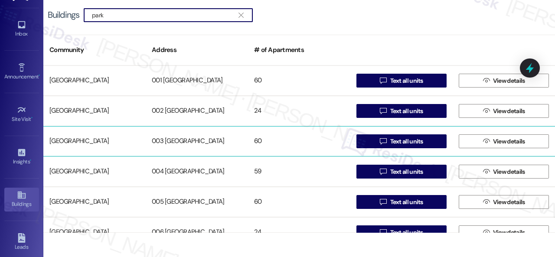
click at [87, 143] on div "[GEOGRAPHIC_DATA]" at bounding box center [94, 141] width 102 height 17
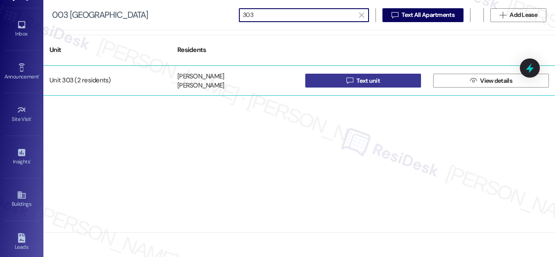
type input "303"
click at [365, 80] on span "Text unit" at bounding box center [367, 80] width 23 height 9
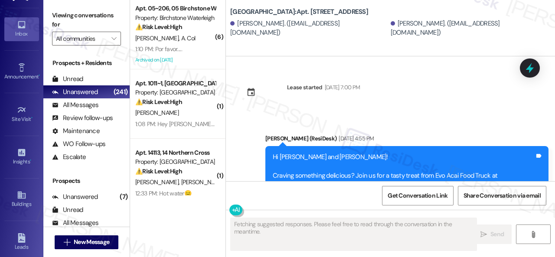
type textarea "Fetching suggested responses. Please feel free to read through the conversation…"
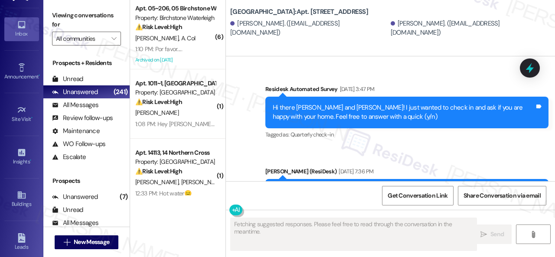
scroll to position [2148, 0]
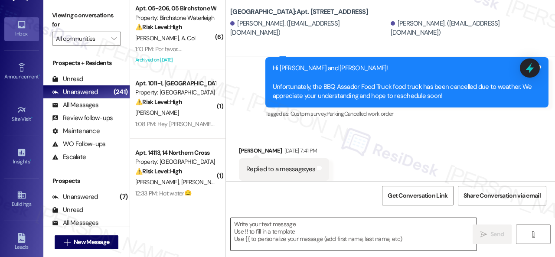
click at [283, 224] on textarea at bounding box center [353, 234] width 246 height 32
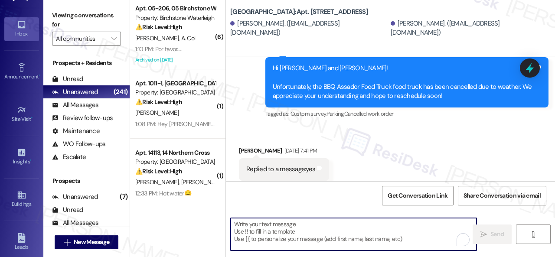
paste textarea "Please disregard the message above. Thank you!"
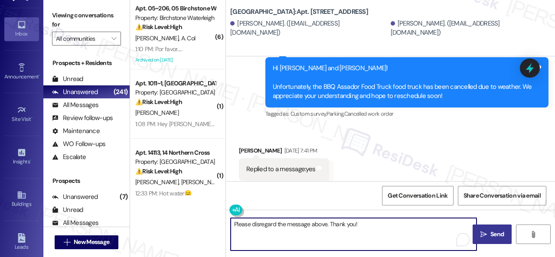
type textarea "Please disregard the message above. Thank you!"
click at [485, 233] on span " Send" at bounding box center [491, 234] width 27 height 9
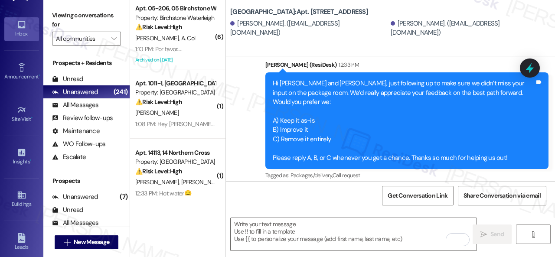
scroll to position [6585, 0]
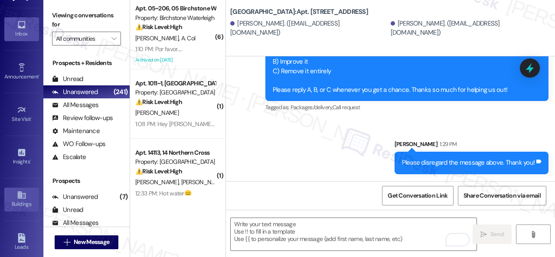
click at [17, 194] on icon at bounding box center [21, 194] width 8 height 7
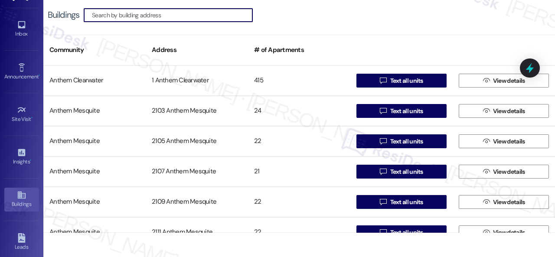
click at [170, 13] on input at bounding box center [172, 15] width 160 height 12
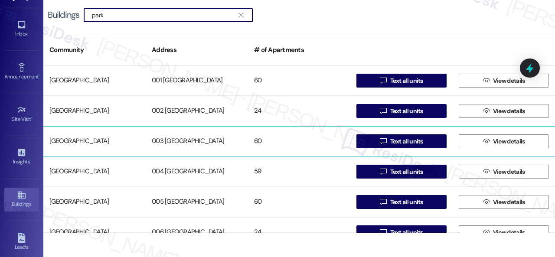
type input "park"
click at [76, 141] on div "[GEOGRAPHIC_DATA]" at bounding box center [94, 141] width 102 height 17
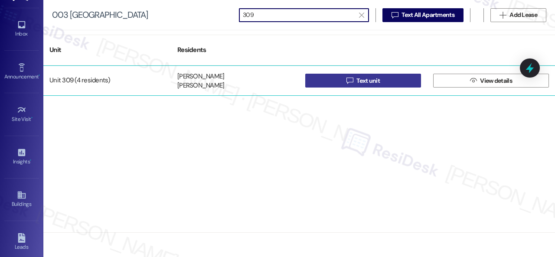
type input "309"
click at [351, 83] on icon "" at bounding box center [349, 80] width 6 height 7
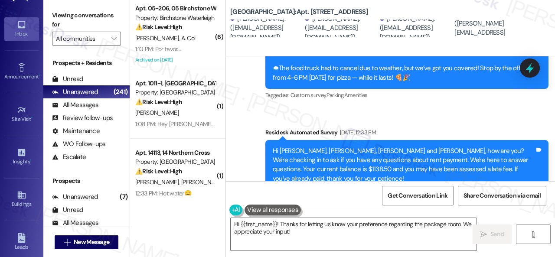
scroll to position [8732, 0]
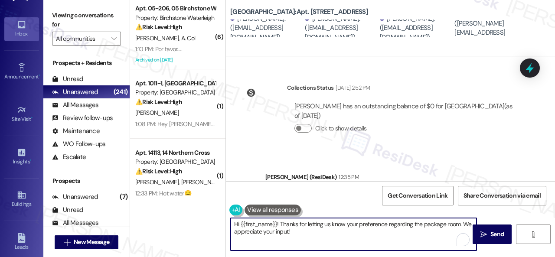
drag, startPoint x: 305, startPoint y: 231, endPoint x: 307, endPoint y: 222, distance: 9.5
click at [187, 208] on div "( 6 ) Apt. 05~206, 05 Birchstone Waterleigh Property: Birchstone Waterleigh ⚠️ …" at bounding box center [342, 128] width 425 height 257
paste textarea "Please disregard the message above. Thank you"
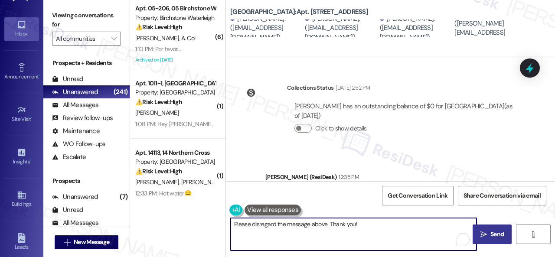
type textarea "Please disregard the message above. Thank you!"
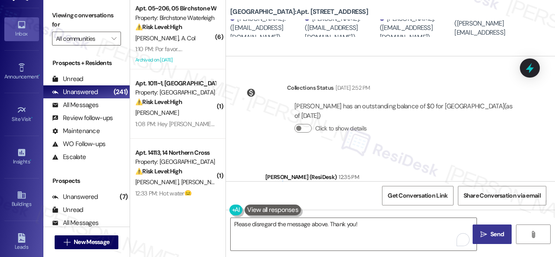
click at [490, 233] on span "Send" at bounding box center [496, 234] width 13 height 9
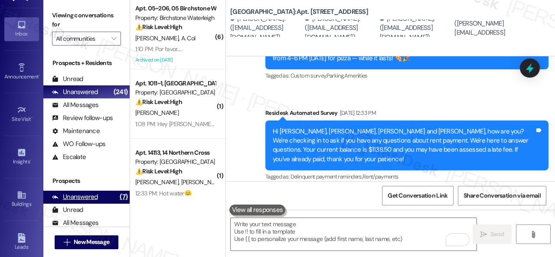
scroll to position [6826, 0]
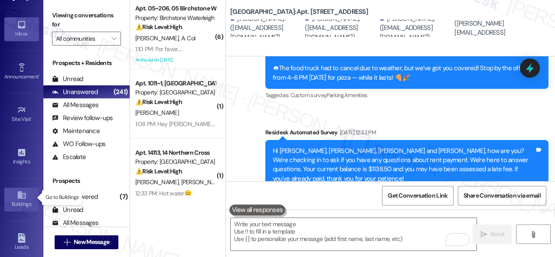
click at [19, 201] on div "Buildings" at bounding box center [21, 204] width 43 height 9
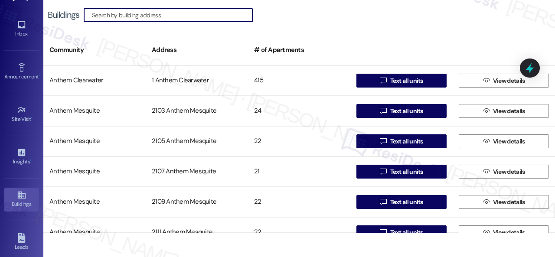
click at [173, 15] on input at bounding box center [172, 15] width 160 height 12
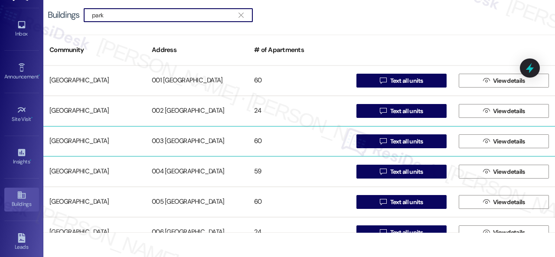
type input "park"
click at [79, 141] on div "[GEOGRAPHIC_DATA]" at bounding box center [94, 141] width 102 height 17
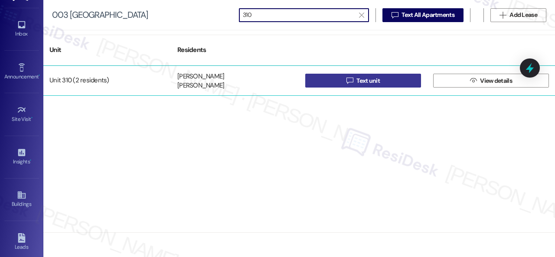
type input "310"
click at [355, 81] on span " Text unit" at bounding box center [362, 80] width 37 height 13
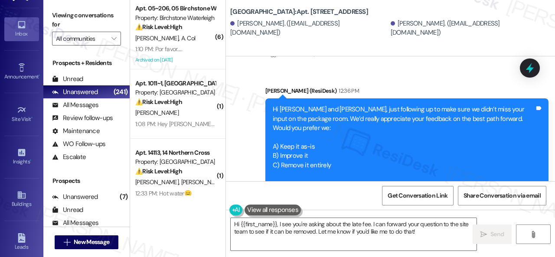
scroll to position [6929, 0]
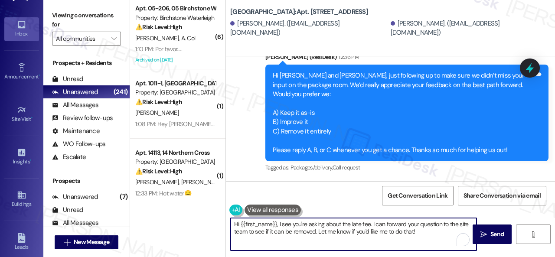
drag, startPoint x: 426, startPoint y: 231, endPoint x: 171, endPoint y: 219, distance: 255.5
click at [171, 219] on div "( 6 ) Apt. 05~206, 05 Birchstone Waterleigh Property: Birchstone Waterleigh ⚠️ …" at bounding box center [342, 128] width 425 height 257
paste textarea "Please disregard the message above. Thank you"
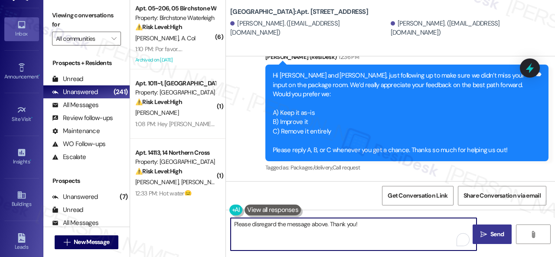
type textarea "Please disregard the message above. Thank you!"
click at [499, 235] on span "Send" at bounding box center [496, 234] width 13 height 9
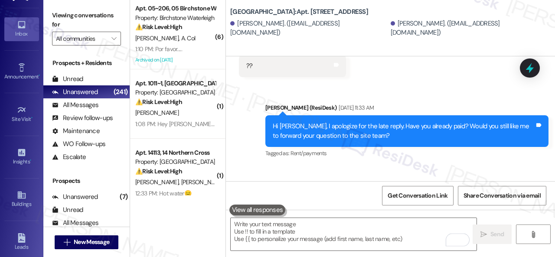
scroll to position [4553, 0]
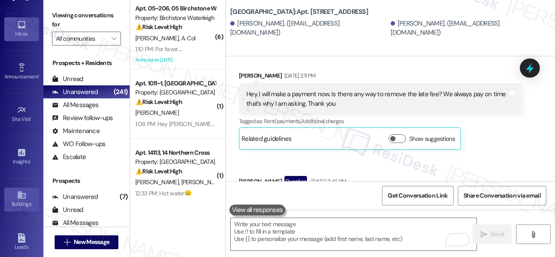
click at [20, 191] on icon at bounding box center [22, 195] width 10 height 10
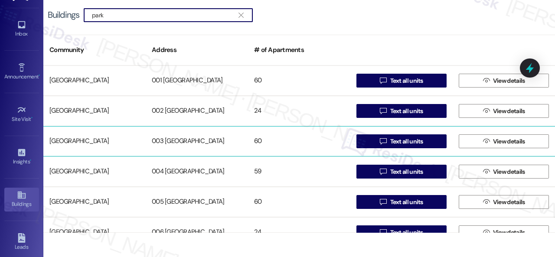
type input "park"
click at [89, 141] on div "[GEOGRAPHIC_DATA]" at bounding box center [94, 141] width 102 height 17
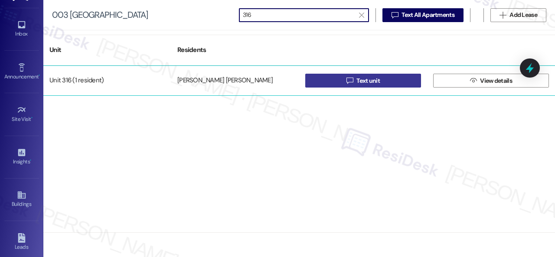
type input "316"
click at [380, 79] on span "Text unit" at bounding box center [367, 80] width 27 height 9
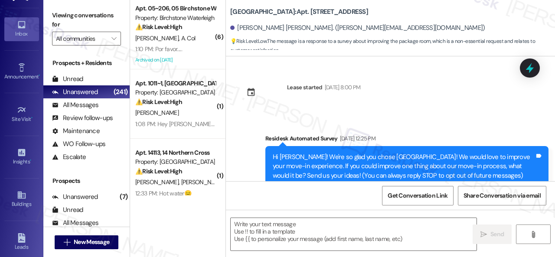
type textarea "Fetching suggested responses. Please feel free to read through the conversation…"
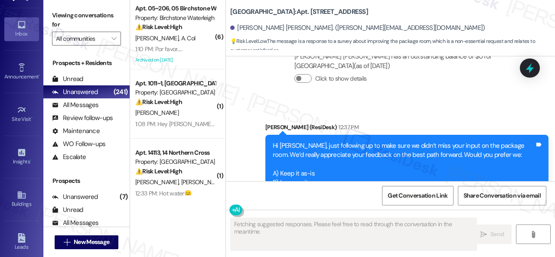
scroll to position [3311, 0]
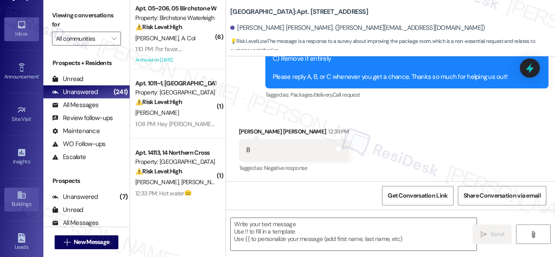
click at [12, 203] on div "Buildings" at bounding box center [21, 204] width 43 height 9
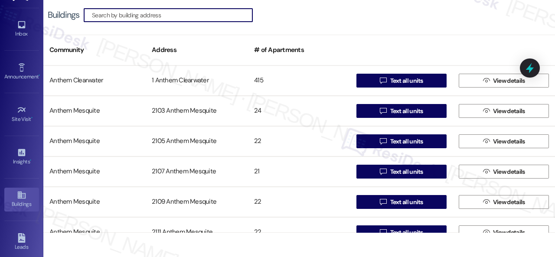
click at [158, 17] on input at bounding box center [172, 15] width 160 height 12
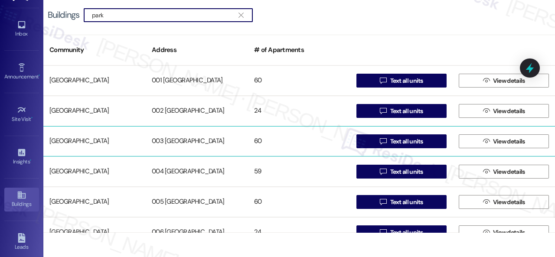
type input "park"
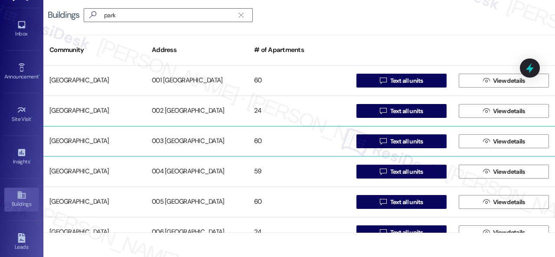
click at [94, 136] on div "[GEOGRAPHIC_DATA]" at bounding box center [94, 141] width 102 height 17
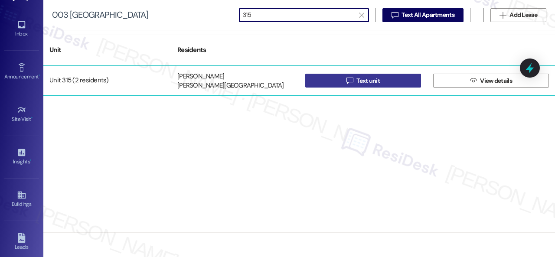
type input "315"
click at [335, 83] on button " Text unit" at bounding box center [363, 81] width 116 height 14
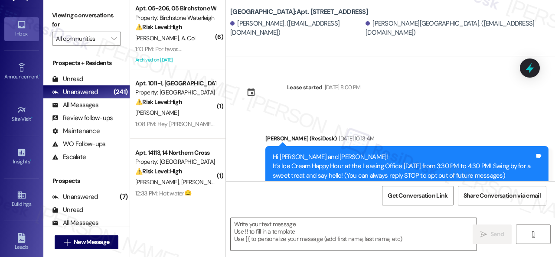
type textarea "Fetching suggested responses. Please feel free to read through the conversation…"
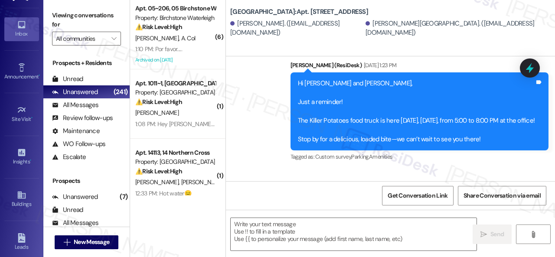
scroll to position [4813, 0]
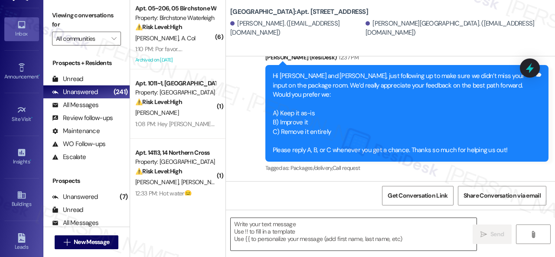
click at [298, 234] on textarea at bounding box center [353, 234] width 246 height 32
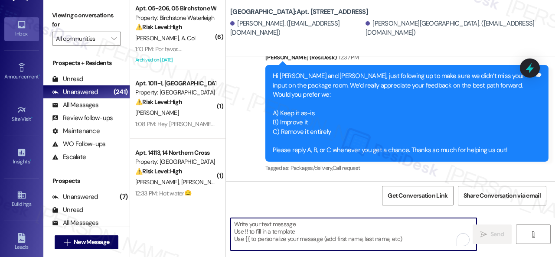
paste textarea "Please disregard the message above. Thank you!"
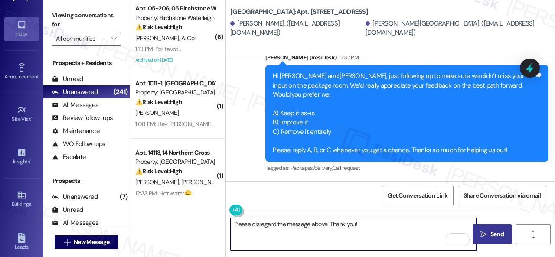
type textarea "Please disregard the message above. Thank you!"
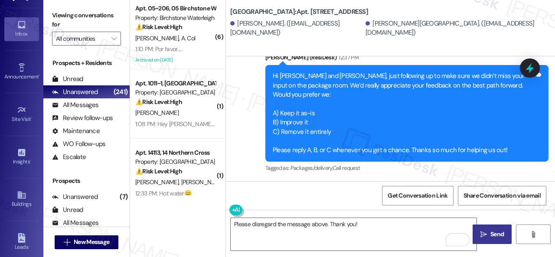
click at [494, 235] on span "Send" at bounding box center [496, 234] width 13 height 9
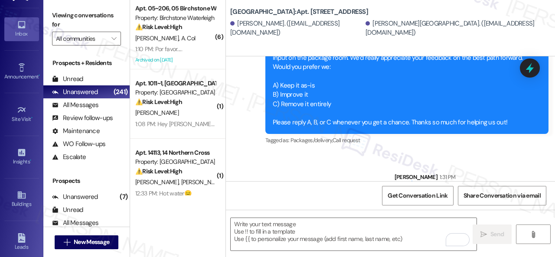
scroll to position [4873, 0]
